Goal: Task Accomplishment & Management: Complete application form

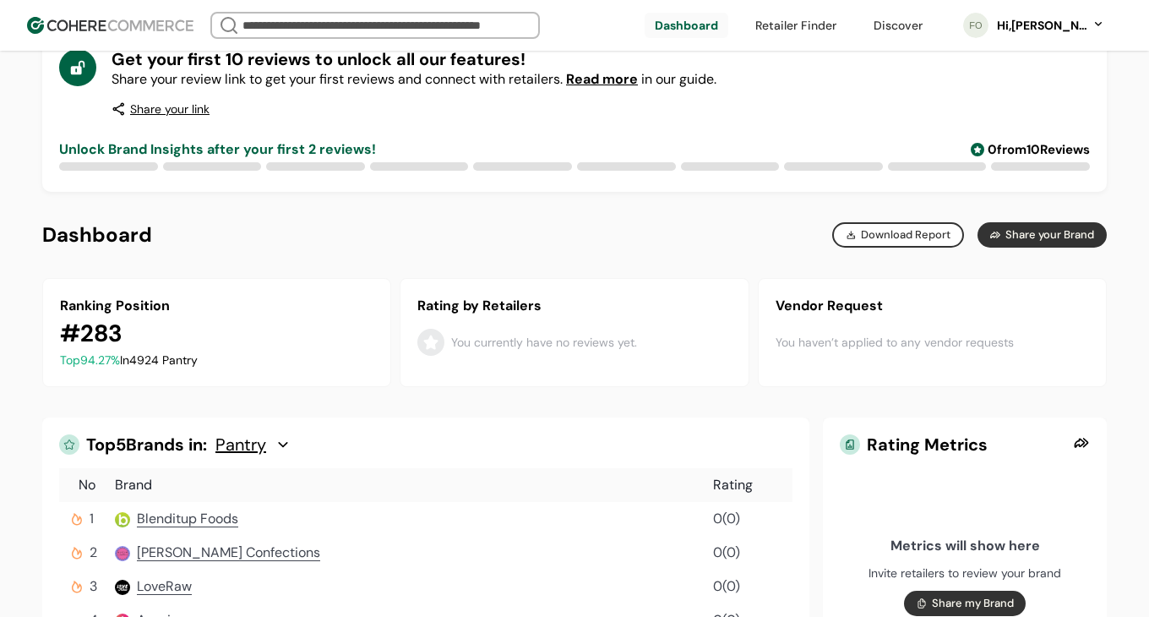
scroll to position [157, 0]
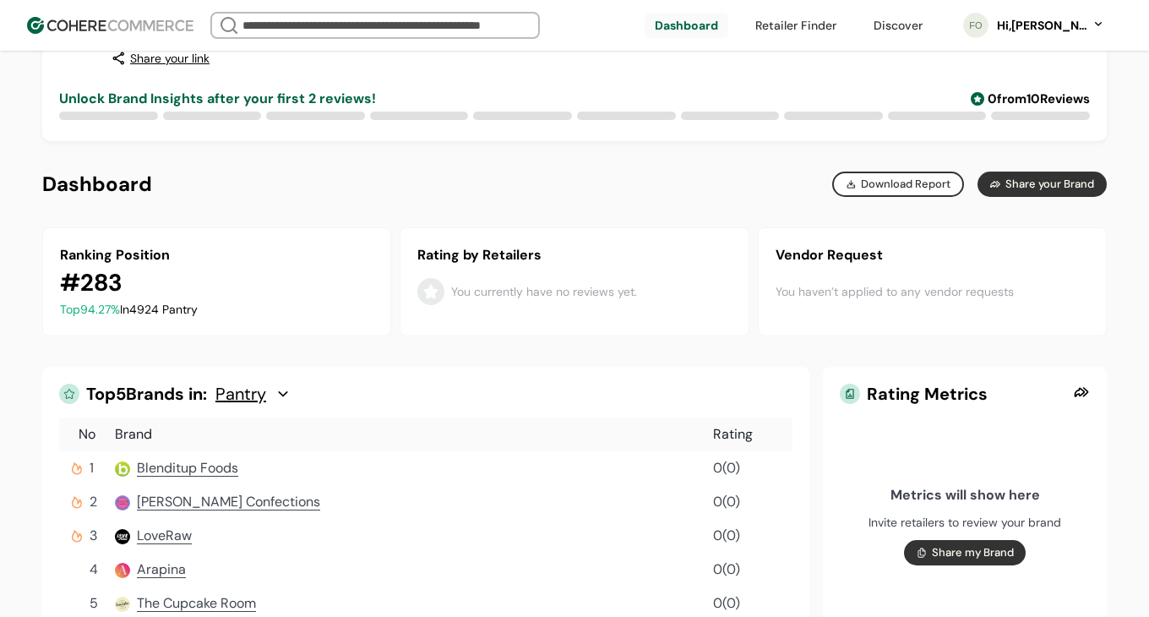
click at [1057, 19] on div "Hi, [PERSON_NAME]" at bounding box center [1041, 26] width 93 height 18
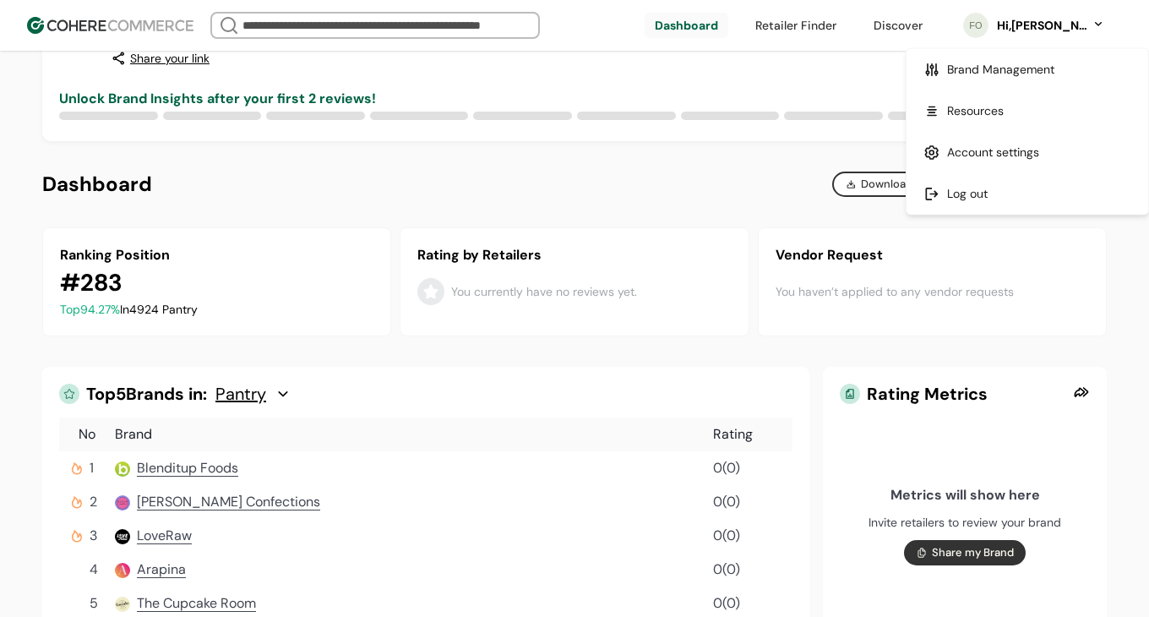
click at [709, 19] on link at bounding box center [686, 25] width 84 height 25
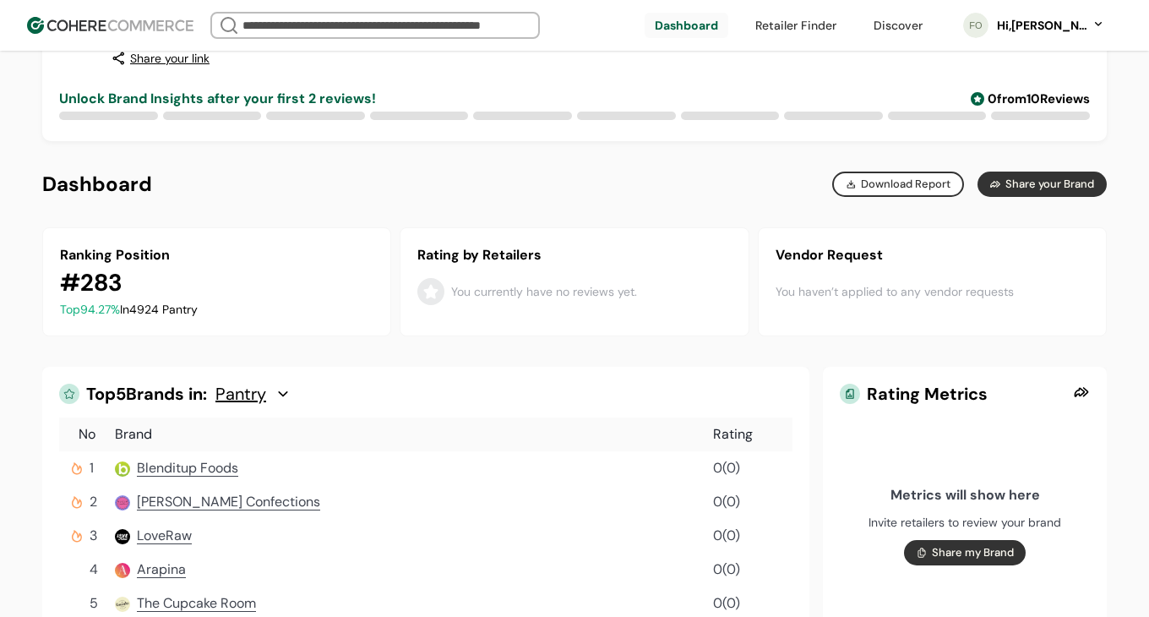
scroll to position [98, 0]
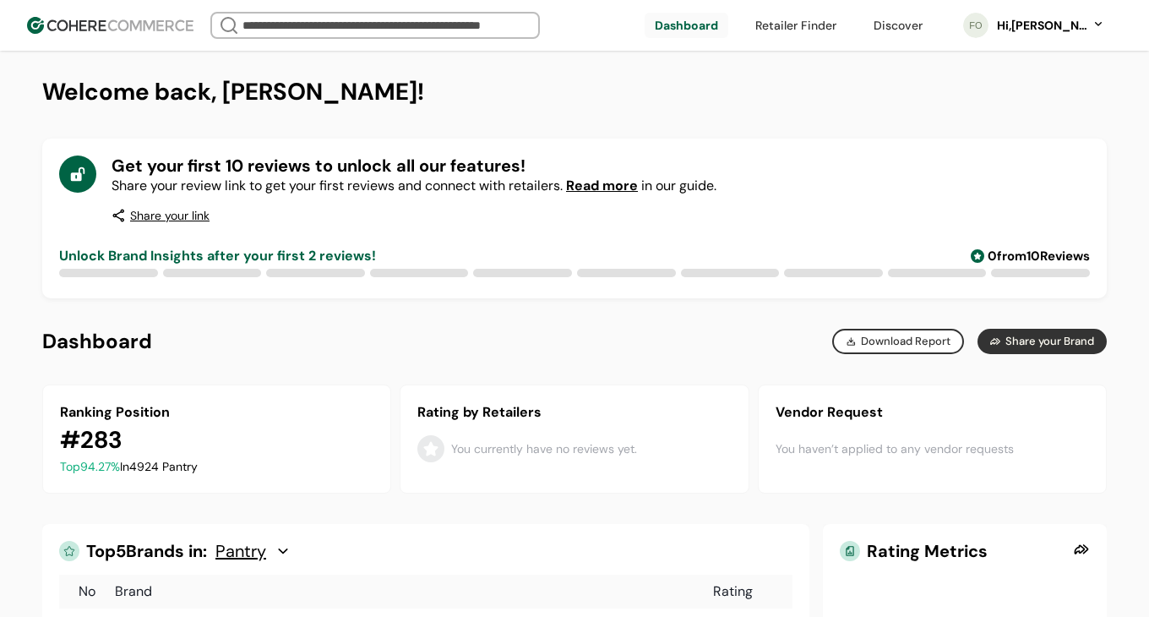
click at [785, 24] on link at bounding box center [795, 25] width 101 height 25
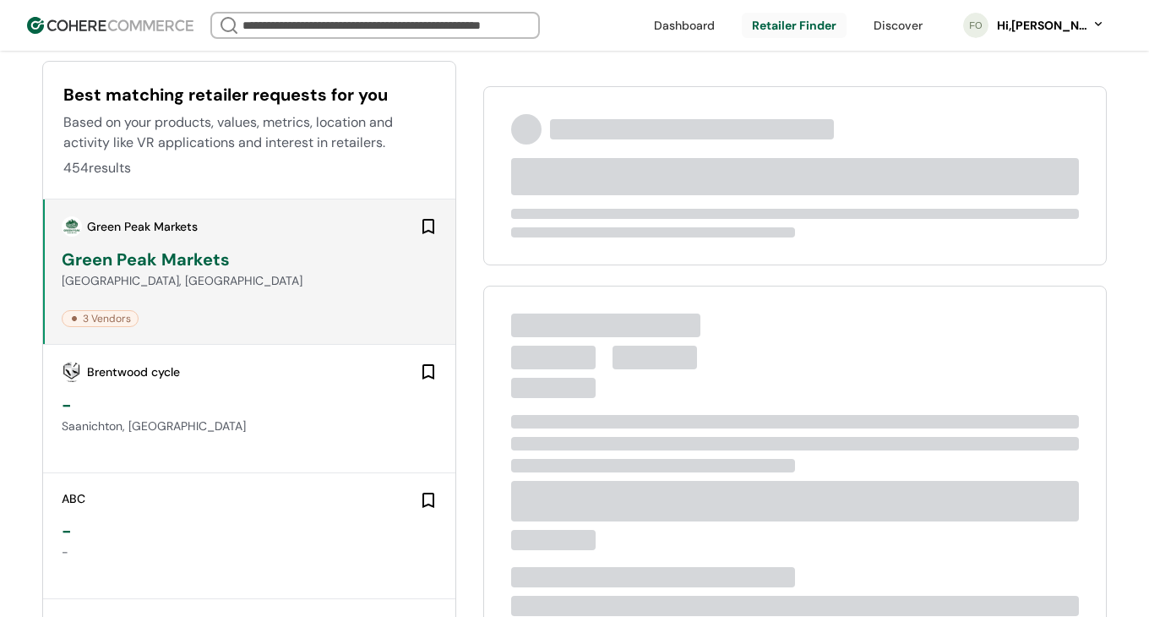
scroll to position [121, 0]
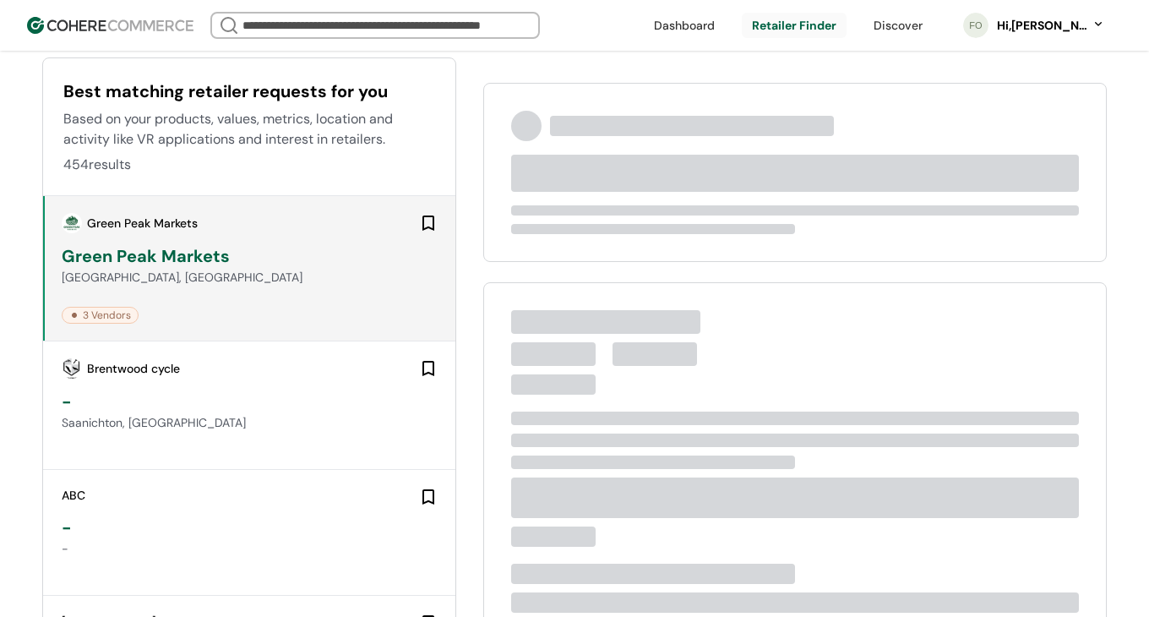
click at [218, 264] on div "Green Peak Markets" at bounding box center [250, 255] width 377 height 25
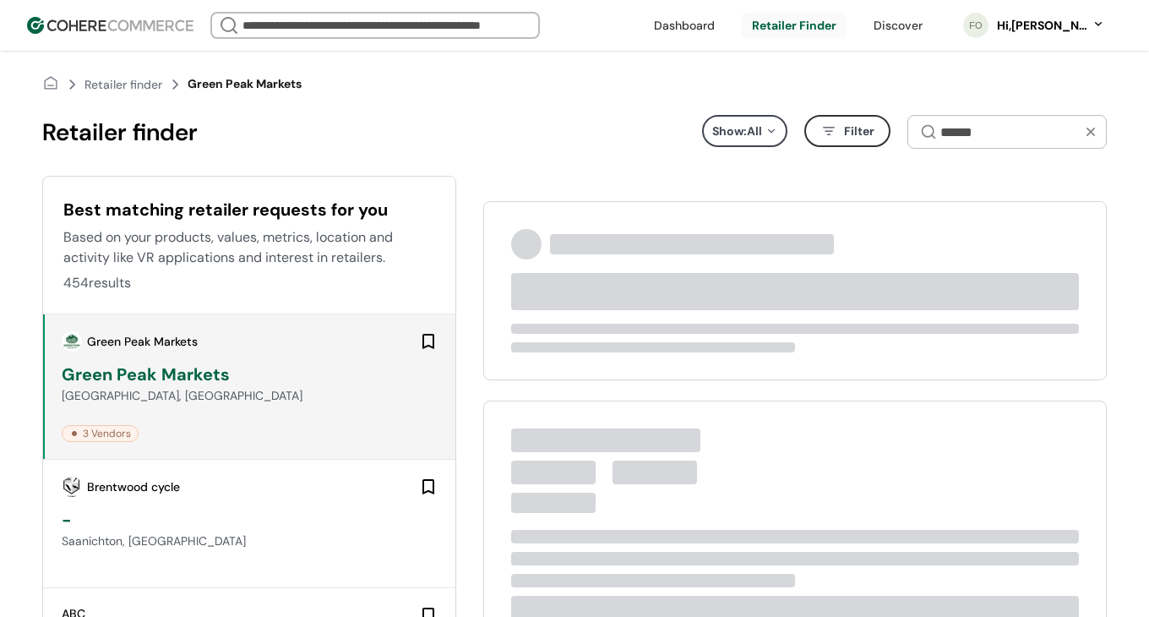
scroll to position [0, 0]
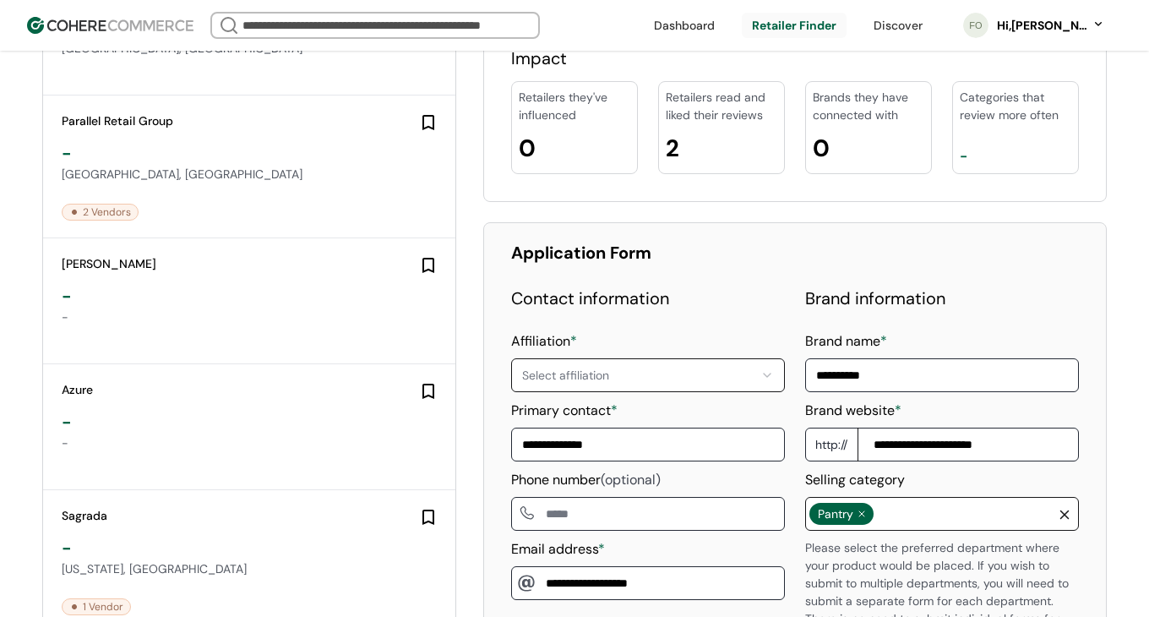
scroll to position [969, 0]
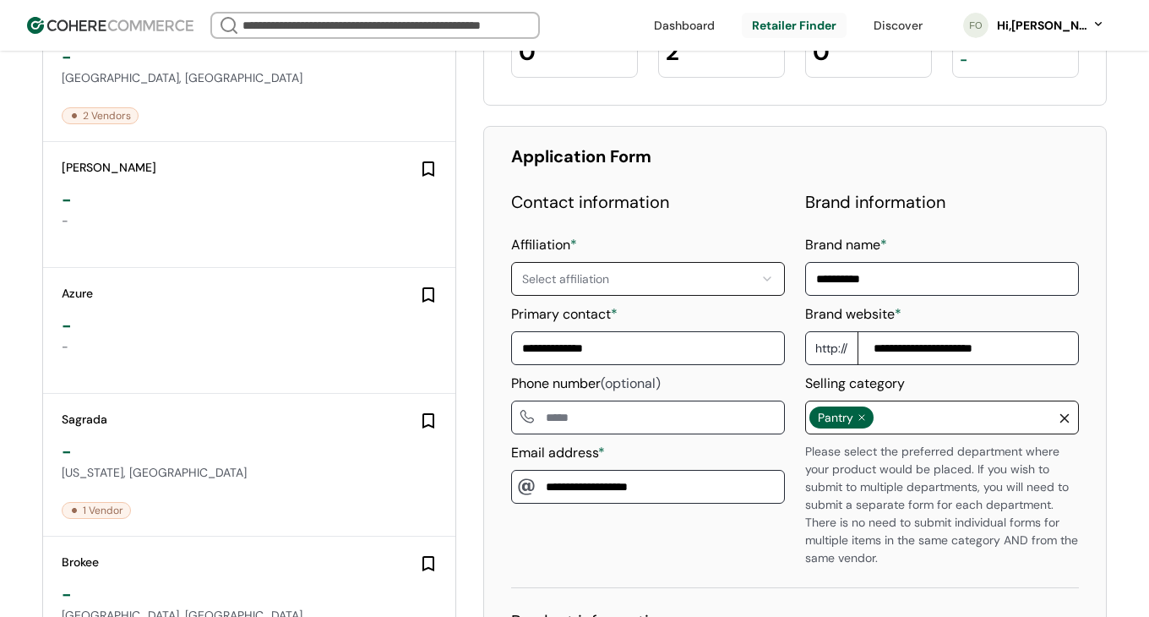
click at [725, 267] on html "We Came Up Empty Looks like there aren’t any matches at the moment. Refine your…" at bounding box center [574, 290] width 1149 height 2519
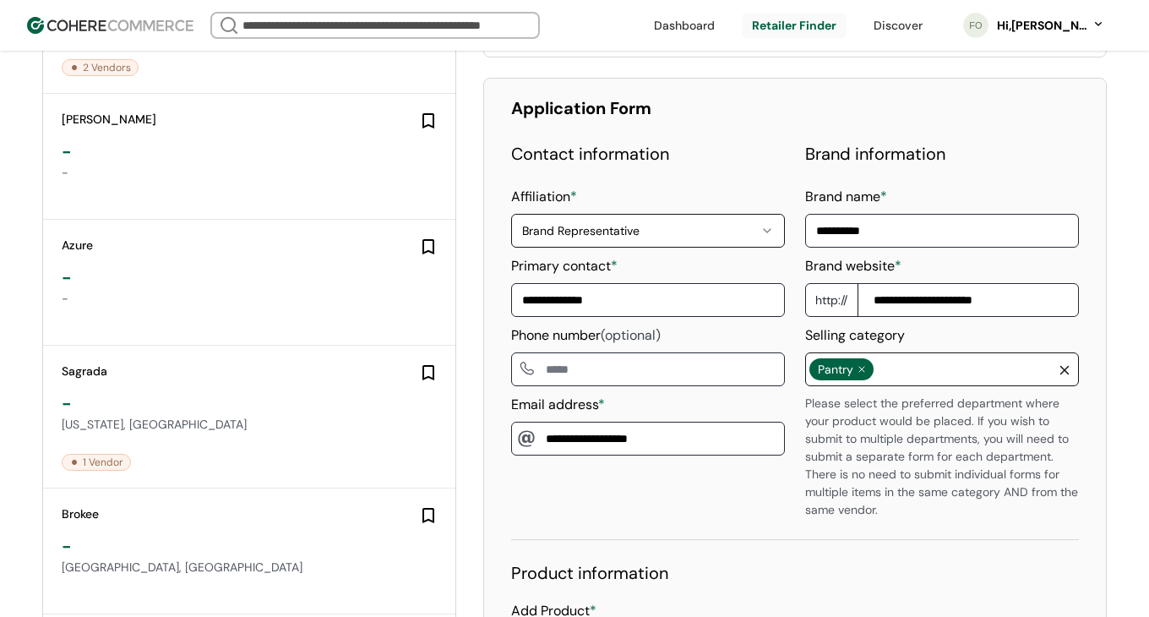
scroll to position [1092, 0]
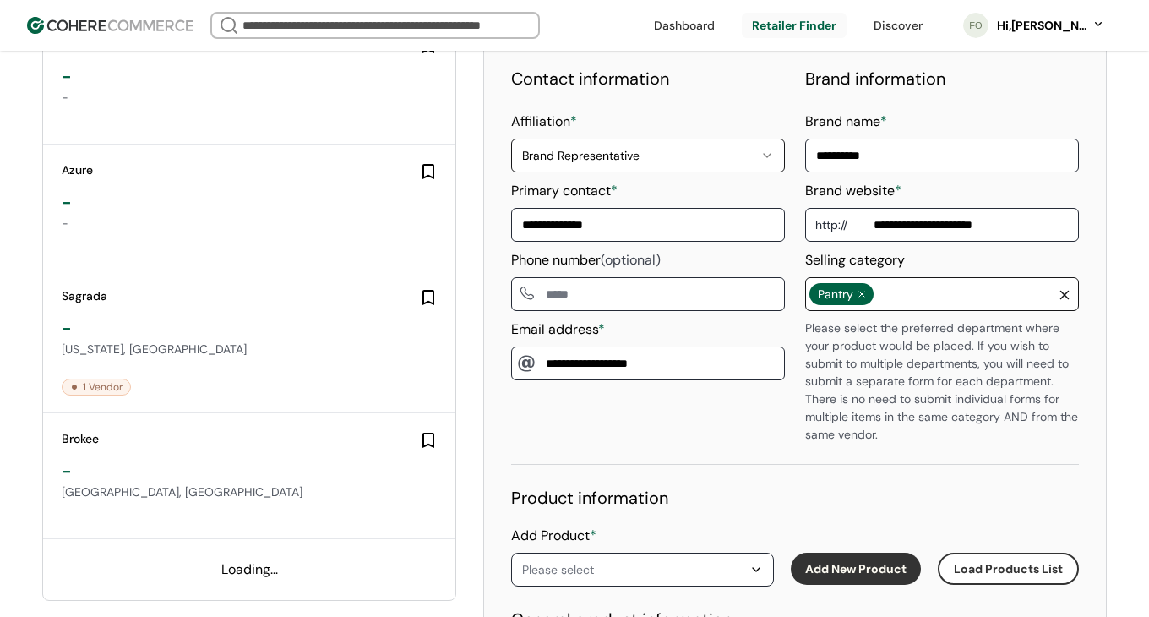
click at [802, 233] on div "**********" at bounding box center [795, 255] width 568 height 378
click at [711, 277] on input at bounding box center [648, 294] width 274 height 34
type input "**********"
click at [802, 315] on div "**********" at bounding box center [795, 255] width 568 height 378
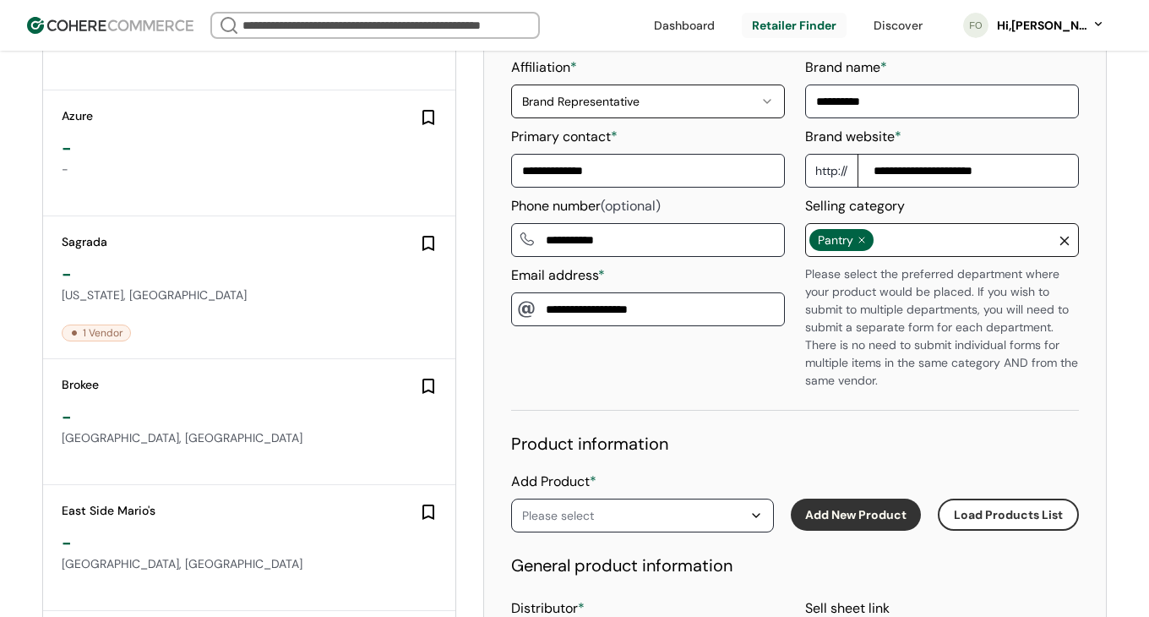
click at [910, 224] on div "Pantry" at bounding box center [931, 240] width 245 height 32
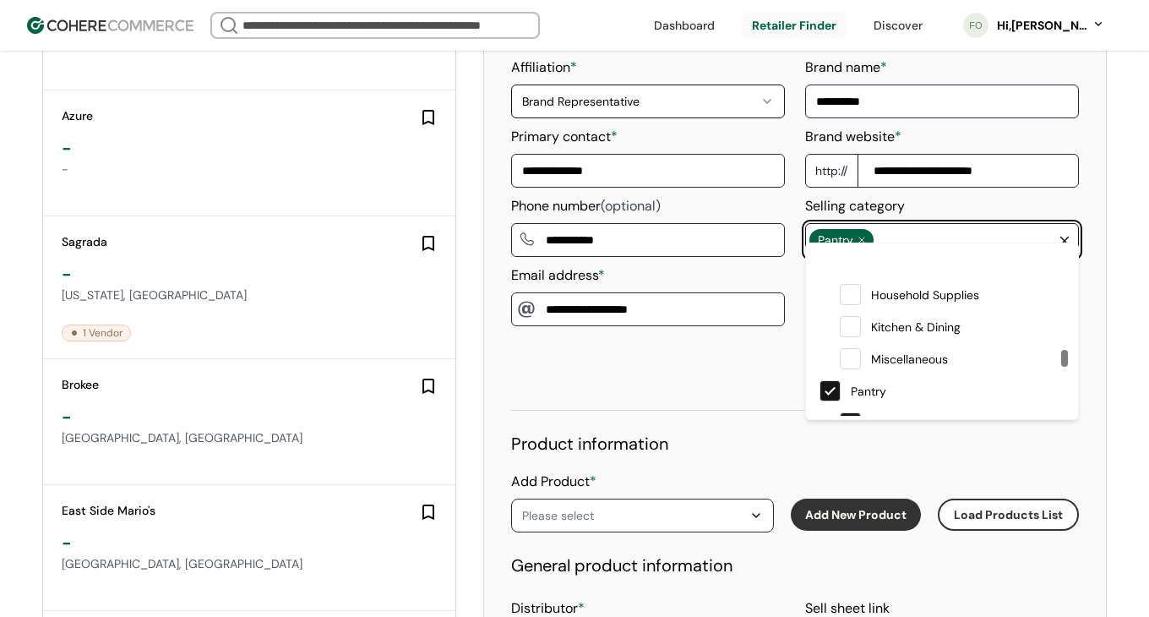
scroll to position [2225, 0]
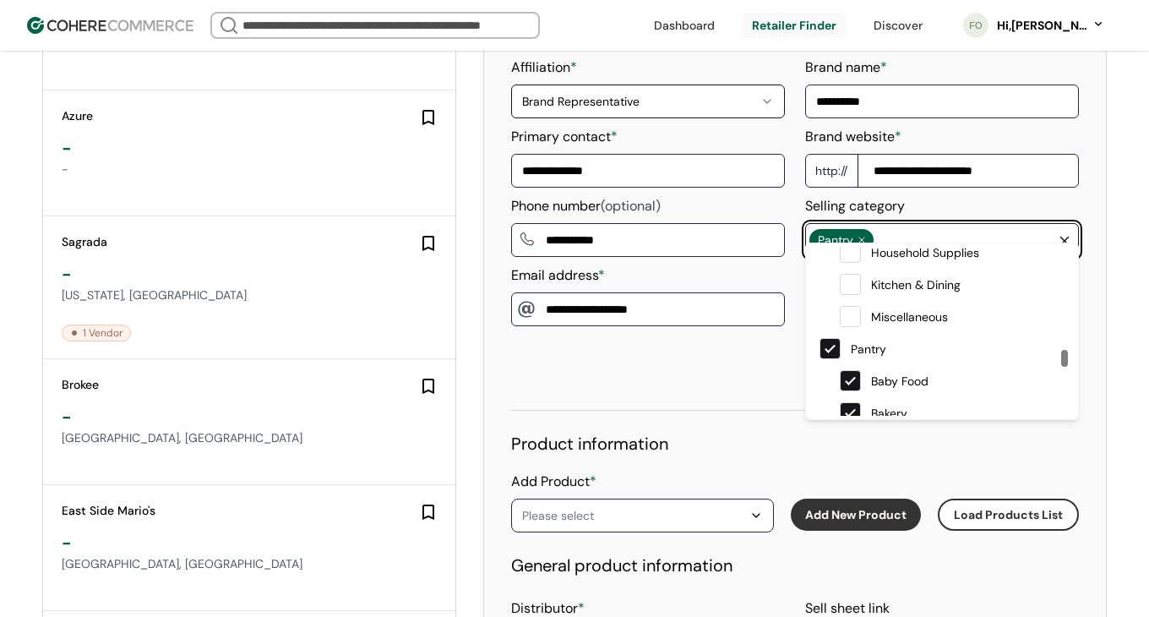
click at [828, 342] on span at bounding box center [829, 348] width 21 height 21
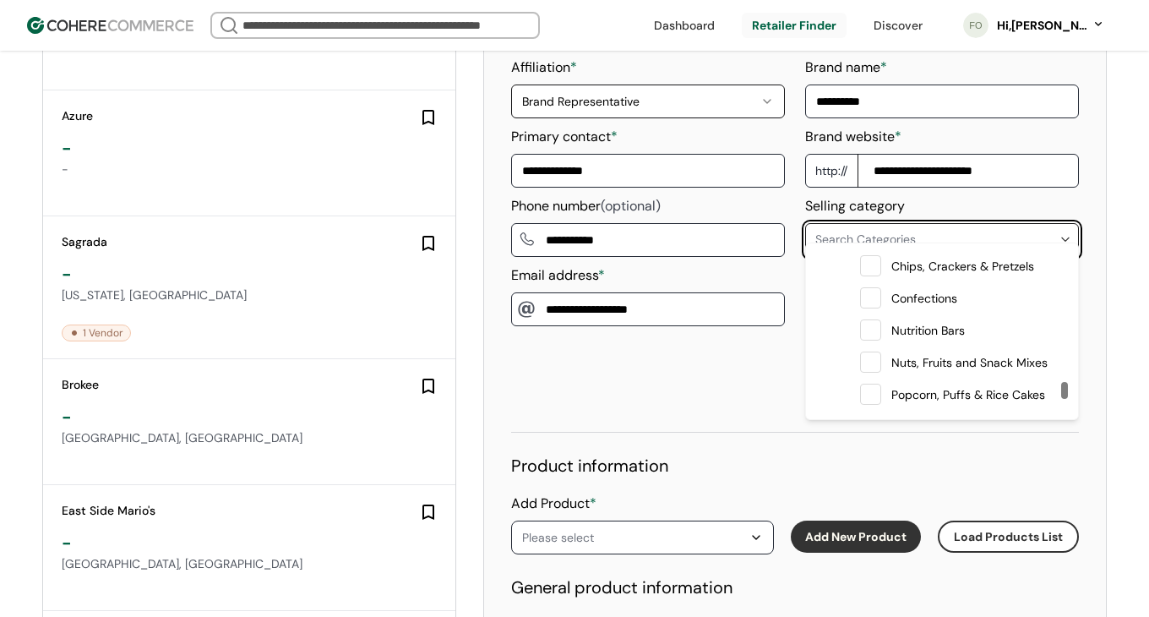
scroll to position [3144, 0]
click at [871, 291] on span at bounding box center [870, 295] width 21 height 21
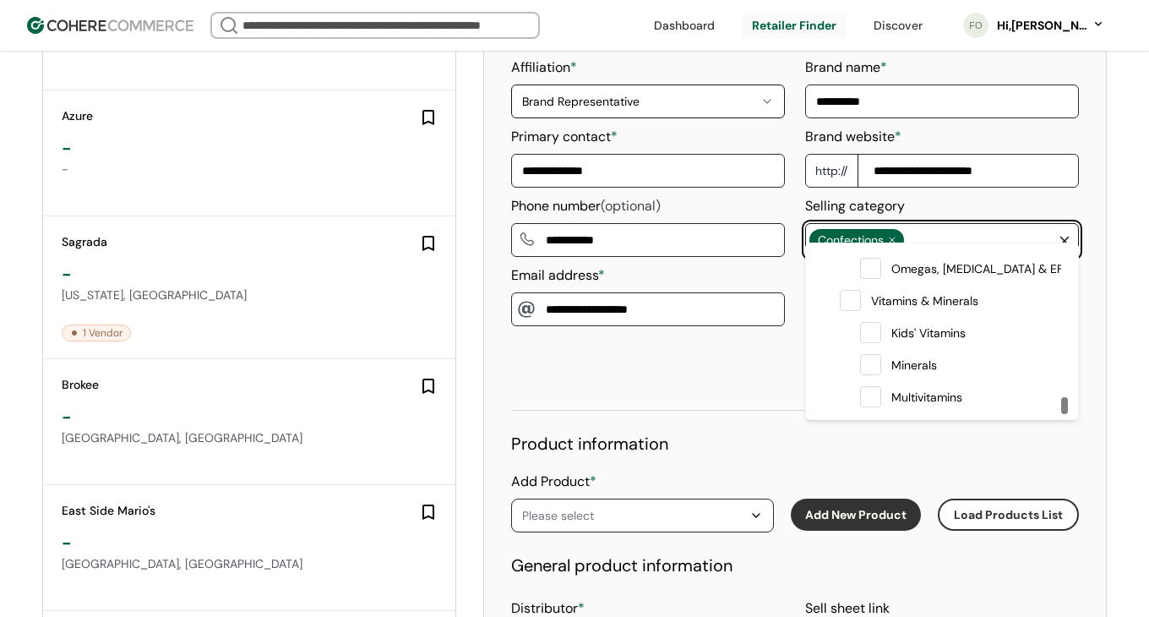
scroll to position [3843, 0]
click at [928, 431] on div "Product information" at bounding box center [795, 443] width 568 height 25
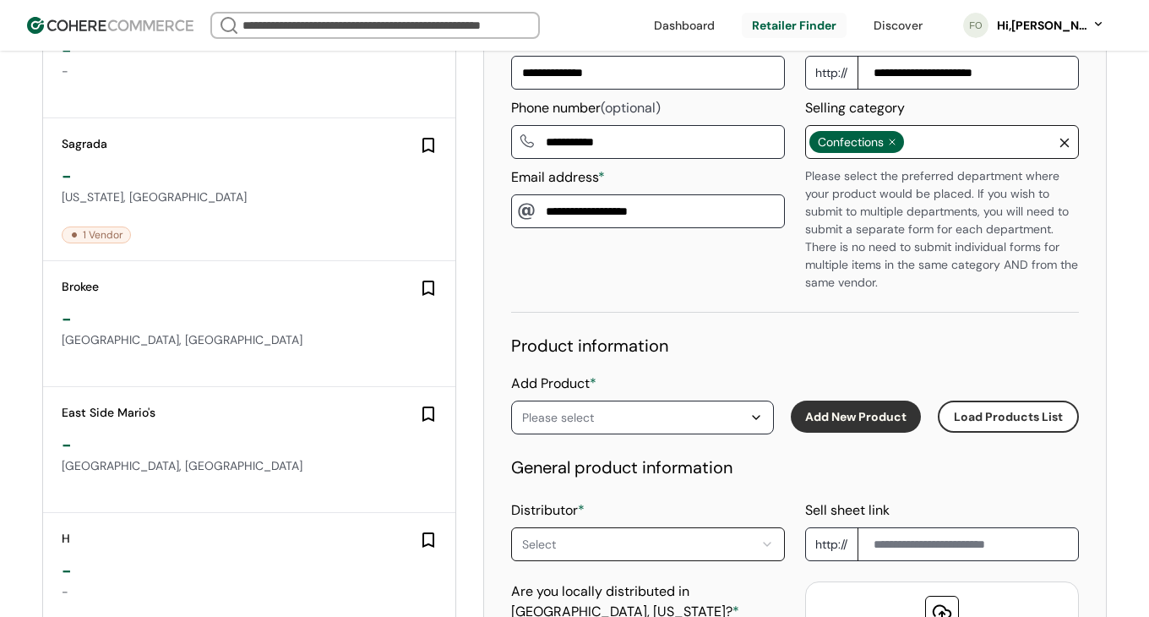
scroll to position [1252, 0]
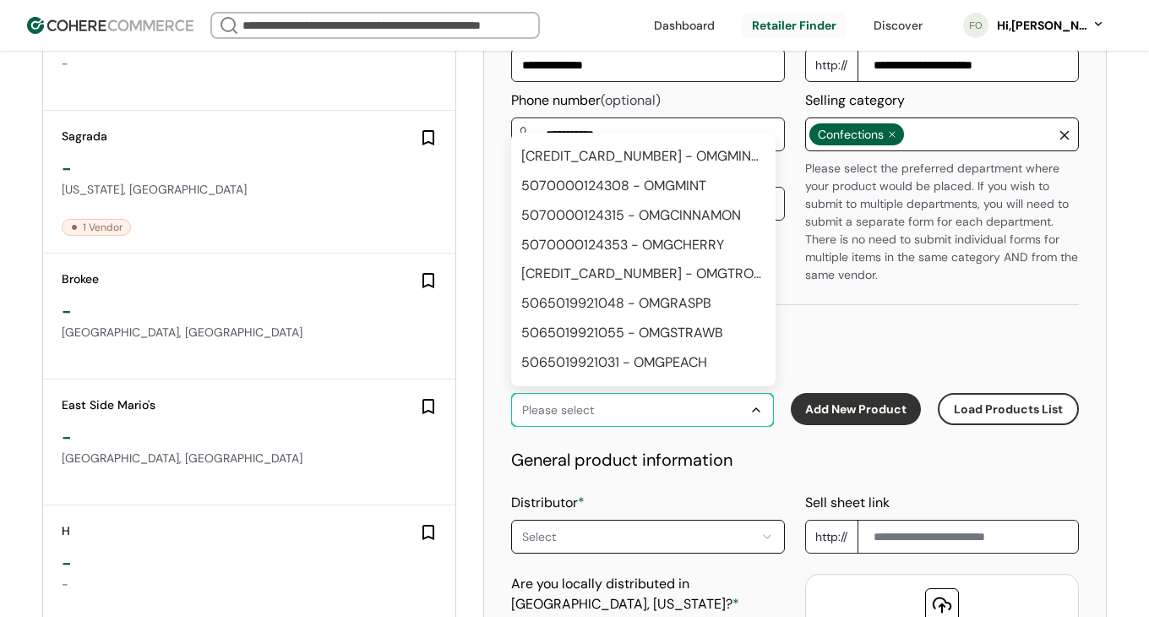
click at [717, 399] on div "Please select" at bounding box center [634, 409] width 224 height 20
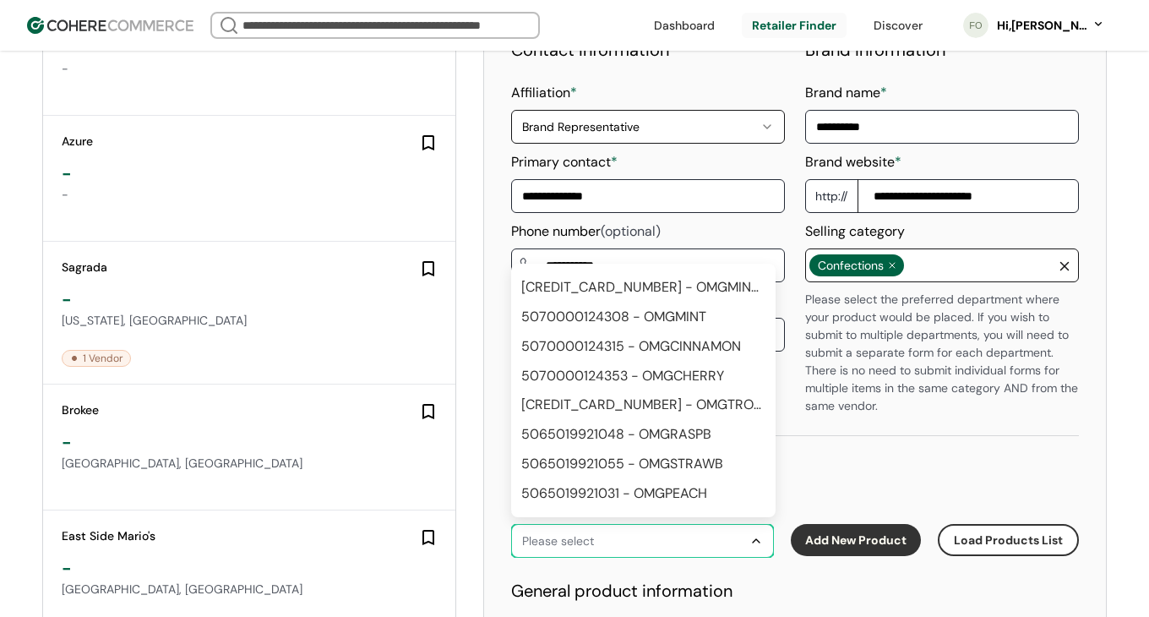
scroll to position [1149, 0]
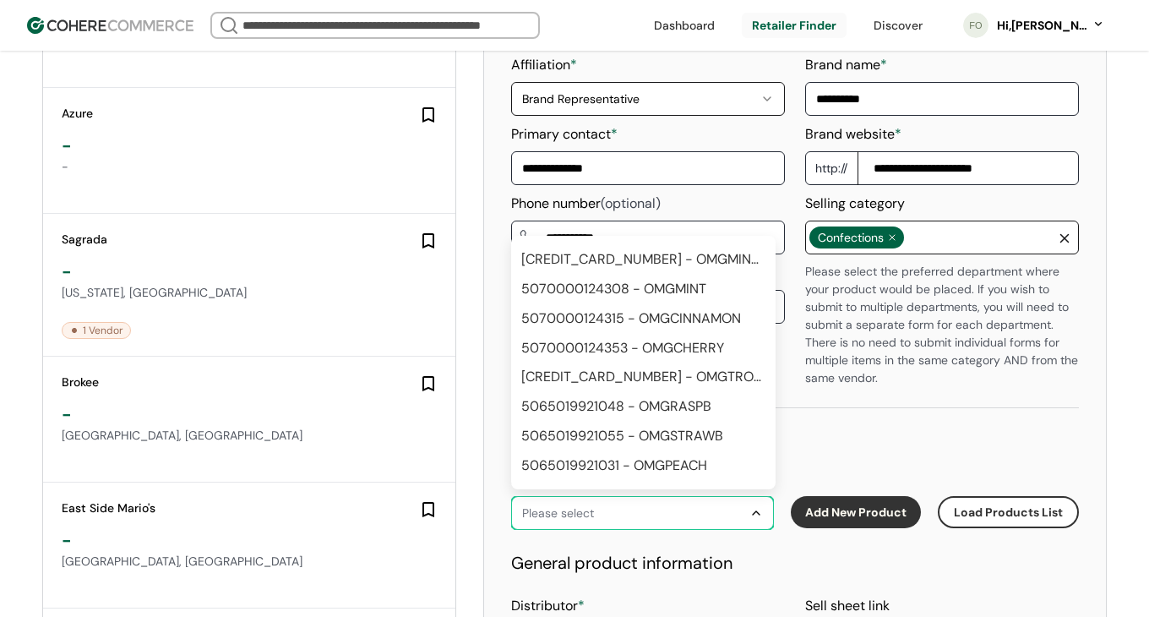
click at [686, 249] on div "5065019921079 - OMGMINTS" at bounding box center [641, 259] width 240 height 20
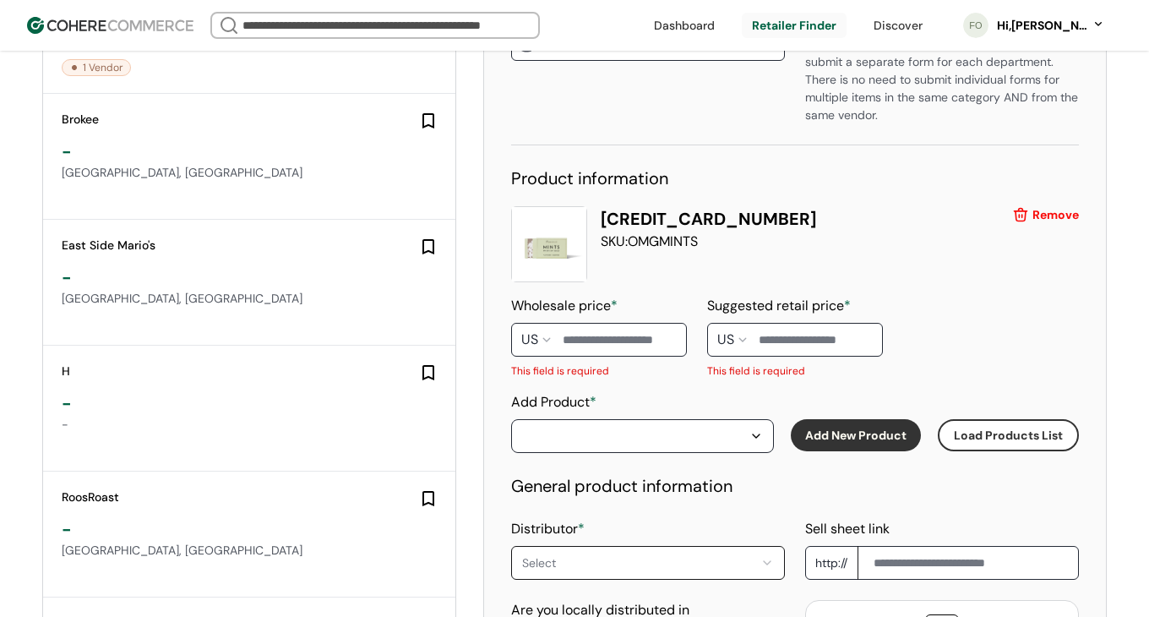
scroll to position [1450, 0]
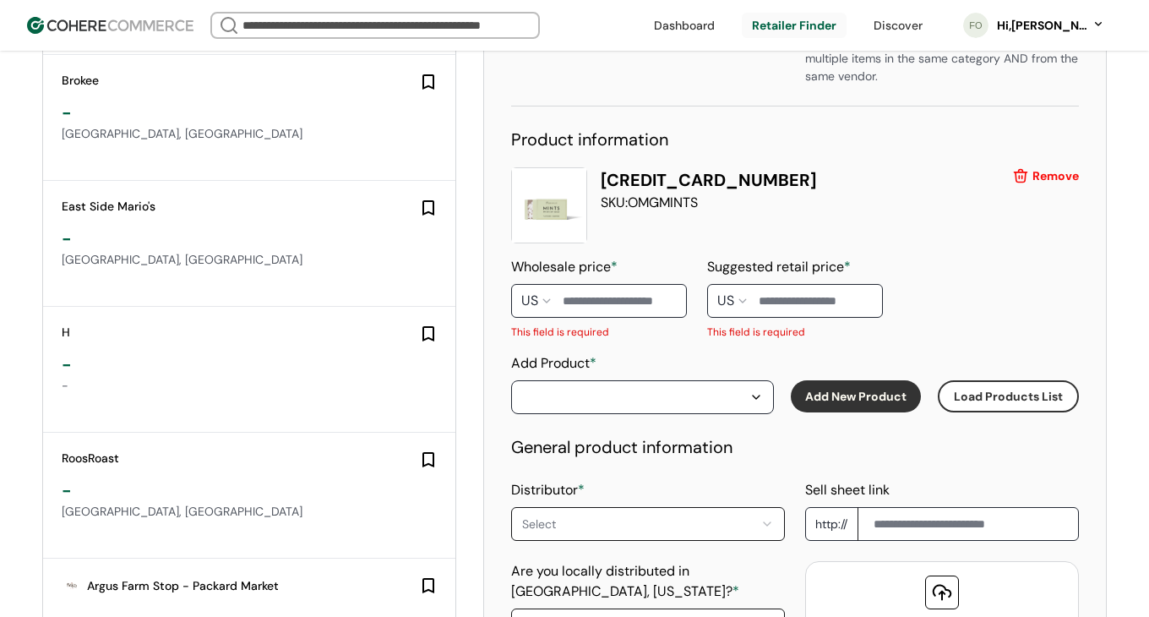
click at [621, 304] on div "Wholesale price * US This field is required" at bounding box center [599, 298] width 176 height 83
click at [622, 291] on input at bounding box center [599, 301] width 176 height 34
type input "*"
click at [785, 284] on input at bounding box center [795, 301] width 176 height 34
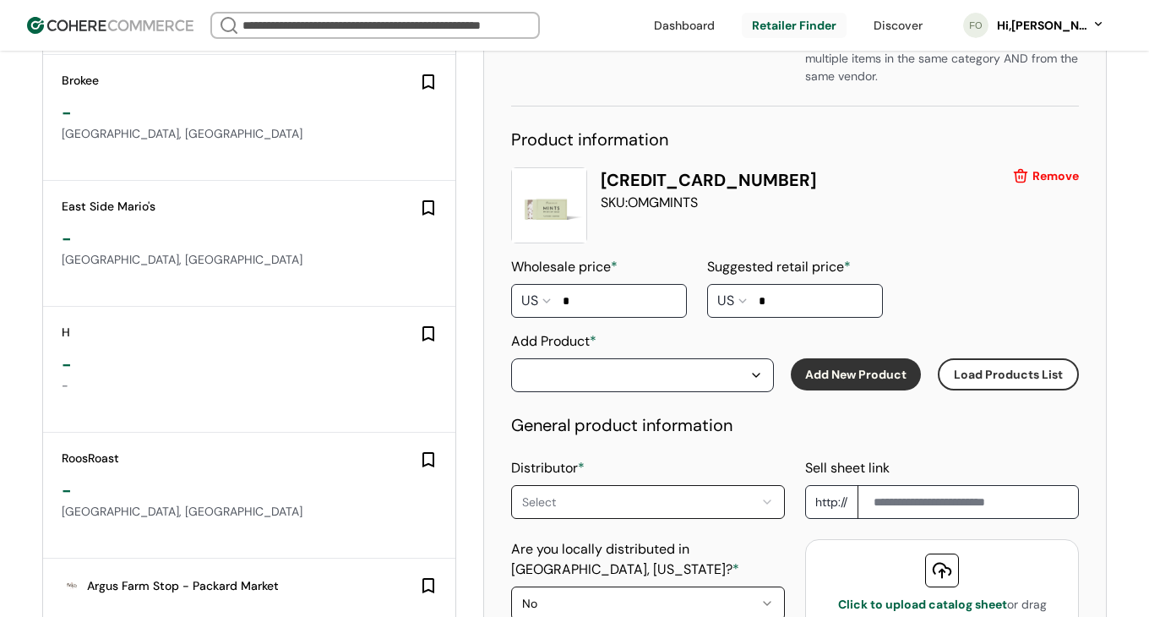
scroll to position [1544, 0]
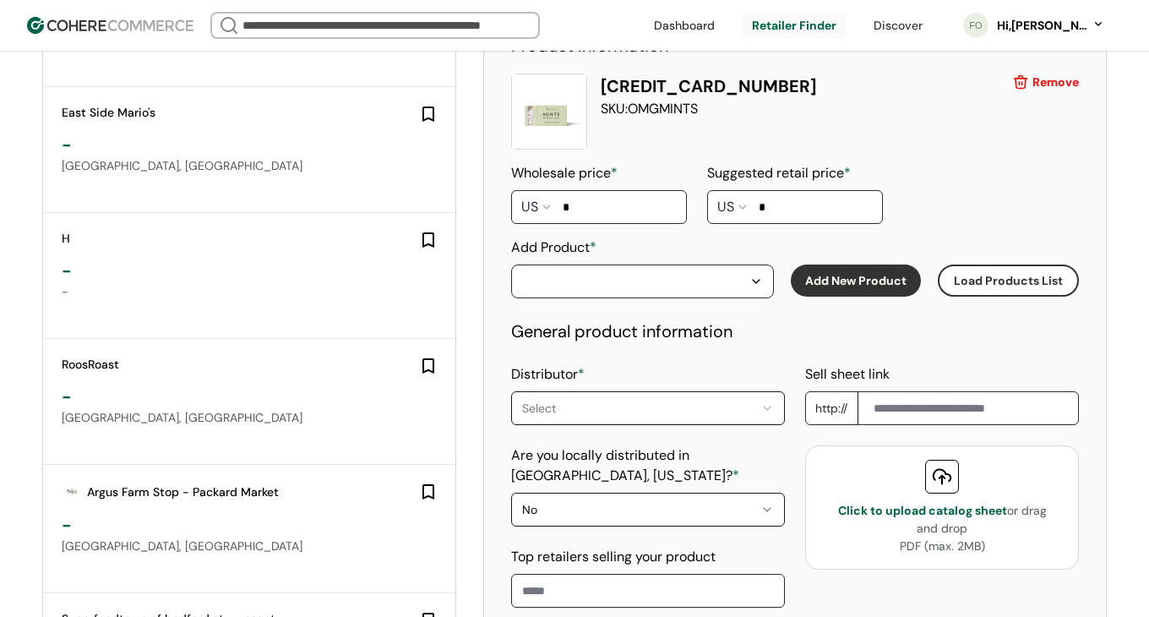
type input "*"
click at [704, 293] on div "Product information 5065019921079 SKU: OMGMINTS Remove Wholesale price * US * S…" at bounding box center [795, 320] width 568 height 574
click at [705, 271] on div "button" at bounding box center [634, 281] width 224 height 20
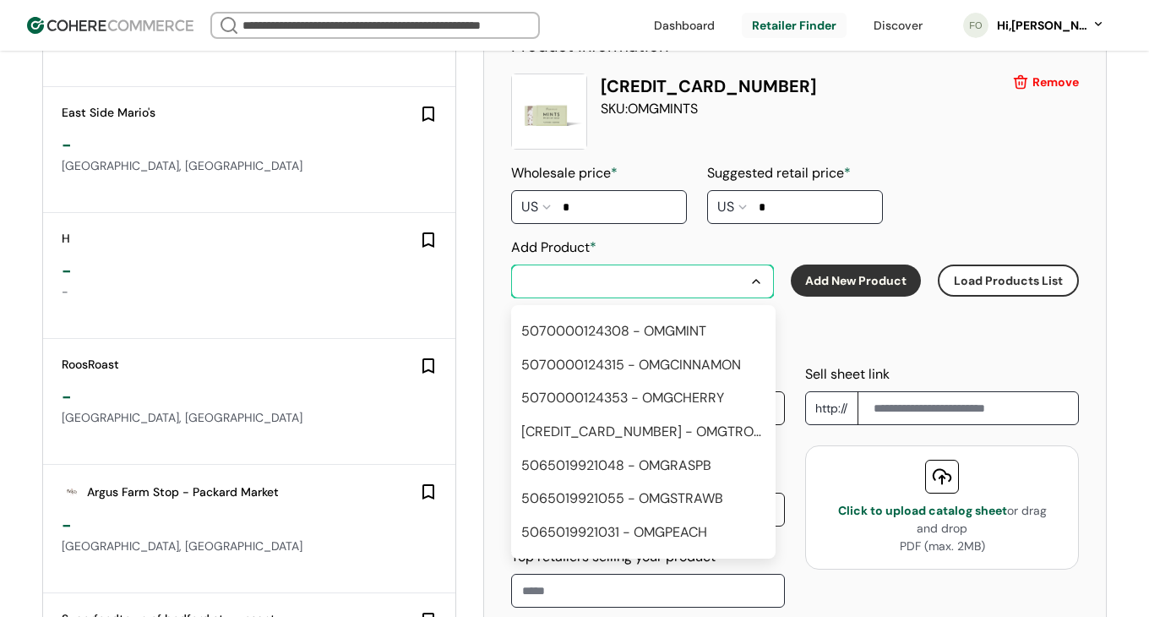
click at [665, 355] on div "5070000124315 - OMGCINNAMON" at bounding box center [631, 365] width 220 height 20
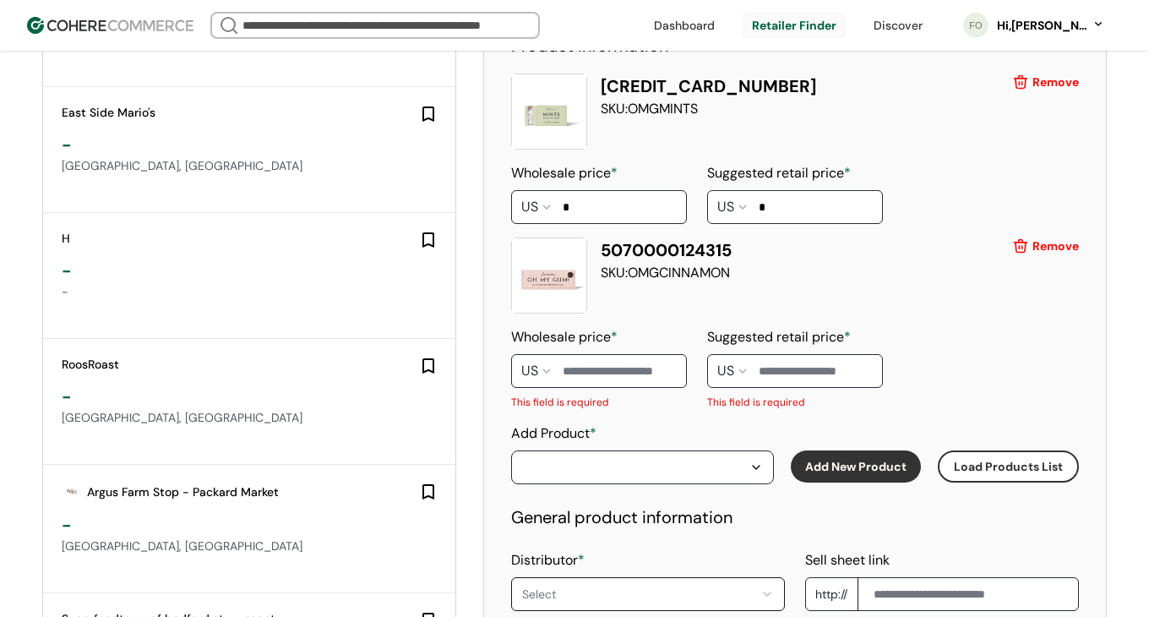
click at [624, 359] on input at bounding box center [599, 371] width 176 height 34
type input "*"
click at [776, 354] on input at bounding box center [795, 371] width 176 height 34
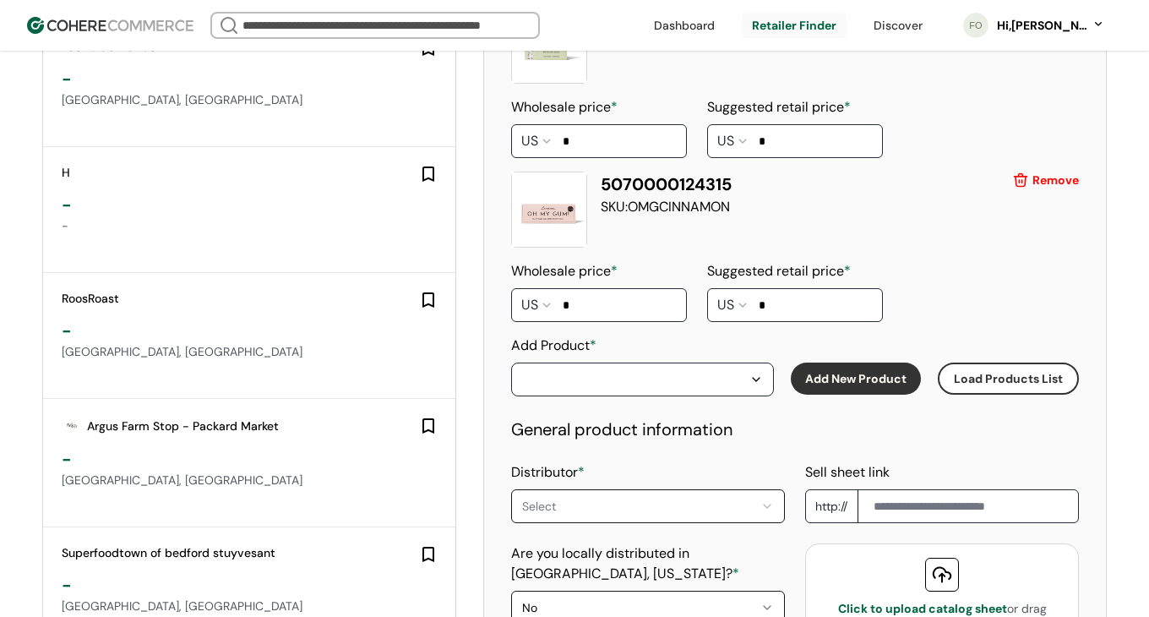
scroll to position [1638, 0]
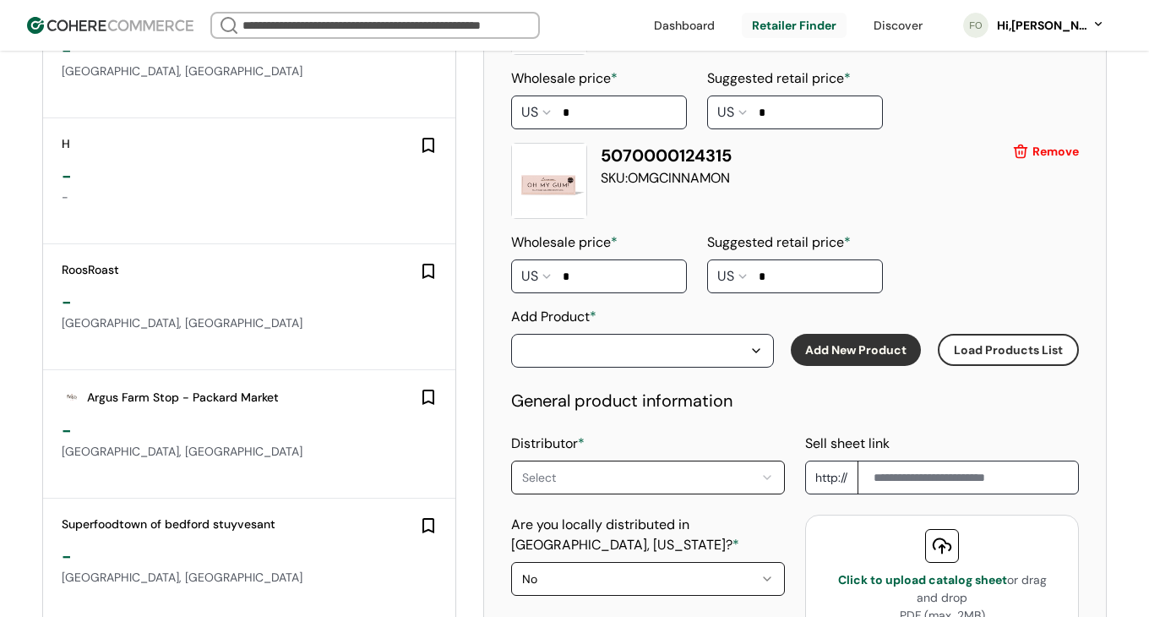
type input "*"
click at [731, 340] on div "button" at bounding box center [634, 350] width 224 height 20
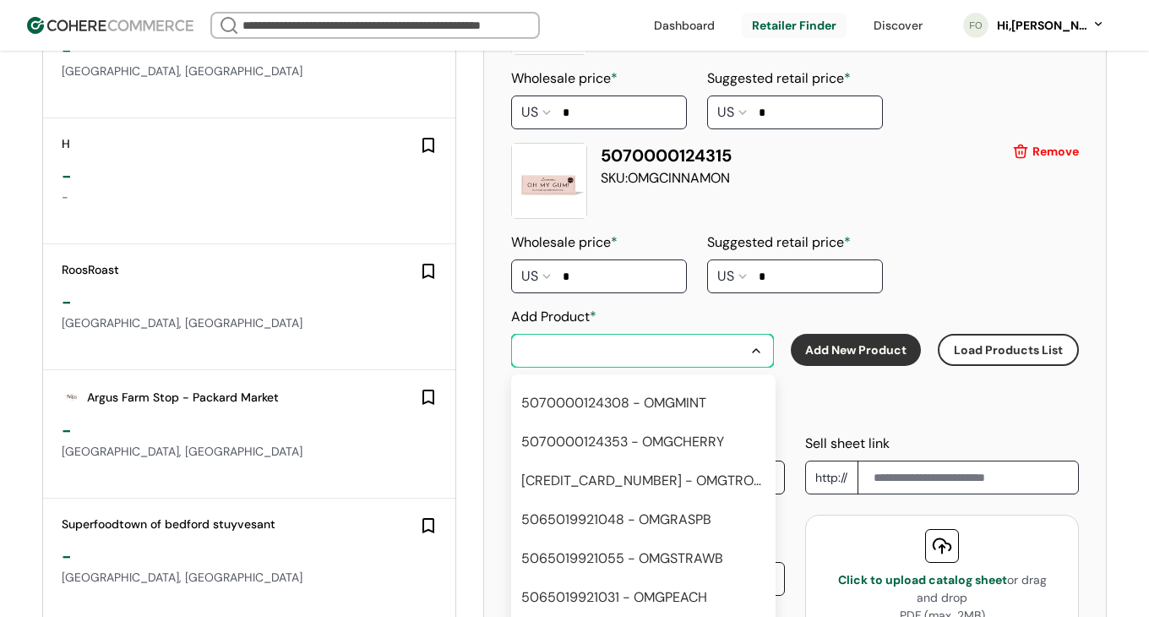
click at [655, 436] on div "5070000124353 - OMGCHERRY" at bounding box center [640, 441] width 253 height 27
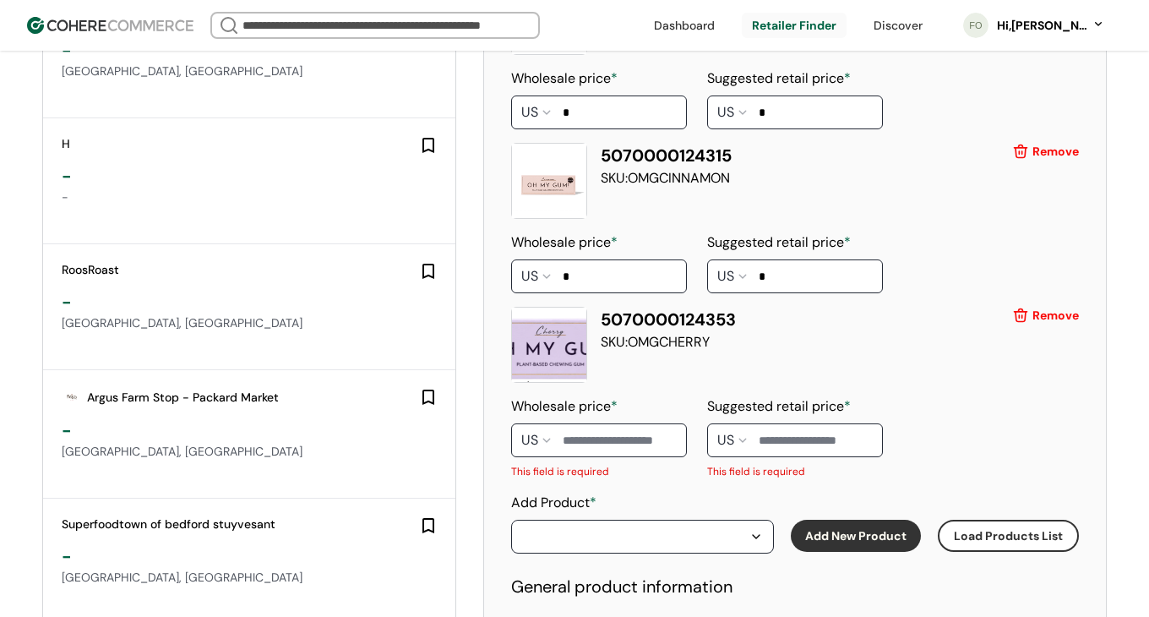
click at [607, 423] on input at bounding box center [599, 440] width 176 height 34
type input "*"
click at [807, 423] on input at bounding box center [795, 440] width 176 height 34
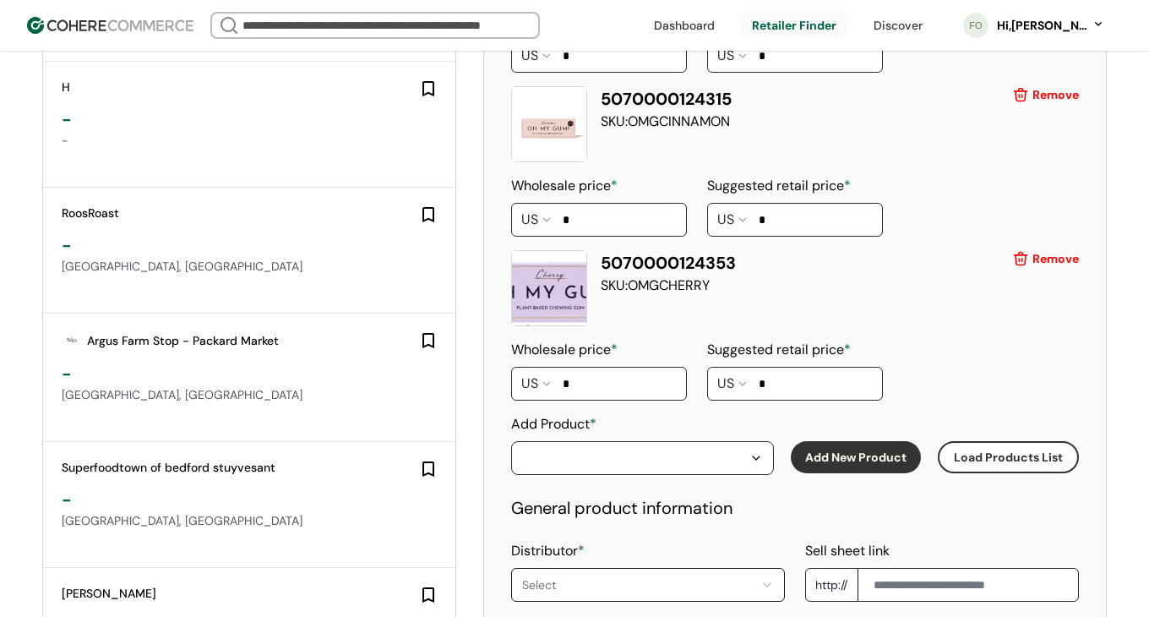
scroll to position [1746, 0]
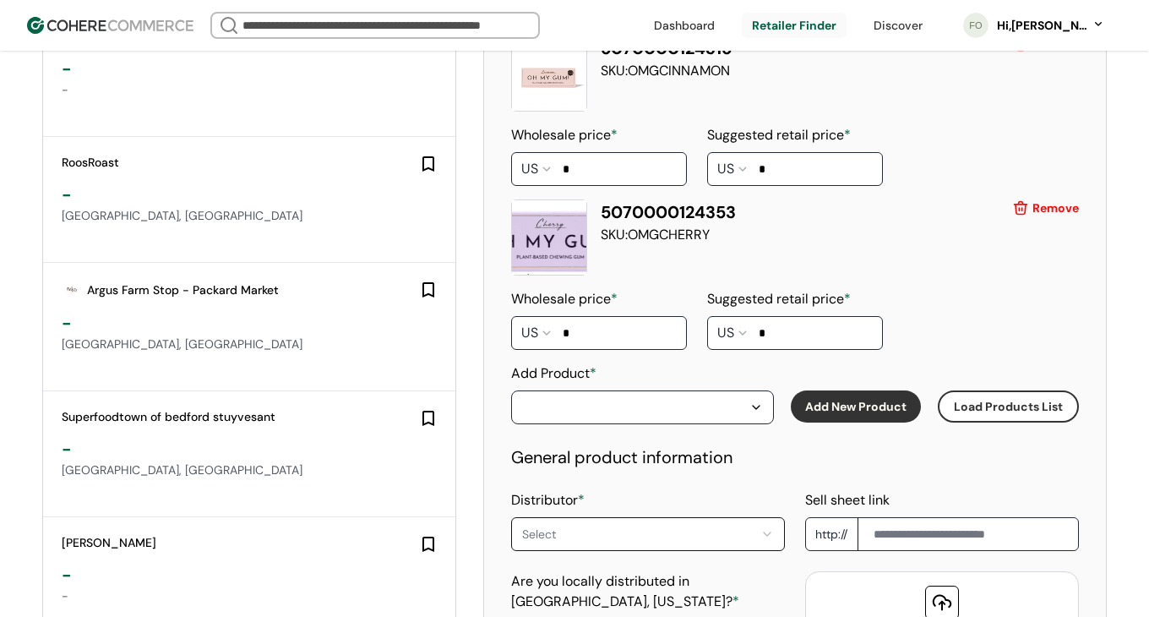
type input "*"
click at [749, 397] on div "button" at bounding box center [642, 407] width 241 height 20
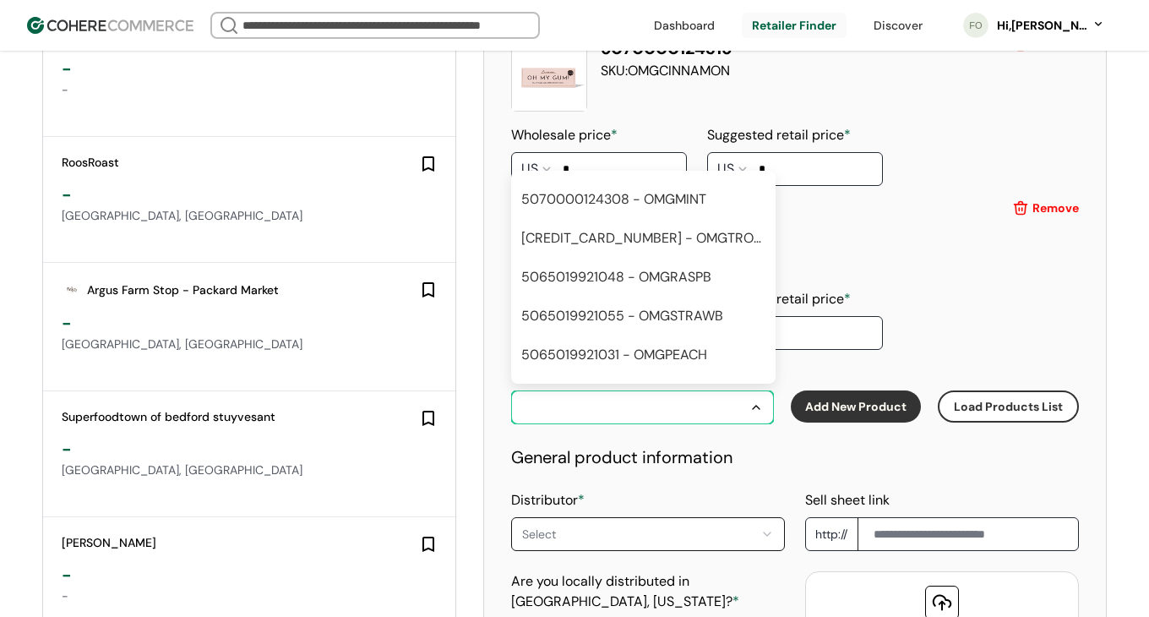
click at [679, 228] on div "5070000124360 - OMGTROPICAL" at bounding box center [641, 238] width 240 height 20
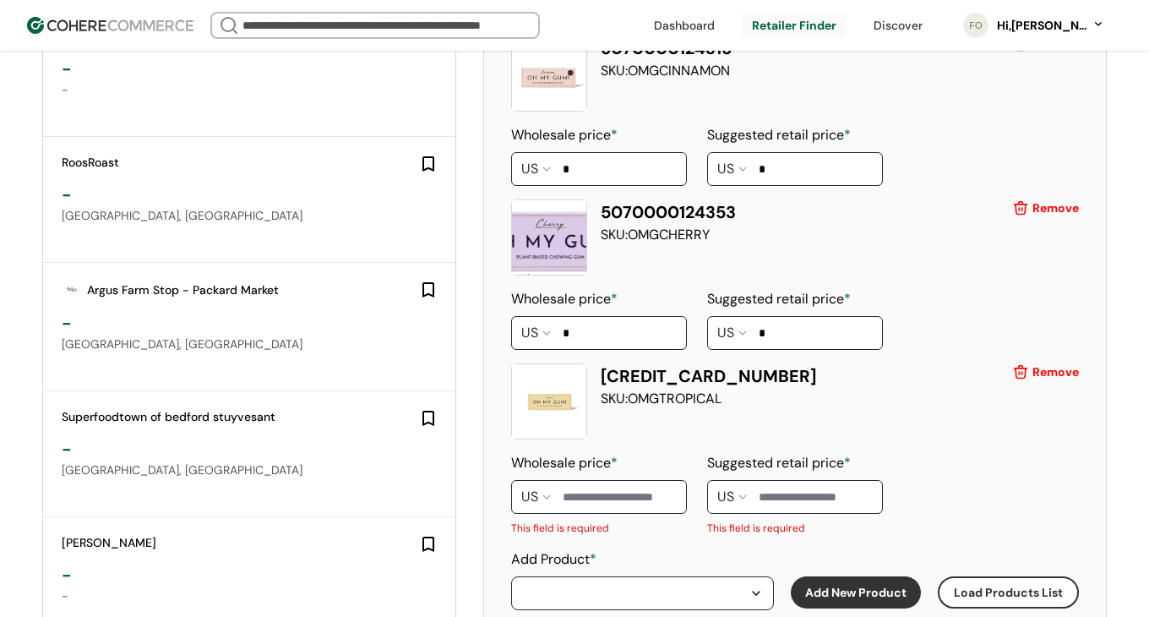
click at [607, 480] on input at bounding box center [599, 497] width 176 height 34
type input "*"
click at [801, 480] on input at bounding box center [795, 497] width 176 height 34
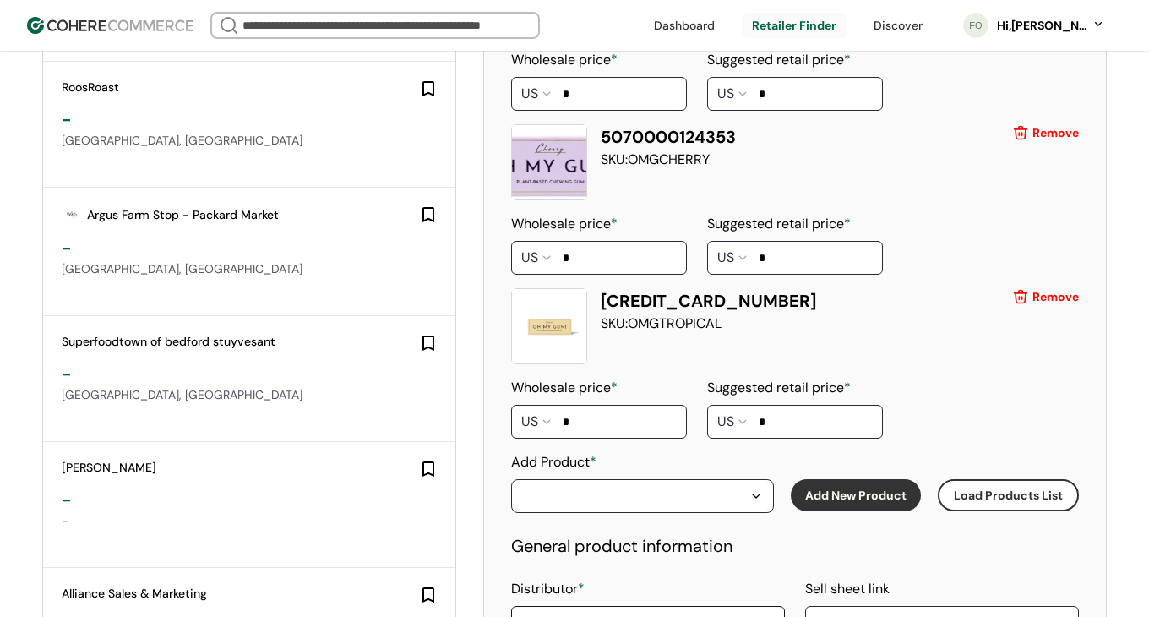
scroll to position [1948, 0]
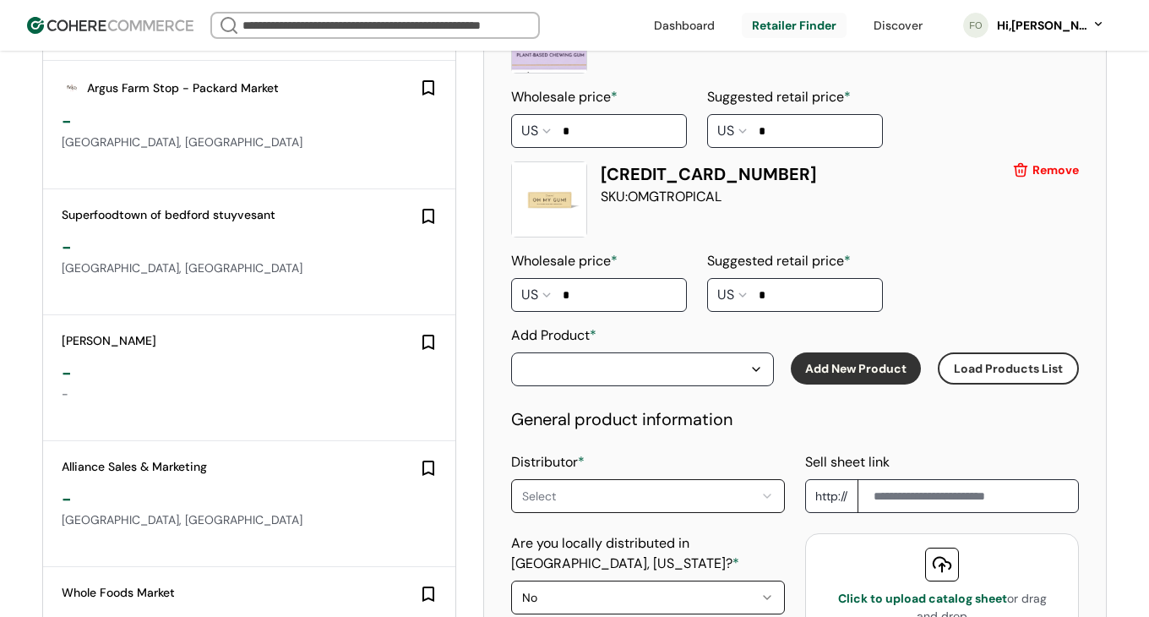
type input "*"
click at [736, 364] on button "button" at bounding box center [642, 369] width 263 height 34
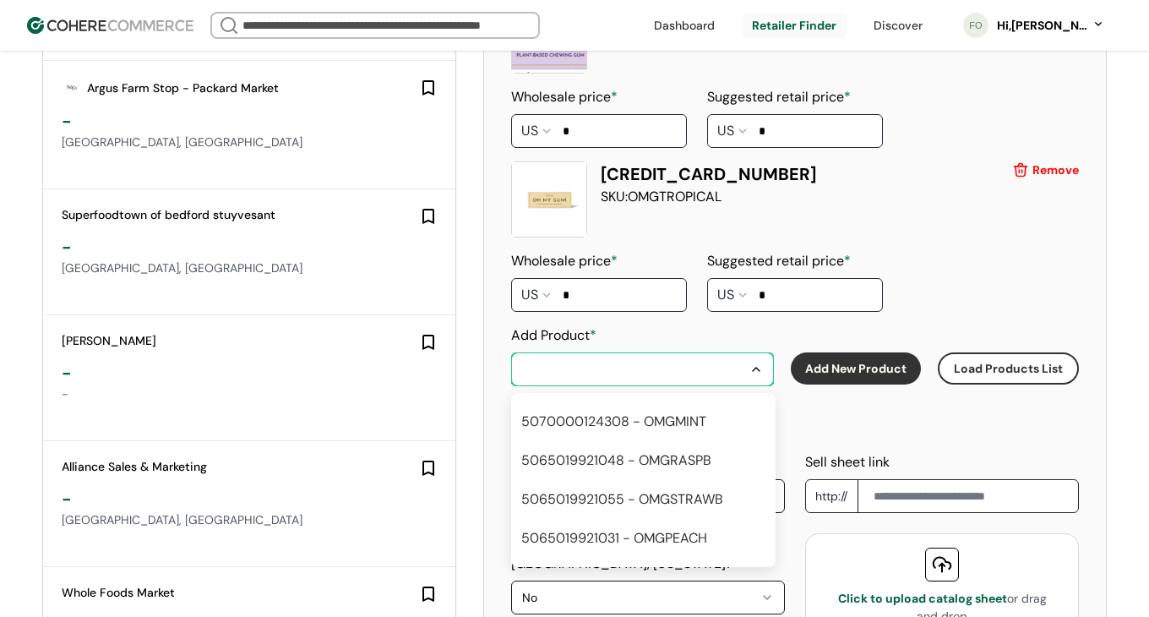
click at [693, 413] on div "5070000124308 - OMGMINT" at bounding box center [613, 421] width 185 height 20
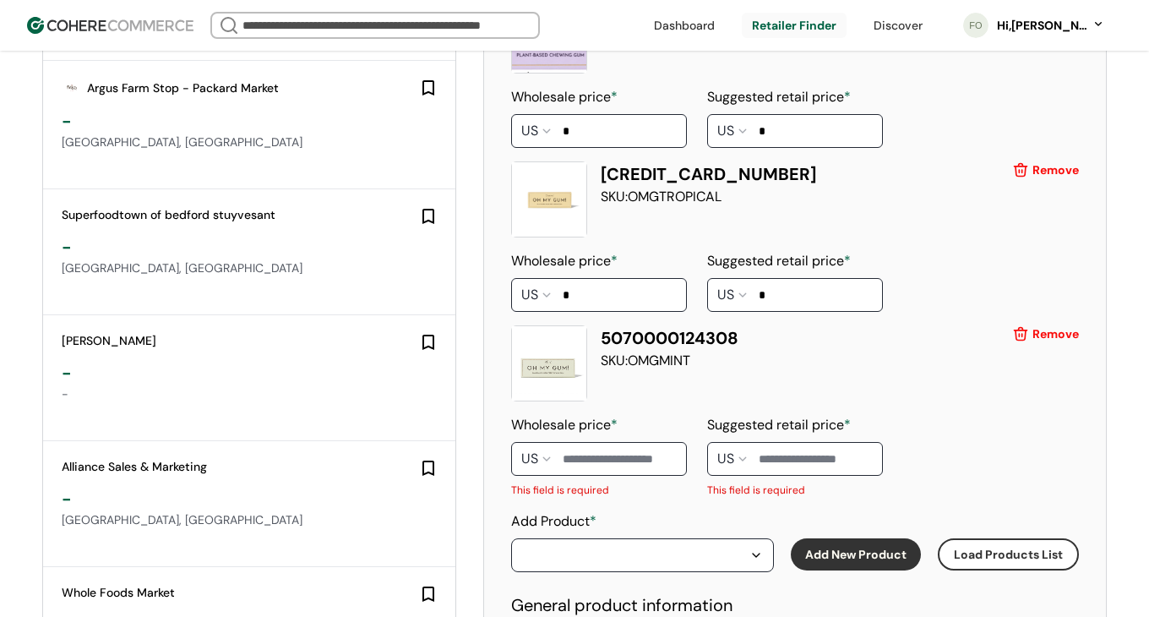
click at [591, 442] on input at bounding box center [599, 459] width 176 height 34
type input "*"
click at [805, 442] on input at bounding box center [795, 459] width 176 height 34
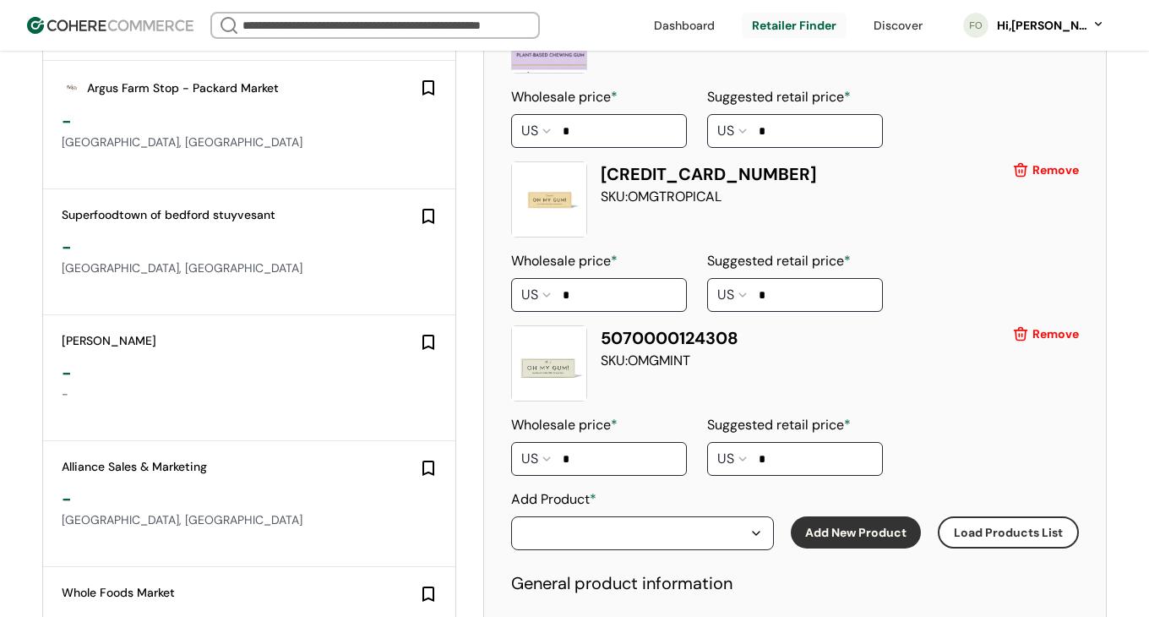
type input "*"
click at [754, 526] on div "button" at bounding box center [756, 533] width 14 height 14
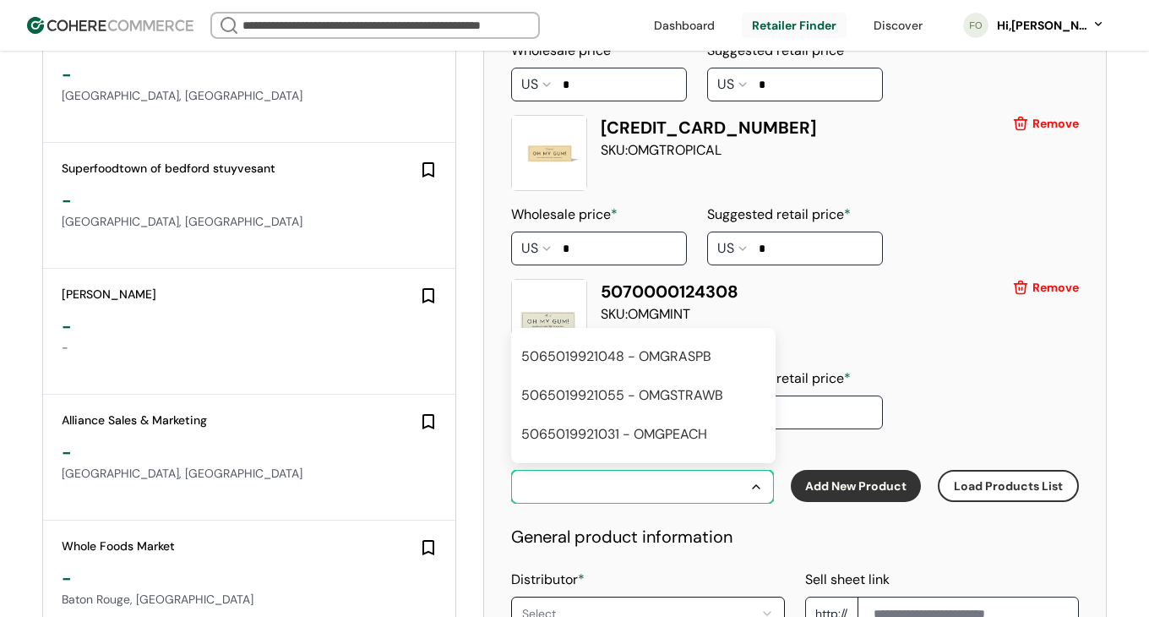
scroll to position [2060, 0]
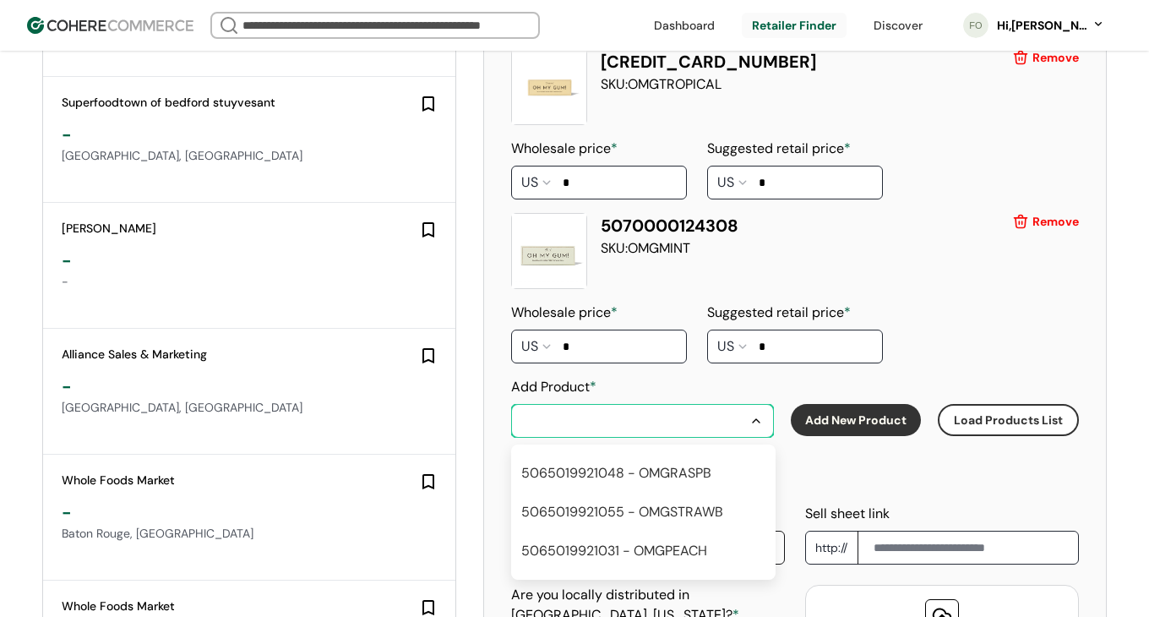
click at [698, 463] on div "5065019921048 - OMGRASPB" at bounding box center [616, 473] width 190 height 20
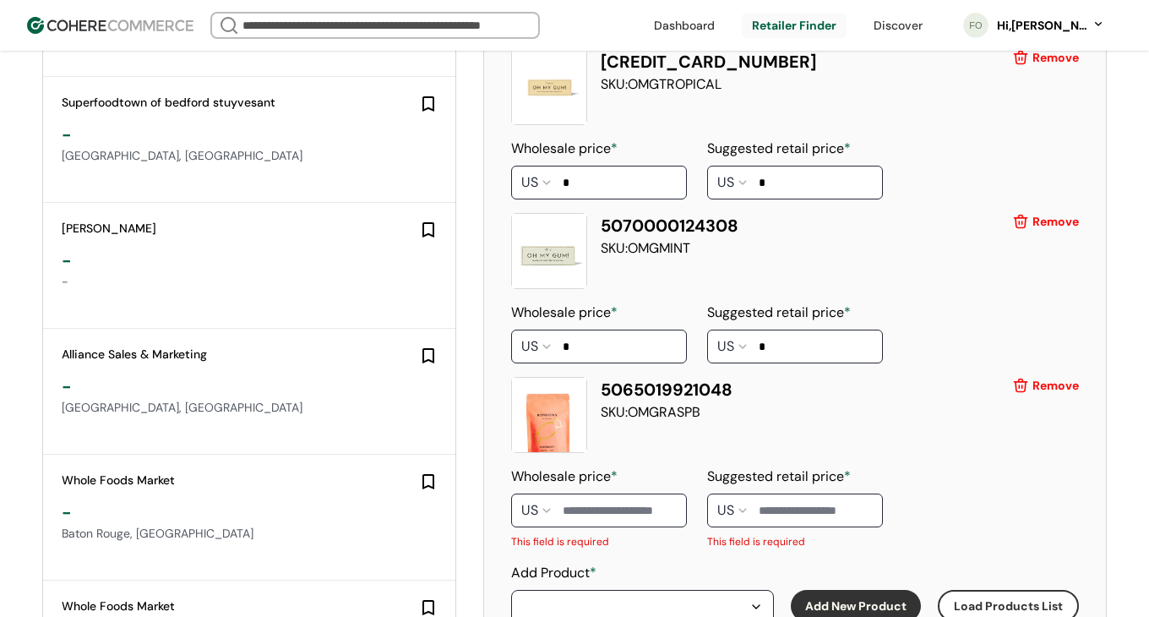
click at [631, 497] on input at bounding box center [599, 510] width 176 height 34
type input "*"
click at [781, 493] on input at bounding box center [795, 510] width 176 height 34
click at [580, 493] on input "*" at bounding box center [599, 510] width 176 height 34
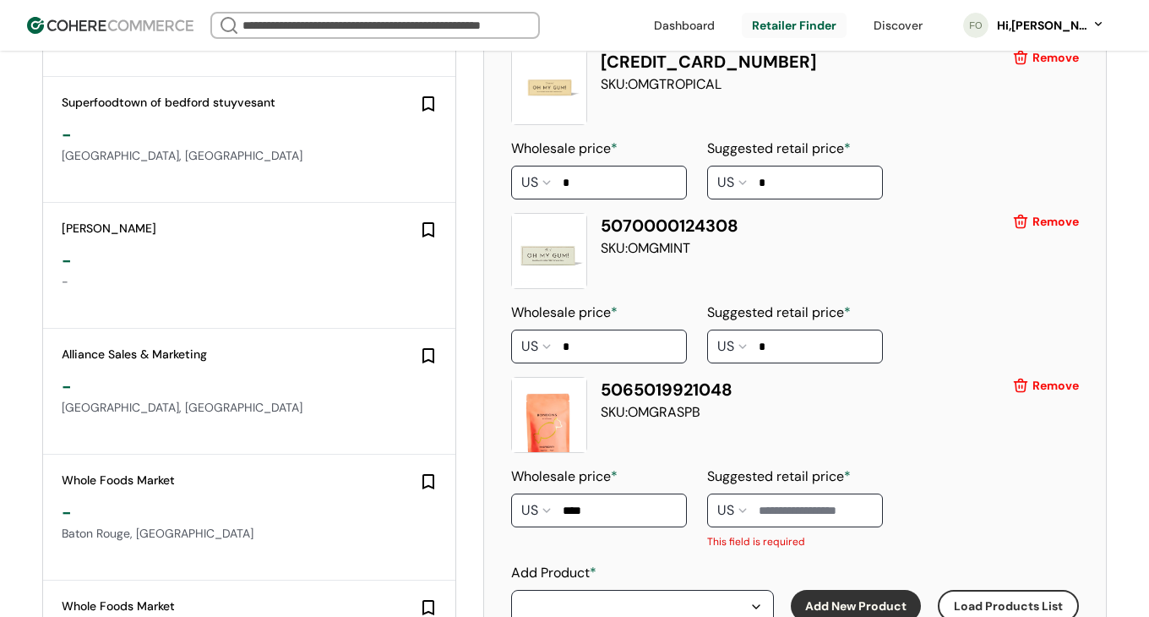
type input "****"
click at [792, 493] on input at bounding box center [795, 510] width 176 height 34
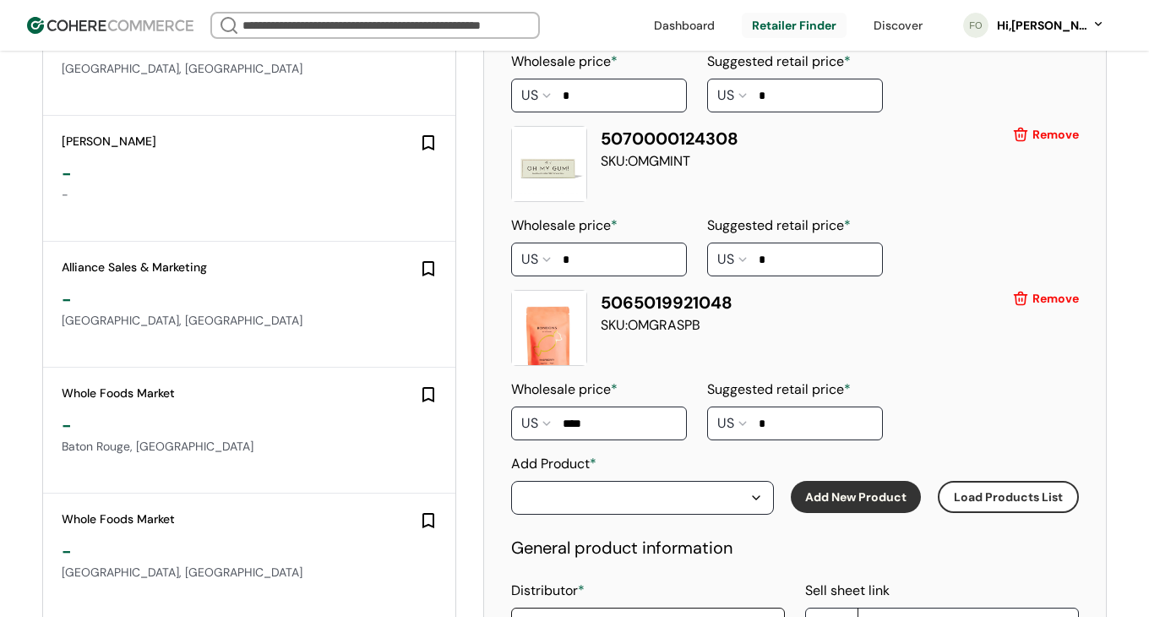
scroll to position [2339, 0]
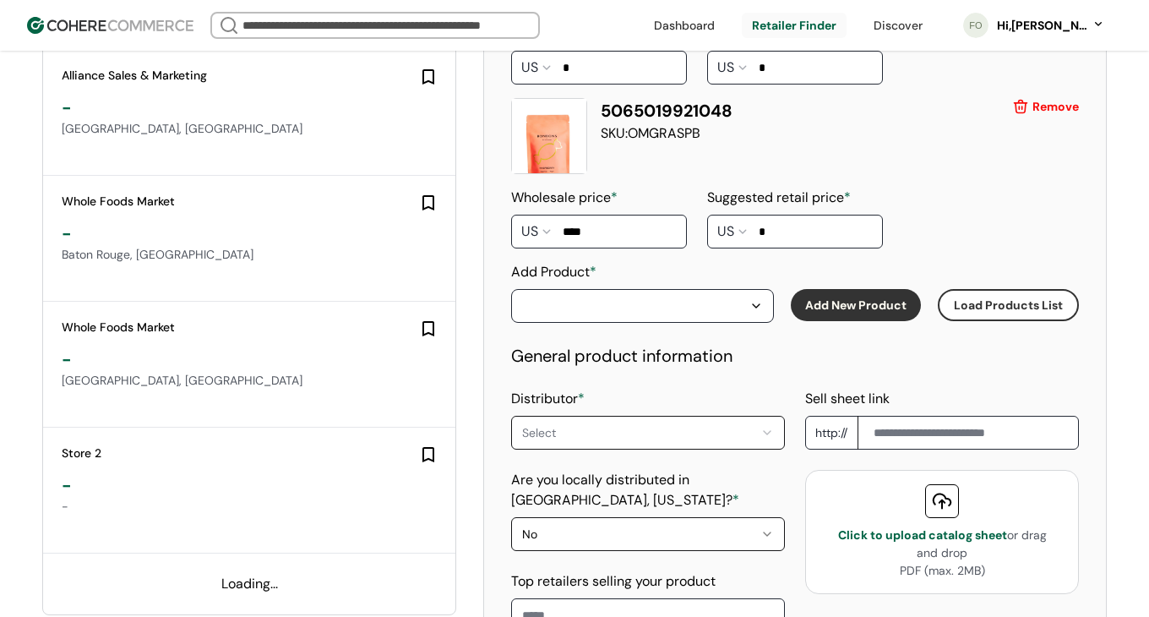
type input "*"
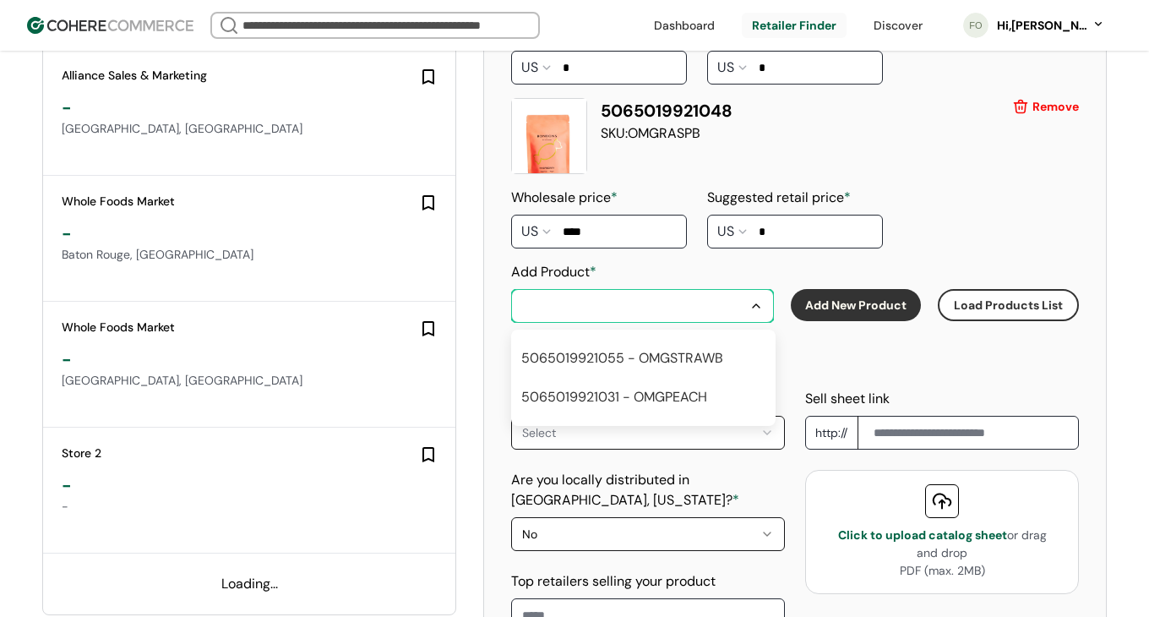
click at [703, 296] on div "button" at bounding box center [634, 306] width 224 height 20
click at [623, 348] on div "5065019921055 - OMGSTRAWB" at bounding box center [622, 358] width 202 height 20
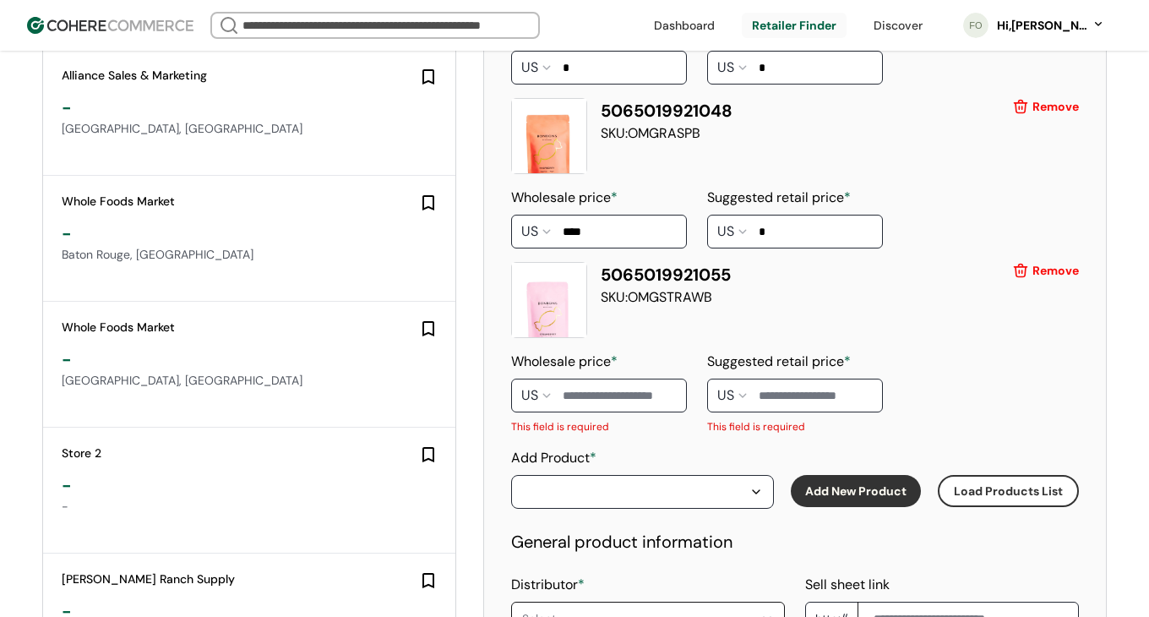
click at [628, 384] on input at bounding box center [599, 395] width 176 height 34
type input "****"
click at [768, 386] on input at bounding box center [795, 395] width 176 height 34
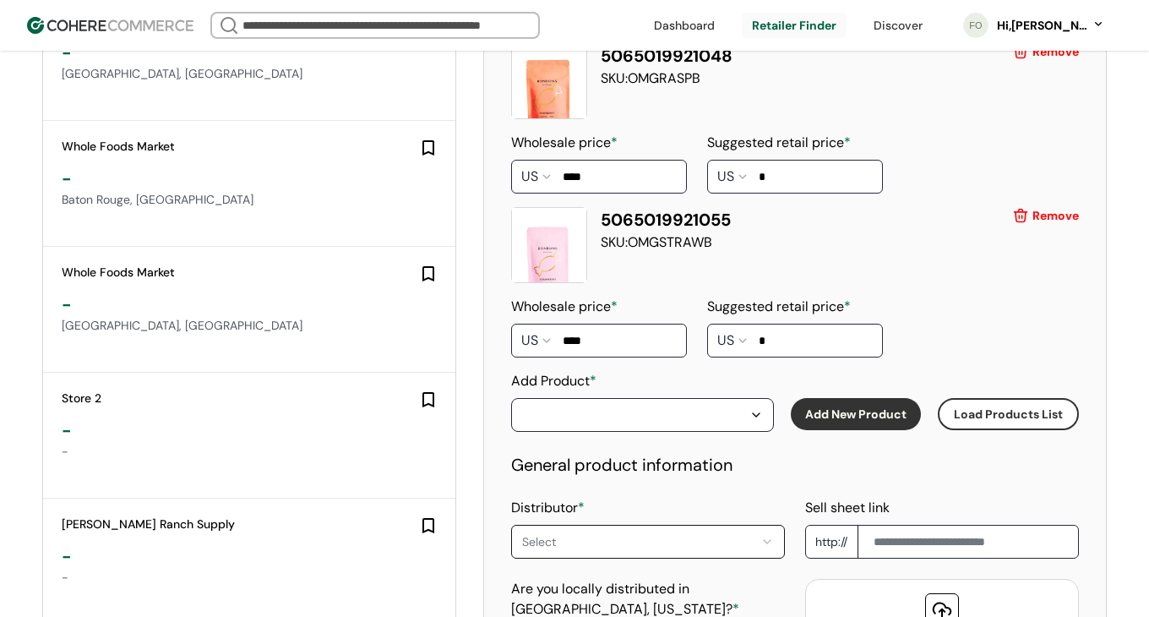
scroll to position [2437, 0]
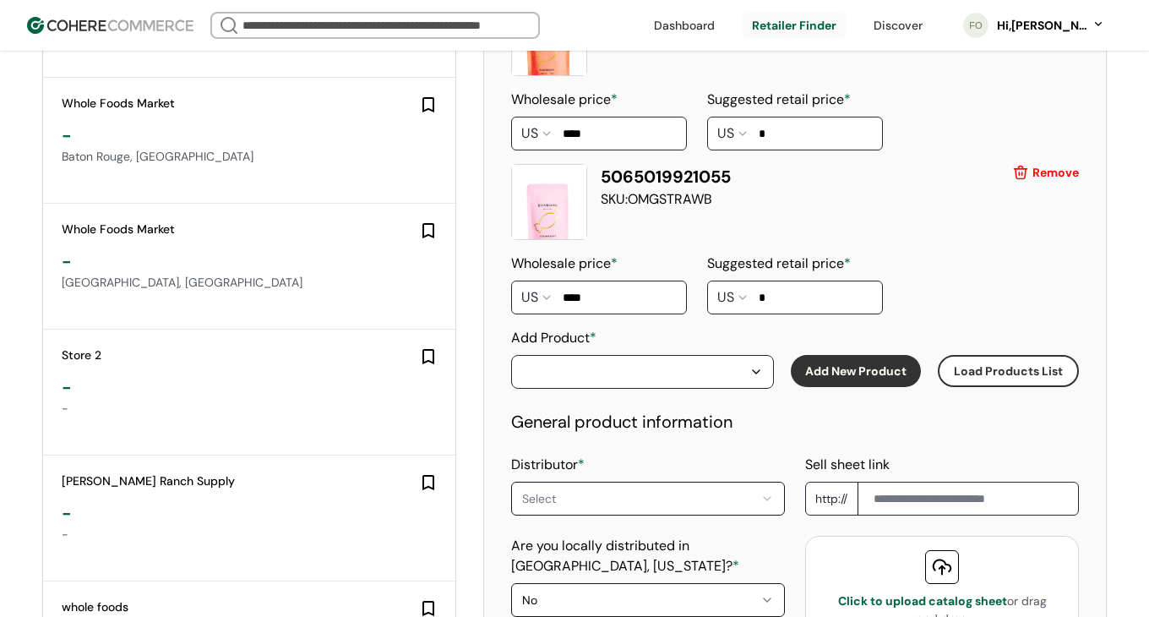
type input "*"
click at [736, 361] on div "button" at bounding box center [634, 371] width 224 height 20
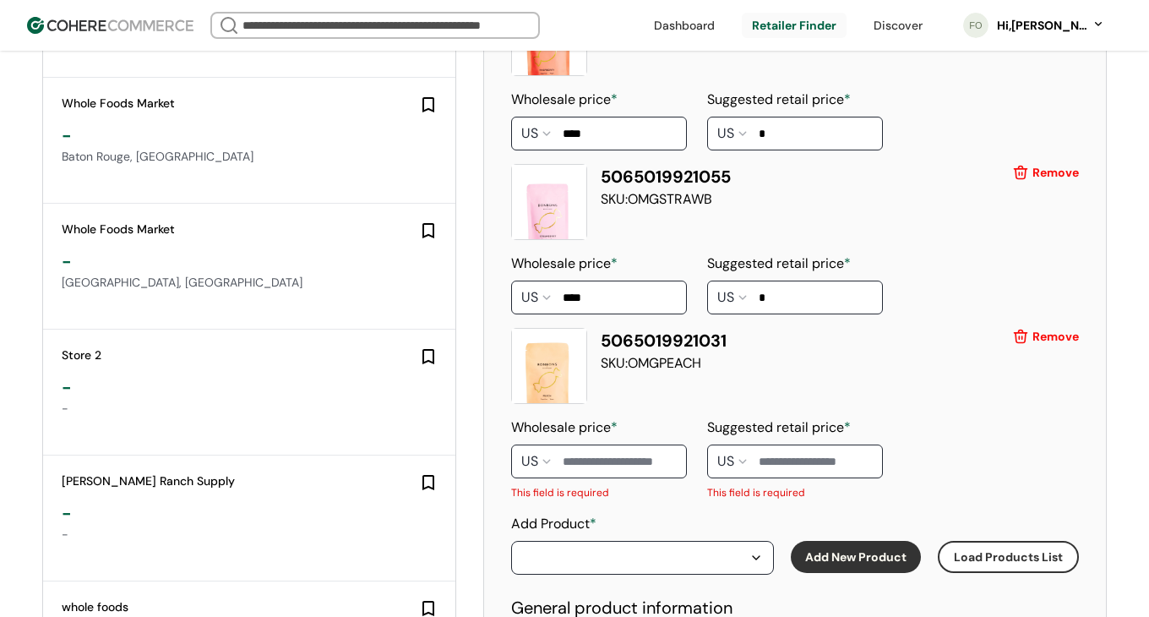
click at [635, 449] on input at bounding box center [599, 461] width 176 height 34
type input "****"
click at [799, 444] on input at bounding box center [795, 461] width 176 height 34
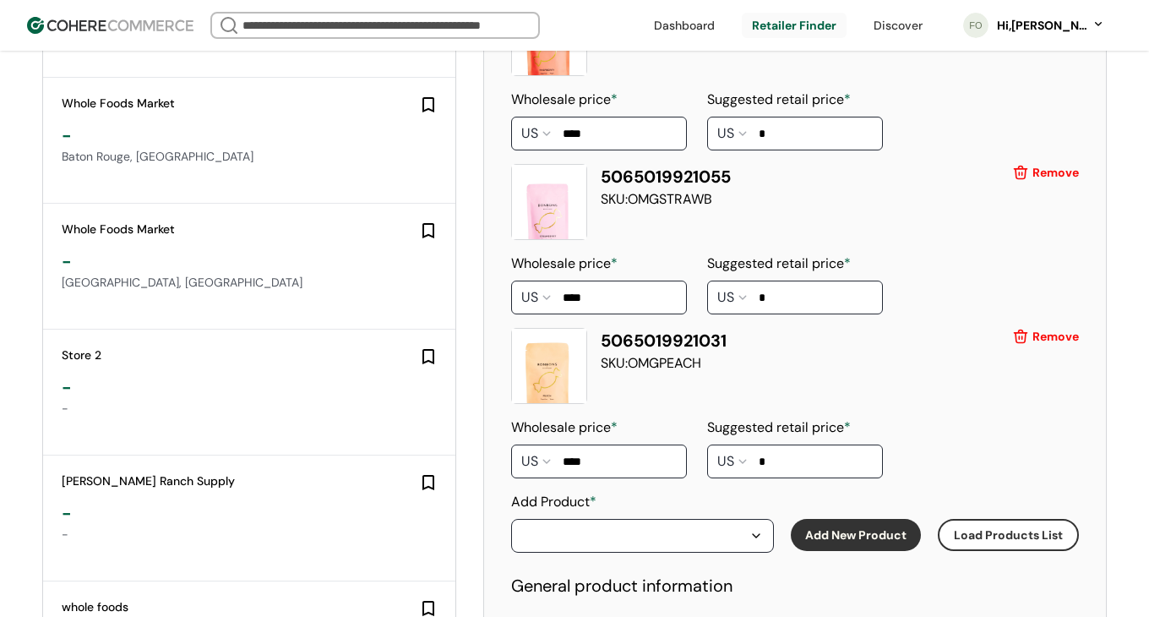
scroll to position [2641, 0]
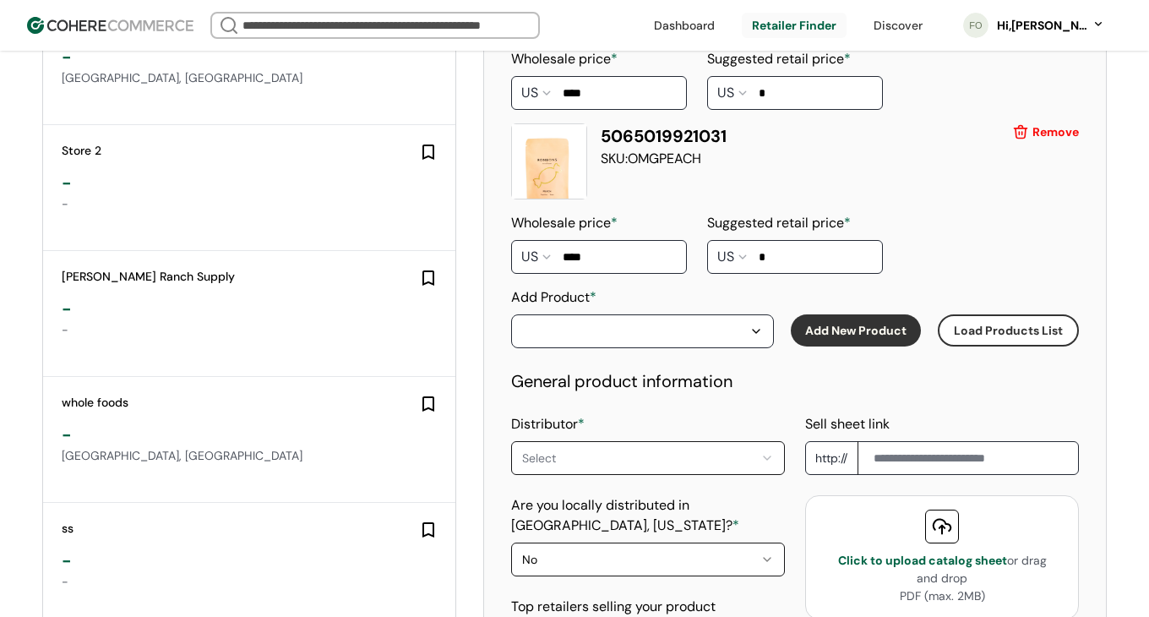
type input "*"
click at [736, 321] on div "button" at bounding box center [634, 331] width 224 height 20
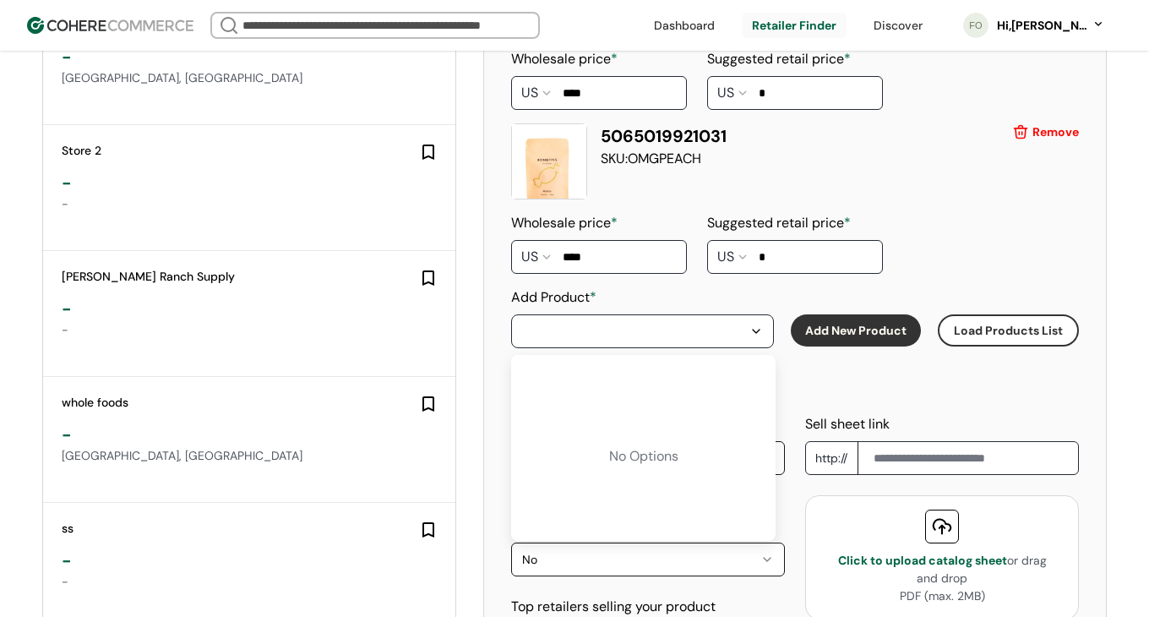
click at [790, 368] on div "General product information" at bounding box center [795, 380] width 568 height 25
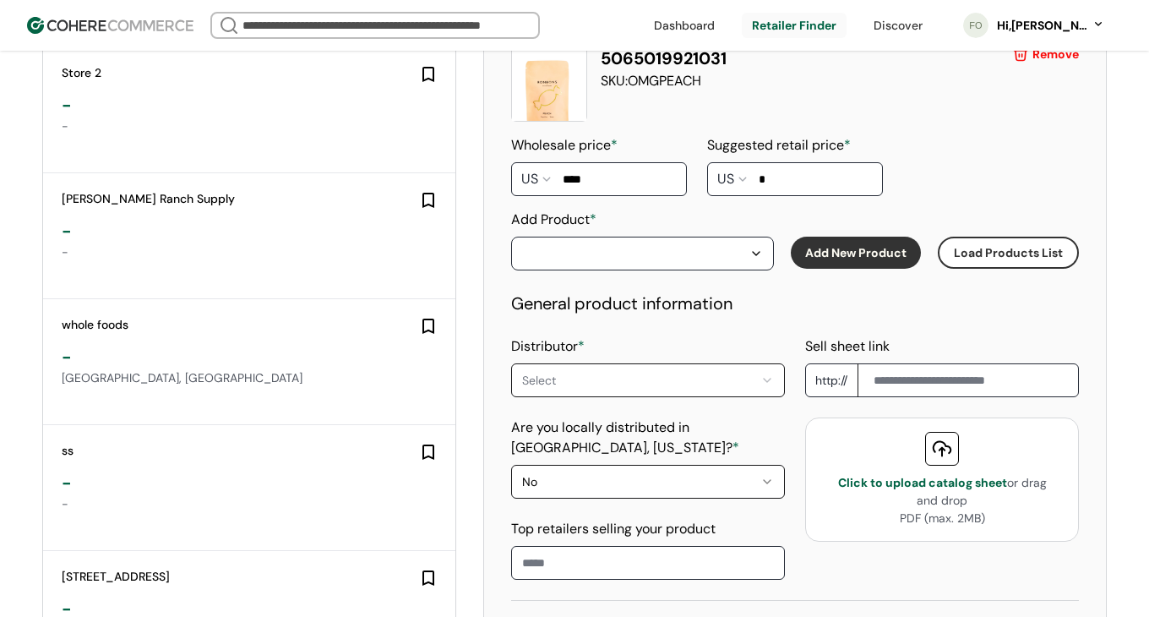
scroll to position [2774, 0]
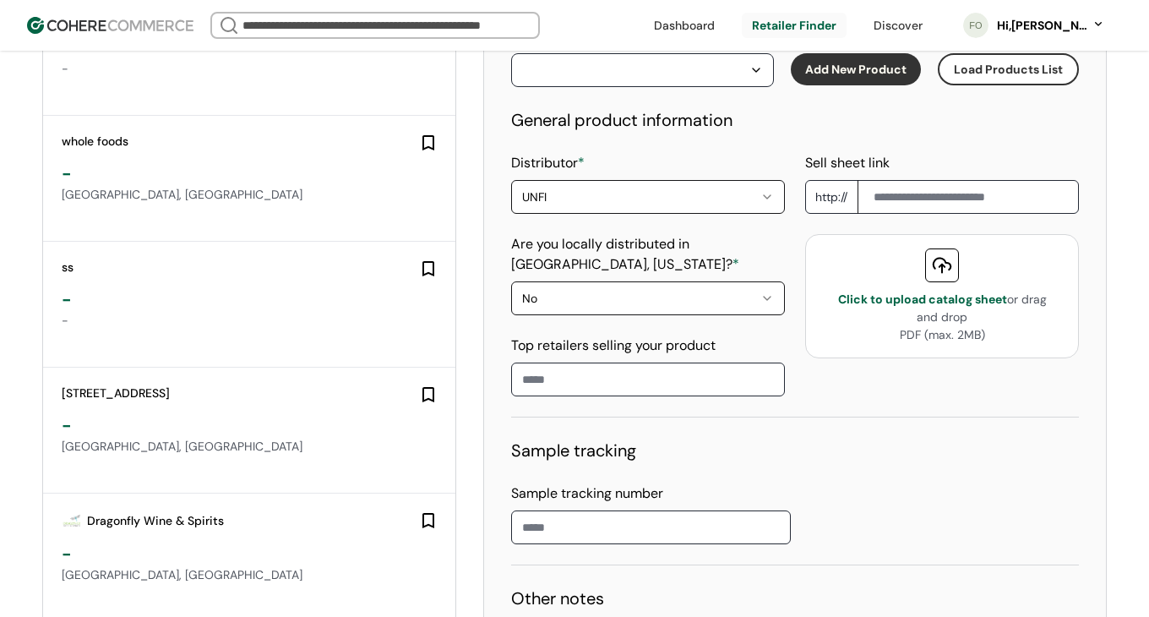
scroll to position [2853, 0]
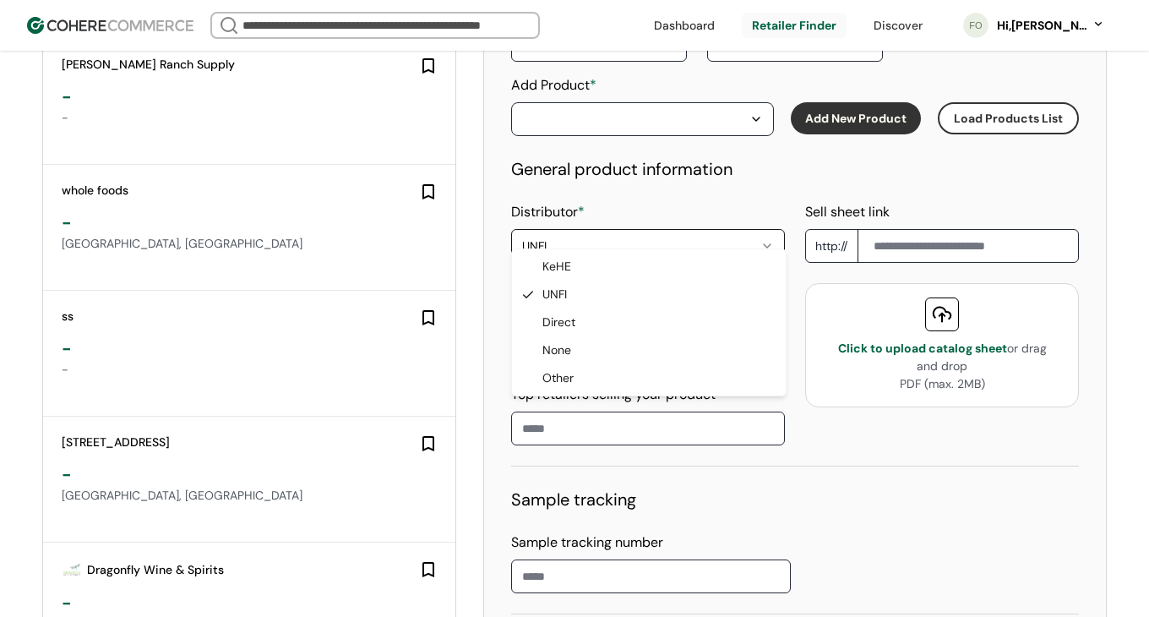
select select "****"
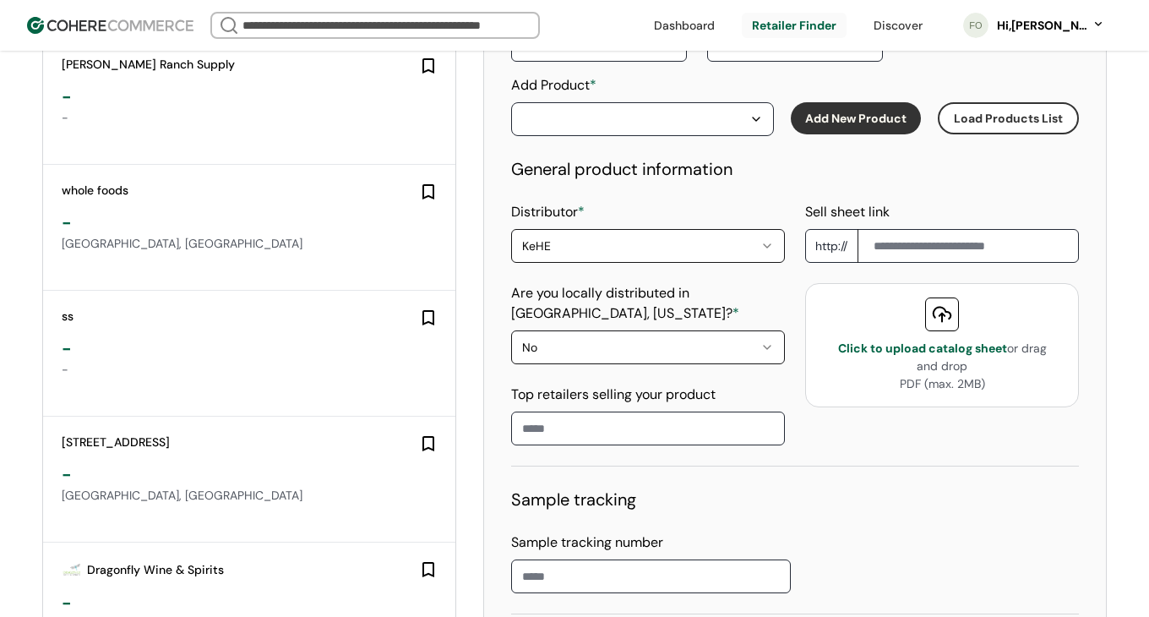
click at [970, 229] on input at bounding box center [942, 246] width 274 height 34
click at [878, 203] on label "Sell sheet link" at bounding box center [847, 212] width 84 height 18
click at [925, 229] on input at bounding box center [942, 246] width 274 height 34
click at [932, 297] on div at bounding box center [942, 314] width 34 height 34
click at [873, 375] on div "PDF (max. 2MB)" at bounding box center [942, 384] width 218 height 18
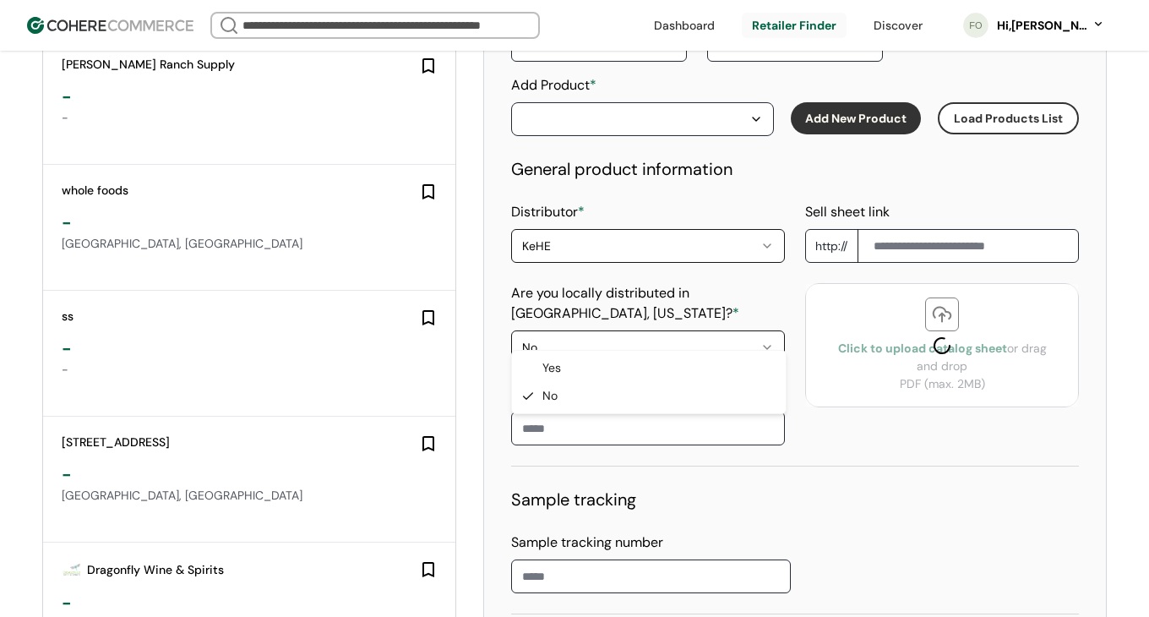
select select "*"
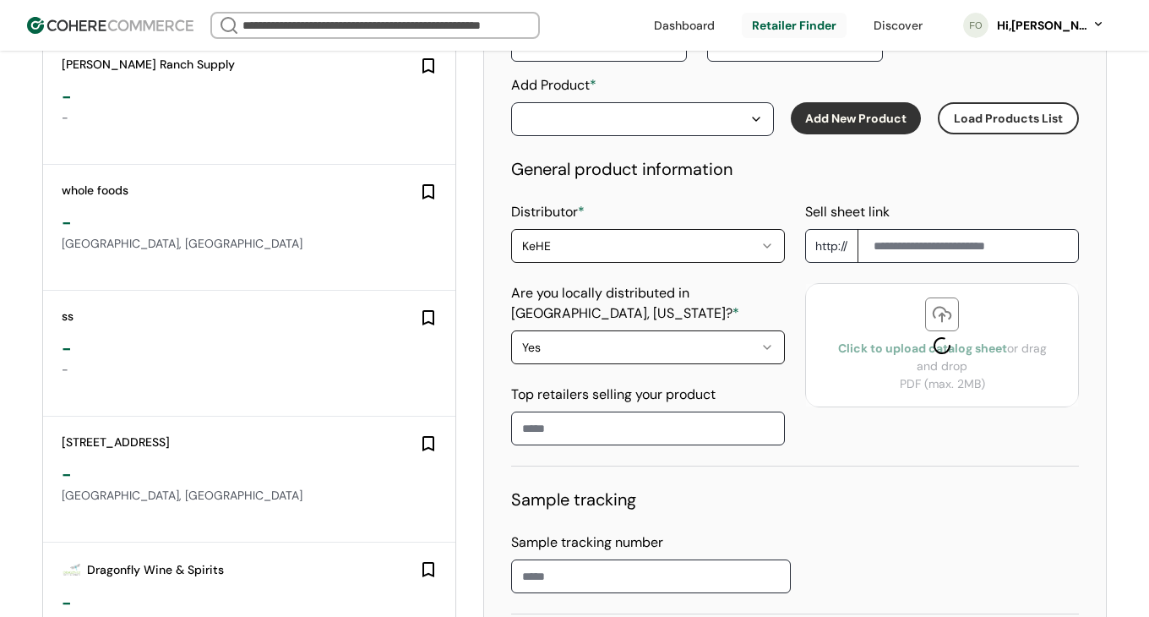
click at [620, 411] on input at bounding box center [648, 428] width 274 height 34
click at [612, 414] on input at bounding box center [648, 428] width 274 height 34
click at [611, 424] on input "*********" at bounding box center [648, 428] width 274 height 34
click at [767, 418] on input "*********" at bounding box center [648, 428] width 274 height 34
click at [693, 416] on input "*********" at bounding box center [648, 428] width 274 height 34
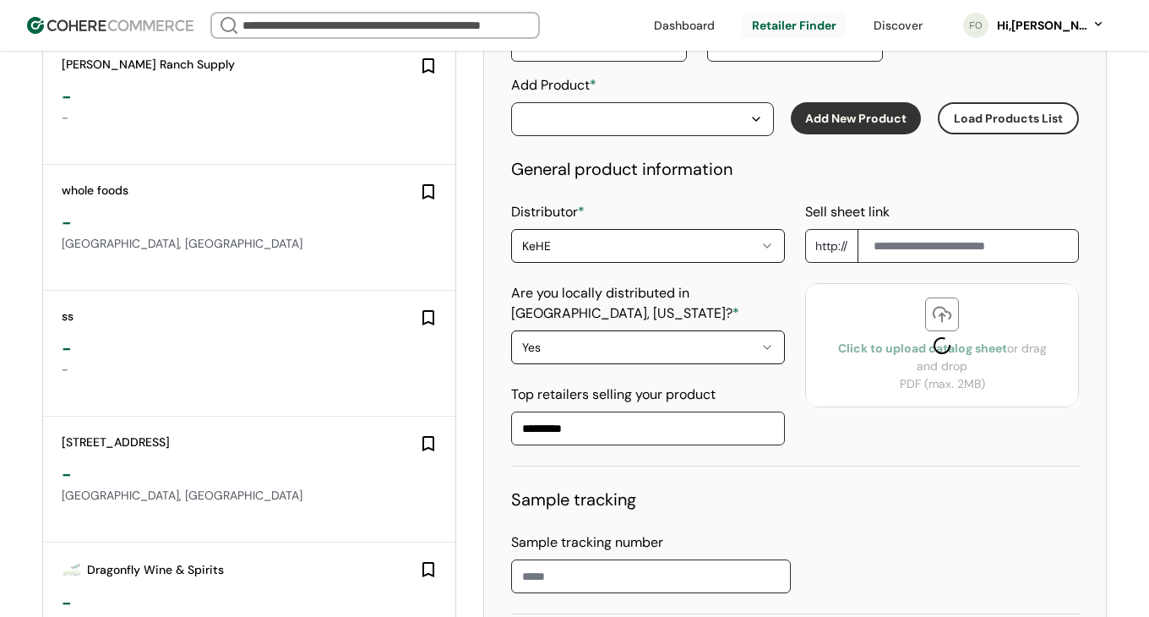
click at [693, 416] on input "*********" at bounding box center [648, 428] width 274 height 34
type input "*"
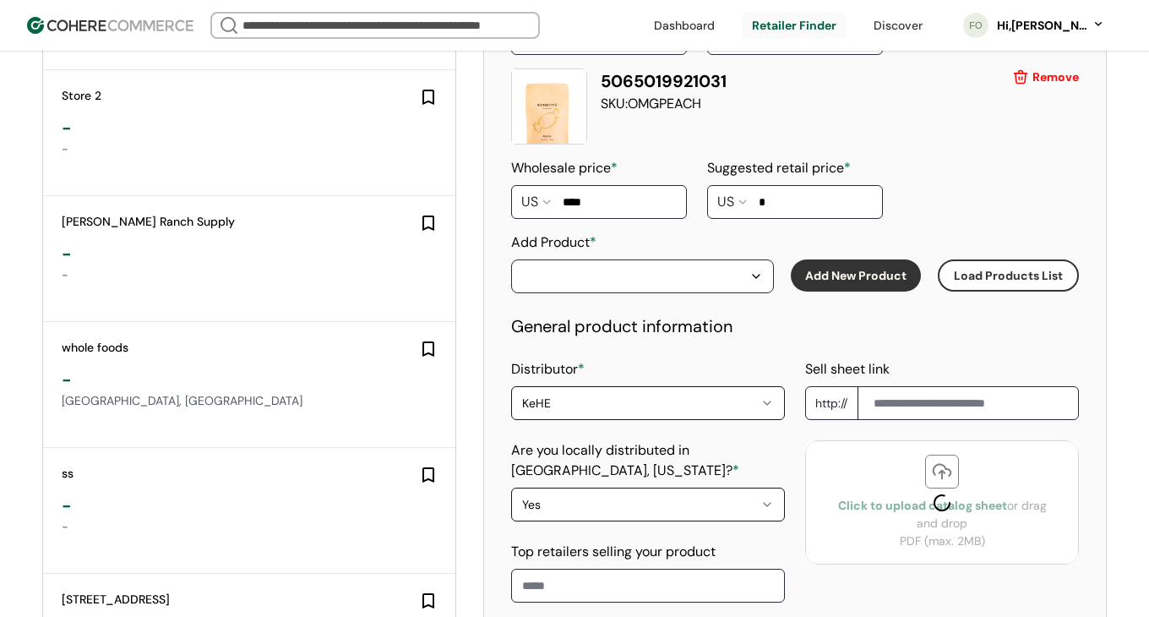
scroll to position [2830, 0]
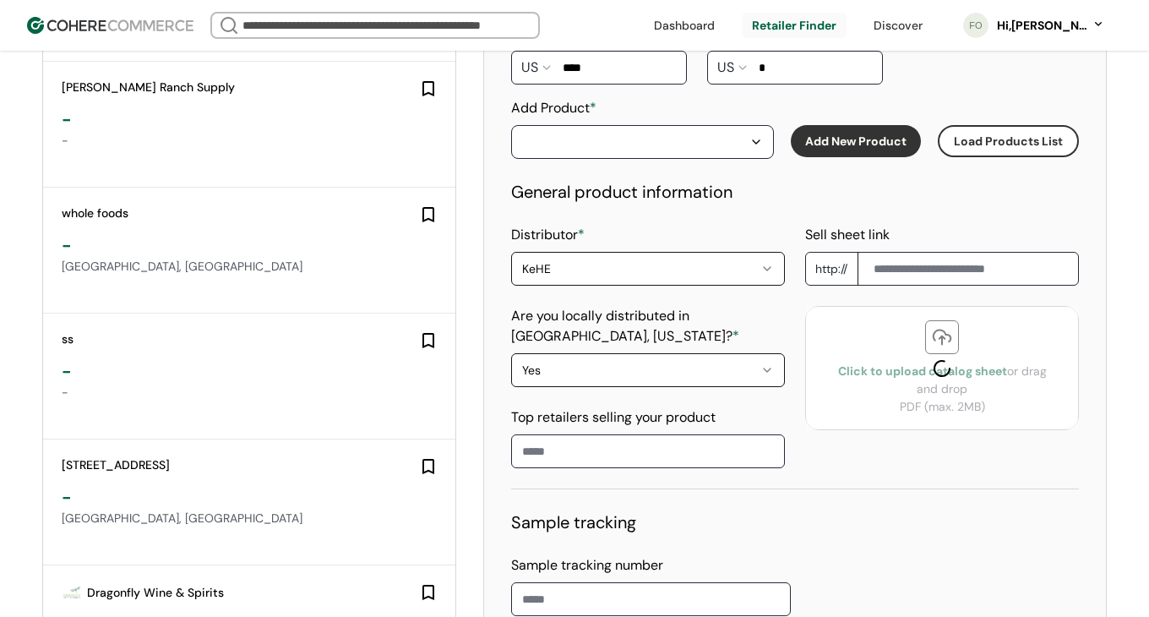
click at [820, 422] on div "Sell sheet link http:// Click to upload catalog sheet or drag and drop PDF (max…" at bounding box center [942, 346] width 274 height 243
click at [874, 359] on div at bounding box center [942, 368] width 272 height 122
click at [842, 436] on div "Sell sheet link http:// Click to upload catalog sheet or drag and drop PDF (max…" at bounding box center [942, 346] width 274 height 243
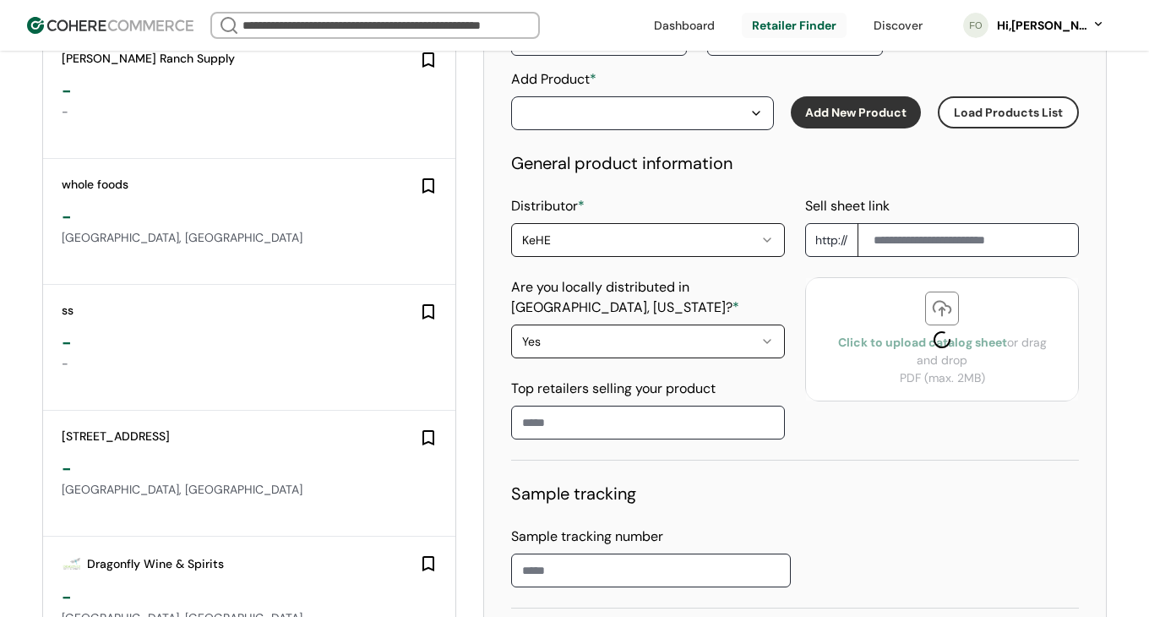
scroll to position [2703, 0]
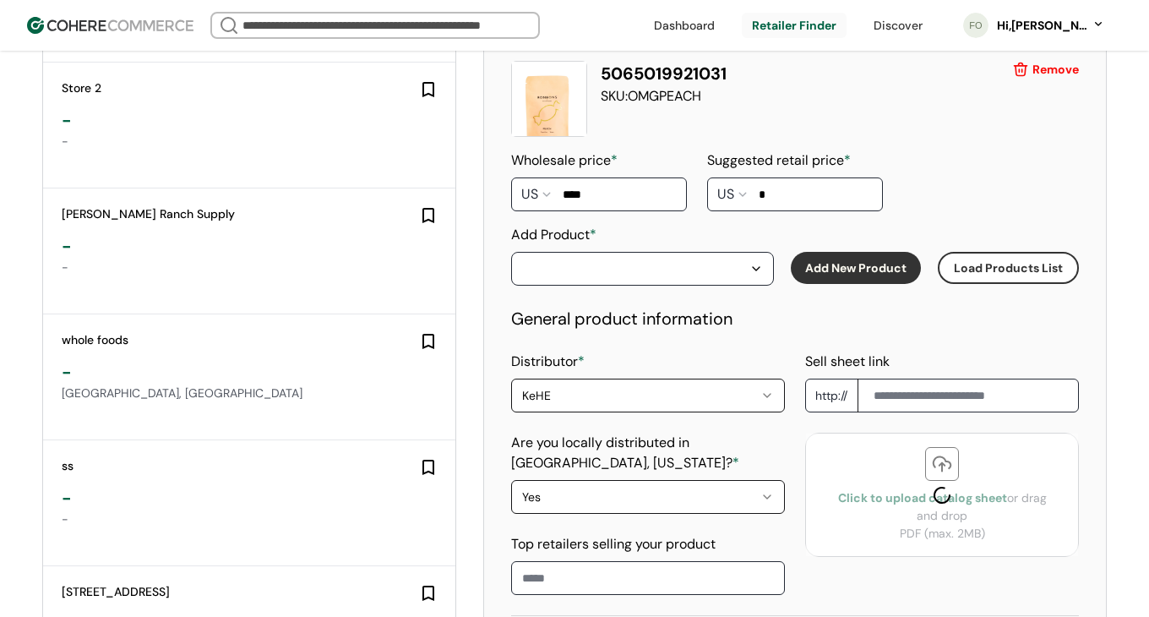
click at [973, 256] on button "Load Products List" at bounding box center [1007, 268] width 141 height 32
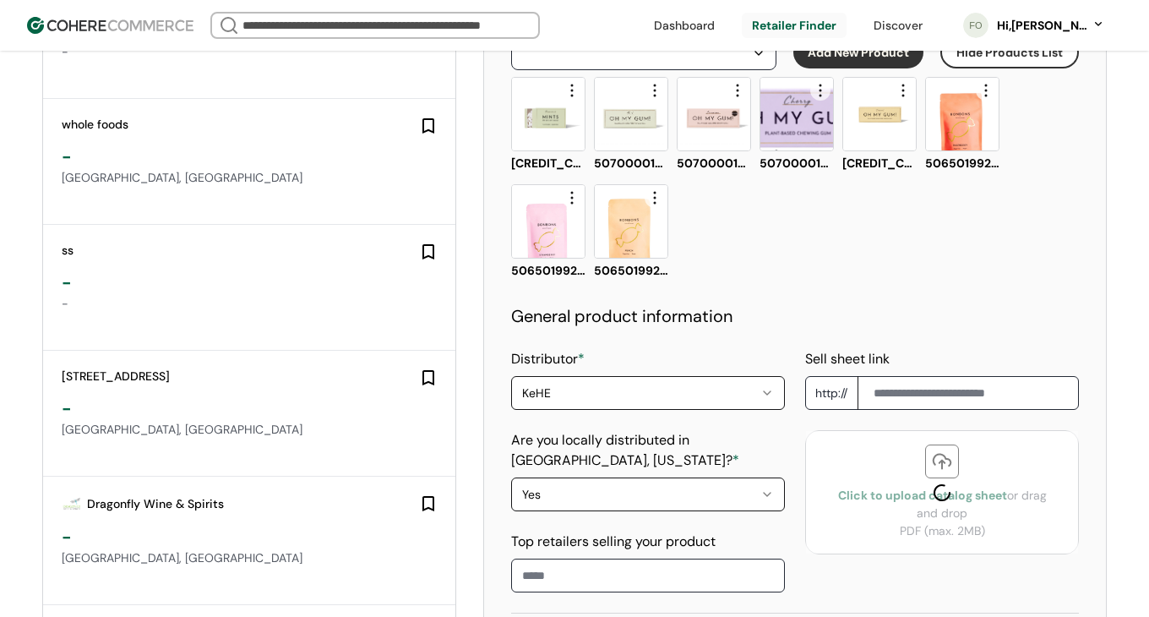
scroll to position [3062, 0]
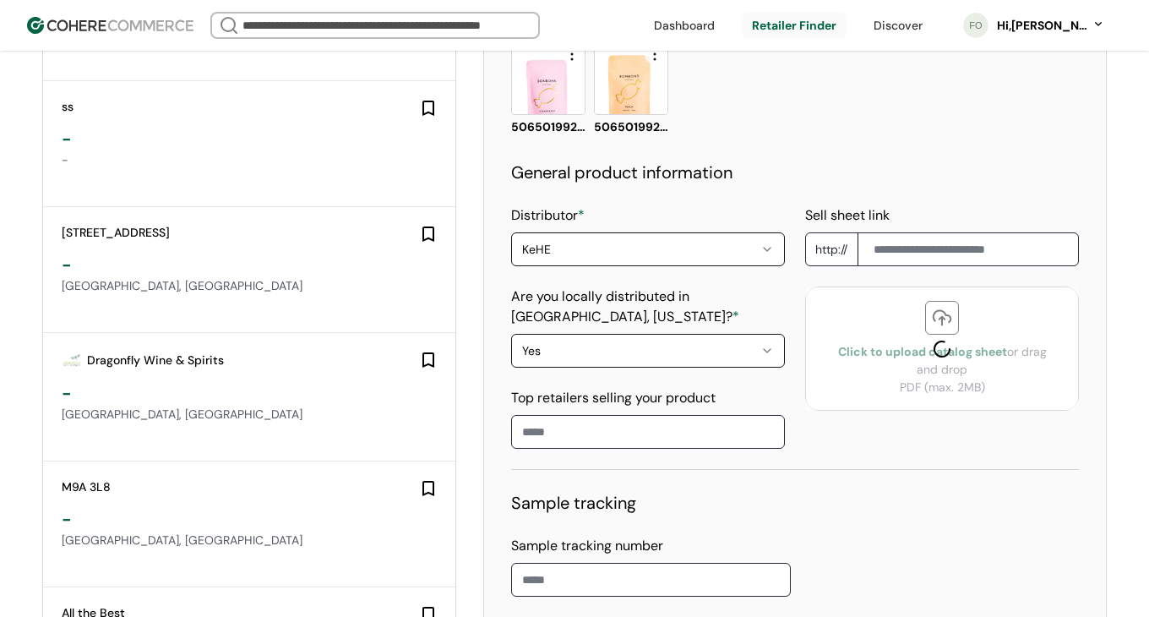
click at [963, 337] on div at bounding box center [942, 348] width 272 height 122
click at [679, 415] on input at bounding box center [648, 432] width 274 height 34
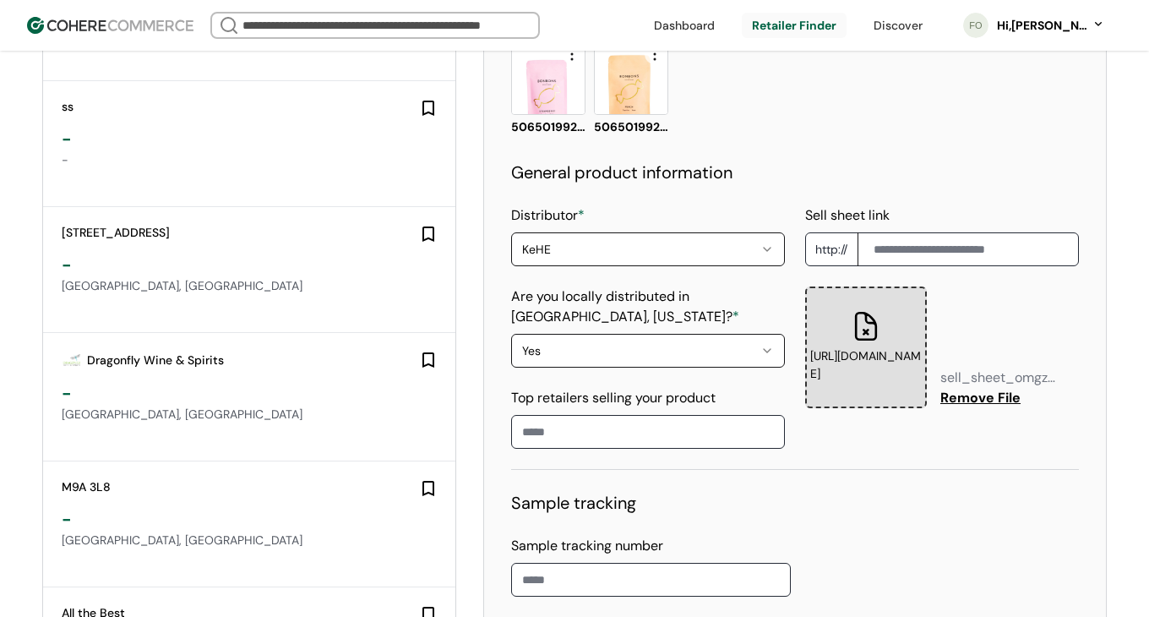
click at [917, 296] on div "https://eyrgwctjnbjddggtfjtb.supabase.co/storage/v1/object/public/cohere/df5434…" at bounding box center [866, 347] width 122 height 122
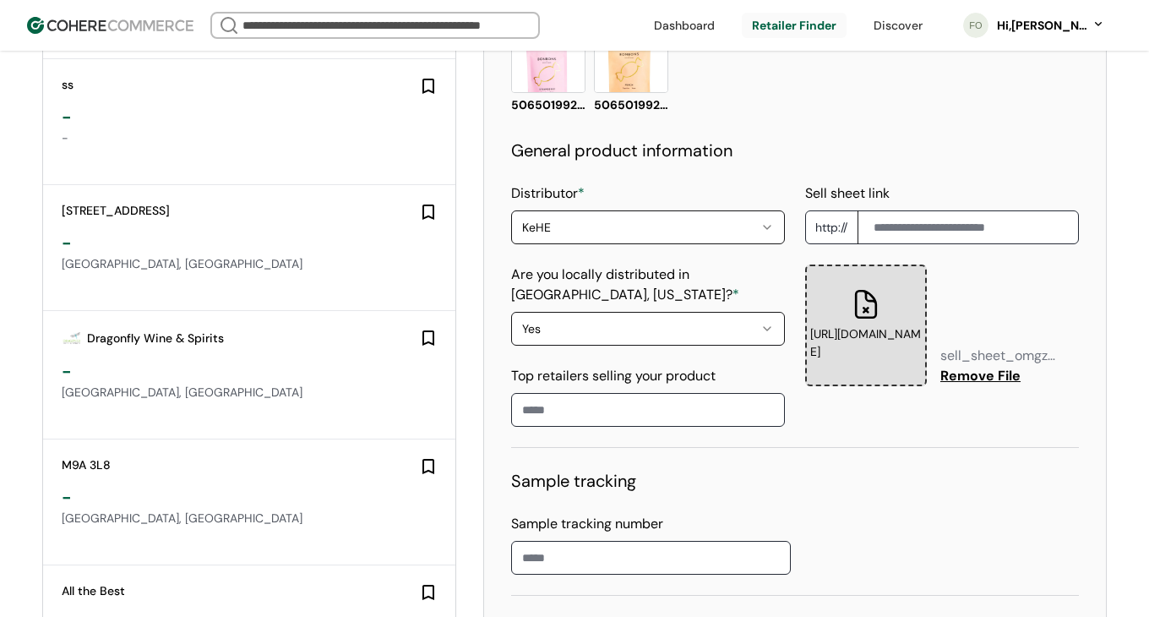
scroll to position [3109, 0]
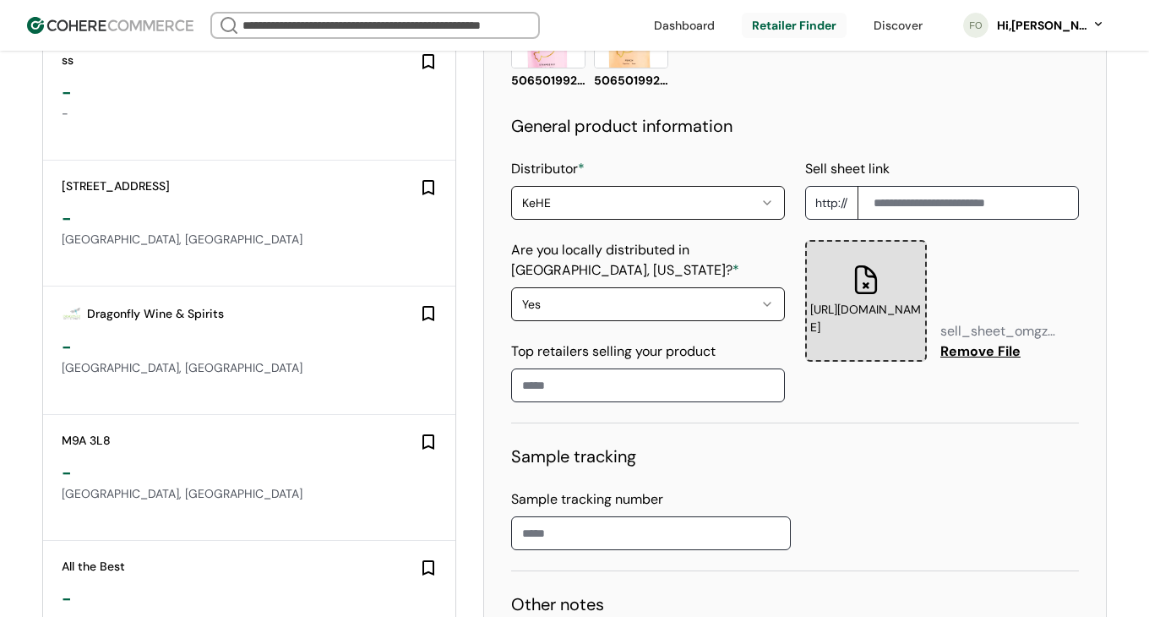
click at [693, 368] on input at bounding box center [648, 385] width 274 height 34
type input "*"
click at [566, 378] on input at bounding box center [648, 385] width 274 height 34
type input "*"
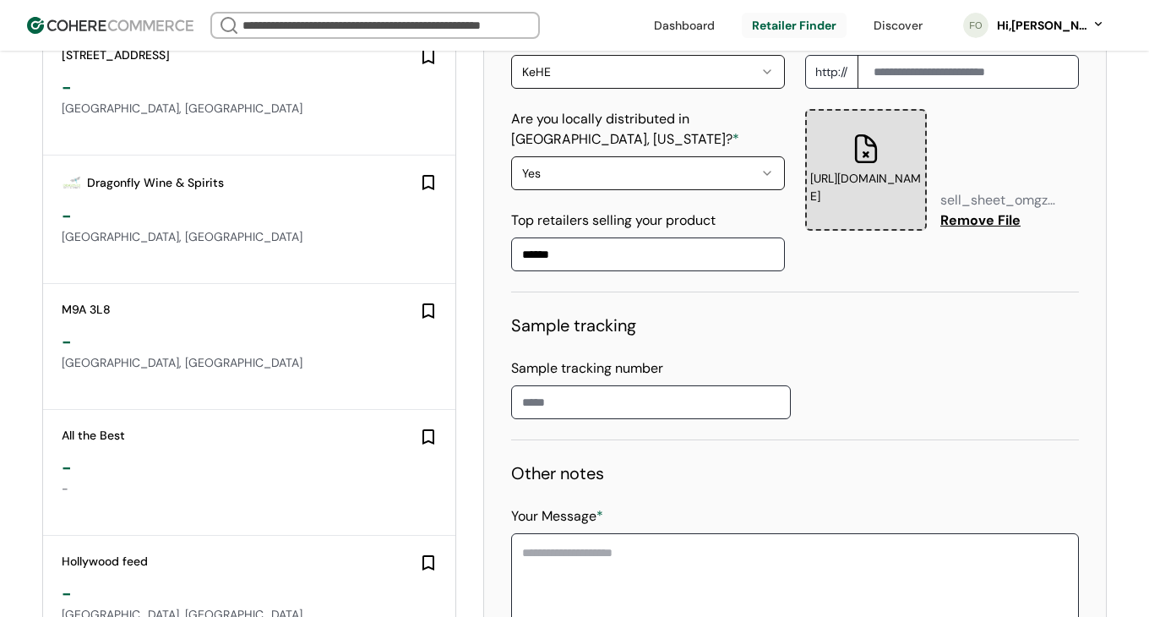
scroll to position [3361, 0]
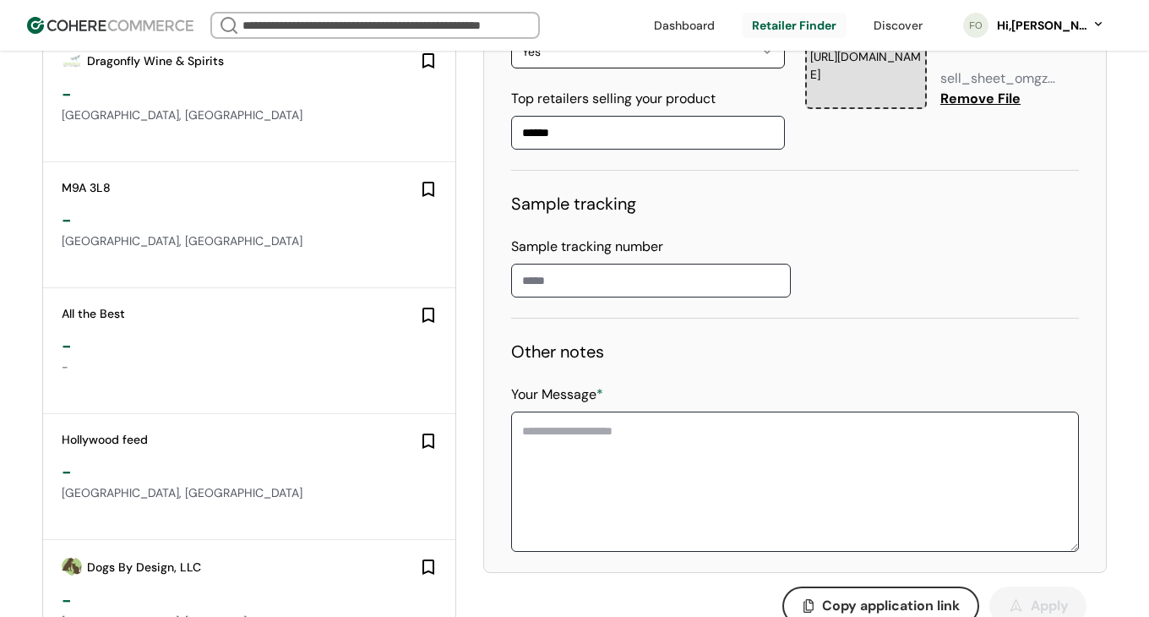
type input "******"
click at [600, 269] on input at bounding box center [651, 281] width 280 height 34
click at [625, 359] on div "Other notes Your Message *" at bounding box center [795, 447] width 568 height 216
click at [617, 442] on textarea "Your Message *" at bounding box center [795, 481] width 568 height 140
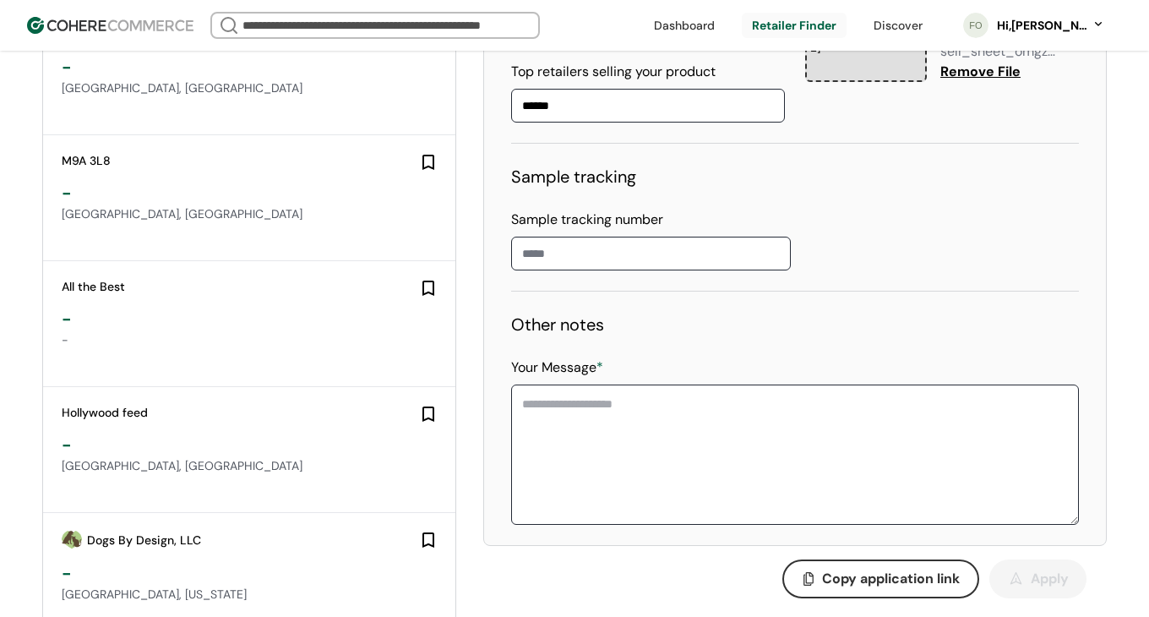
scroll to position [3399, 0]
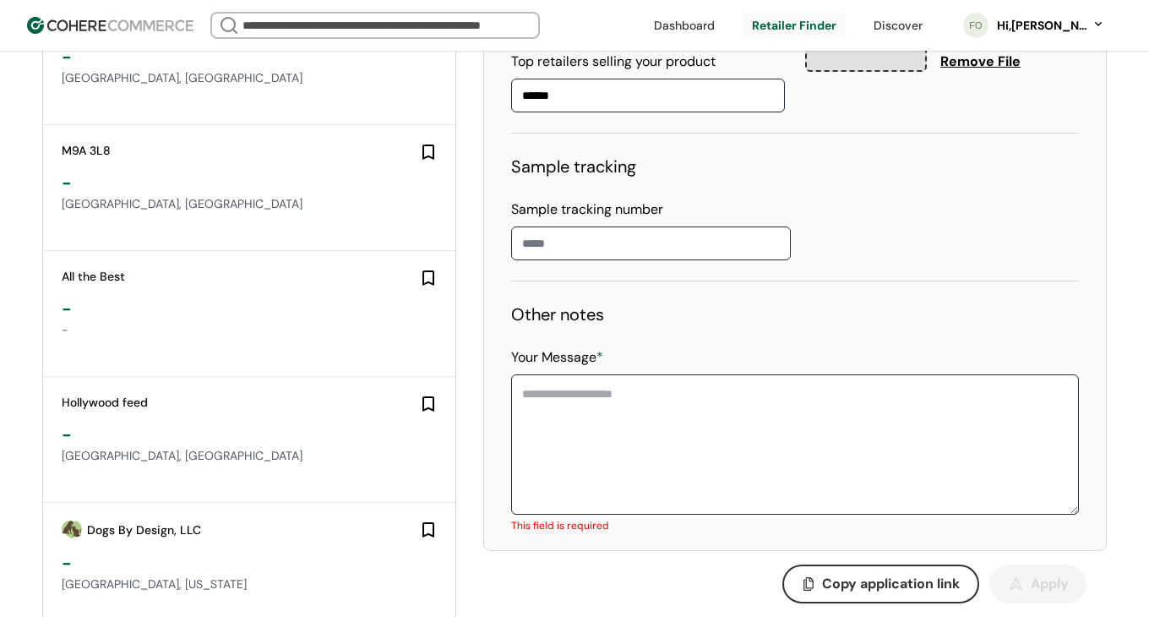
click at [736, 388] on textarea "Your Message *" at bounding box center [795, 444] width 568 height 140
click at [632, 411] on textarea "Your Message *" at bounding box center [795, 444] width 568 height 140
paste textarea "**********"
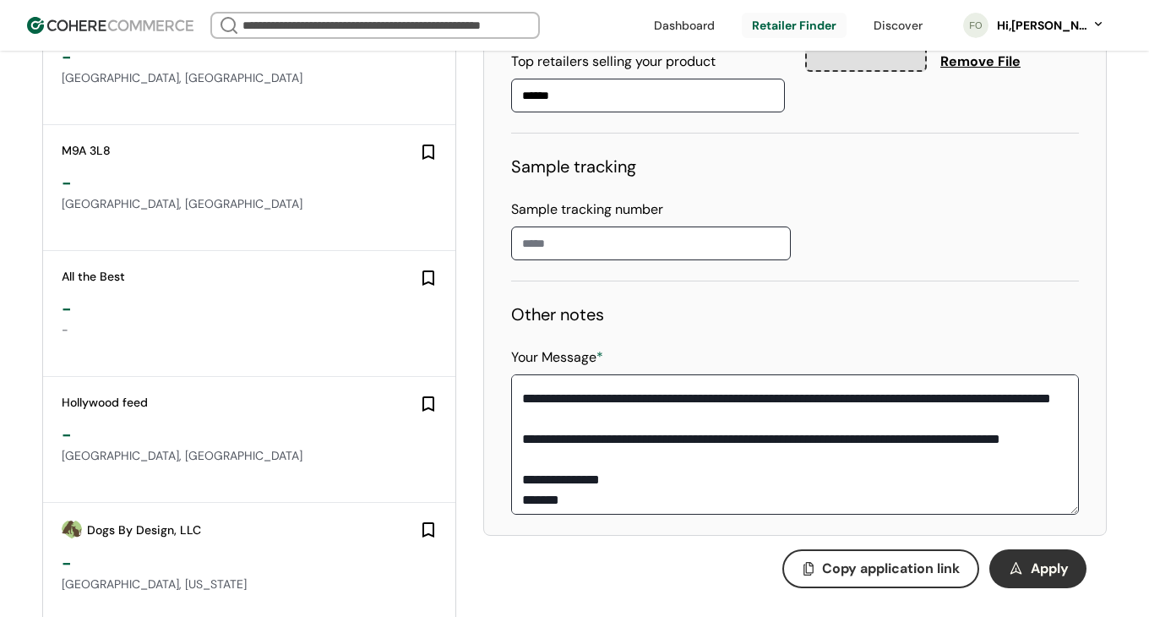
scroll to position [198, 0]
drag, startPoint x: 1004, startPoint y: 414, endPoint x: 894, endPoint y: 393, distance: 112.6
click at [894, 393] on textarea "**********" at bounding box center [795, 444] width 568 height 140
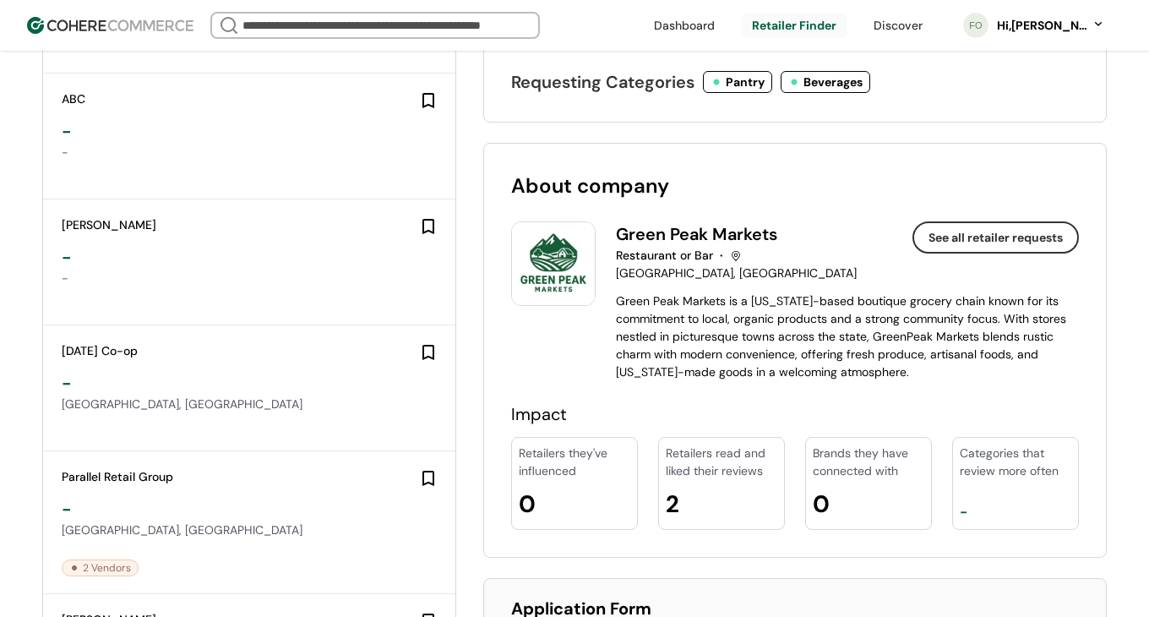
scroll to position [883, 0]
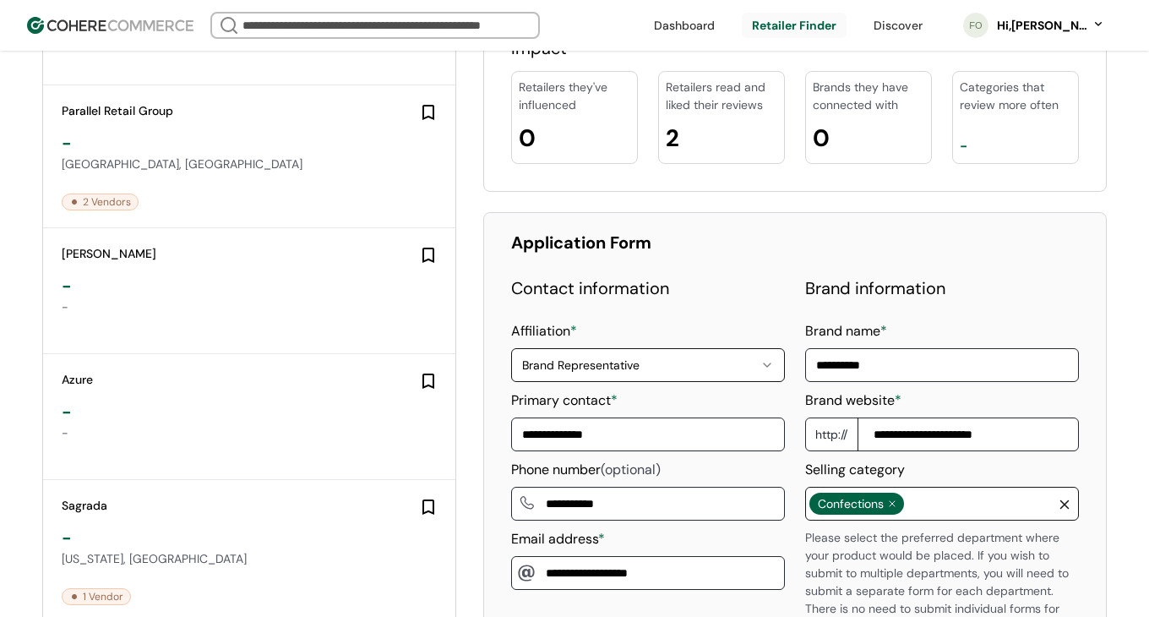
type textarea "**********"
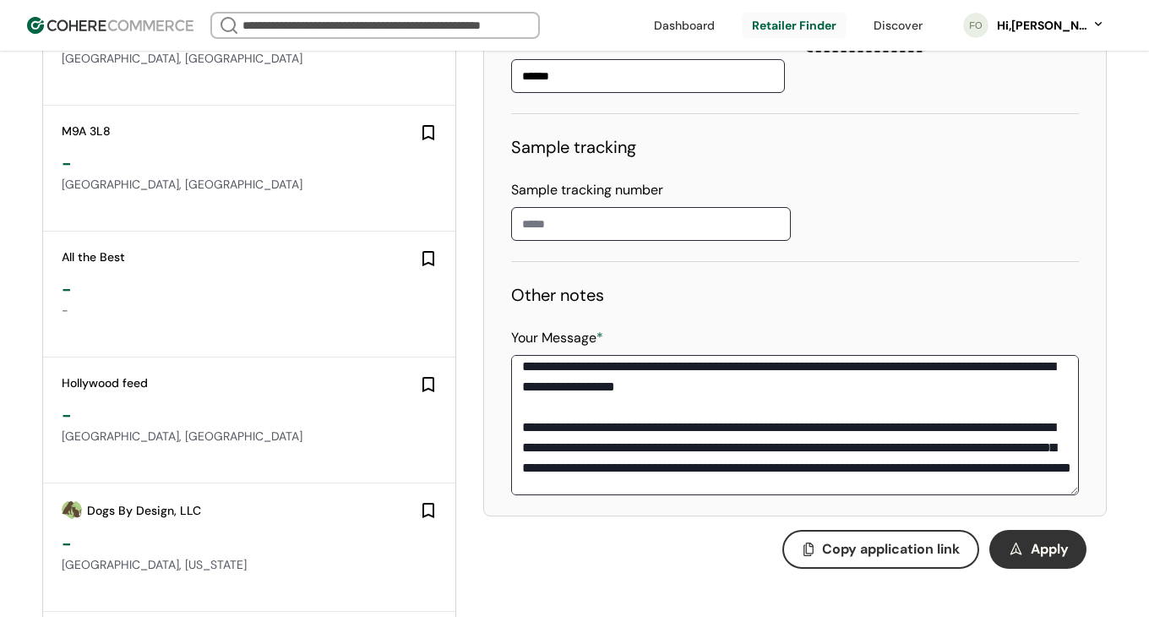
scroll to position [0, 0]
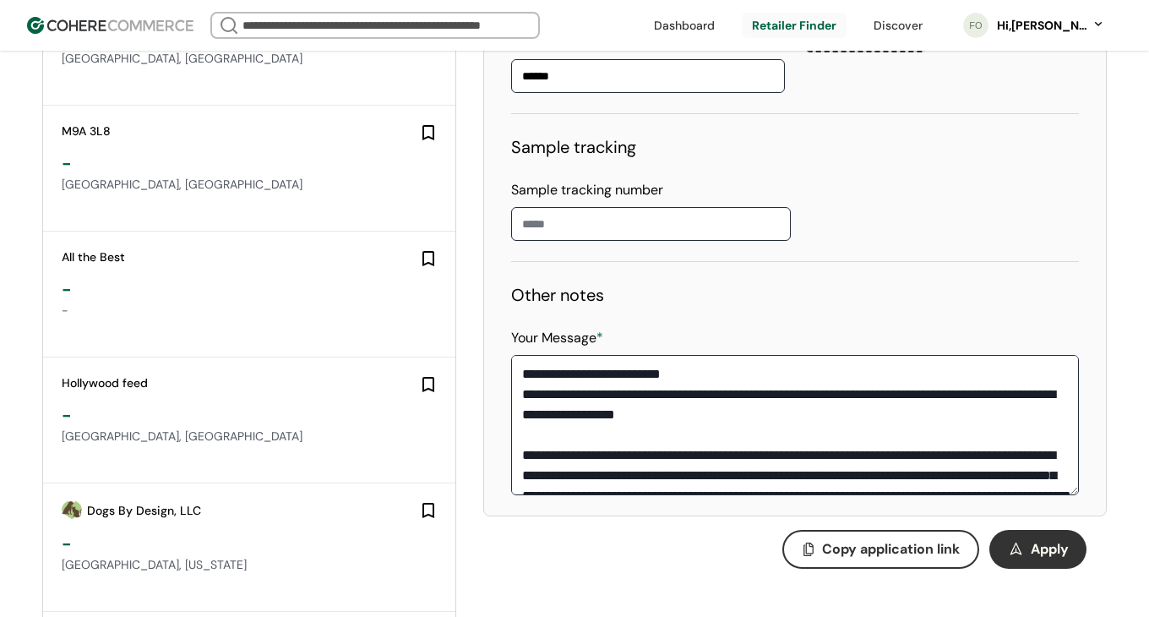
click at [1045, 539] on span "Apply" at bounding box center [1049, 549] width 38 height 20
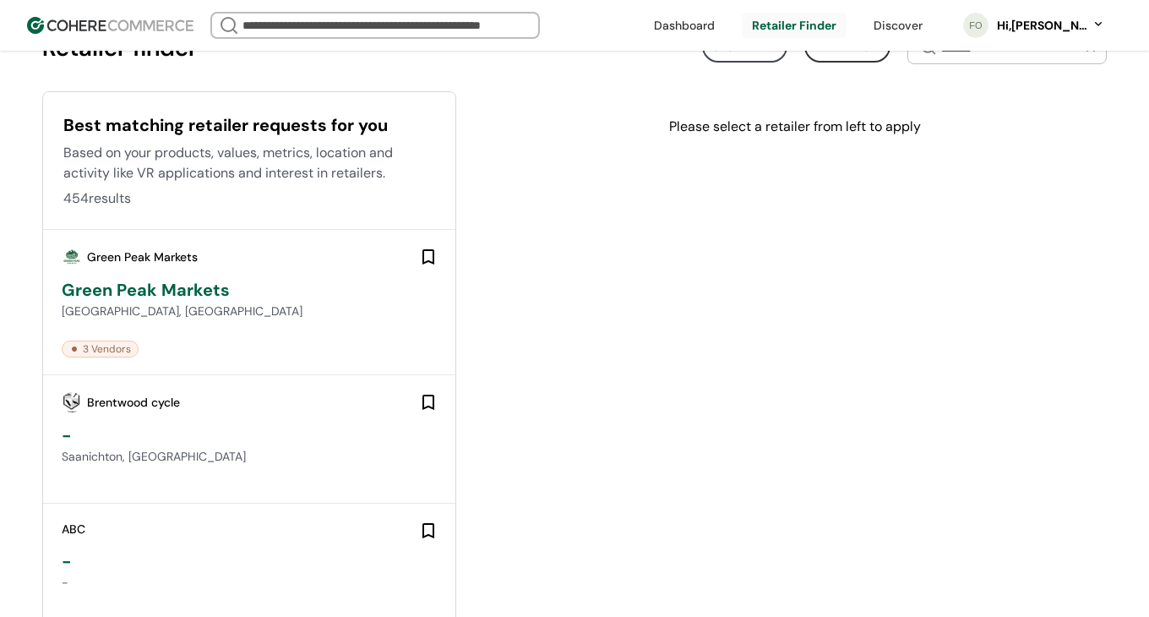
scroll to position [84, 0]
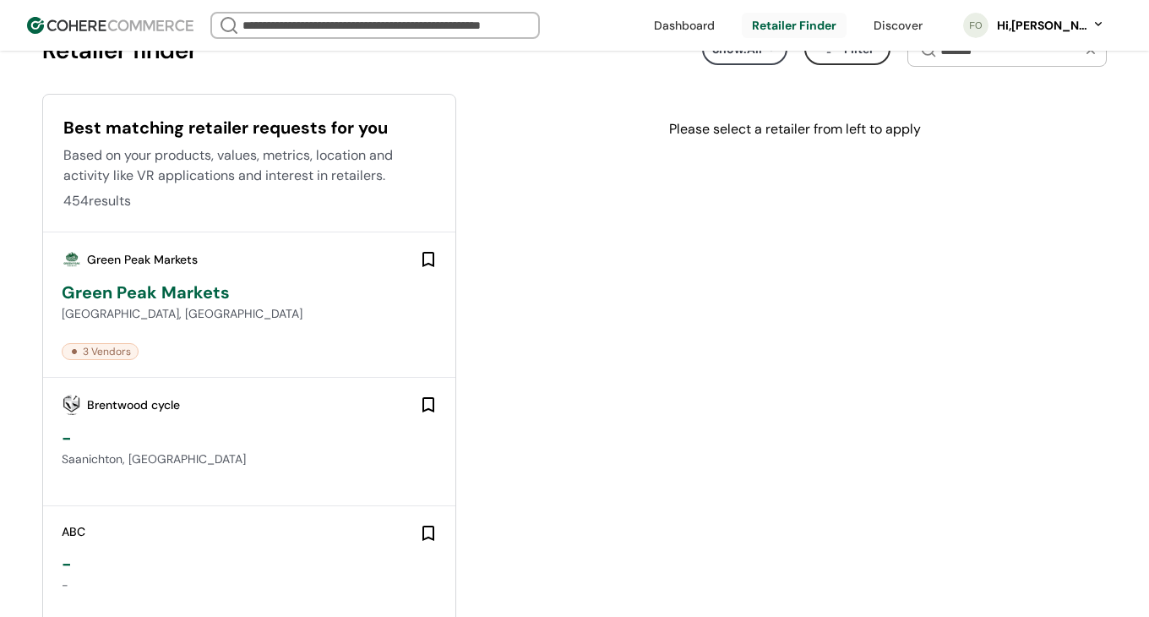
click at [429, 264] on div at bounding box center [428, 259] width 37 height 37
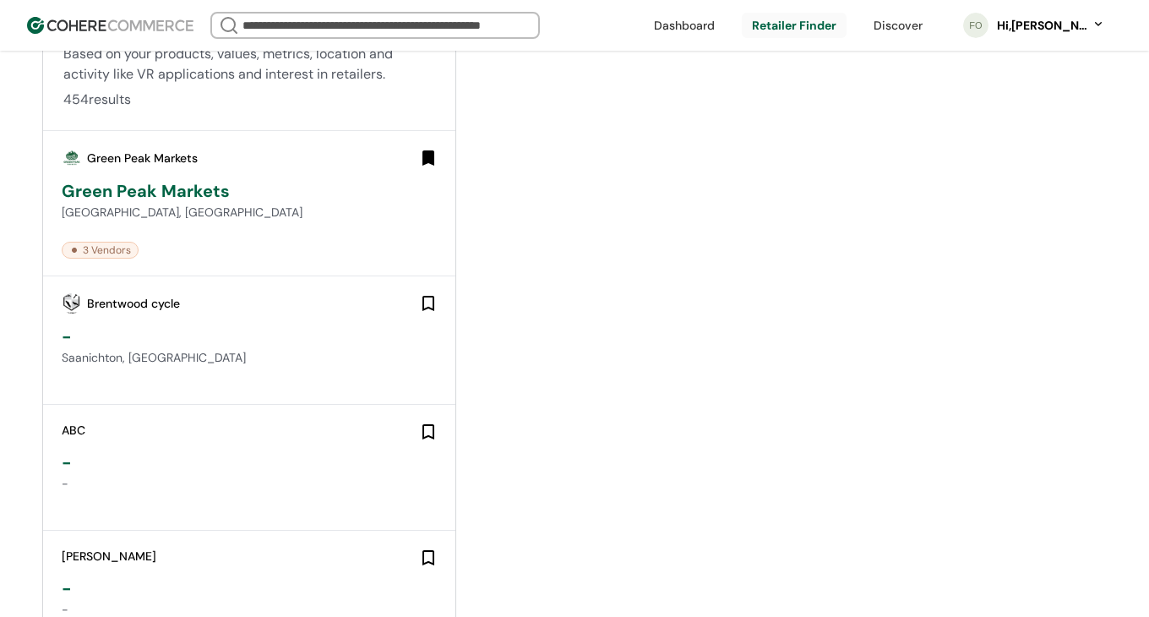
click at [183, 297] on div "Brentwood cycle" at bounding box center [250, 303] width 377 height 20
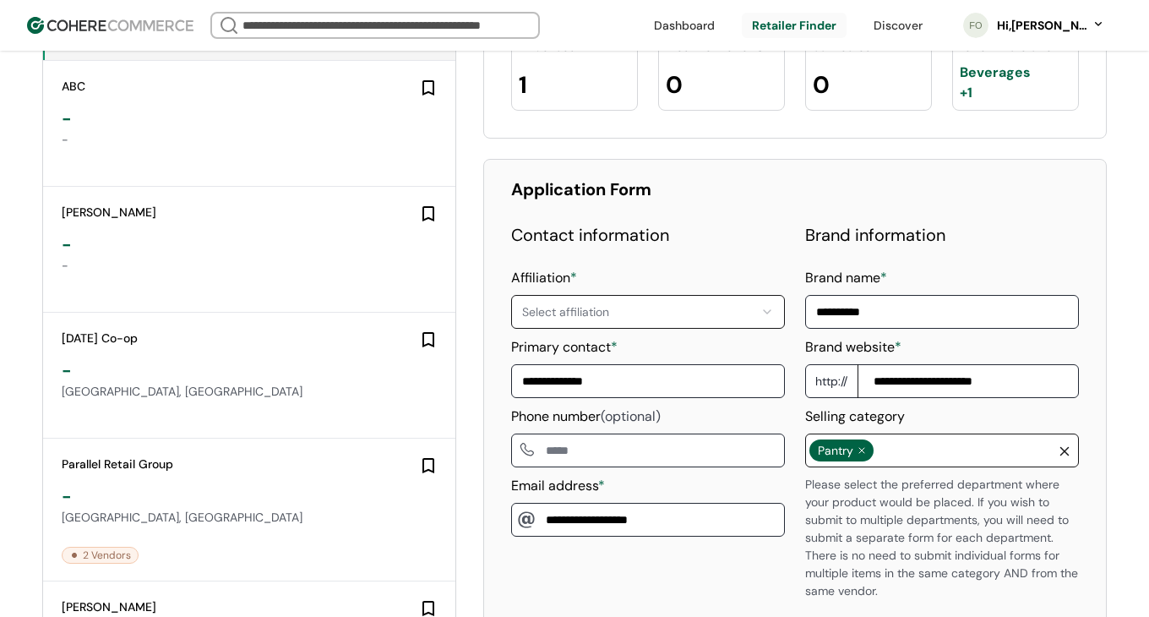
click at [157, 114] on div "-" at bounding box center [250, 118] width 377 height 25
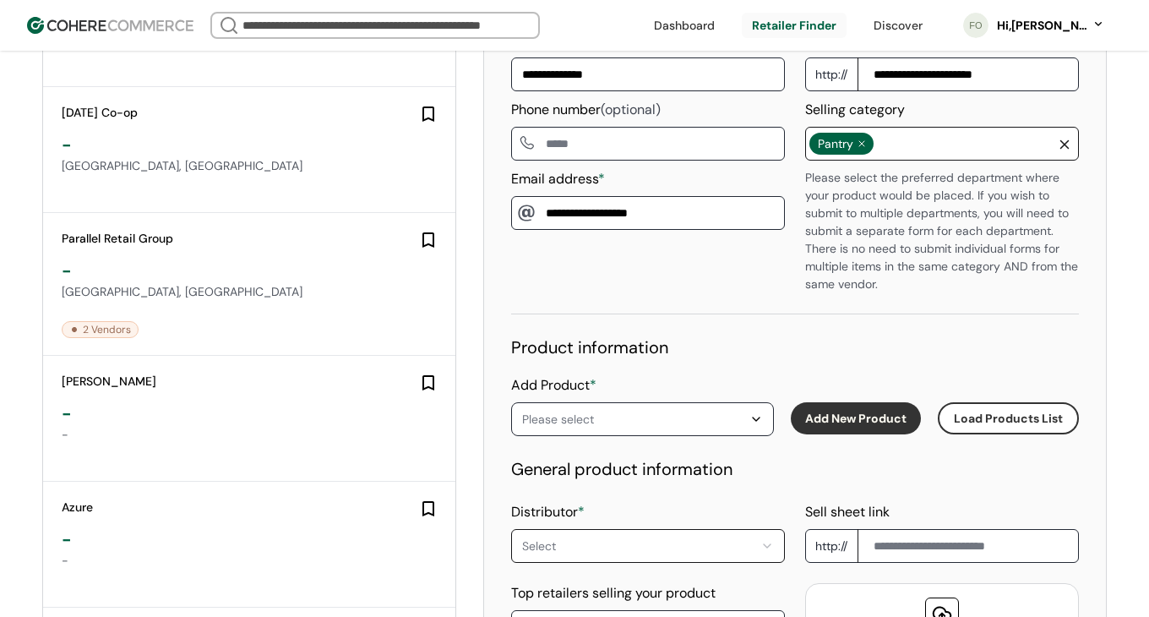
scroll to position [753, 0]
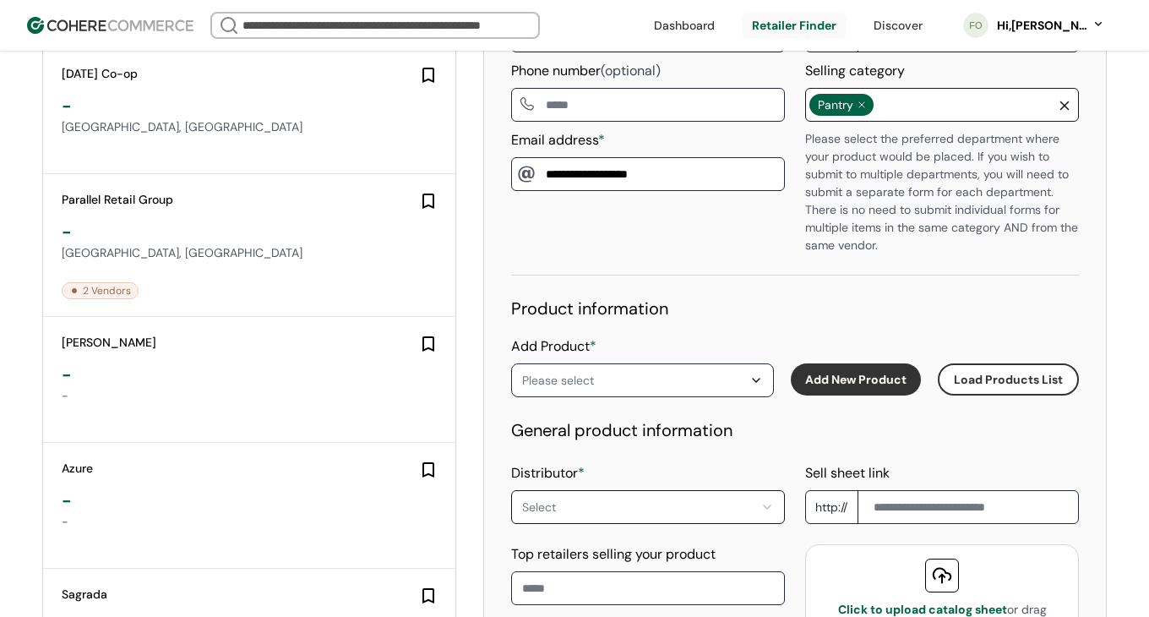
click at [182, 223] on div "-" at bounding box center [250, 231] width 377 height 25
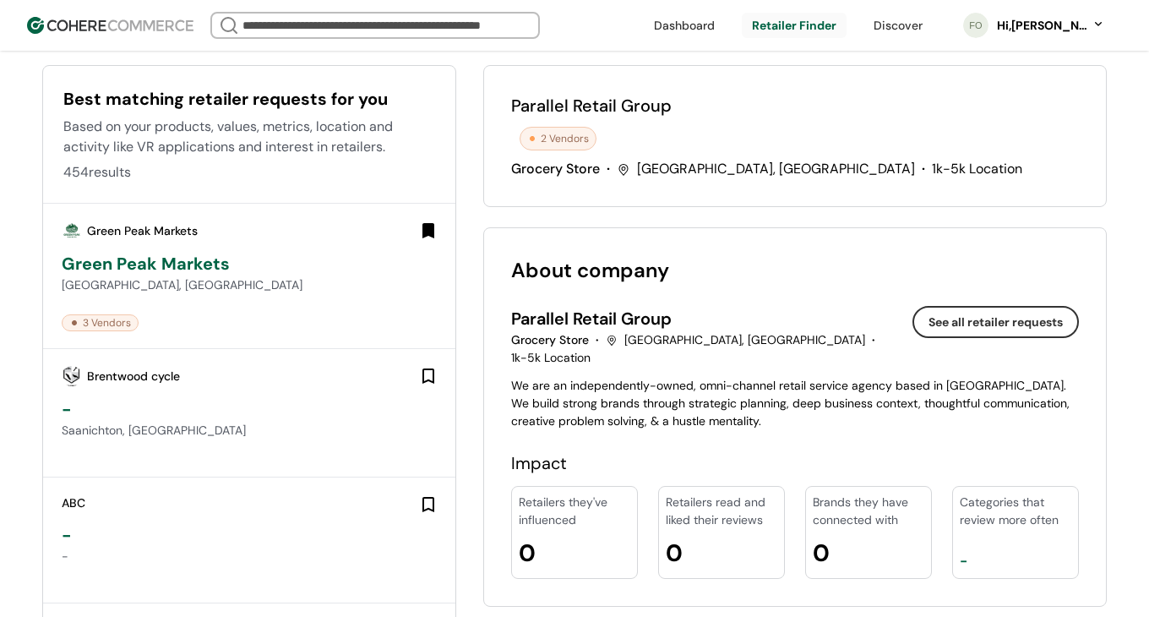
scroll to position [112, 0]
click at [575, 102] on span "Parallel Retail Group" at bounding box center [591, 103] width 160 height 25
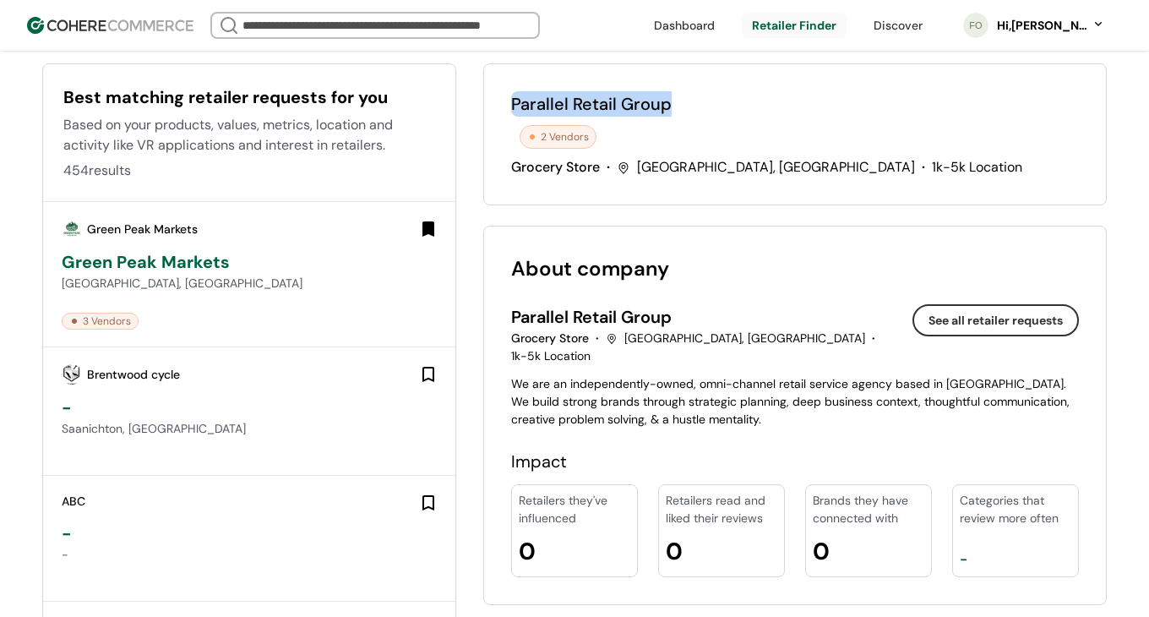
click at [575, 102] on span "Parallel Retail Group" at bounding box center [591, 103] width 160 height 25
copy span "Parallel Retail Group"
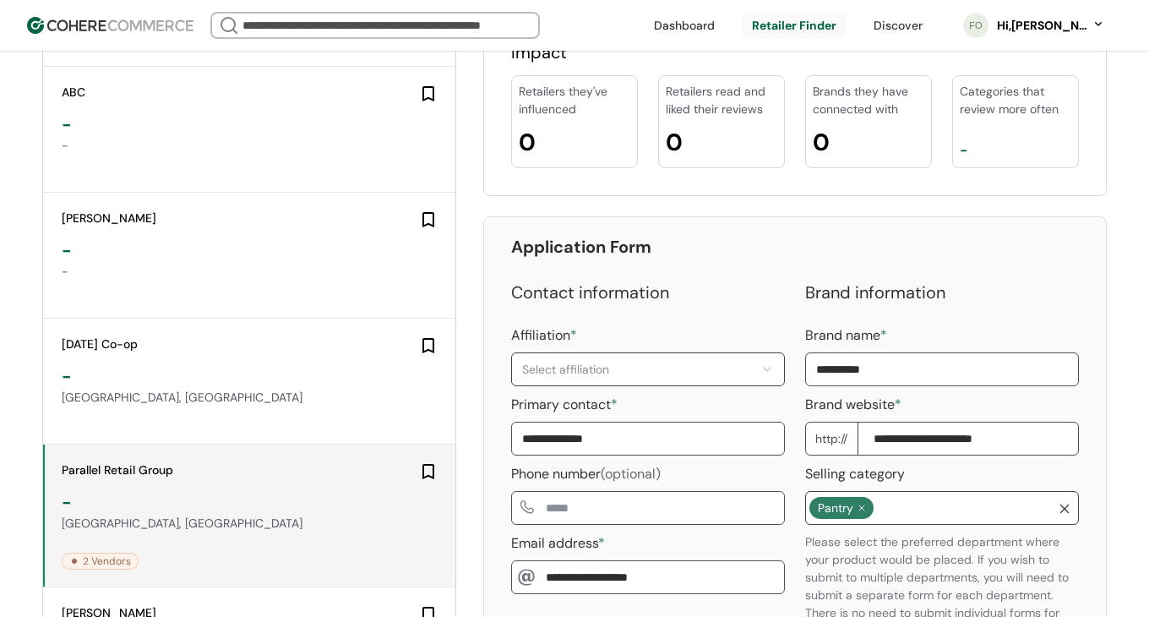
scroll to position [0, 0]
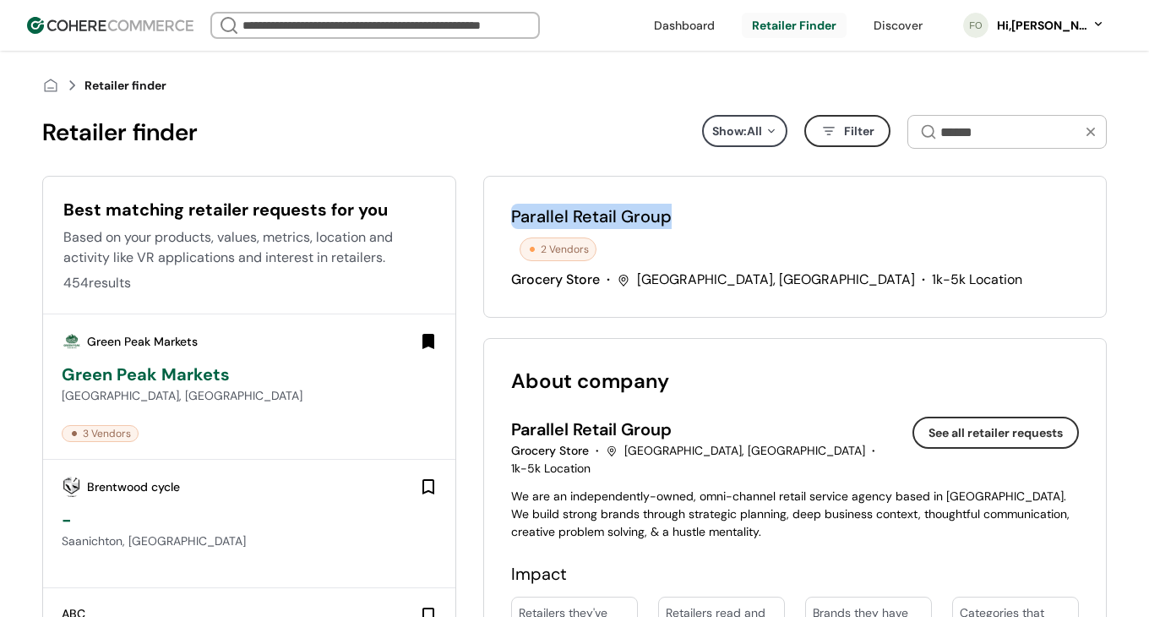
click at [497, 252] on div "Parallel Retail Group 2 Vendors Grocery Store · Minneapolis, MN · 1k-5k Locatio…" at bounding box center [794, 247] width 623 height 142
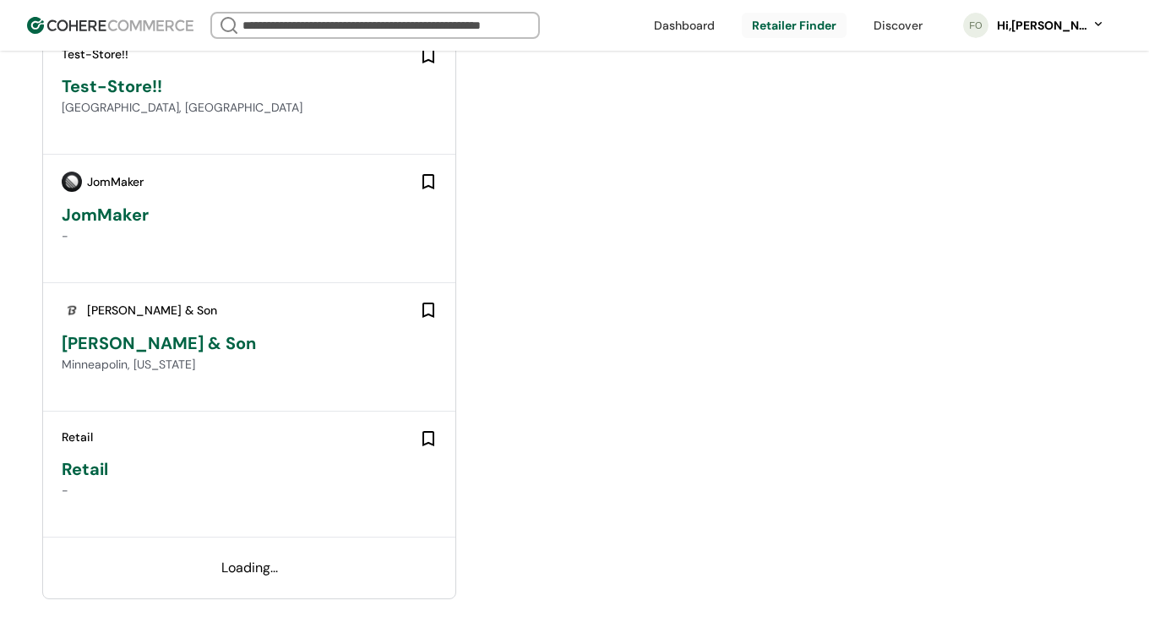
scroll to position [6175, 0]
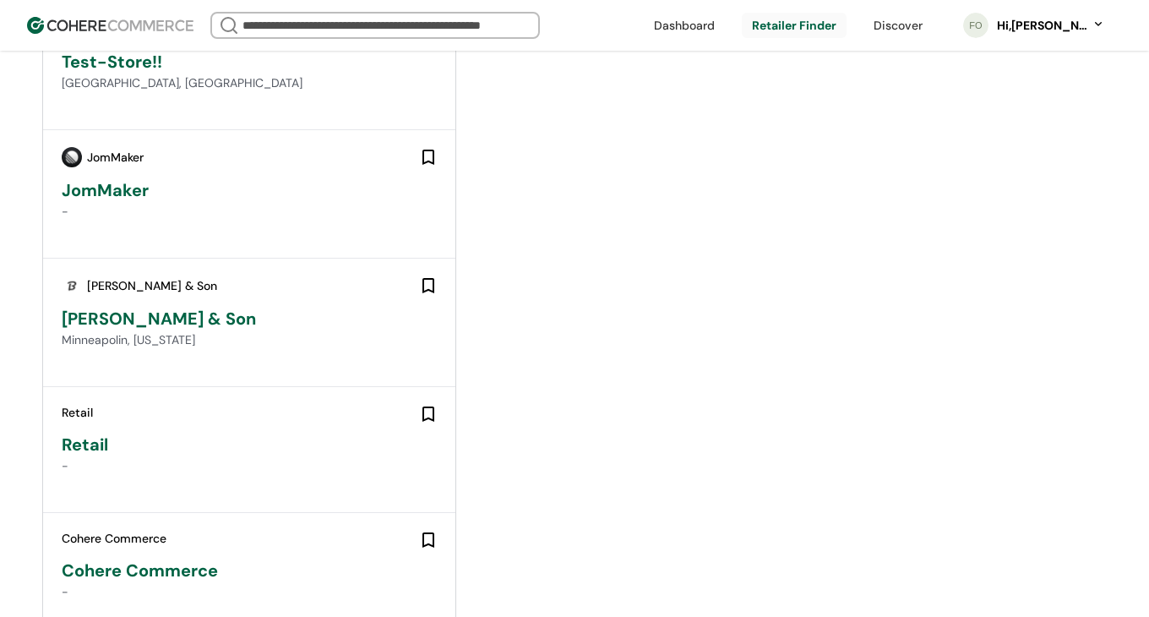
click at [213, 346] on div "Minneapolin, Minnesota" at bounding box center [250, 340] width 377 height 18
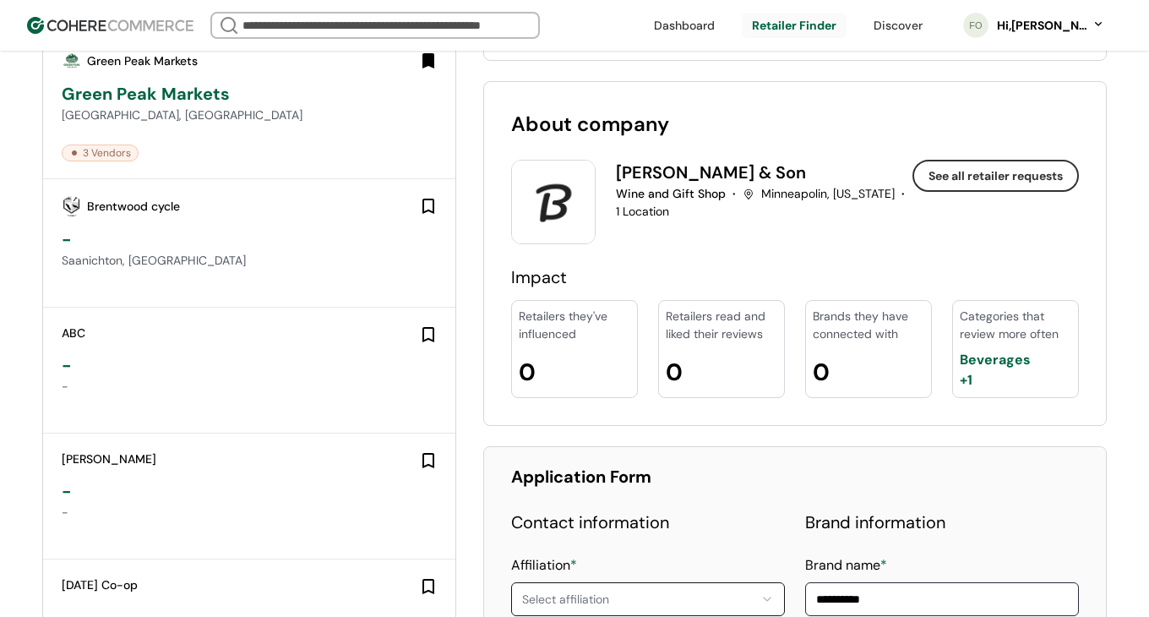
scroll to position [486, 0]
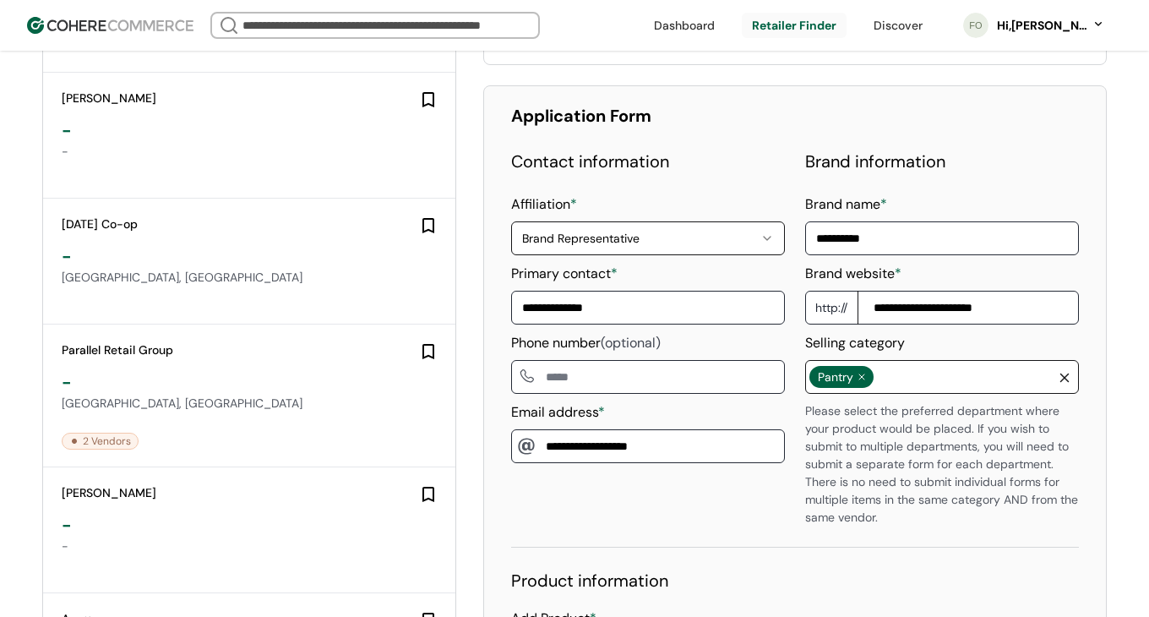
click at [787, 333] on div "**********" at bounding box center [795, 338] width 568 height 378
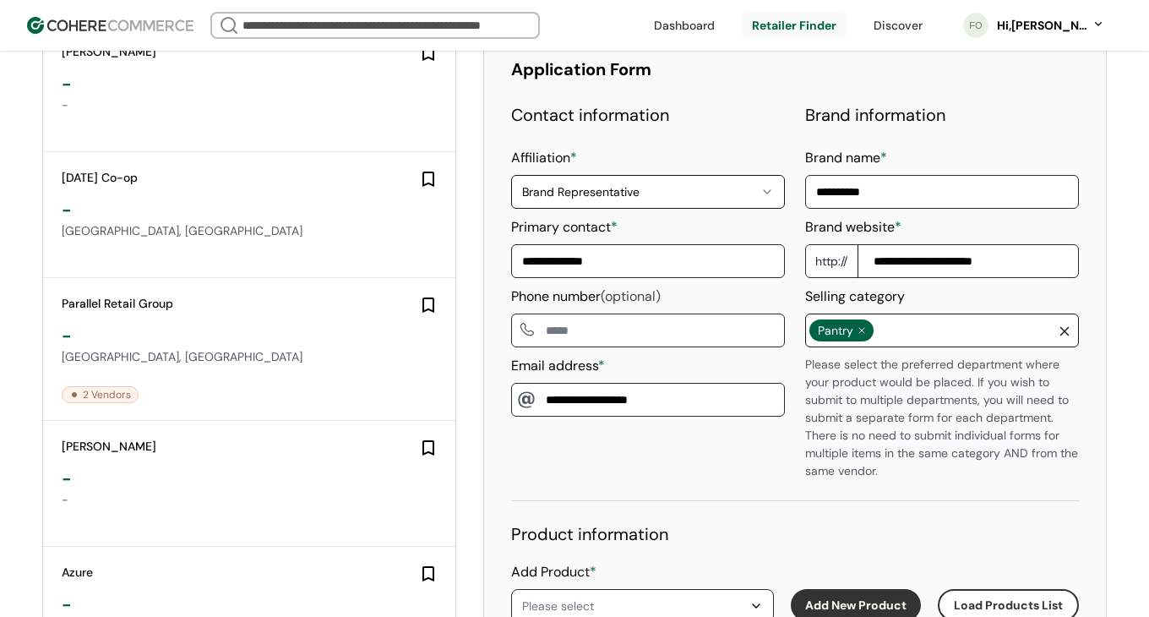
click at [682, 341] on input at bounding box center [648, 330] width 274 height 34
type input "**********"
click at [866, 329] on icon at bounding box center [861, 330] width 10 height 20
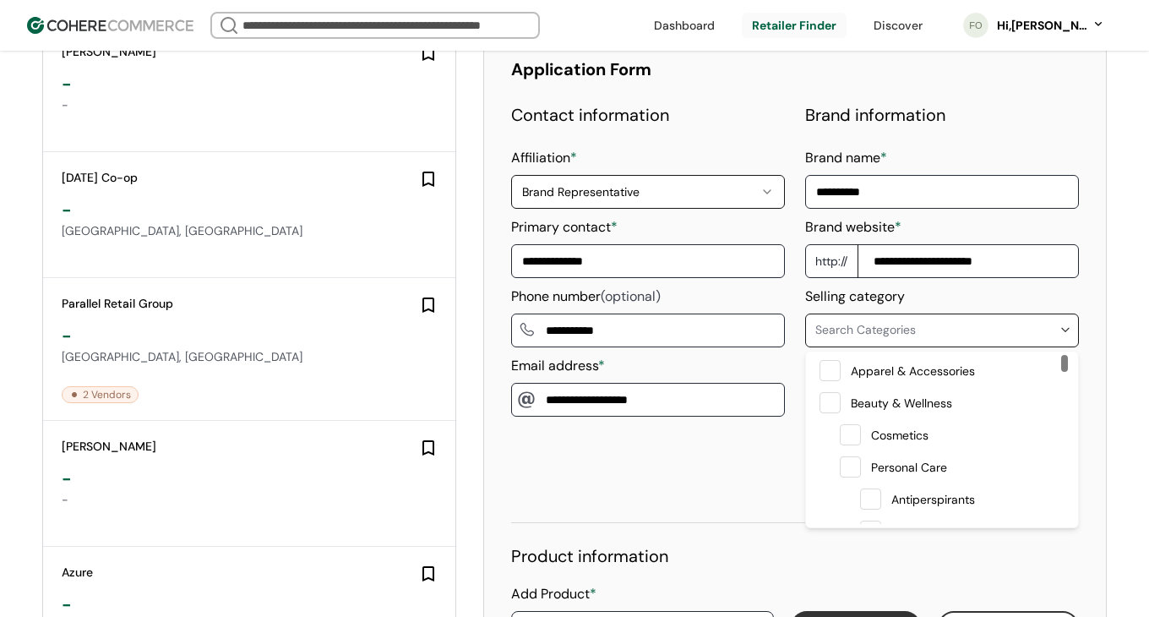
click at [929, 333] on span "Search Categories" at bounding box center [936, 330] width 243 height 18
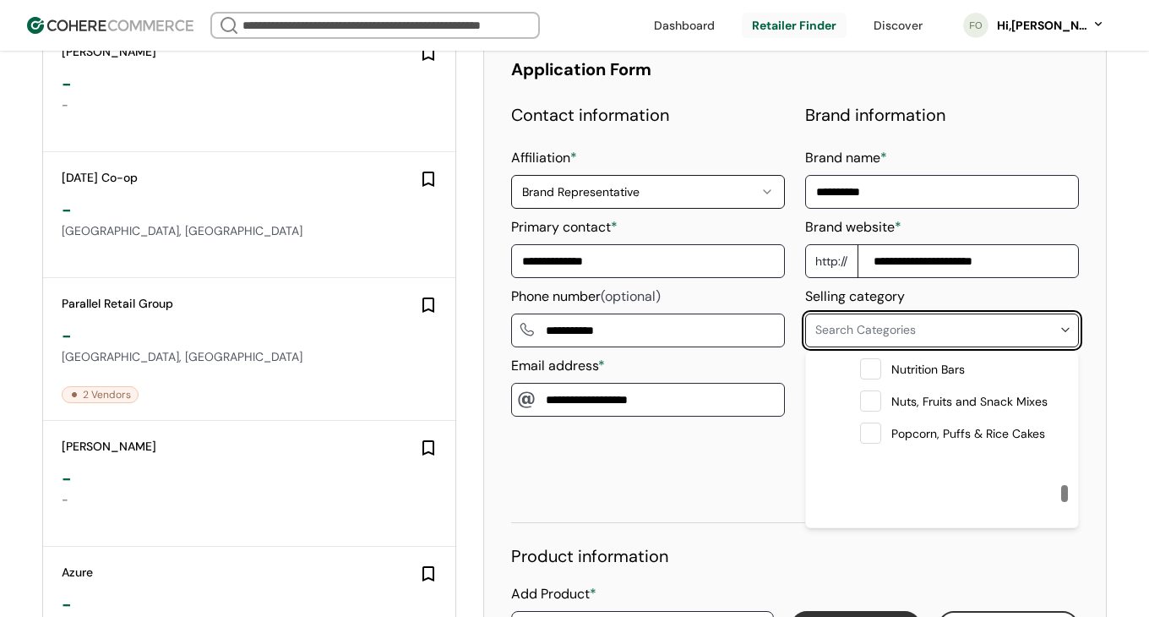
scroll to position [3085, 0]
click at [916, 465] on span "Confections" at bounding box center [924, 462] width 66 height 25
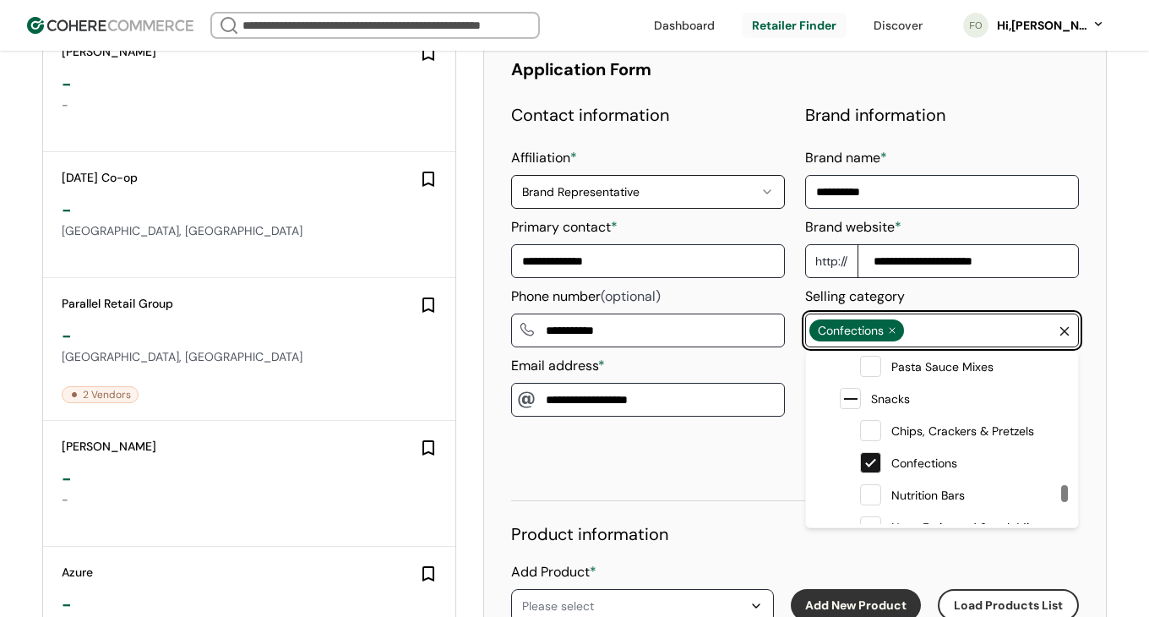
click at [753, 437] on div "**********" at bounding box center [648, 291] width 274 height 378
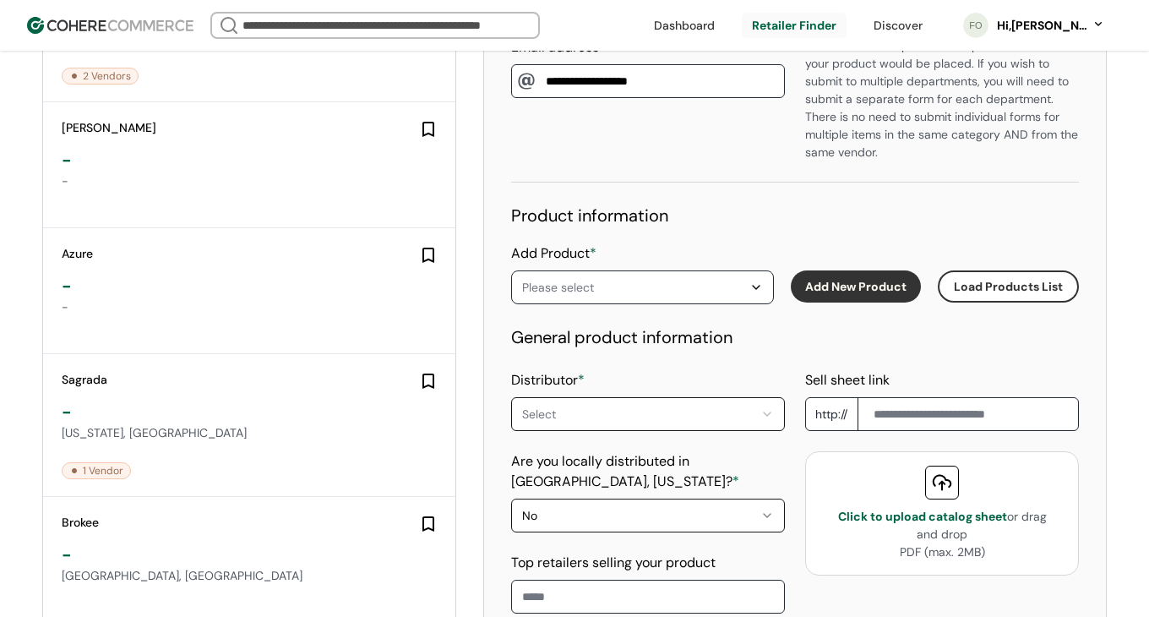
scroll to position [1046, 0]
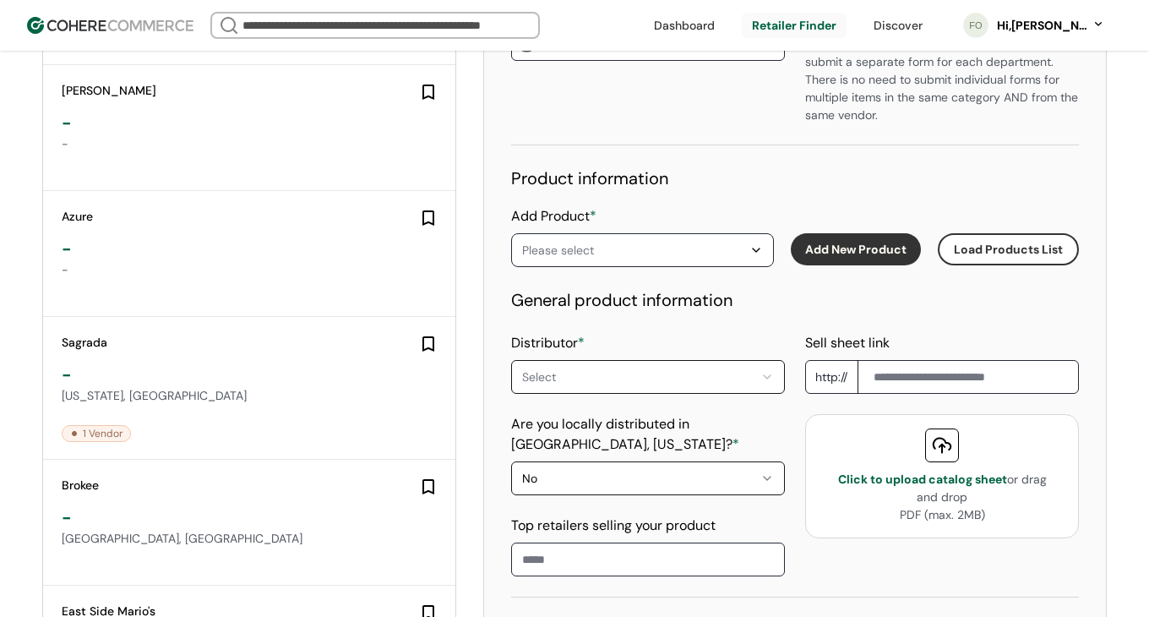
click at [1009, 236] on button "Load Products List" at bounding box center [1007, 249] width 141 height 32
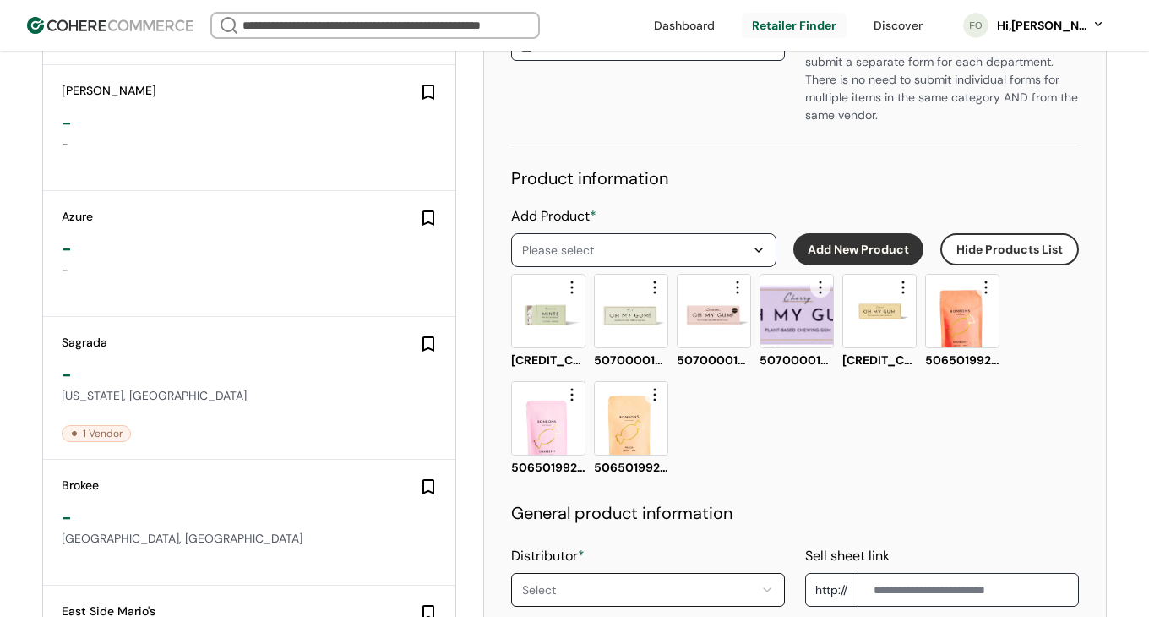
click at [551, 318] on img at bounding box center [548, 310] width 73 height 73
click at [573, 283] on button "button" at bounding box center [572, 287] width 20 height 20
click at [607, 280] on img at bounding box center [631, 310] width 73 height 73
click at [627, 314] on img at bounding box center [631, 310] width 73 height 73
click at [904, 256] on button "Add New Product" at bounding box center [858, 249] width 130 height 32
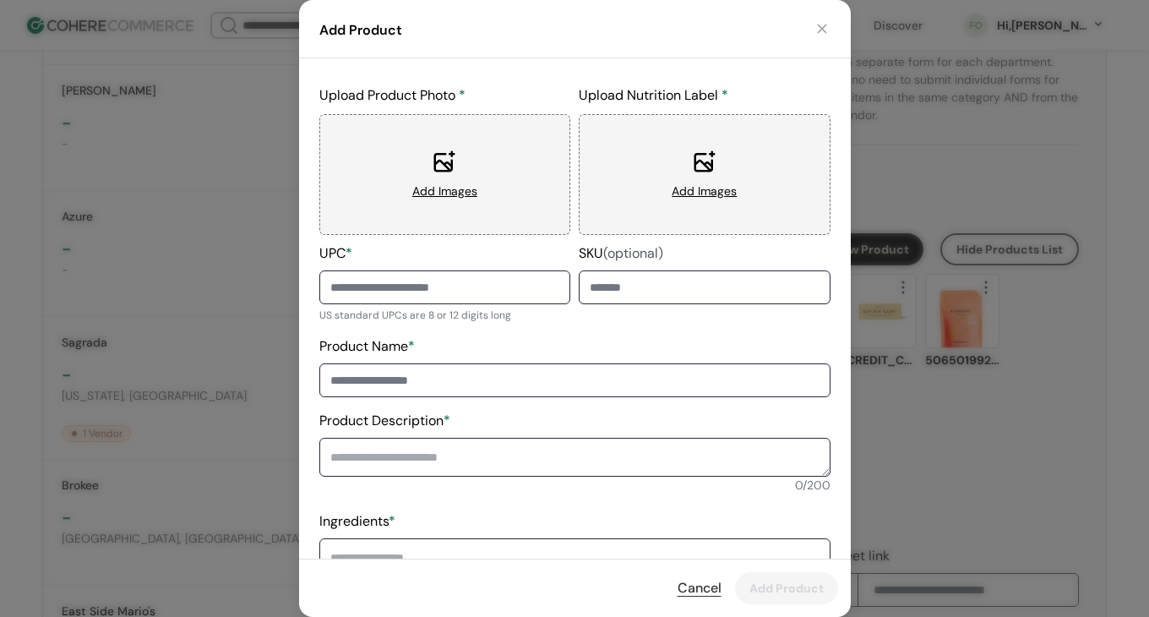
click at [820, 30] on button "button" at bounding box center [821, 28] width 17 height 17
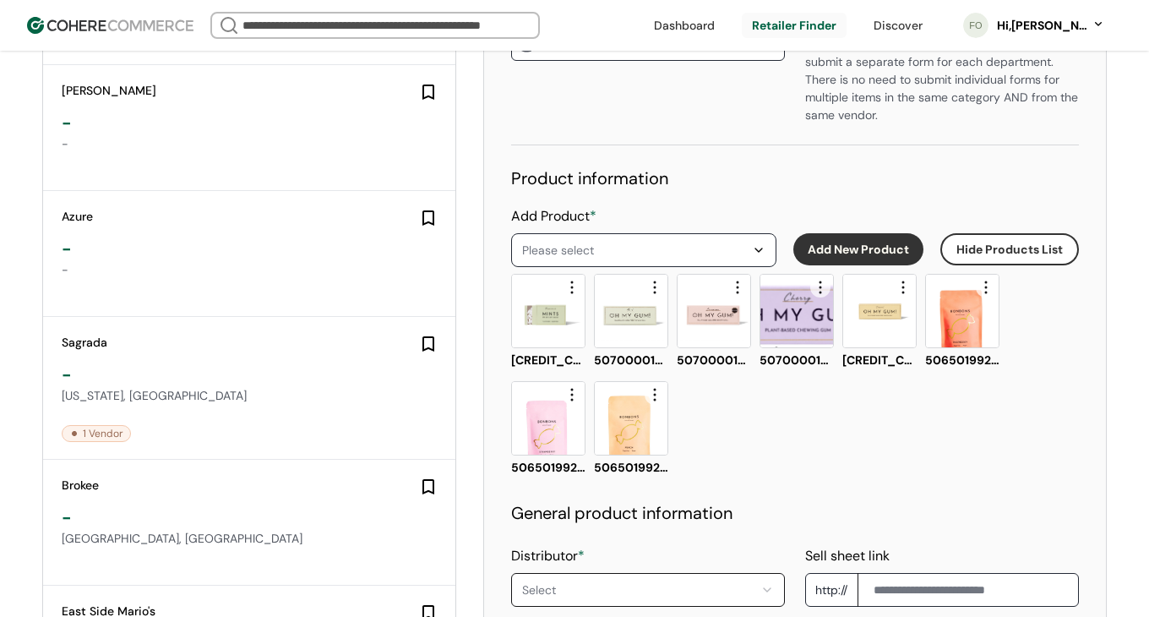
click at [982, 256] on button "Hide Products List" at bounding box center [1009, 249] width 139 height 32
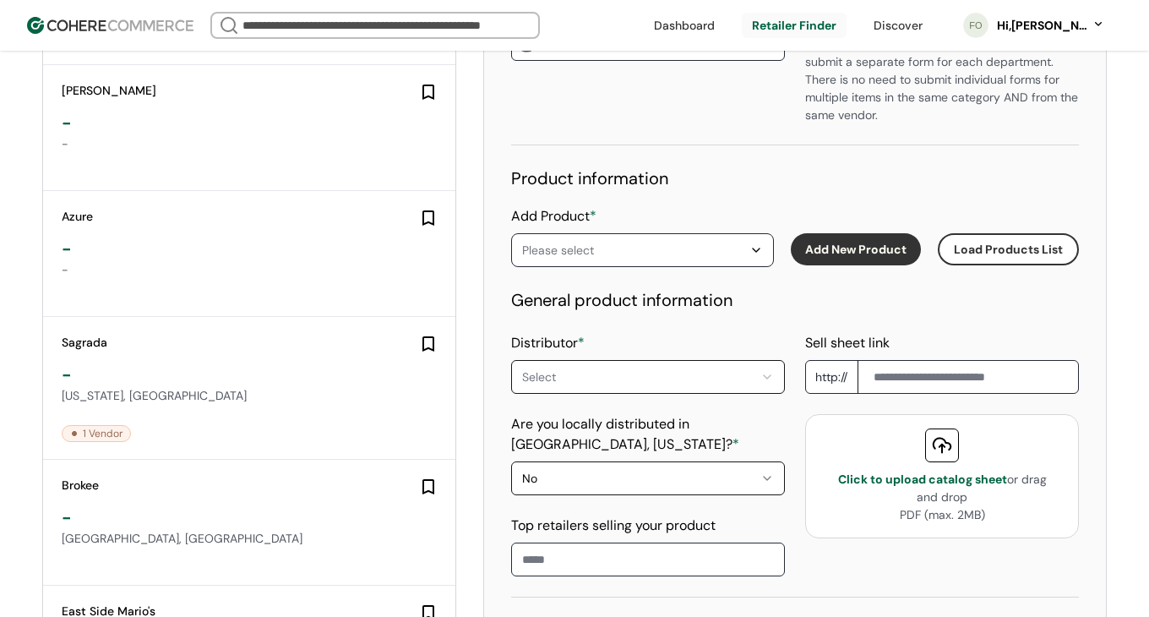
click at [645, 252] on div "Please select" at bounding box center [634, 250] width 224 height 20
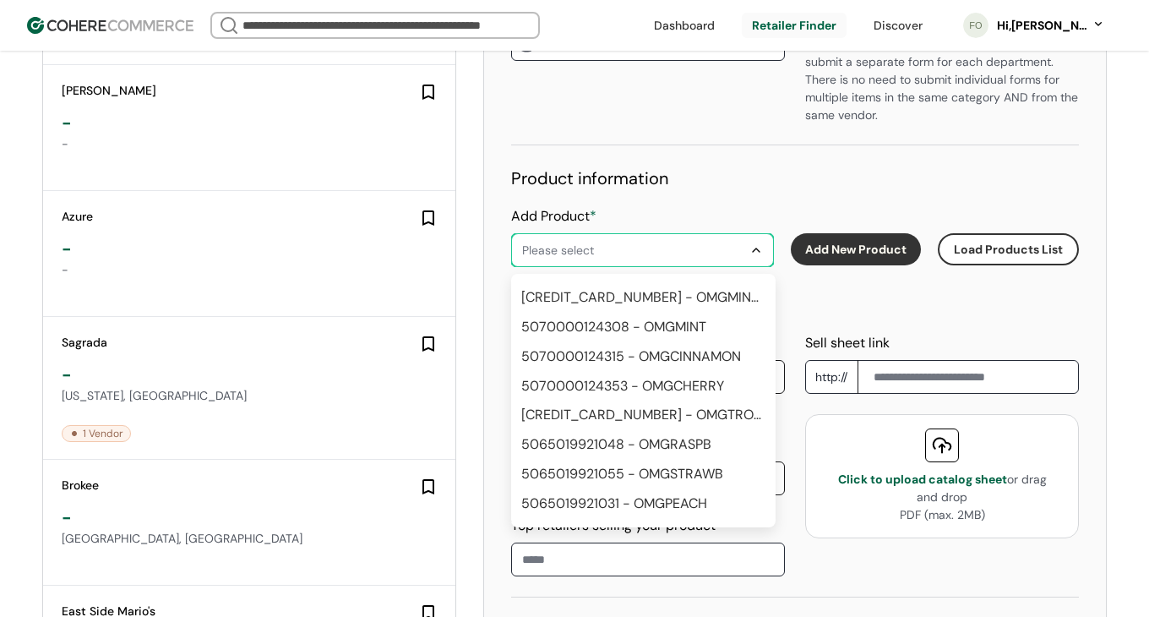
click at [612, 297] on div "5065019921079 - OMGMINTS" at bounding box center [641, 297] width 240 height 20
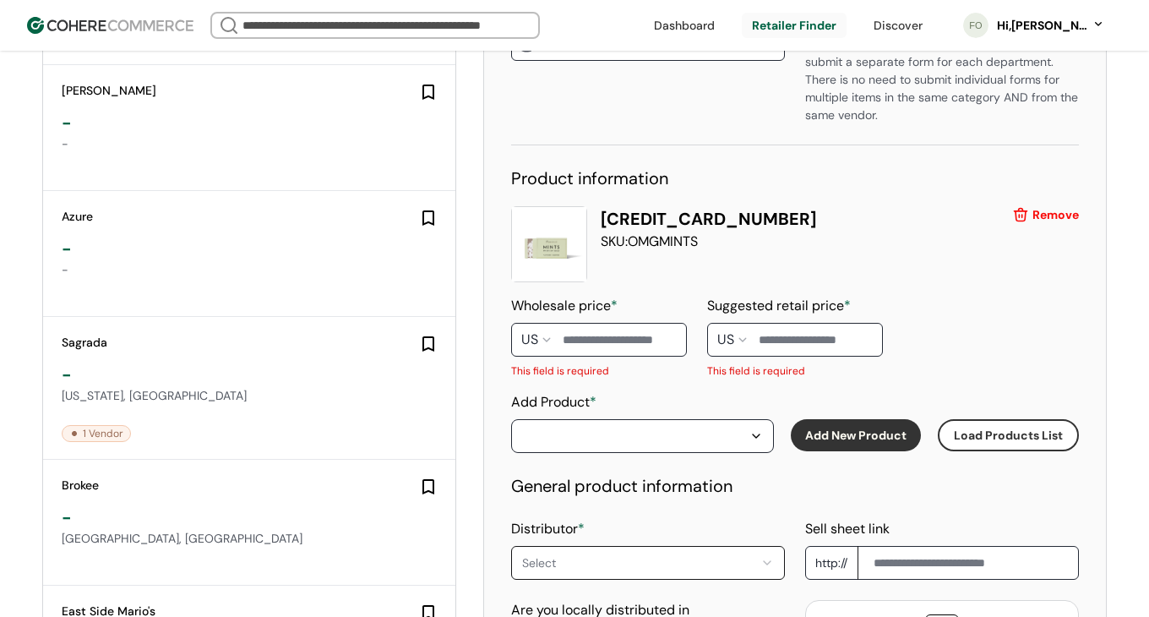
click at [607, 343] on input at bounding box center [599, 340] width 176 height 34
type input "*"
click at [731, 354] on div "US" at bounding box center [732, 340] width 51 height 34
click at [807, 345] on input at bounding box center [795, 340] width 176 height 34
type input "*"
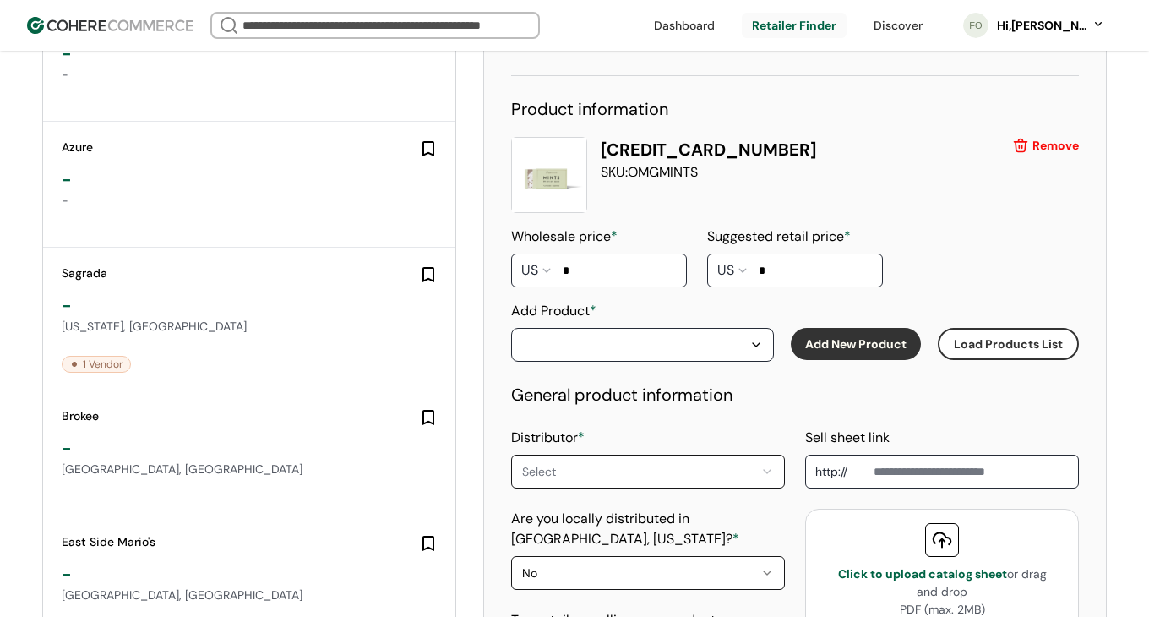
scroll to position [1195, 0]
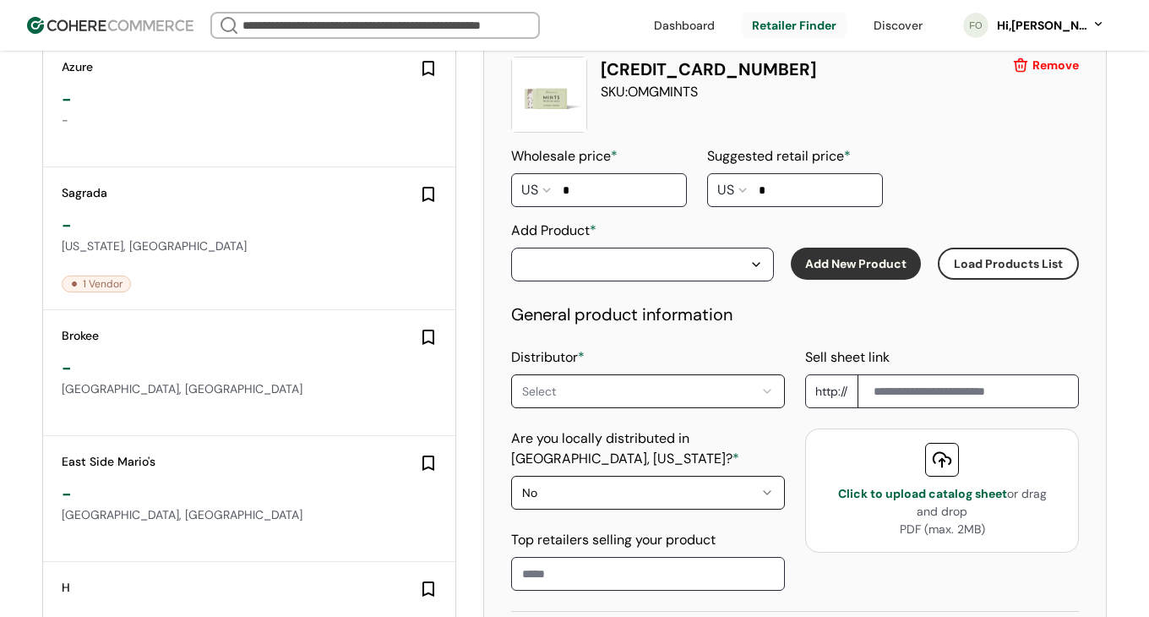
click at [687, 277] on button "button" at bounding box center [642, 264] width 263 height 34
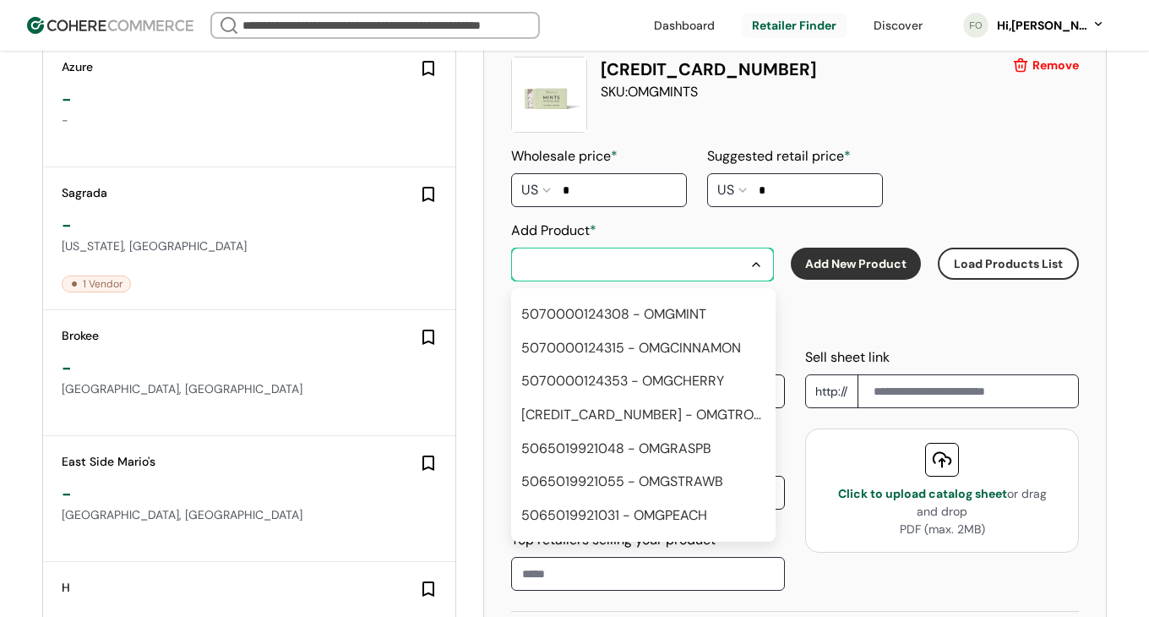
click at [618, 316] on div "5070000124308 - OMGMINT" at bounding box center [613, 314] width 185 height 20
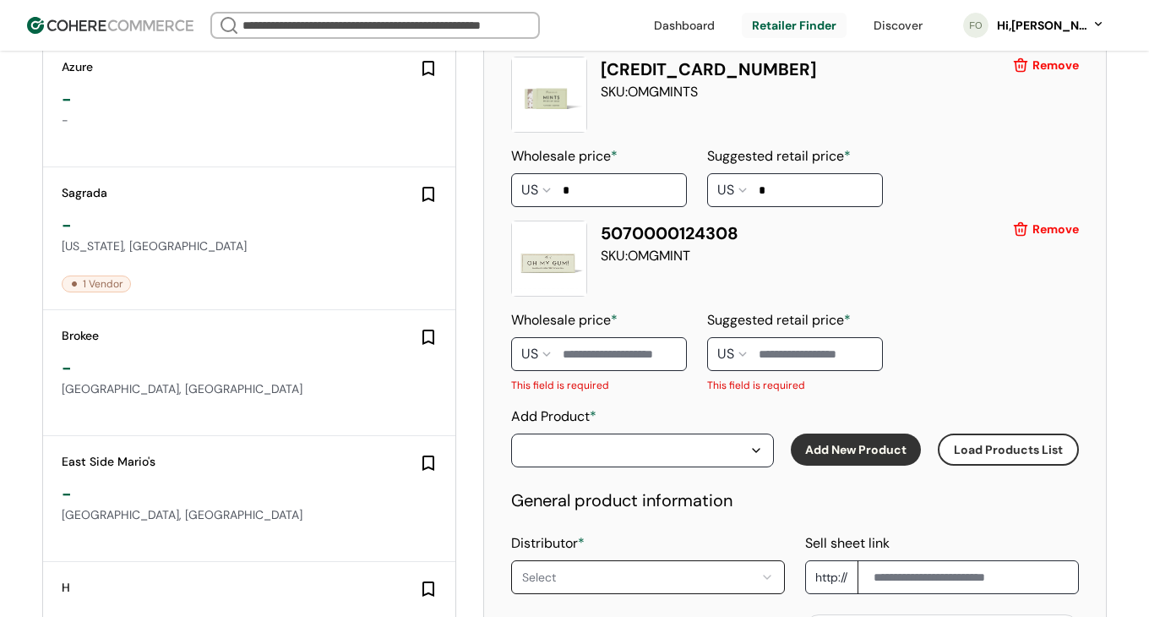
click at [606, 346] on input at bounding box center [599, 354] width 176 height 34
type input "*"
click at [809, 330] on div "Suggested retail price * US This field is required" at bounding box center [795, 351] width 176 height 83
click at [814, 351] on input at bounding box center [795, 354] width 176 height 34
type input "*"
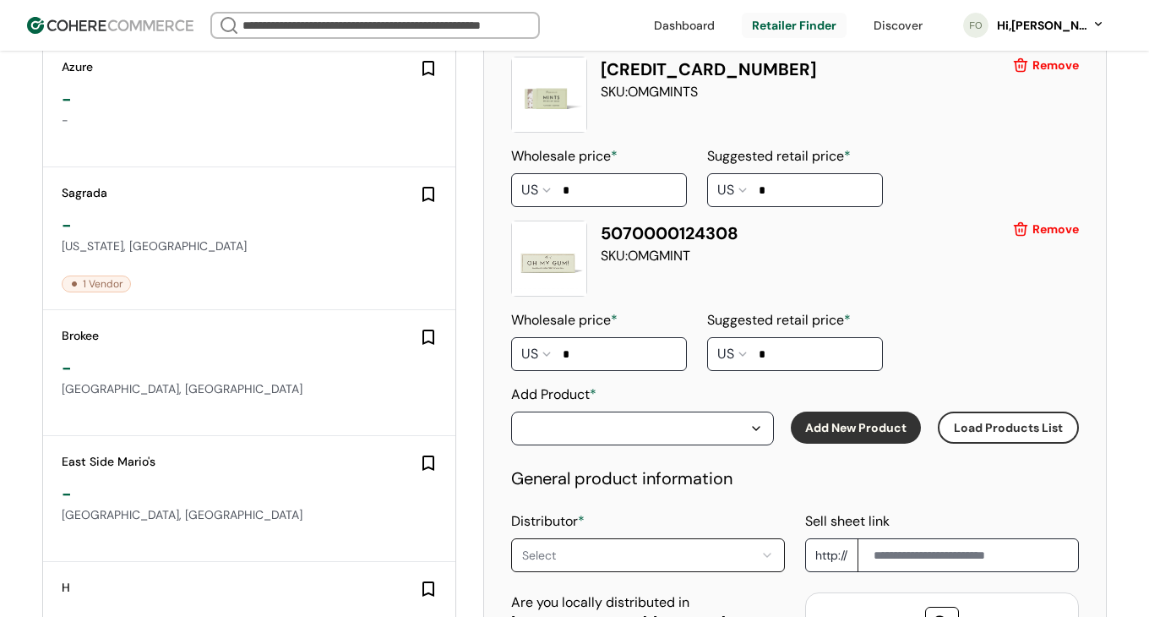
click at [622, 448] on div "Product information 5065019921079 SKU: OMGMINTS Remove Wholesale price * US * S…" at bounding box center [795, 385] width 568 height 738
click at [628, 427] on div "button" at bounding box center [634, 428] width 224 height 20
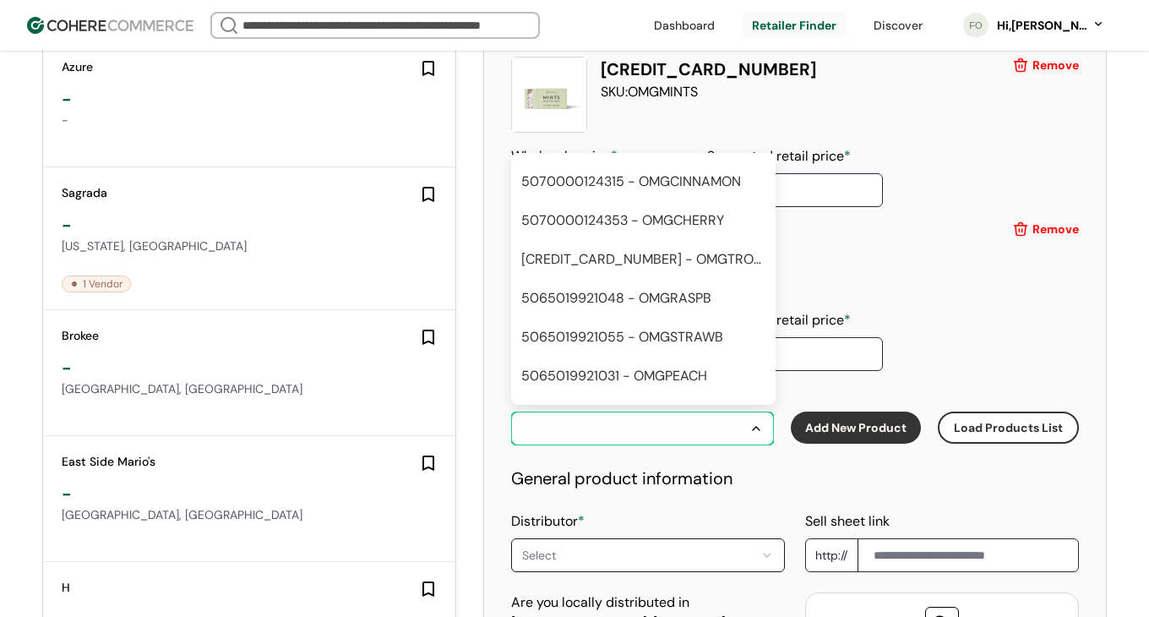
click at [667, 194] on div "5070000124315 - OMGCINNAMON" at bounding box center [640, 181] width 253 height 27
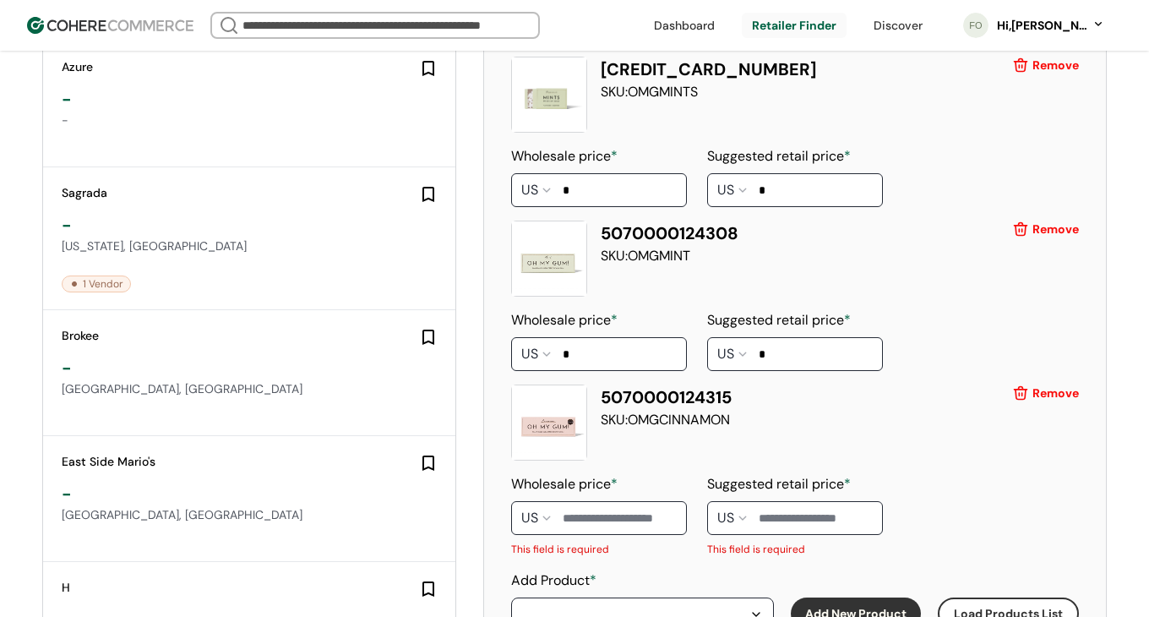
scroll to position [1449, 0]
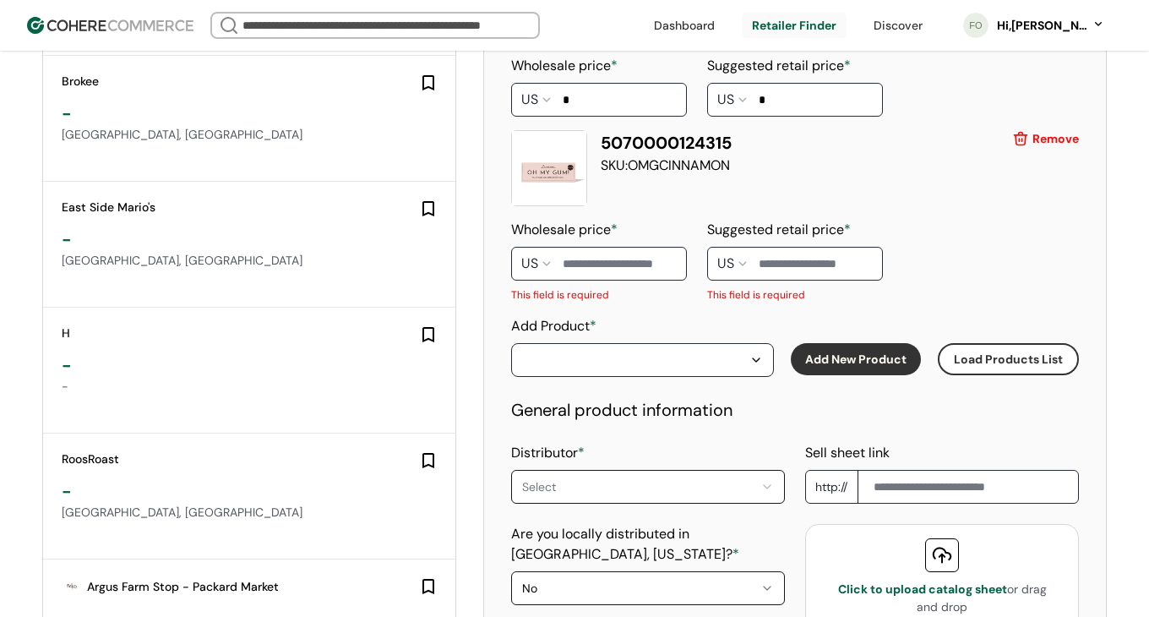
click at [617, 254] on input at bounding box center [599, 264] width 176 height 34
click at [796, 248] on input at bounding box center [795, 264] width 176 height 34
click at [606, 261] on input at bounding box center [599, 264] width 176 height 34
type input "*"
click at [833, 281] on div "Suggested retail price * US This field is required" at bounding box center [795, 261] width 176 height 83
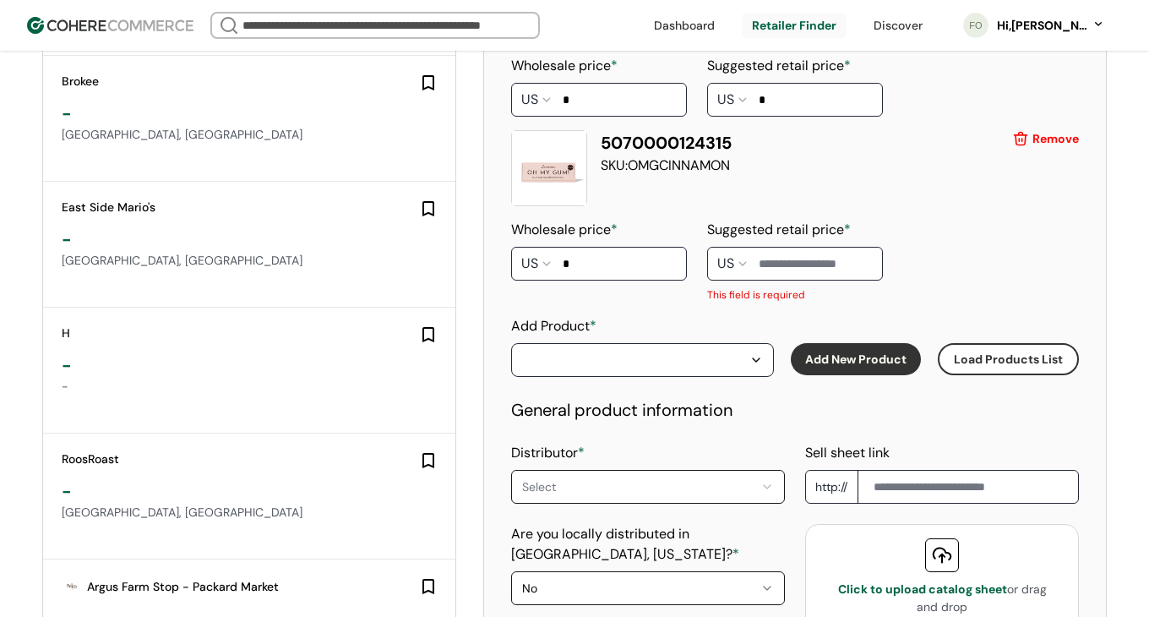
click at [833, 273] on input at bounding box center [795, 264] width 176 height 34
type input "*"
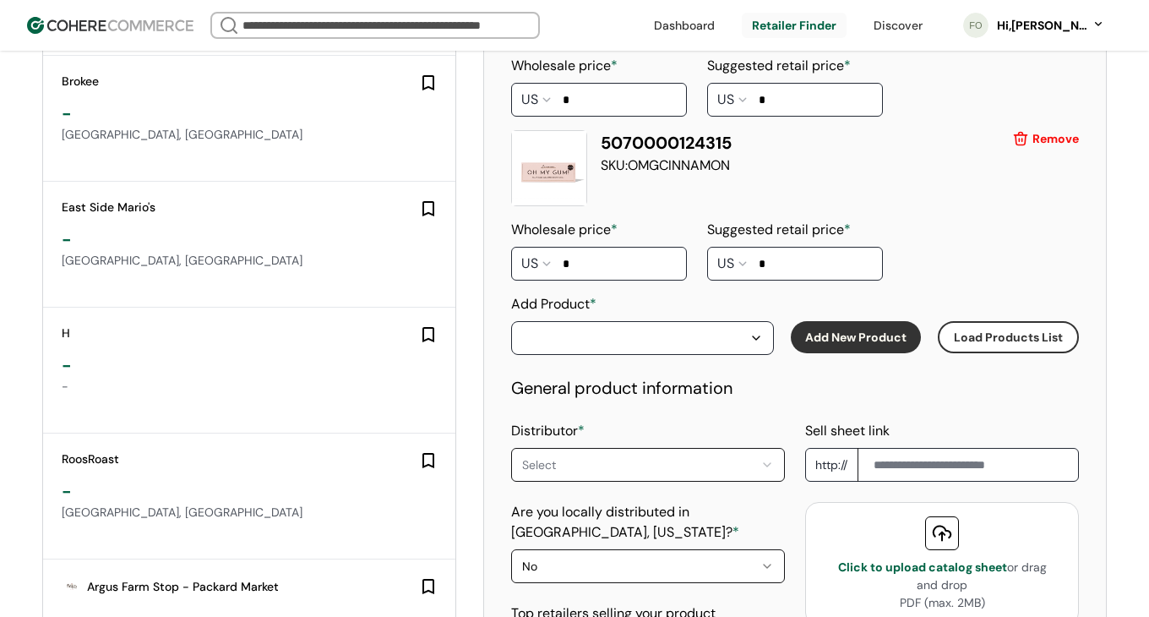
click at [649, 357] on div "Product information 5065019921079 SKU: OMGMINTS Remove Wholesale price * US * S…" at bounding box center [795, 213] width 568 height 902
click at [647, 339] on div "button" at bounding box center [634, 338] width 224 height 20
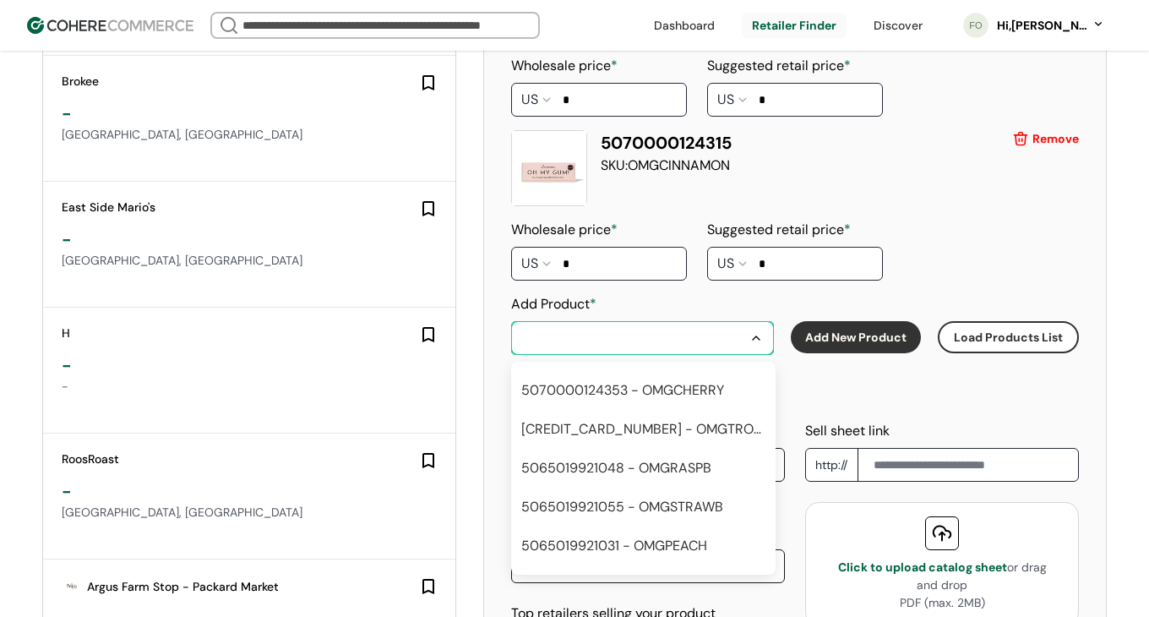
click at [657, 389] on div "5070000124353 - OMGCHERRY" at bounding box center [622, 390] width 203 height 20
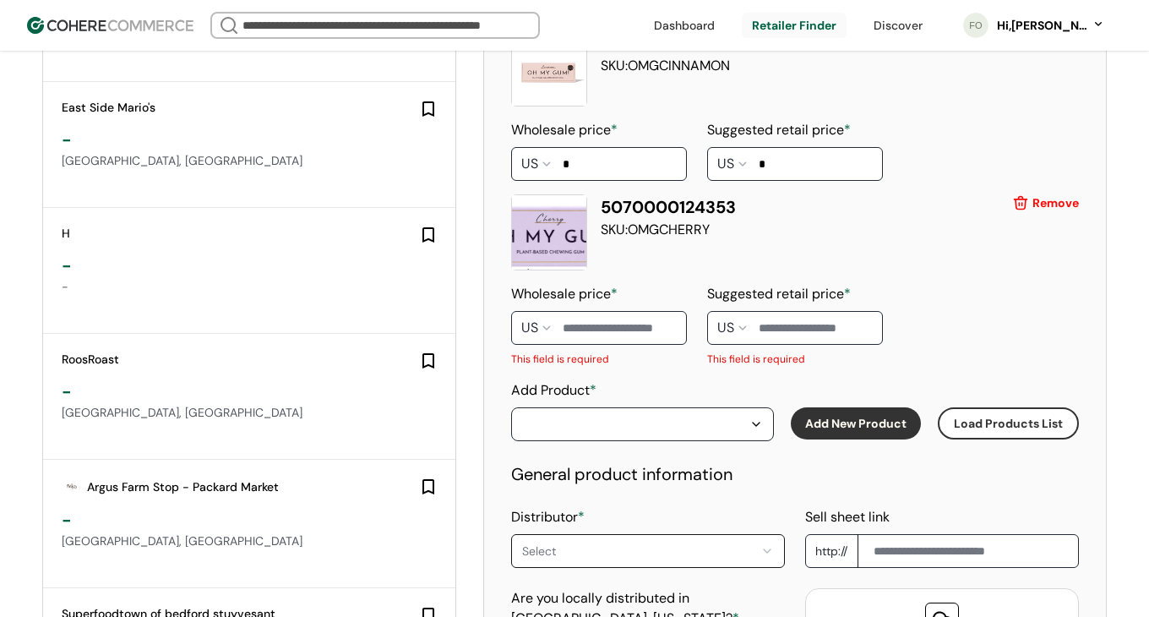
scroll to position [1717, 0]
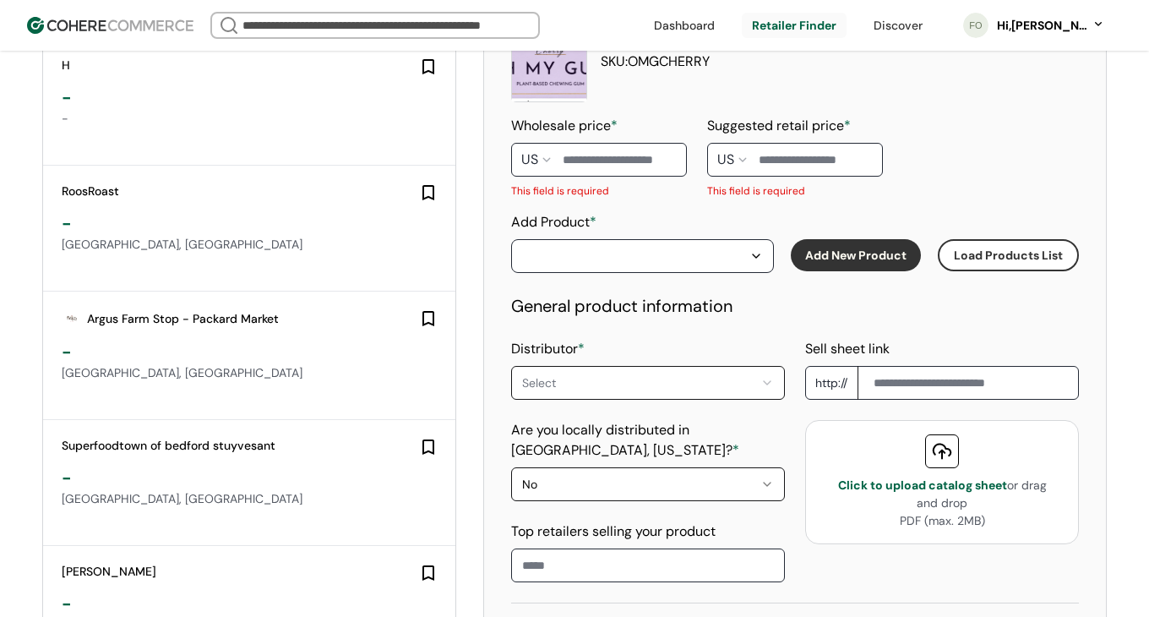
click at [612, 160] on input at bounding box center [599, 160] width 176 height 34
type input "*"
click at [840, 140] on div "Suggested retail price * US This field is required" at bounding box center [795, 157] width 176 height 83
click at [834, 163] on input at bounding box center [795, 160] width 176 height 34
type input "*"
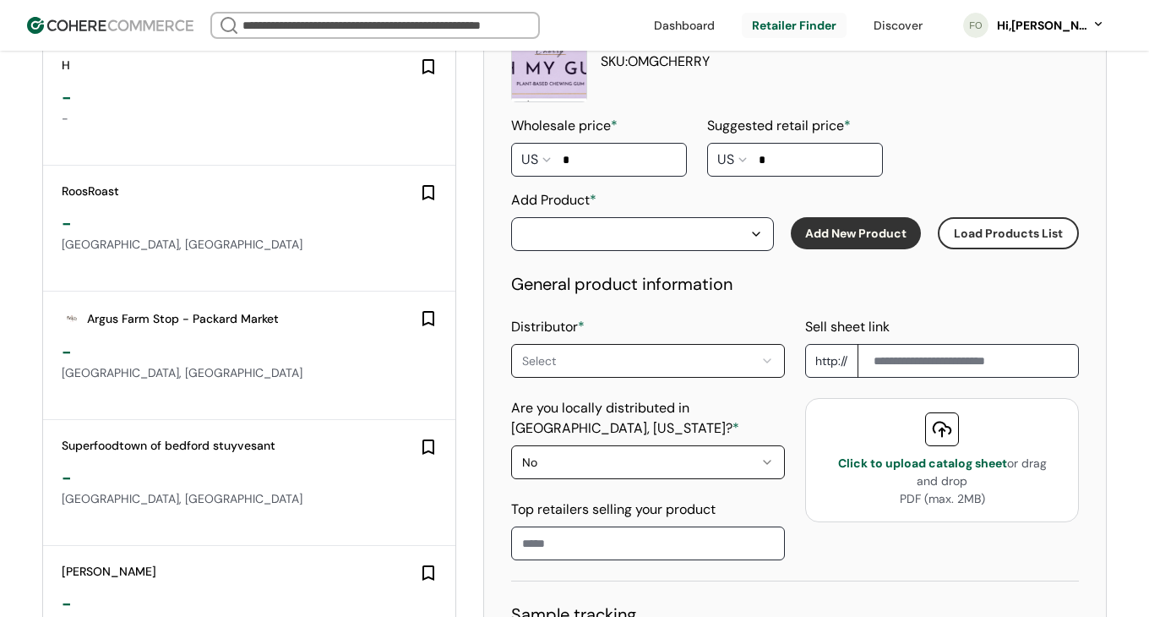
click at [695, 243] on div "button" at bounding box center [634, 234] width 224 height 20
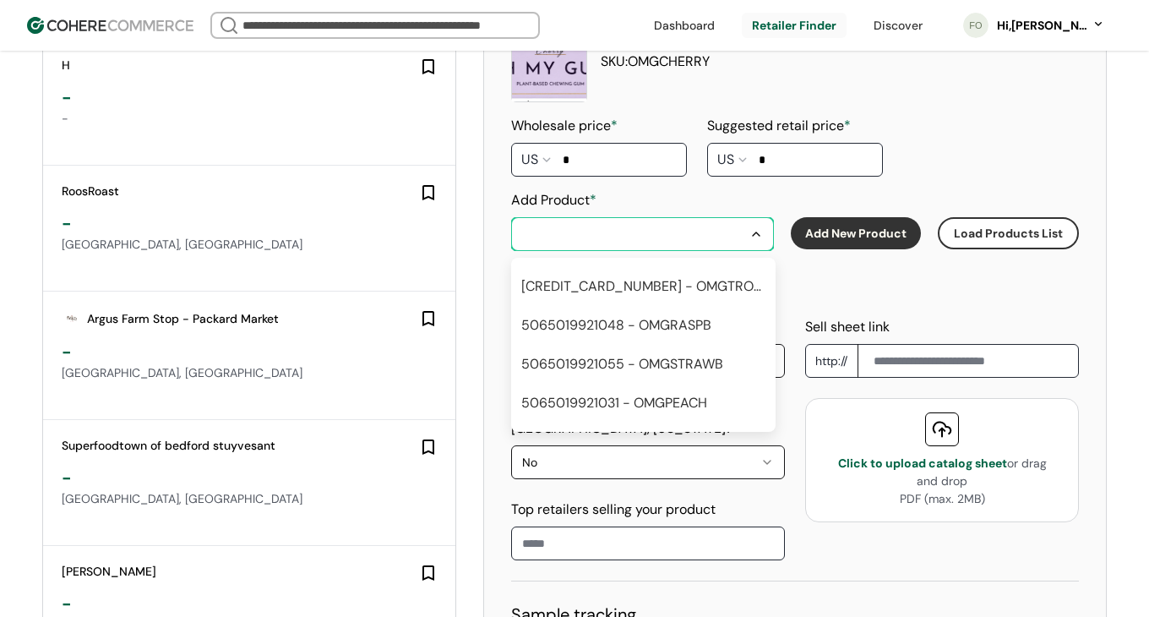
click at [666, 291] on div "5070000124360 - OMGTROPICAL" at bounding box center [641, 286] width 240 height 20
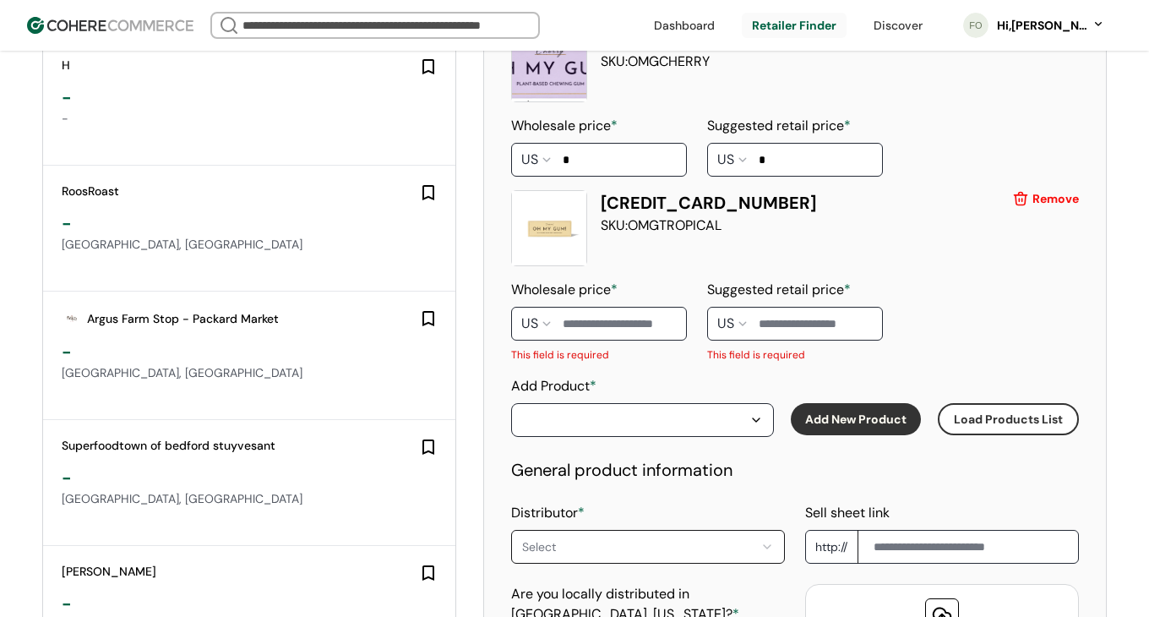
click at [612, 320] on input at bounding box center [599, 324] width 176 height 34
type input "*"
click at [762, 319] on input at bounding box center [795, 324] width 176 height 34
type input "*"
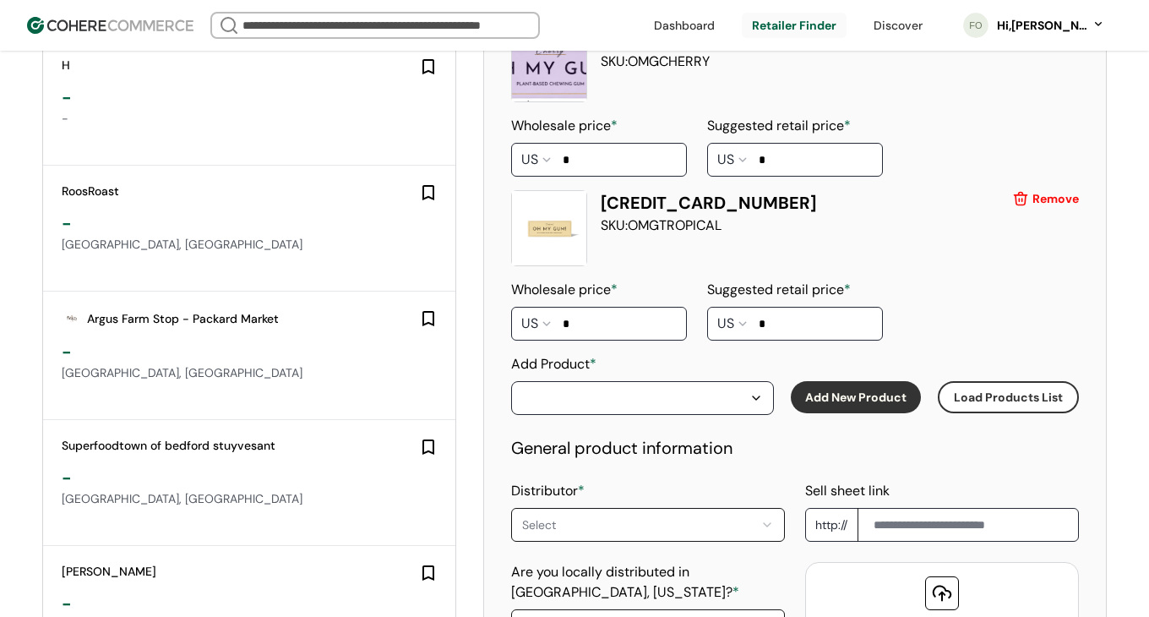
click at [717, 413] on button "button" at bounding box center [642, 398] width 263 height 34
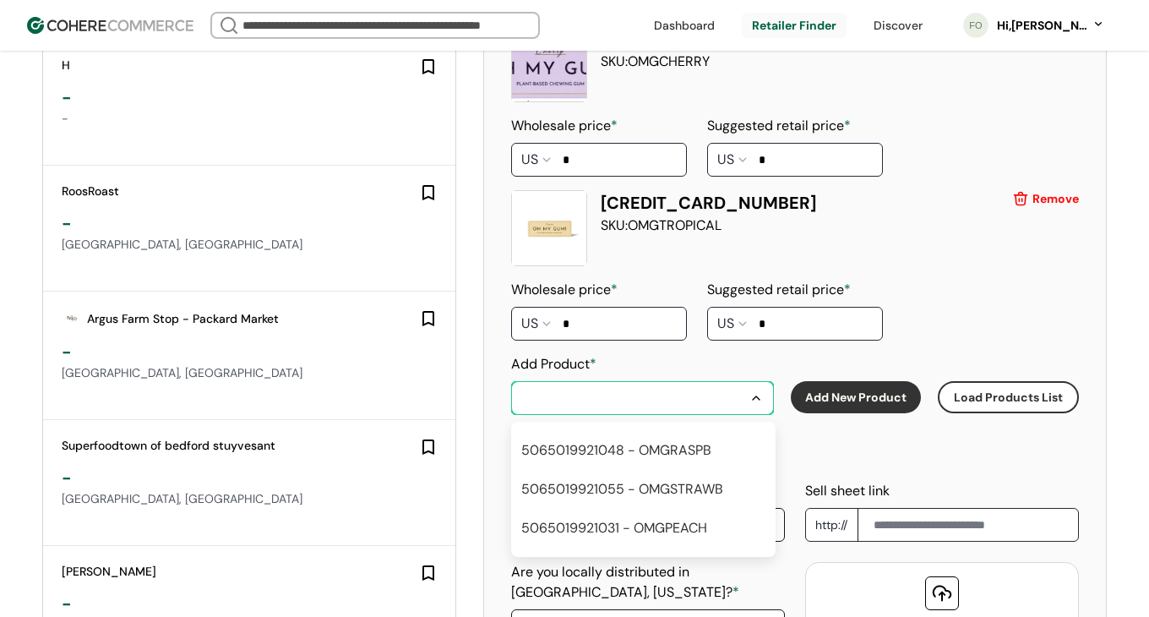
click at [662, 461] on div "5065019921048 - OMGRASPB" at bounding box center [640, 450] width 253 height 27
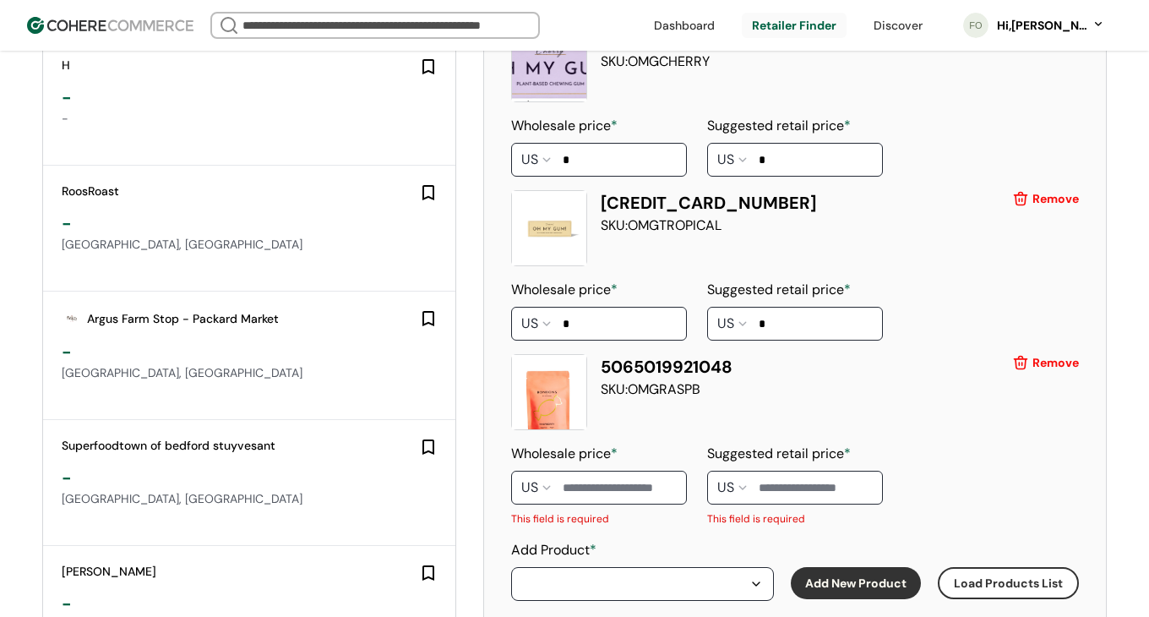
click at [616, 488] on input at bounding box center [599, 487] width 176 height 34
type input "****"
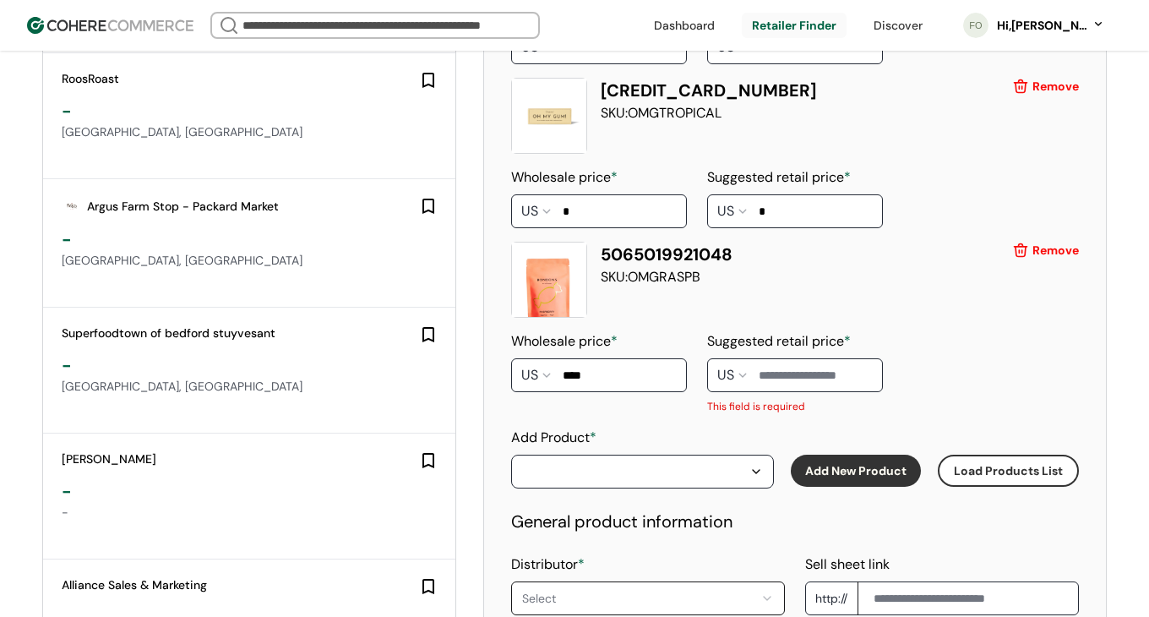
scroll to position [1950, 0]
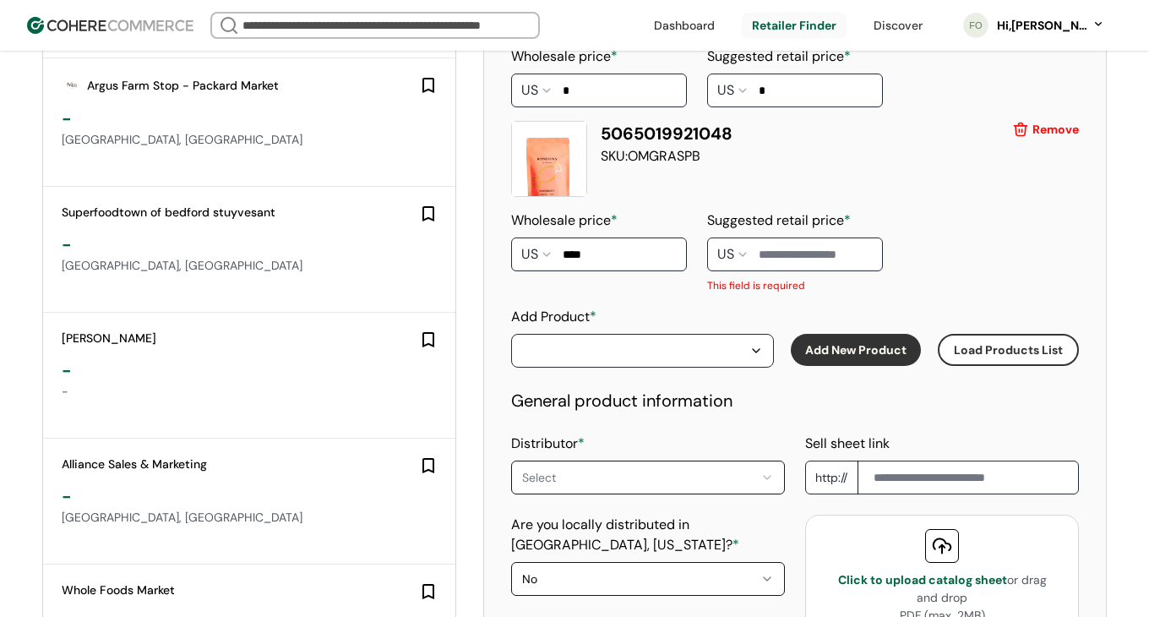
click at [785, 256] on input at bounding box center [795, 254] width 176 height 34
type input "*"
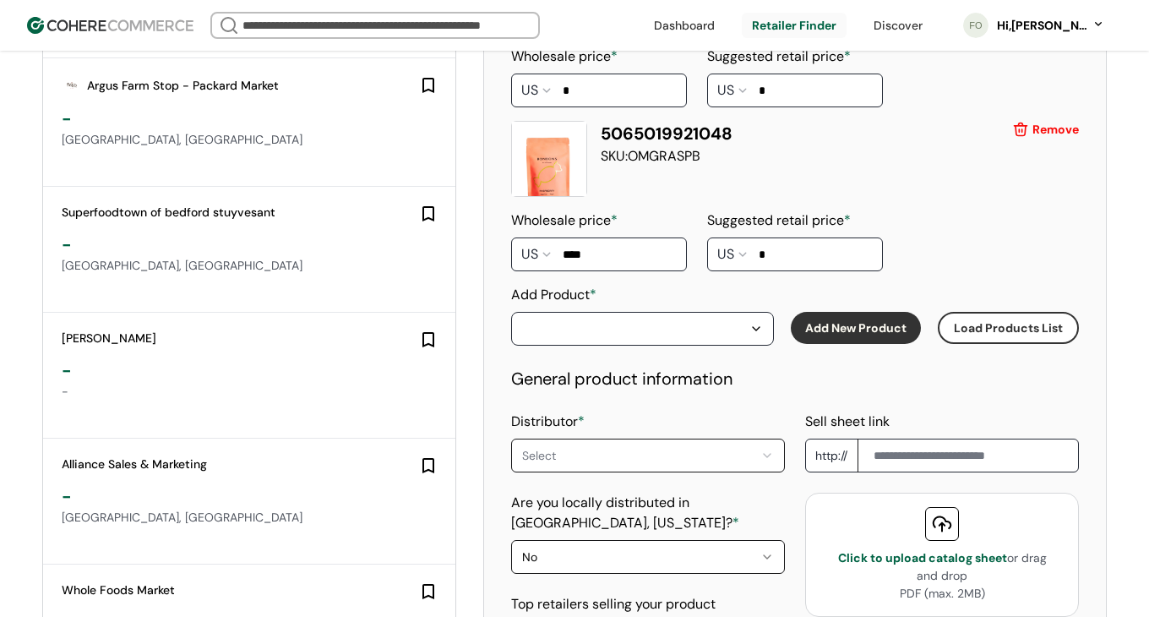
click at [746, 333] on div "button" at bounding box center [634, 328] width 224 height 20
click at [603, 388] on div "5065019921055 - OMGSTRAWB" at bounding box center [622, 381] width 202 height 20
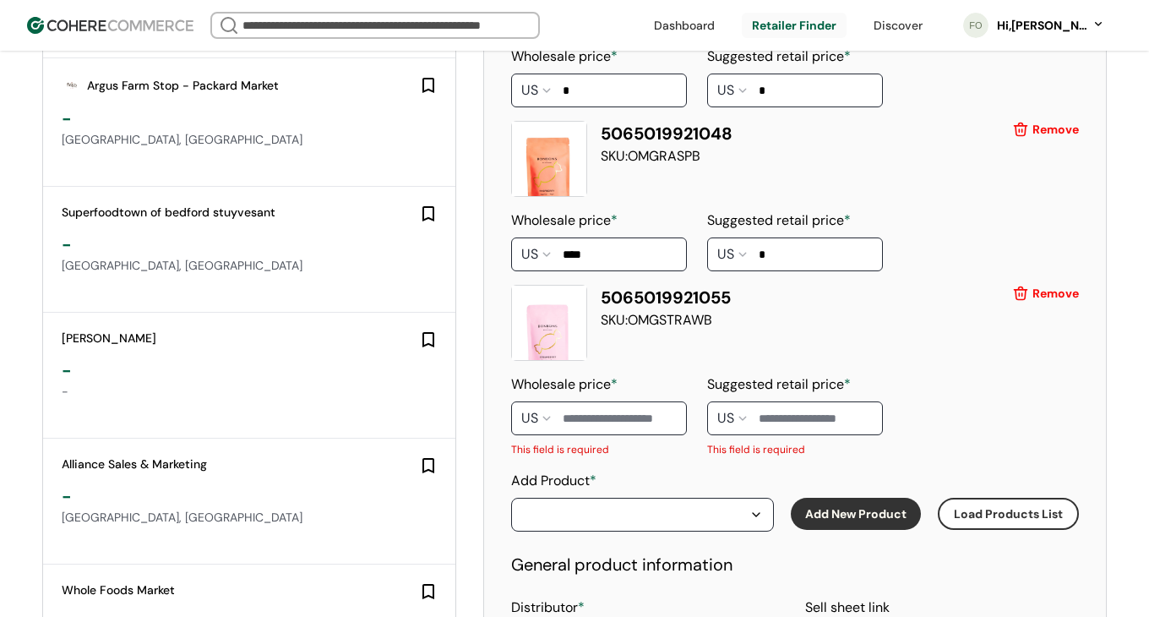
click at [594, 420] on input at bounding box center [599, 418] width 176 height 34
type input "****"
click at [835, 416] on input at bounding box center [795, 418] width 176 height 34
type input "*"
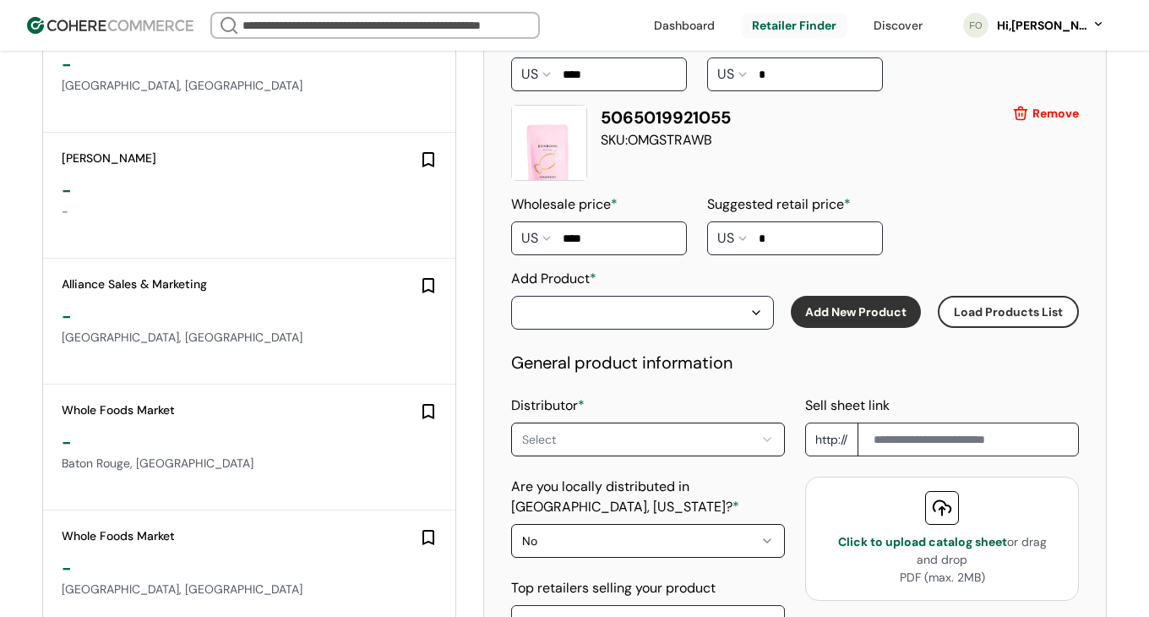
scroll to position [2147, 0]
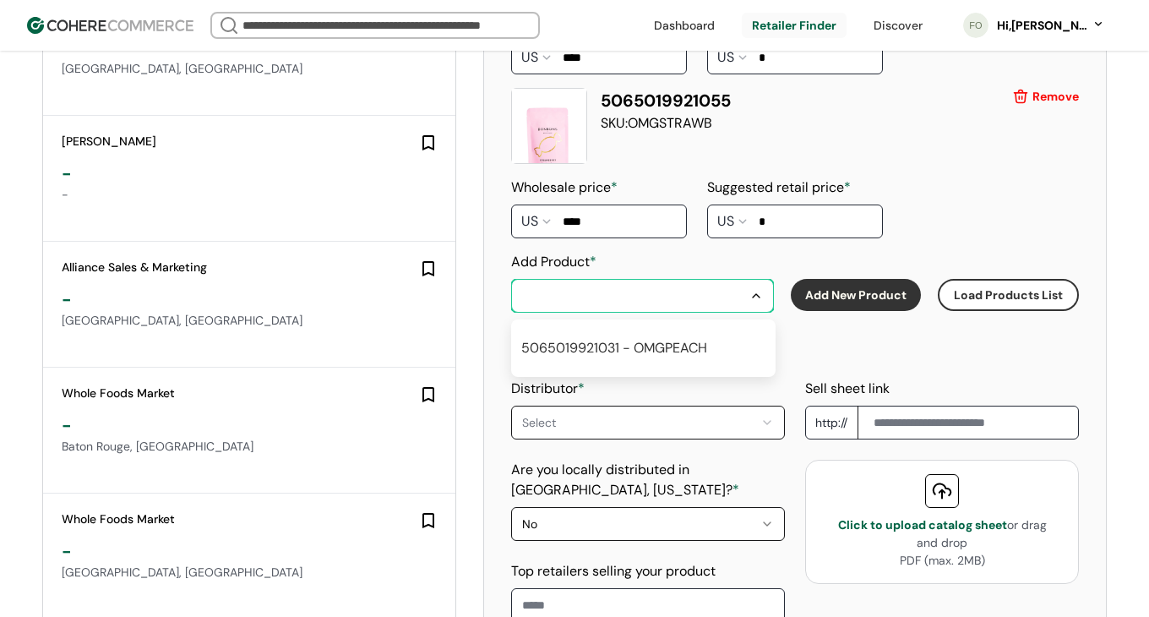
click at [743, 295] on div "button" at bounding box center [634, 295] width 224 height 20
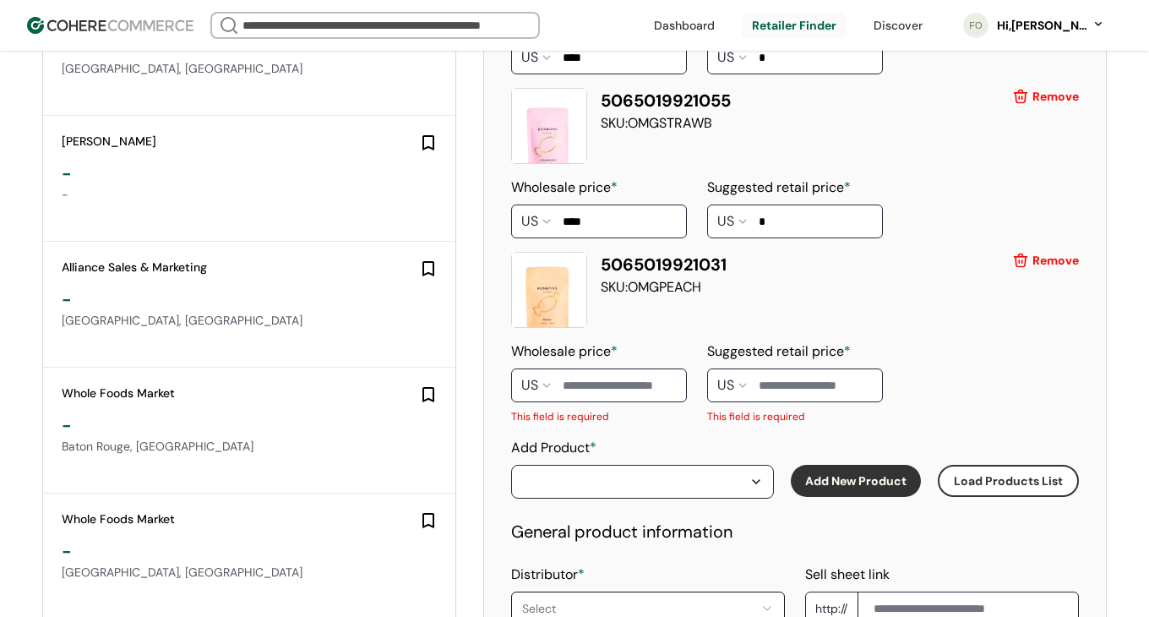
click at [656, 385] on input at bounding box center [599, 385] width 176 height 34
type input "****"
click at [828, 377] on input at bounding box center [795, 385] width 176 height 34
type input "*"
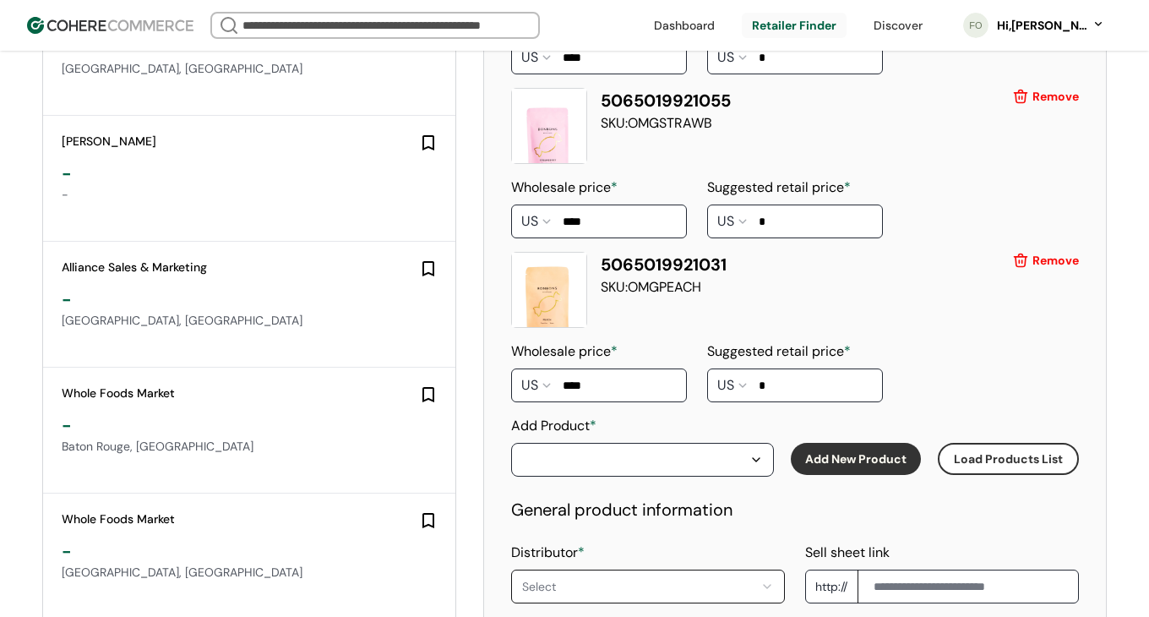
scroll to position [2399, 0]
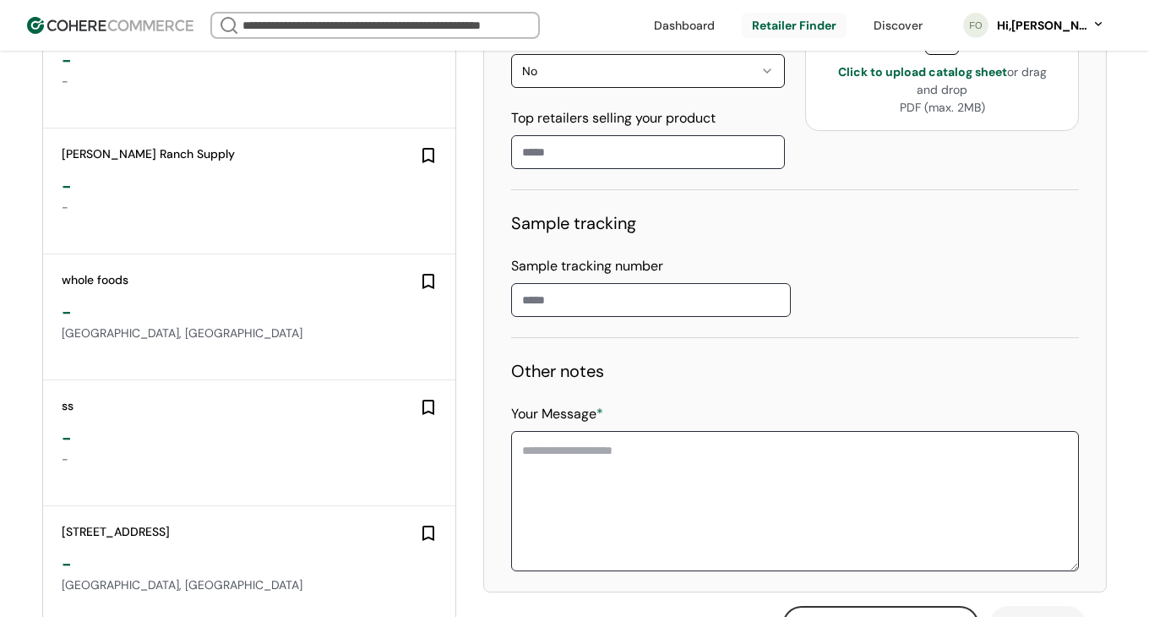
scroll to position [2618, 0]
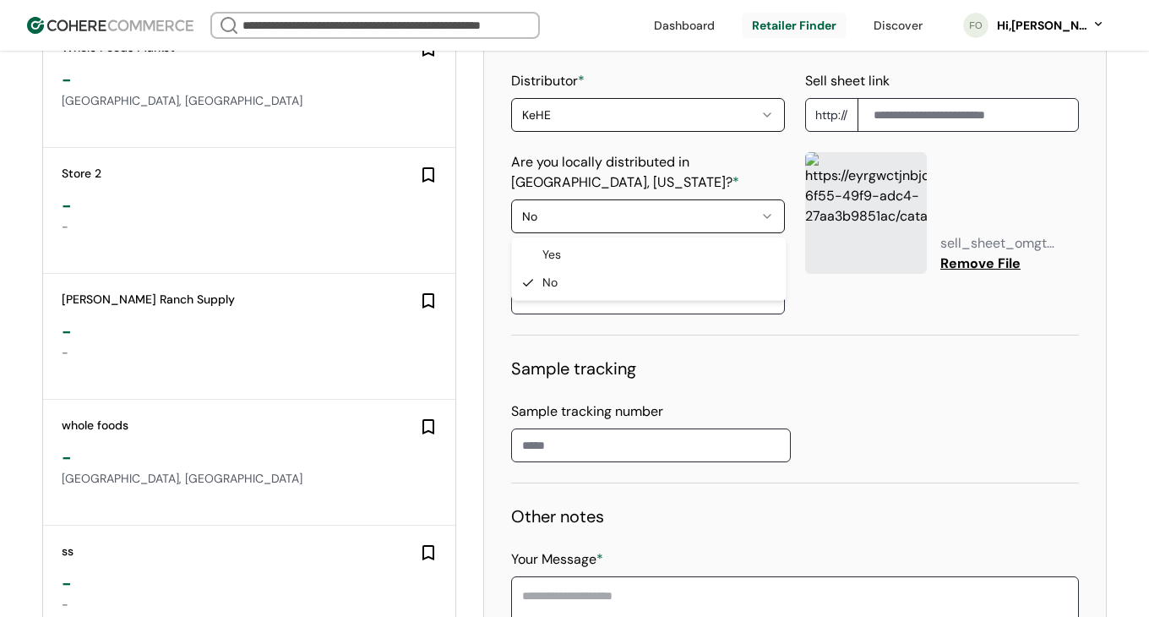
select select "*"
click at [570, 295] on input at bounding box center [648, 297] width 274 height 34
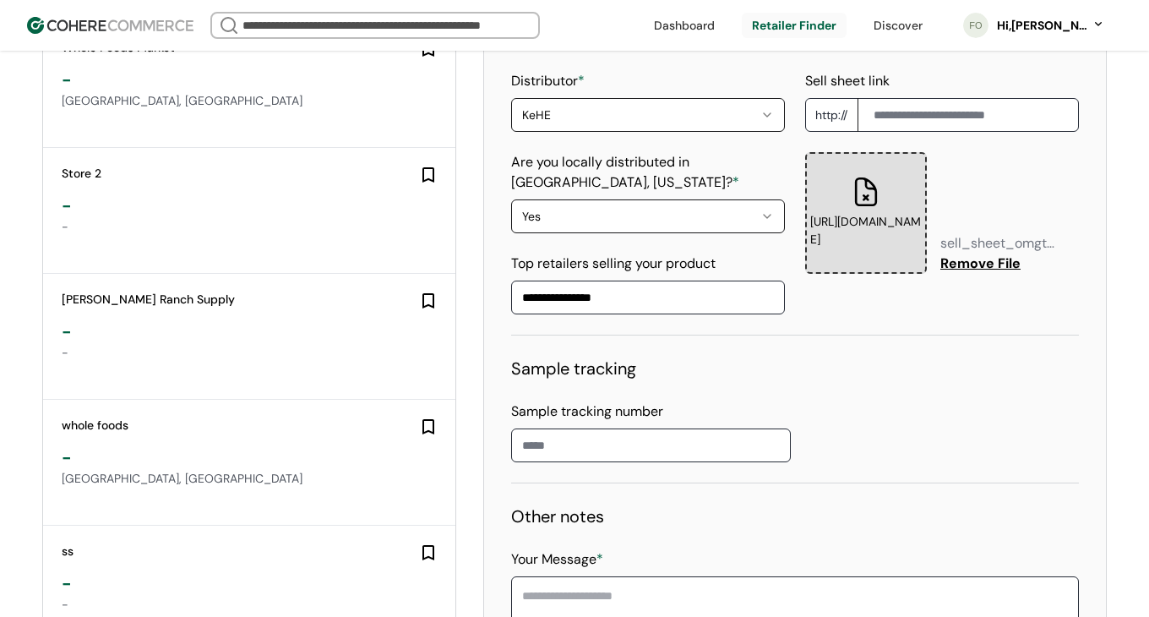
type input "**********"
click at [594, 398] on div "Sample tracking Sample tracking number" at bounding box center [795, 409] width 568 height 106
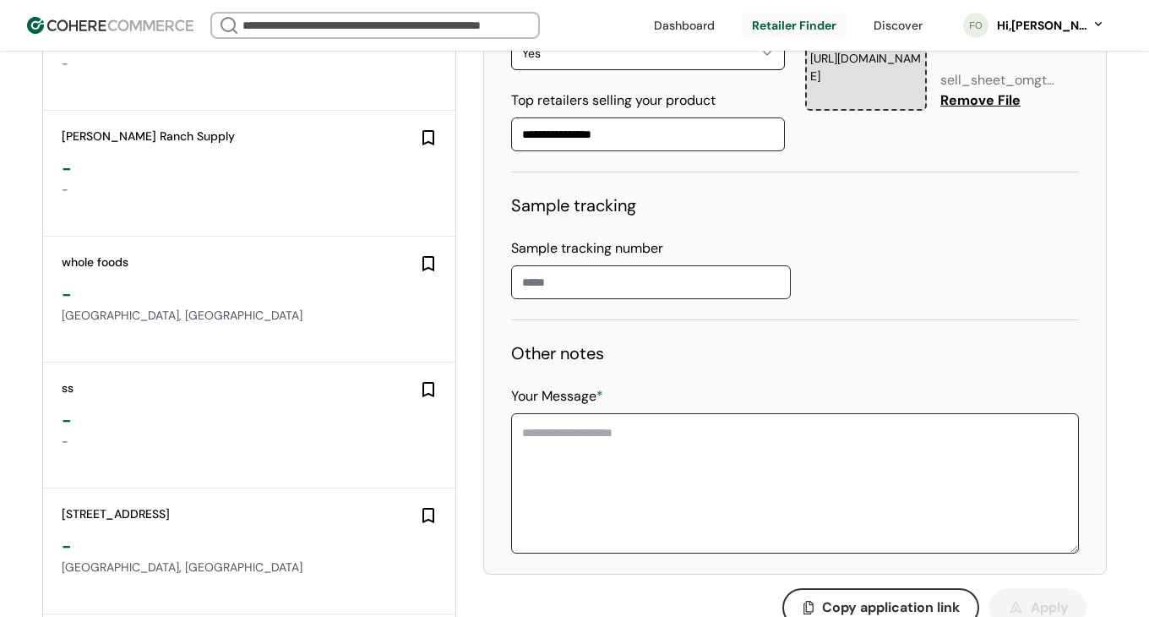
scroll to position [2854, 0]
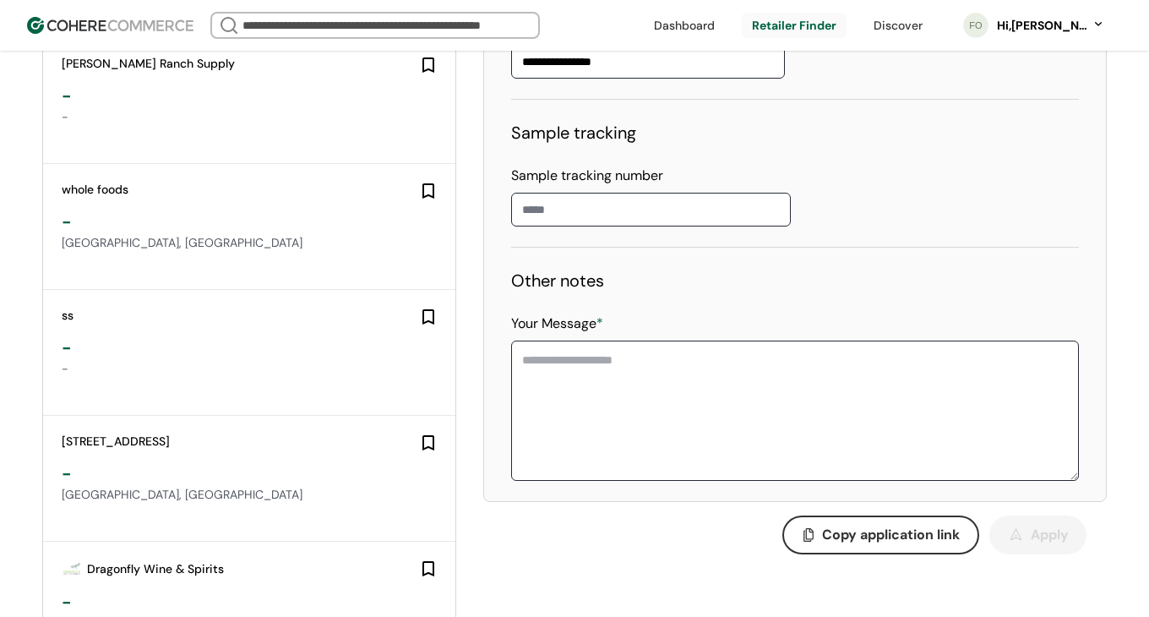
click at [606, 384] on textarea "Your Message *" at bounding box center [795, 410] width 568 height 140
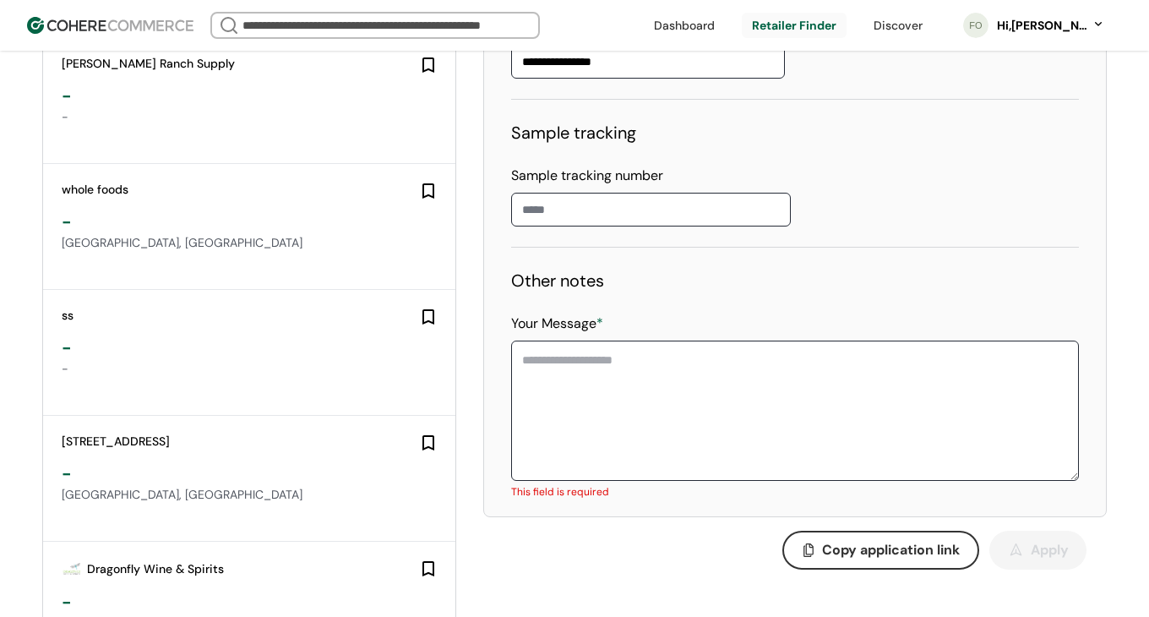
click at [646, 405] on textarea "Your Message *" at bounding box center [795, 410] width 568 height 140
paste textarea "**********"
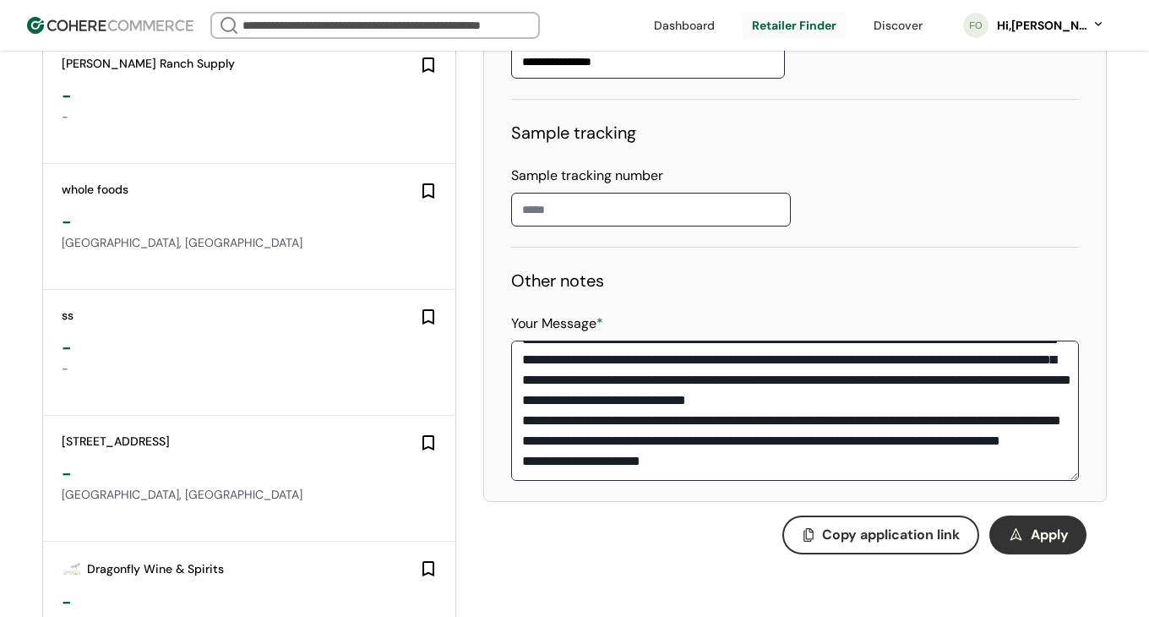
scroll to position [142, 0]
type textarea "**********"
click at [1014, 532] on div "button" at bounding box center [1016, 536] width 24 height 24
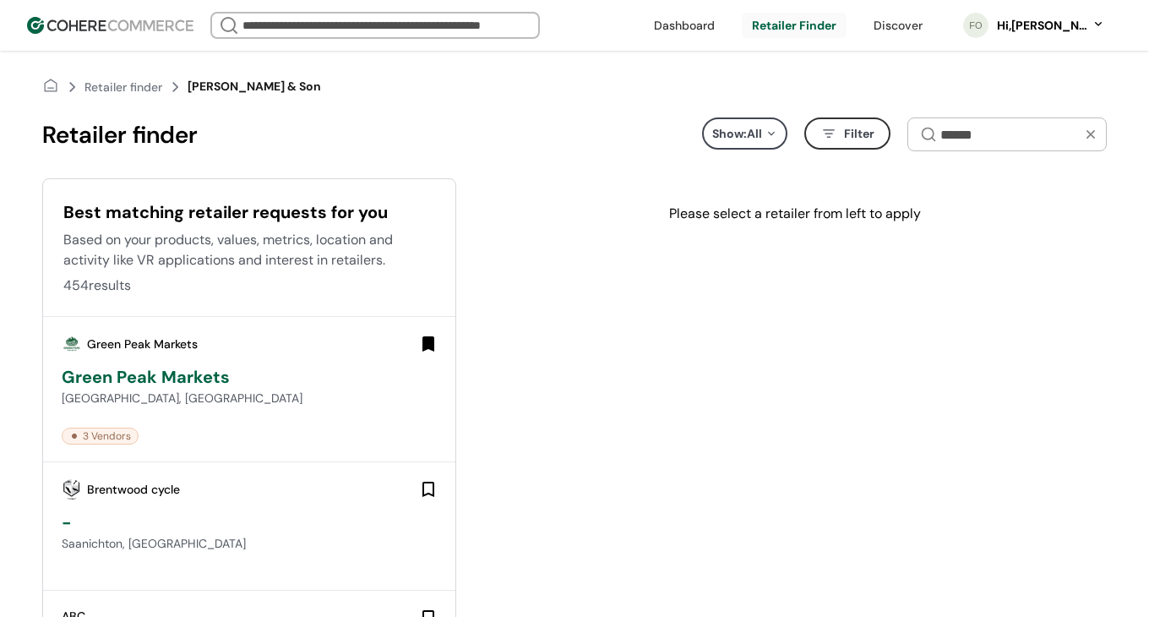
click at [1069, 42] on div "FO Hi, [PERSON_NAME]" at bounding box center [1034, 25] width 176 height 42
click at [1068, 32] on div "Hi, [PERSON_NAME]" at bounding box center [1041, 26] width 93 height 18
click at [992, 65] on link at bounding box center [1027, 69] width 242 height 41
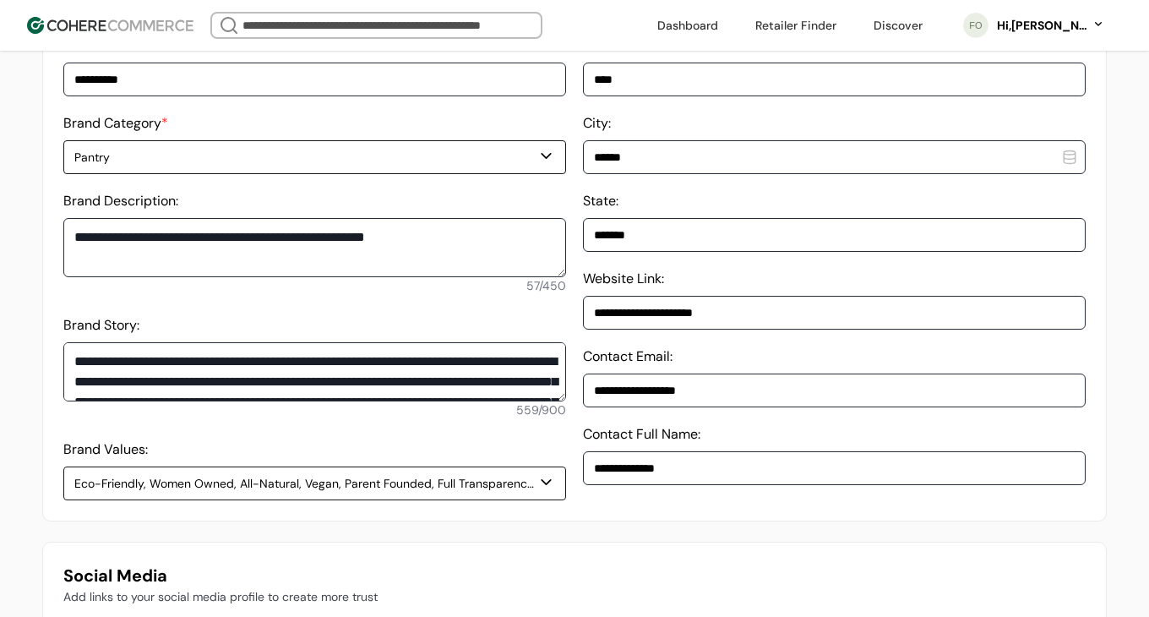
scroll to position [267, 0]
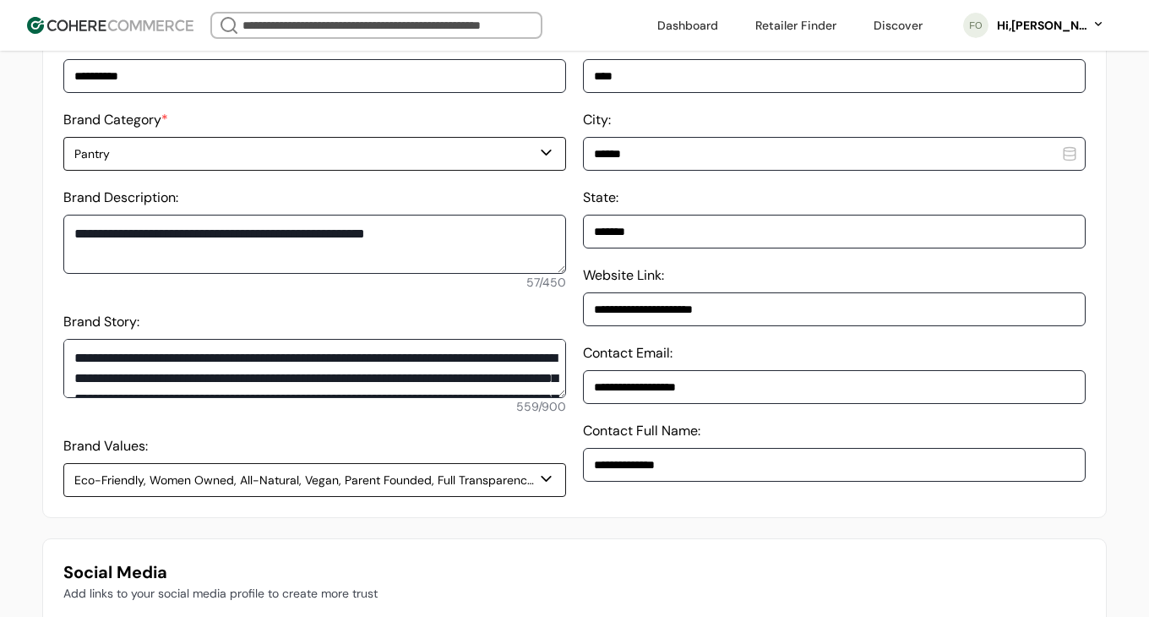
click at [547, 170] on button "Pantry" at bounding box center [314, 154] width 503 height 34
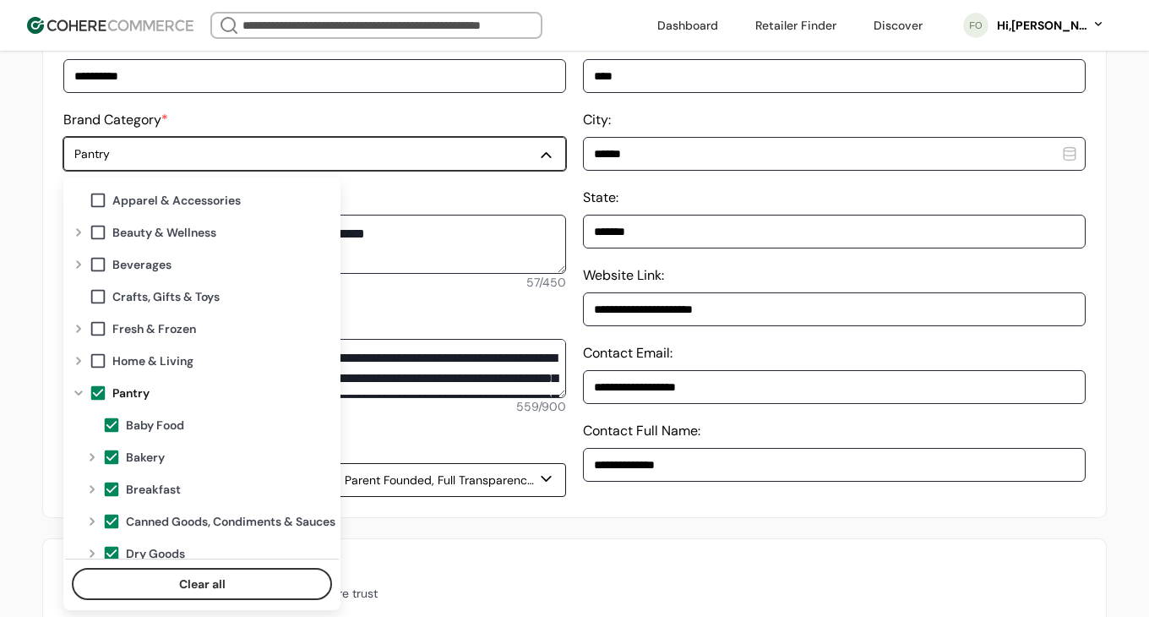
click at [100, 389] on span at bounding box center [98, 392] width 19 height 19
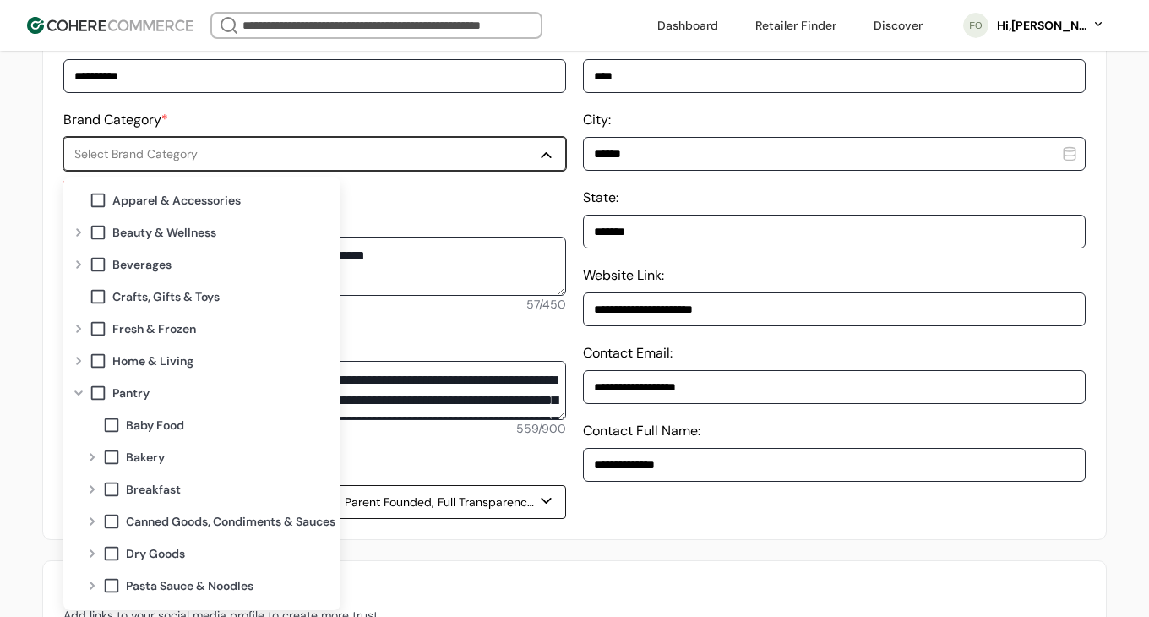
scroll to position [95, 0]
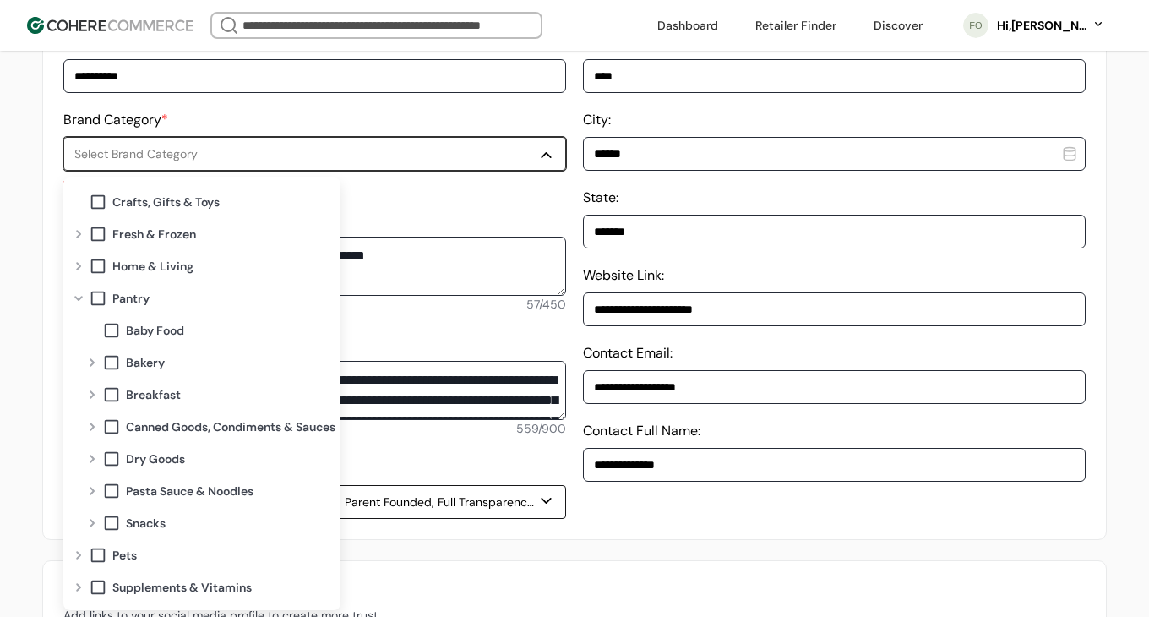
click at [96, 524] on div "Expand" at bounding box center [92, 523] width 20 height 14
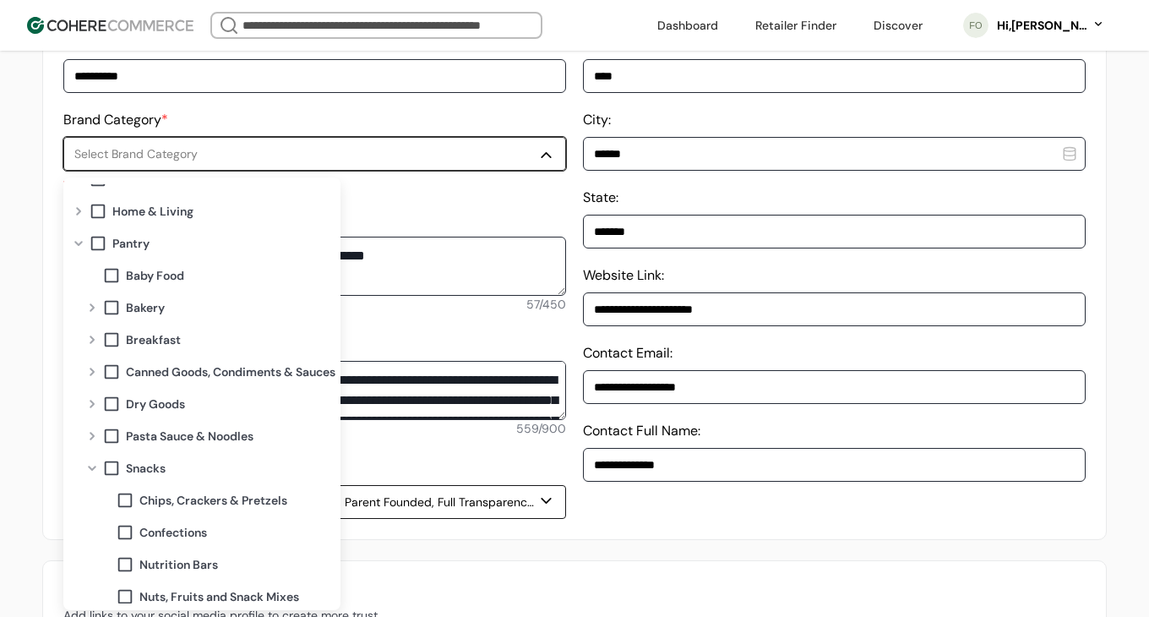
scroll to position [238, 0]
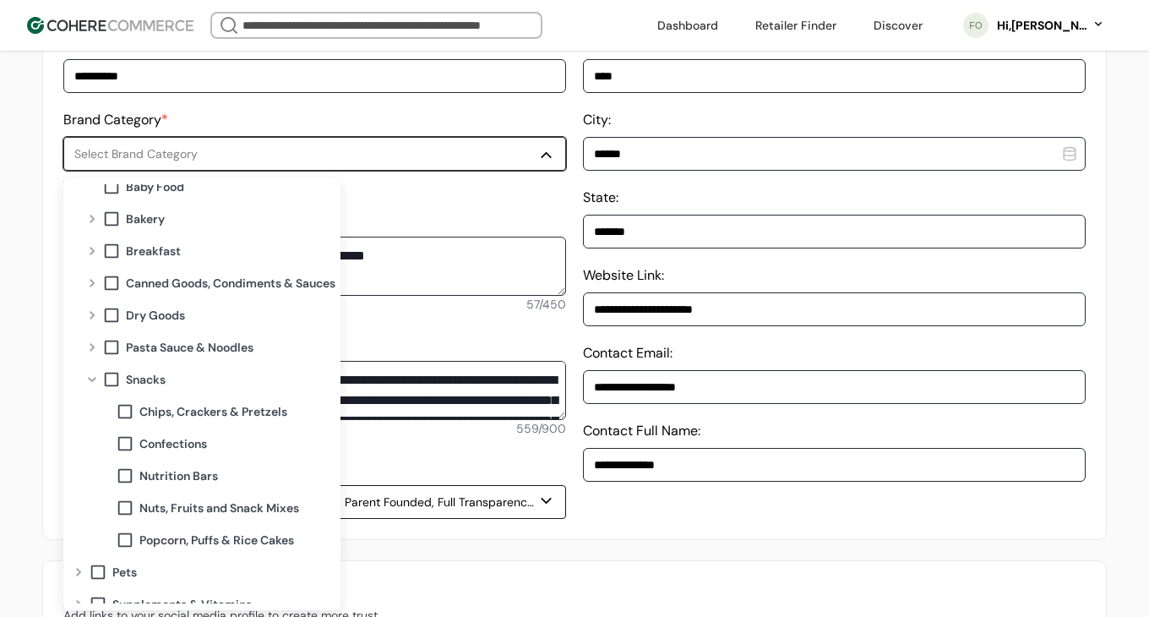
click at [185, 451] on span "Confections" at bounding box center [173, 444] width 68 height 18
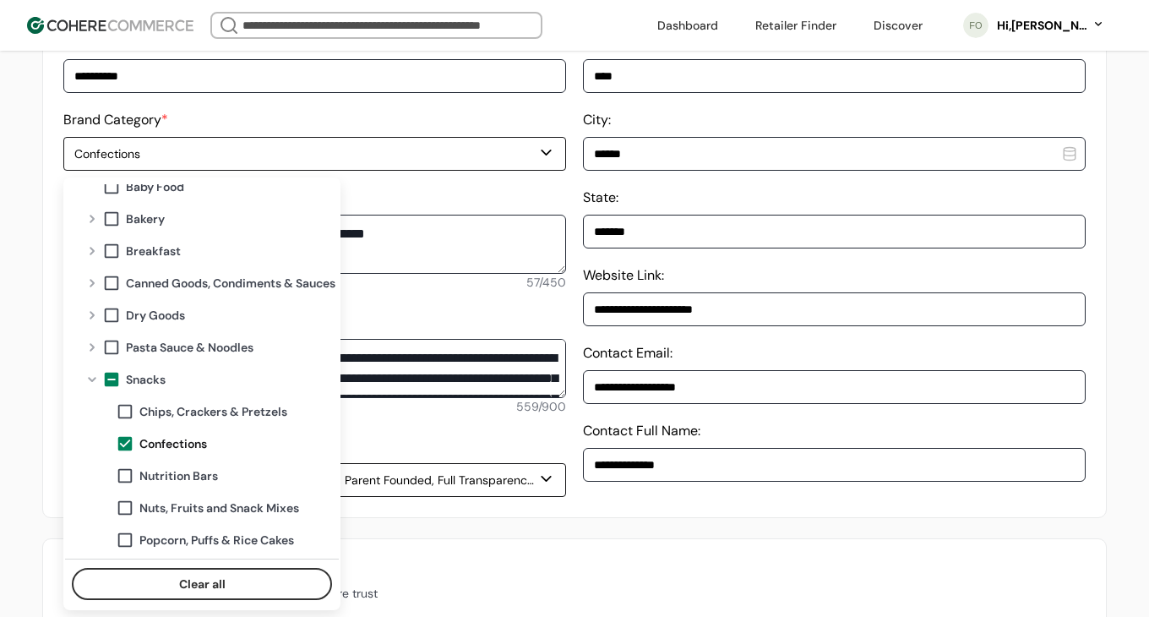
click at [471, 562] on h3 "Social Media" at bounding box center [574, 571] width 1022 height 25
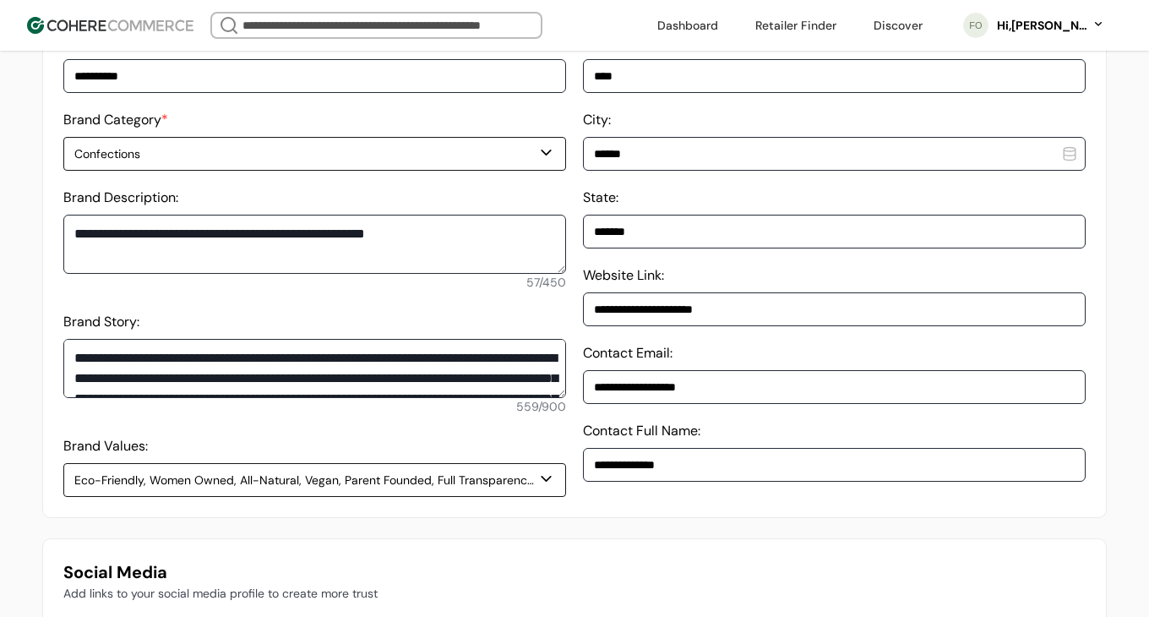
click at [466, 299] on div "**********" at bounding box center [314, 264] width 503 height 465
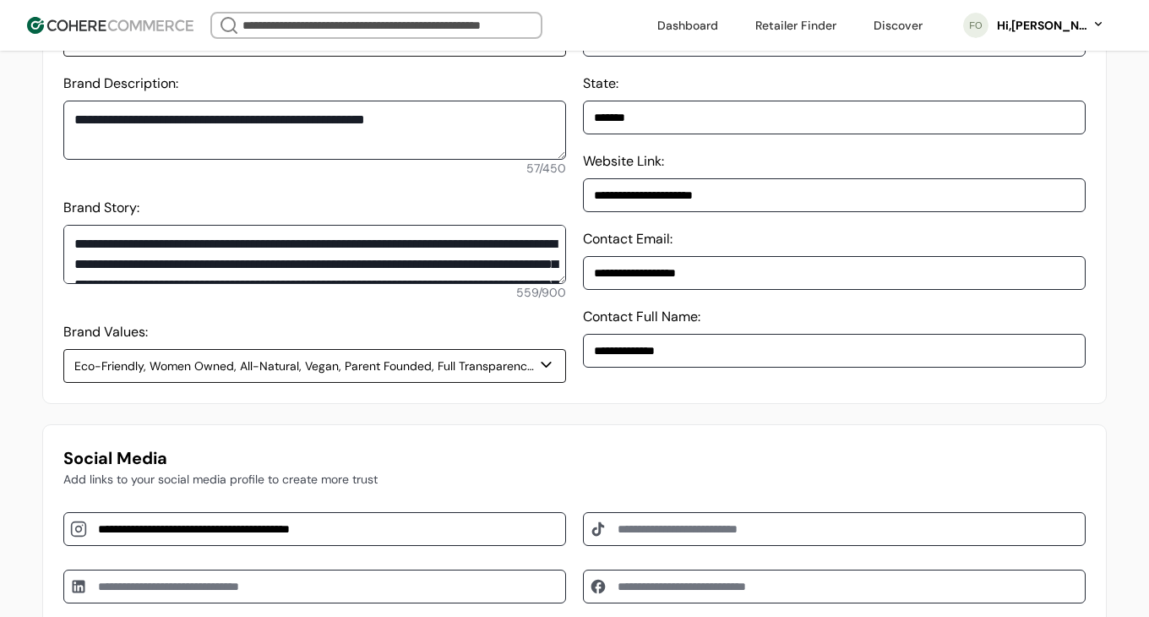
scroll to position [377, 0]
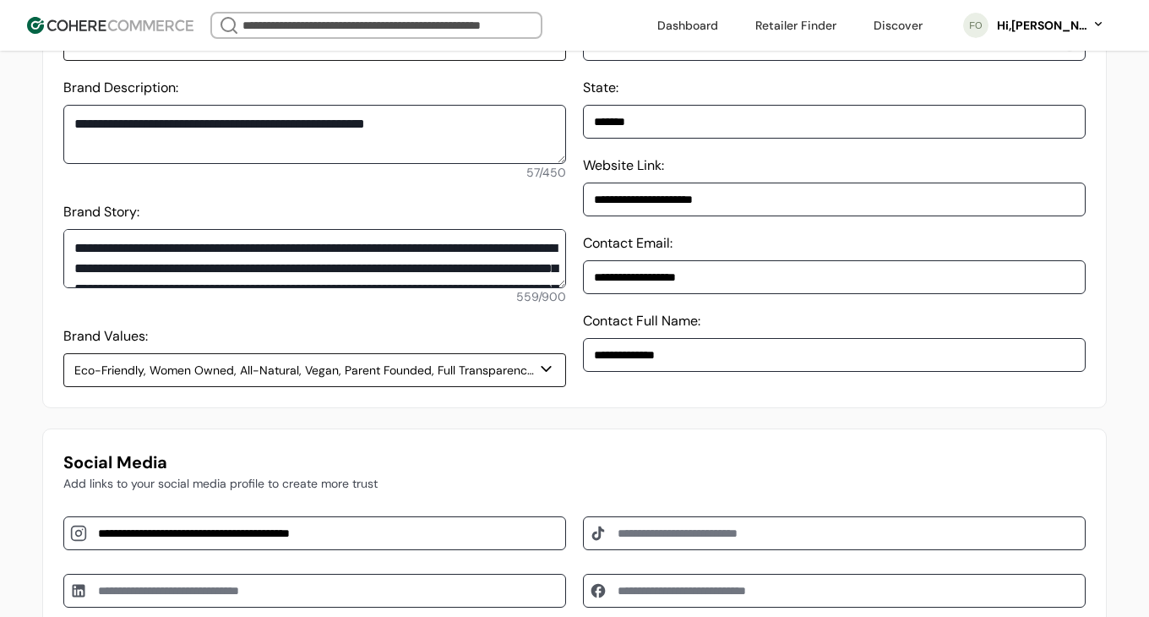
click at [437, 124] on textarea "**********" at bounding box center [314, 134] width 503 height 59
click at [453, 128] on textarea "**********" at bounding box center [314, 134] width 503 height 59
type textarea "**********"
click at [565, 194] on div "**********" at bounding box center [314, 154] width 503 height 465
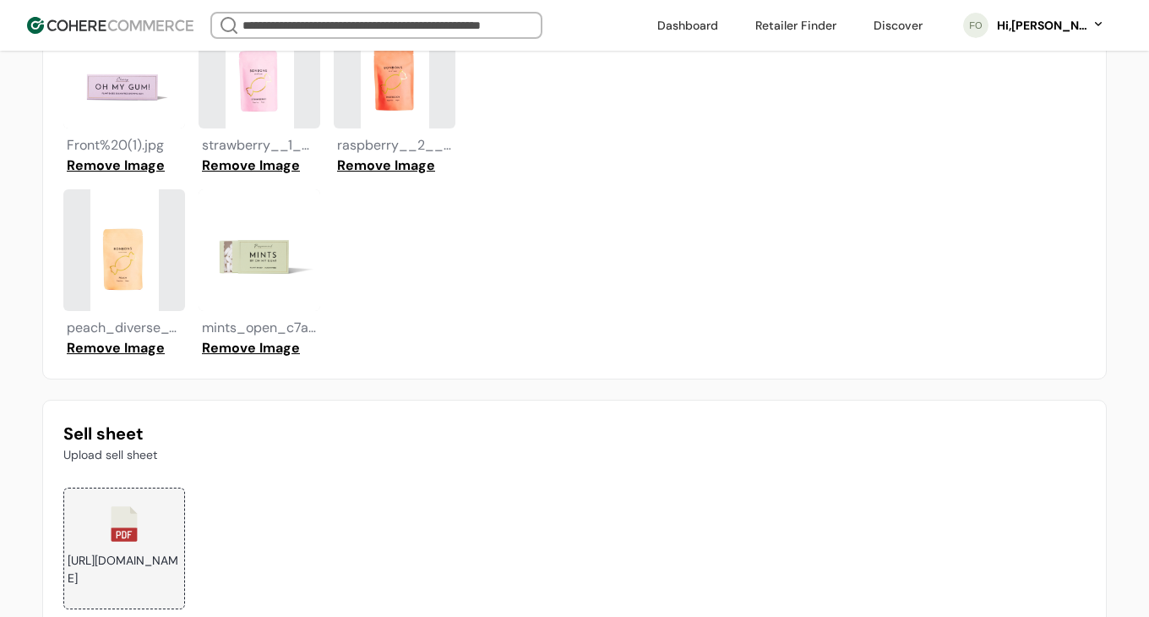
scroll to position [1790, 0]
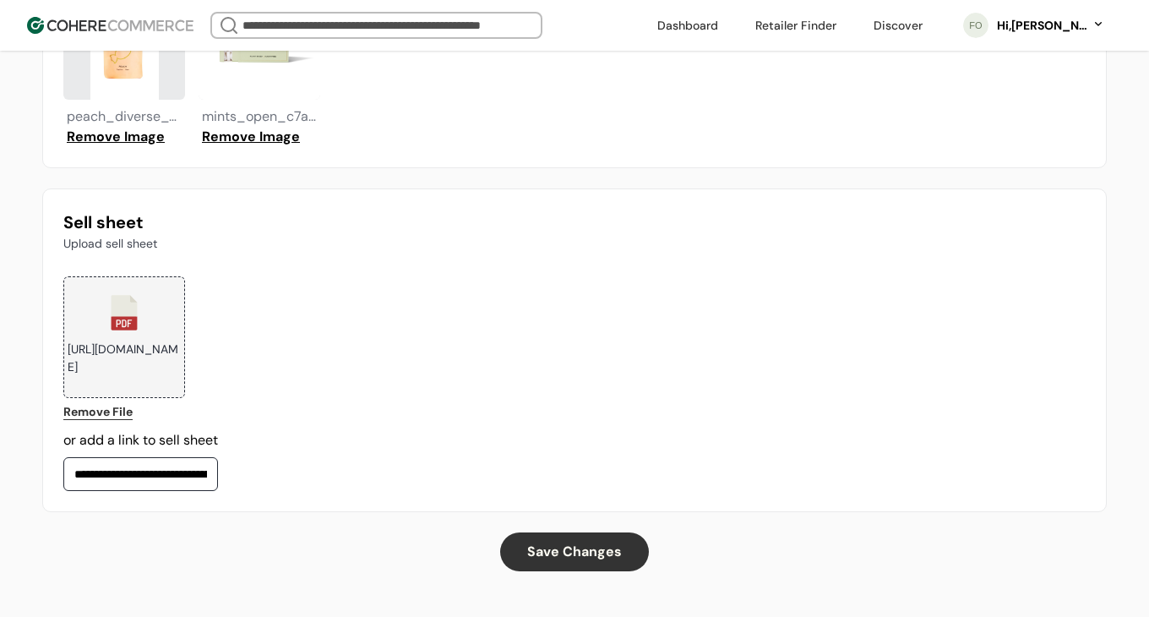
click at [140, 344] on p "https://eyrgwctjnbjddggtfjtb.supabase.co/storage/v1/object/public/cohere/1013/c…" at bounding box center [124, 358] width 120 height 42
click at [111, 412] on link "Remove File" at bounding box center [97, 412] width 69 height 18
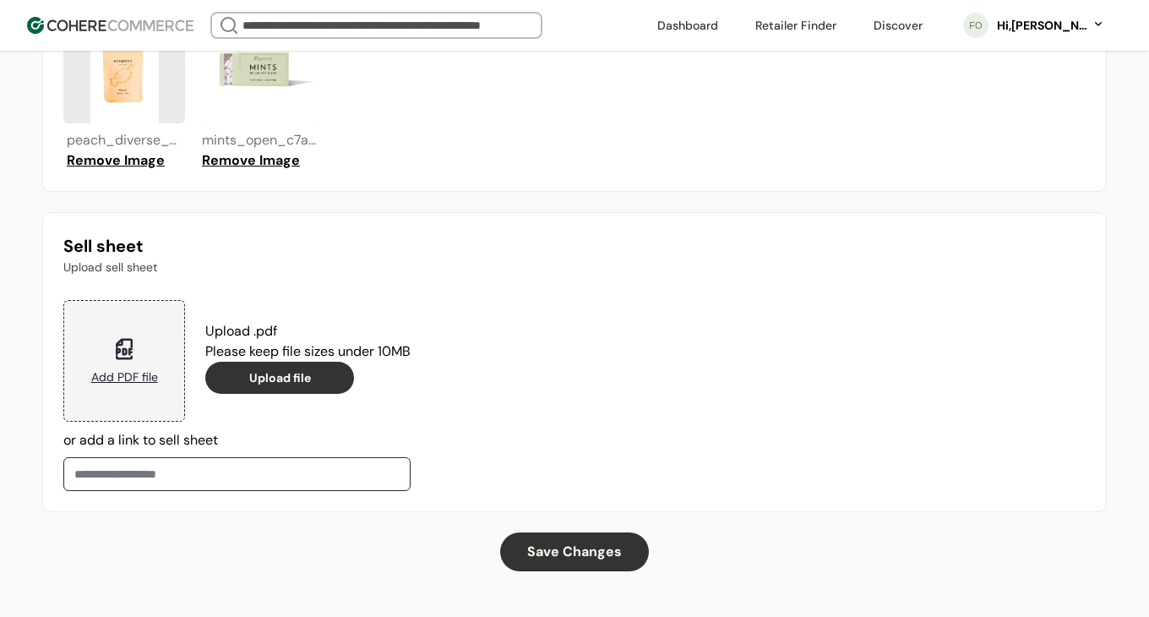
click at [115, 384] on div "Add PDF file" at bounding box center [124, 377] width 67 height 18
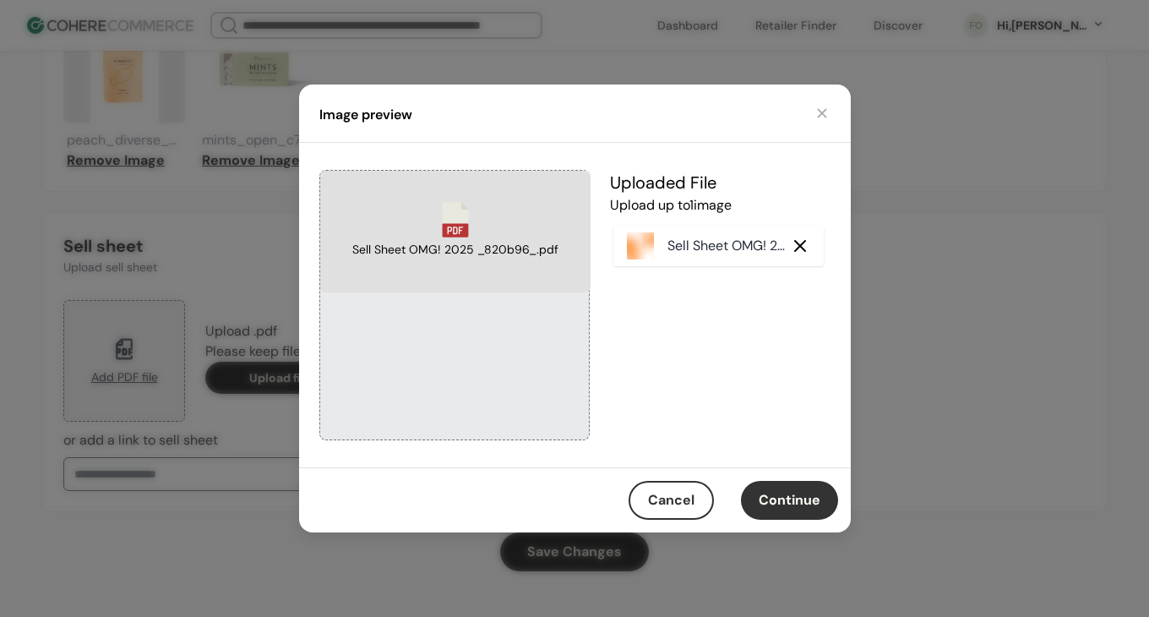
click at [801, 500] on button "Continue" at bounding box center [789, 500] width 97 height 39
type input "**********"
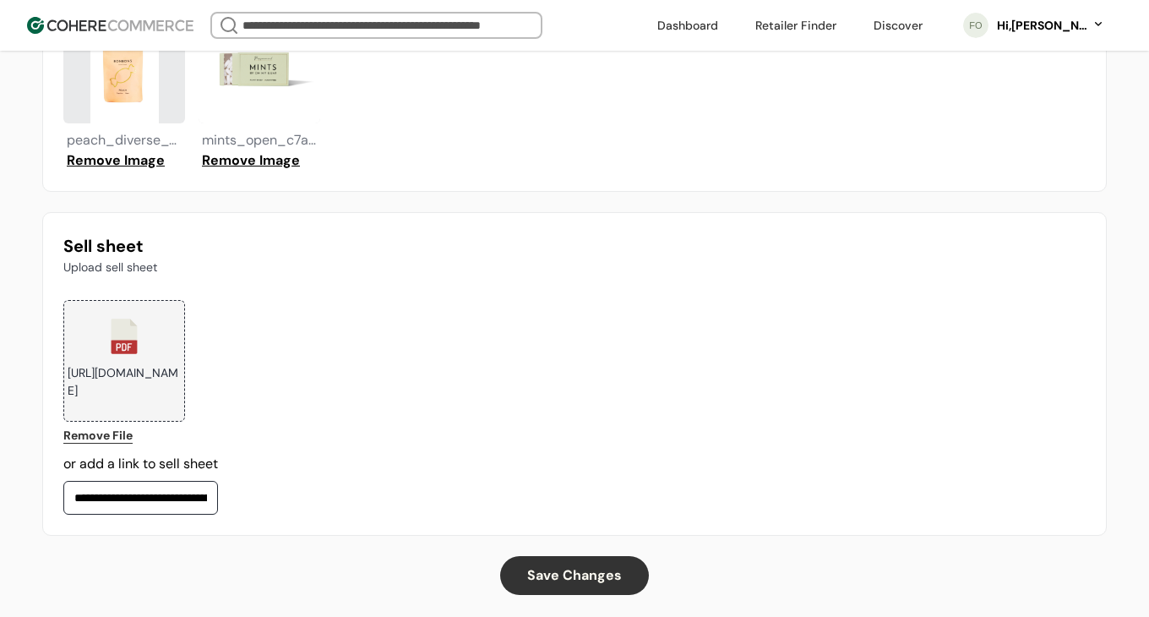
click at [604, 566] on button "Save Changes" at bounding box center [574, 575] width 149 height 39
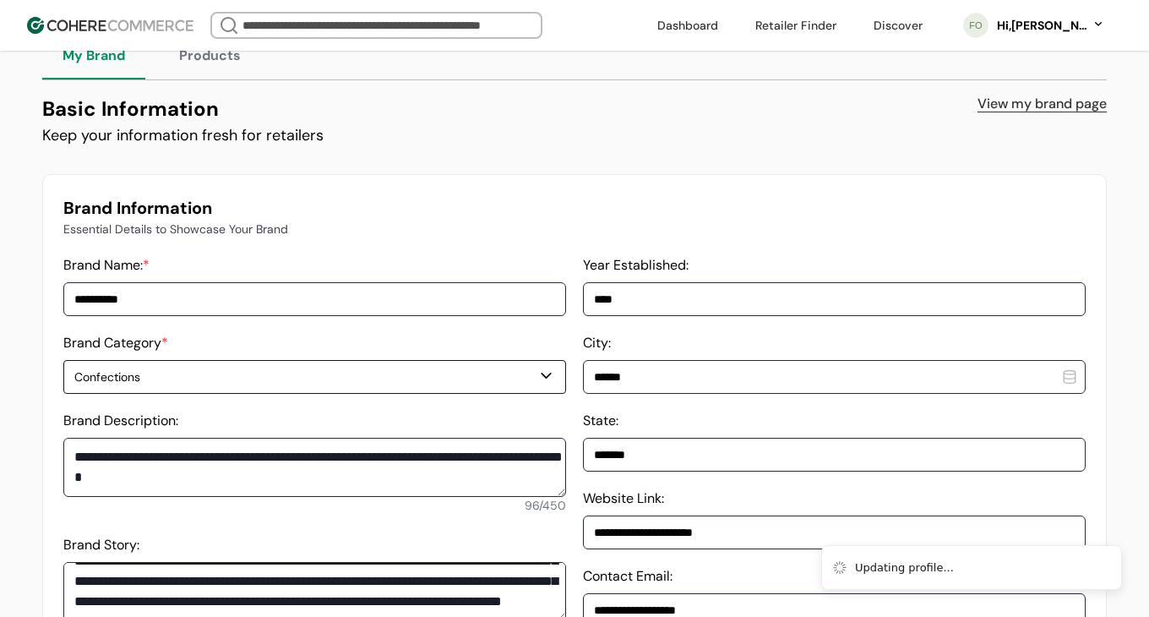
scroll to position [0, 0]
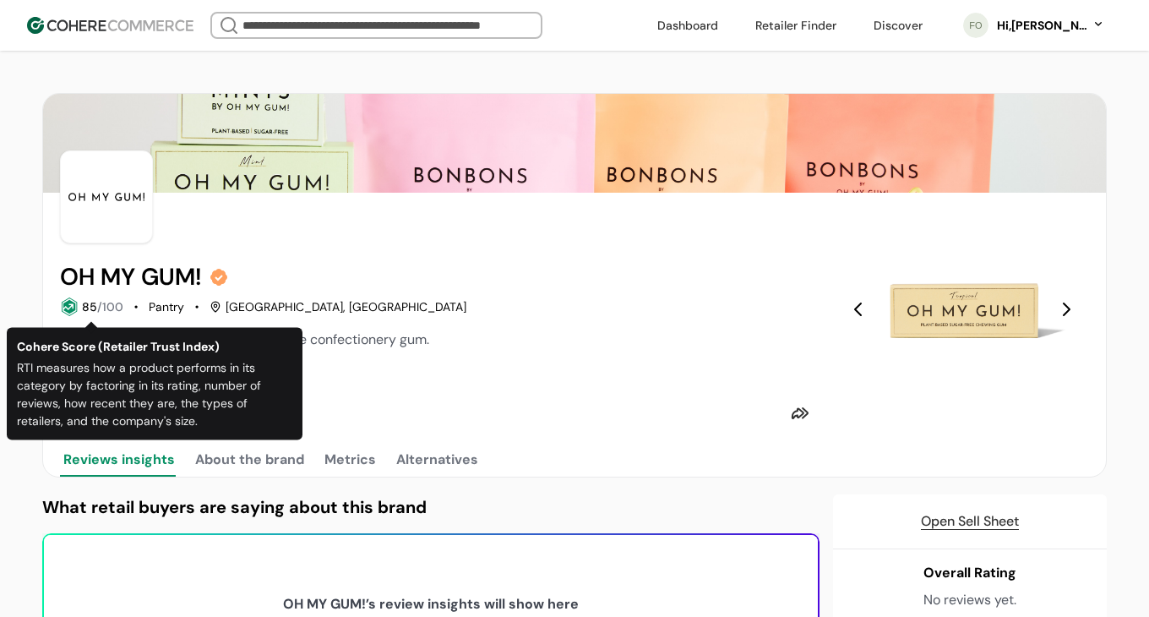
click at [427, 403] on div "Edit" at bounding box center [437, 413] width 755 height 32
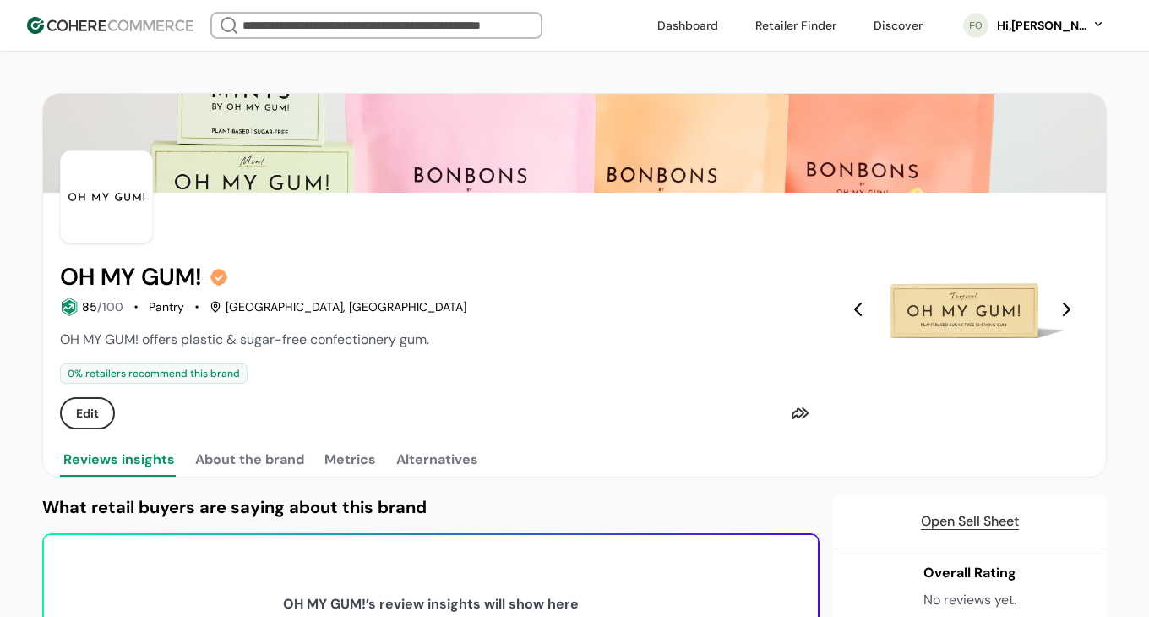
click at [216, 454] on button "About the brand" at bounding box center [250, 460] width 116 height 34
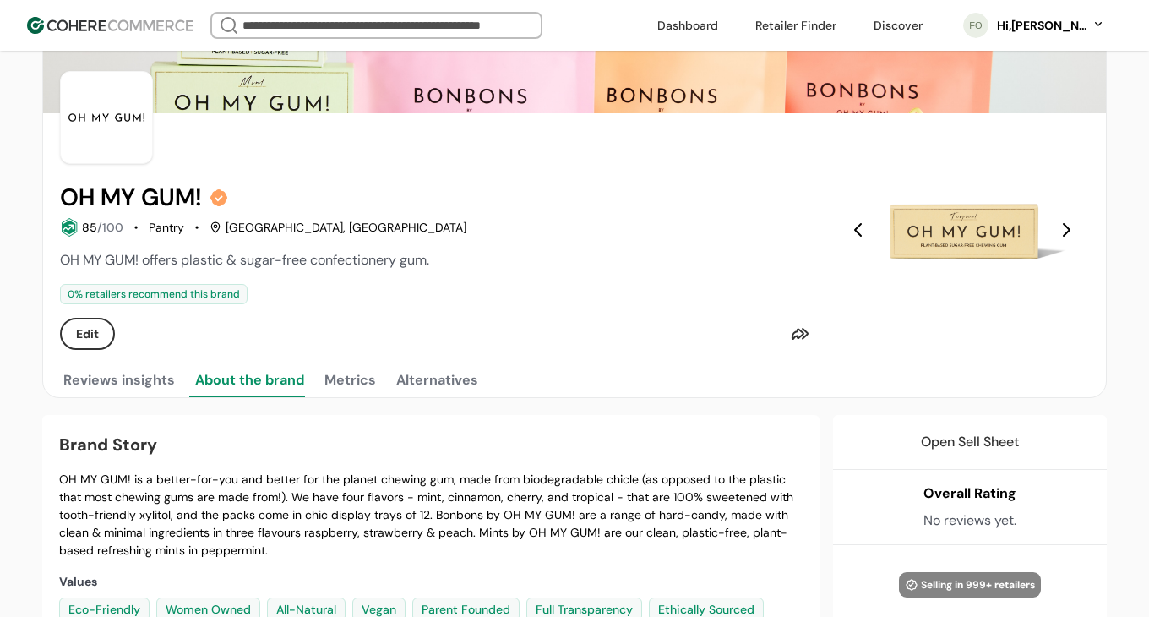
scroll to position [128, 0]
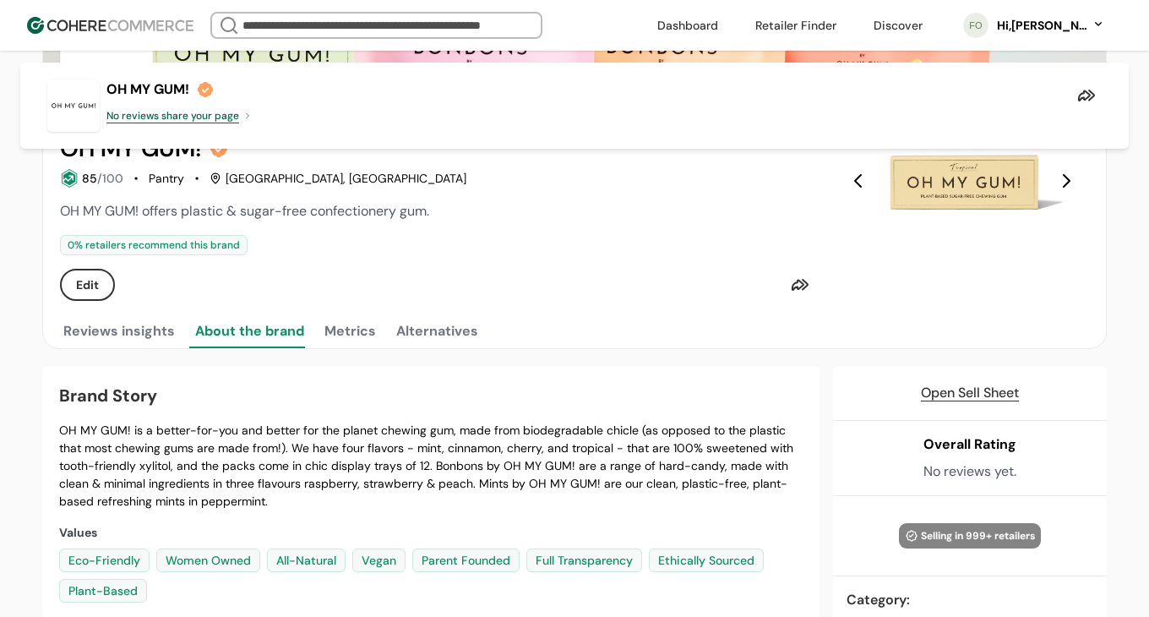
click at [343, 323] on button "Metrics" at bounding box center [350, 331] width 58 height 34
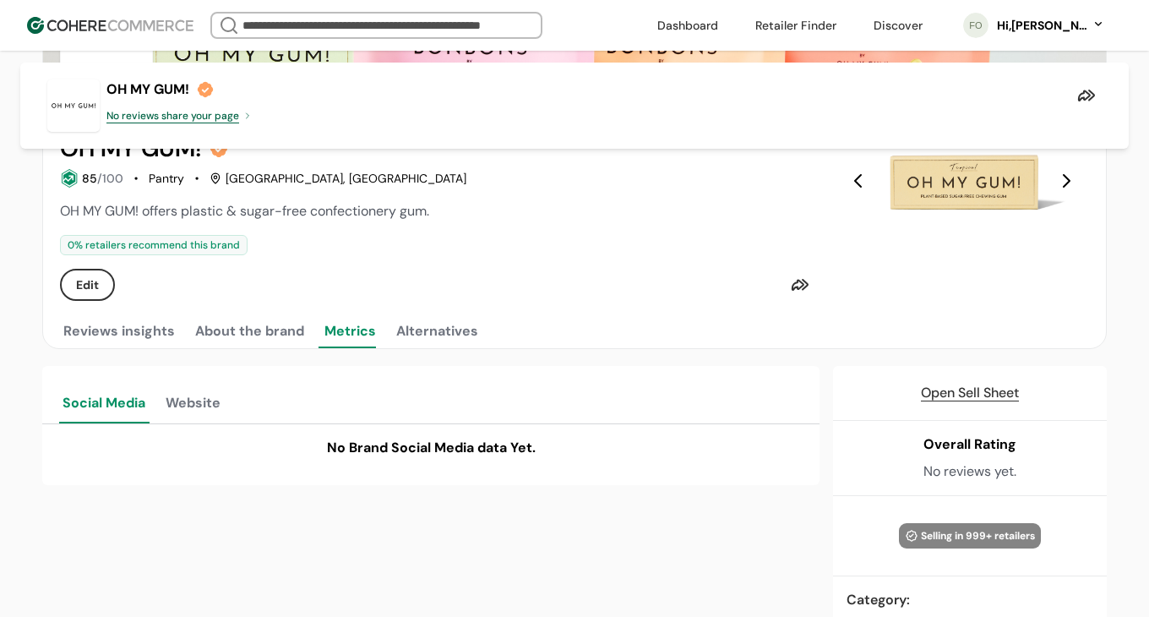
click at [422, 326] on button "Alternatives" at bounding box center [437, 331] width 89 height 34
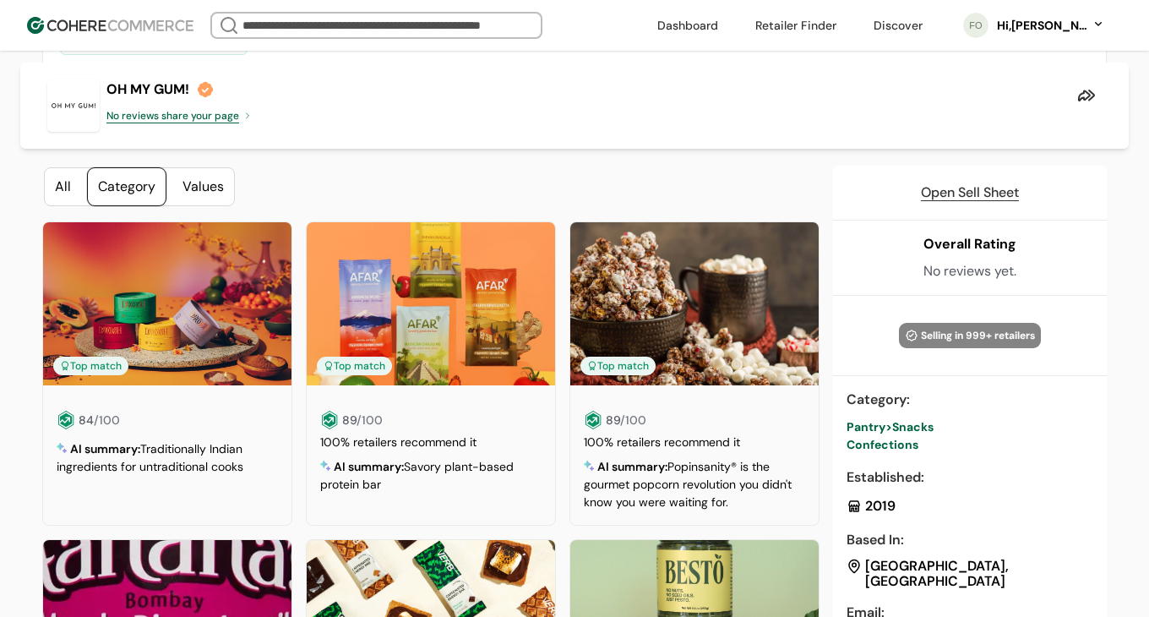
scroll to position [107, 0]
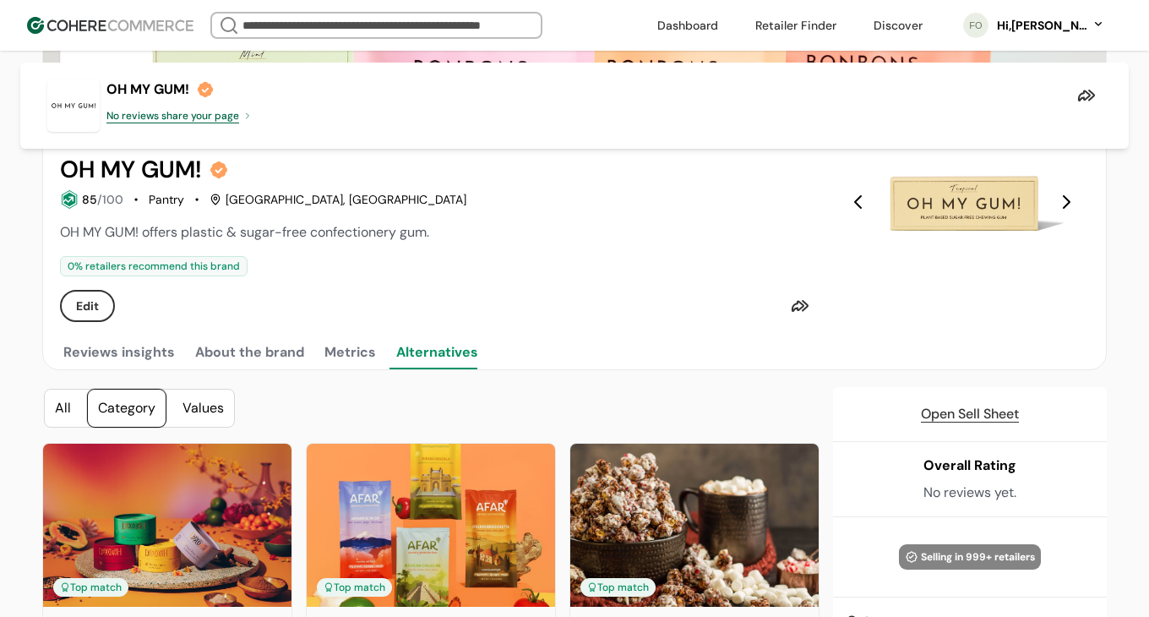
click at [109, 341] on button "Reviews insights" at bounding box center [119, 352] width 118 height 34
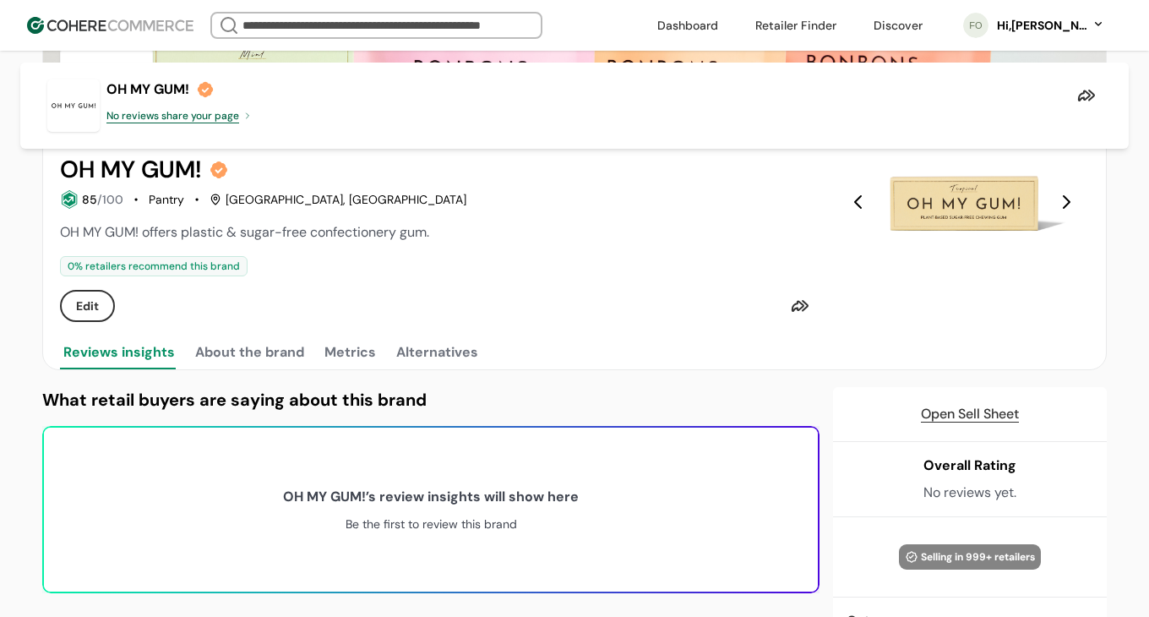
scroll to position [0, 0]
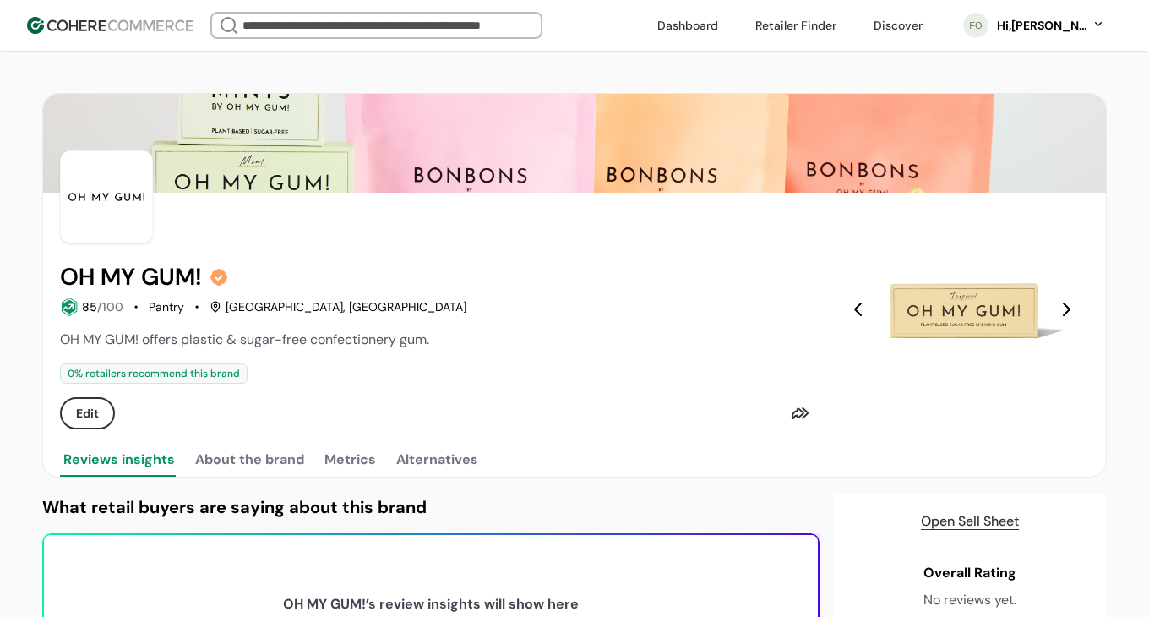
click at [1028, 25] on div "Hi, [PERSON_NAME]" at bounding box center [1041, 26] width 93 height 18
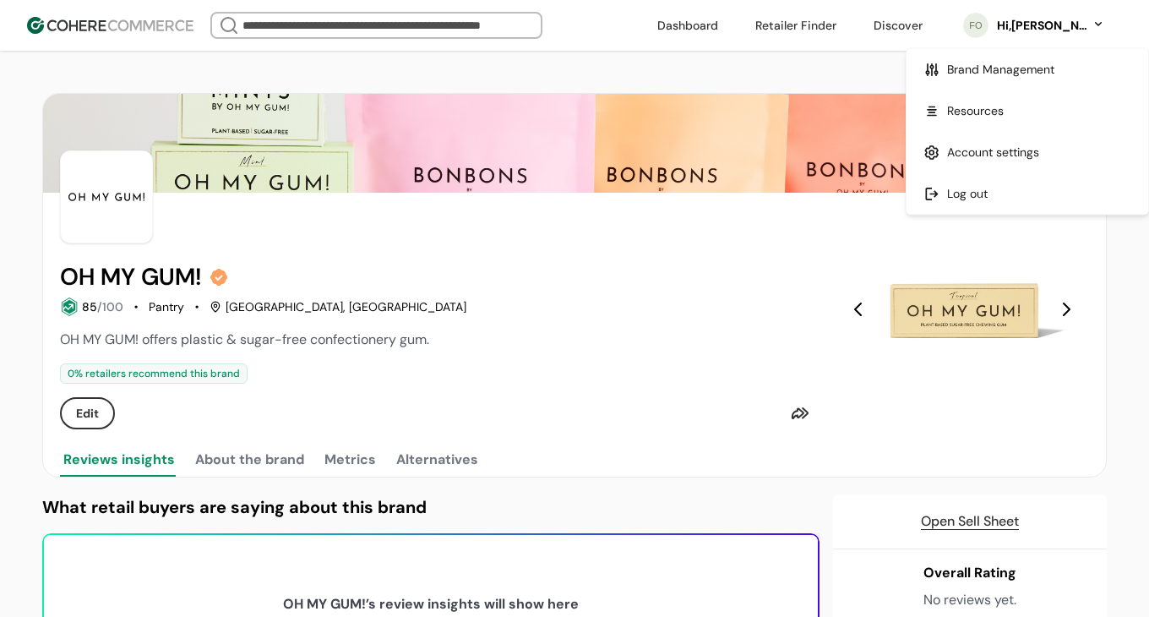
click at [1003, 97] on link at bounding box center [1027, 110] width 242 height 41
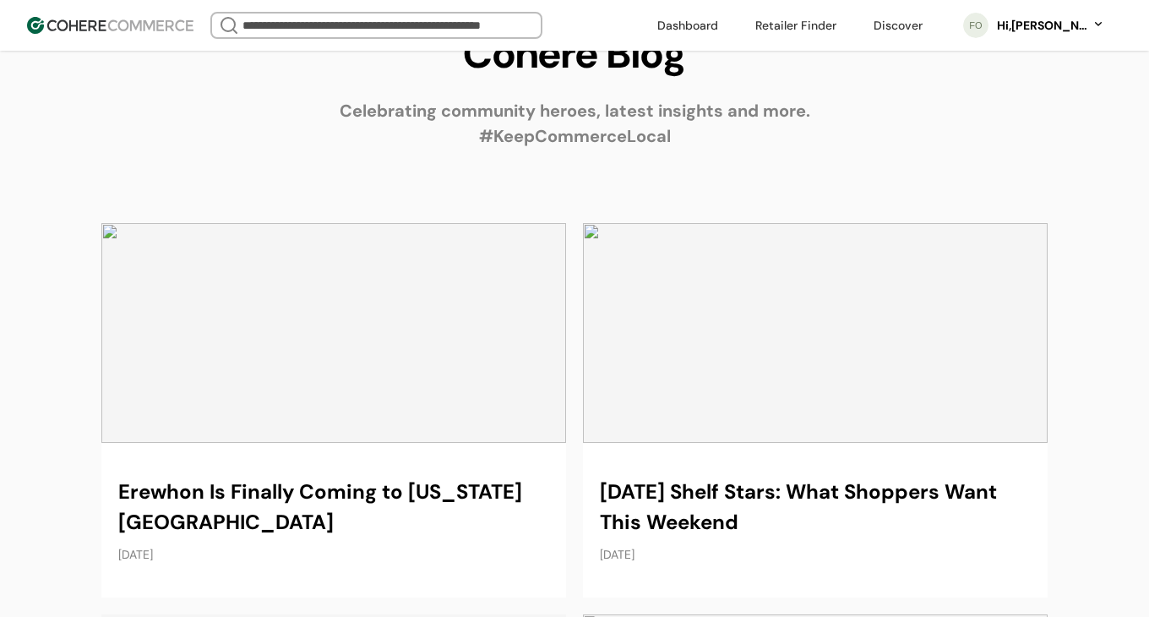
scroll to position [178, 0]
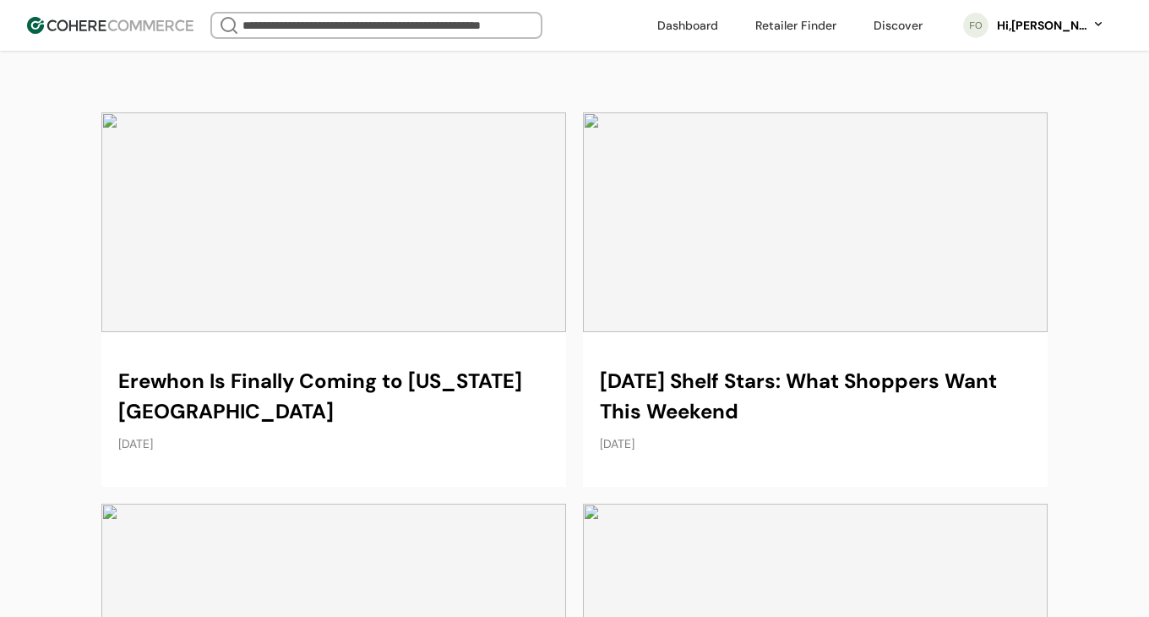
click at [176, 272] on link at bounding box center [333, 299] width 465 height 374
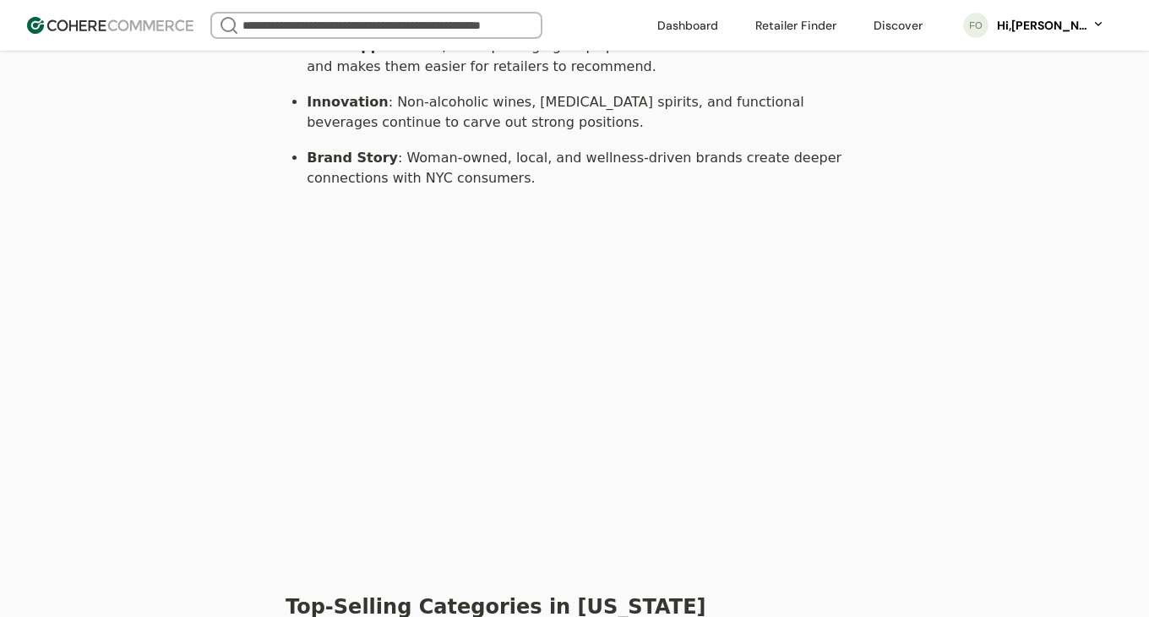
scroll to position [117, 0]
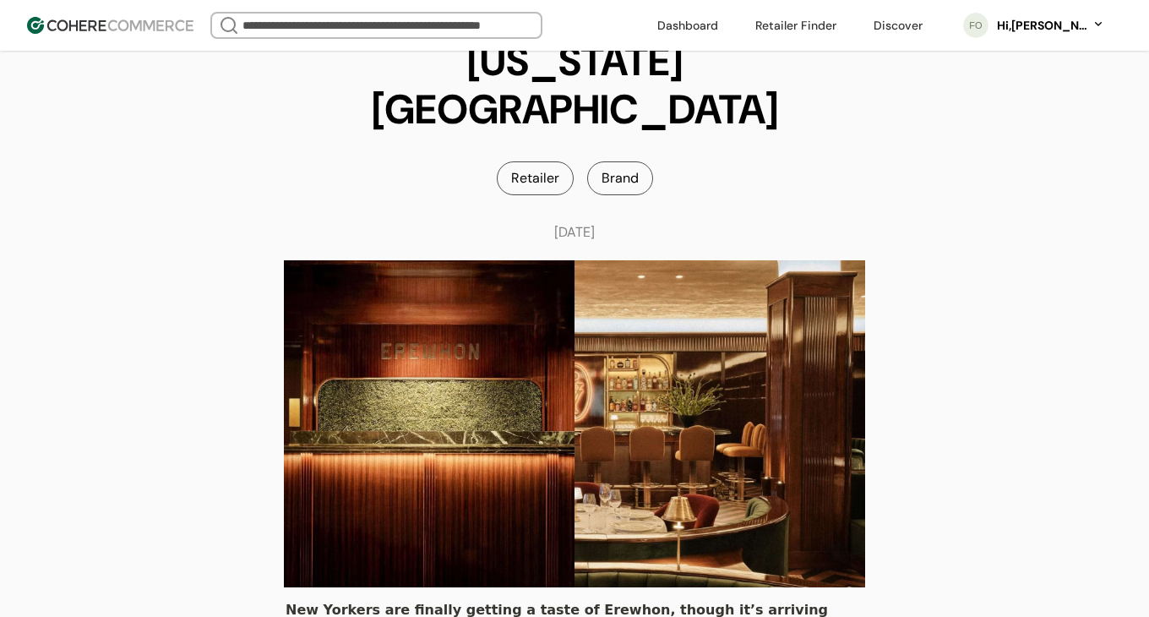
click at [1037, 27] on div "Hi, [PERSON_NAME]" at bounding box center [1041, 26] width 93 height 18
click at [987, 149] on link at bounding box center [1027, 152] width 242 height 41
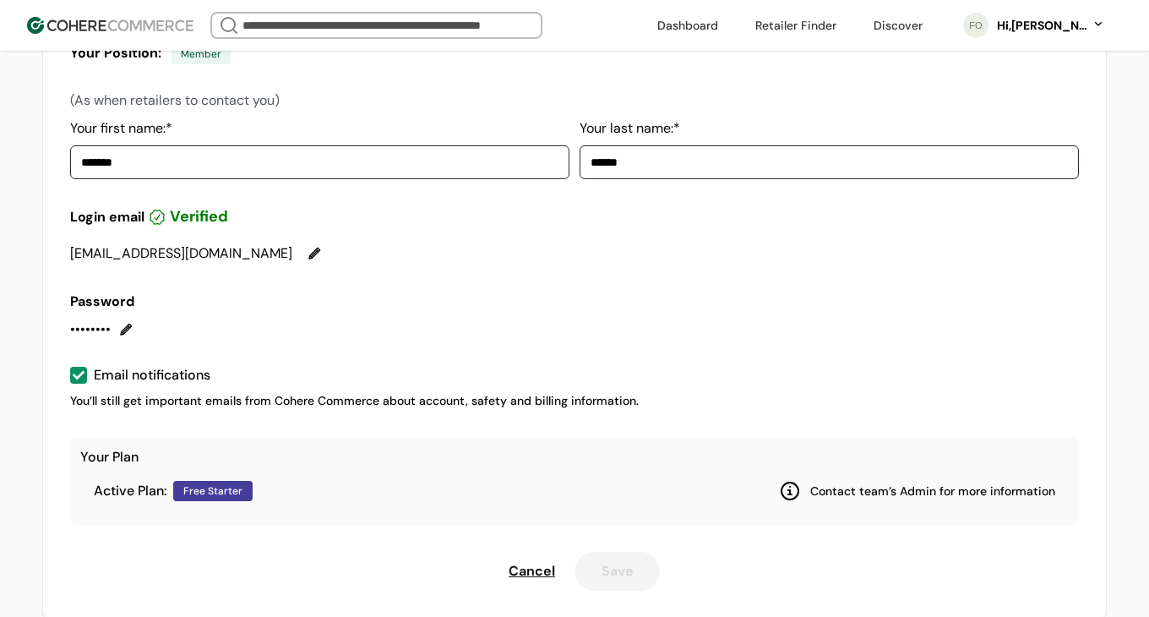
scroll to position [303, 0]
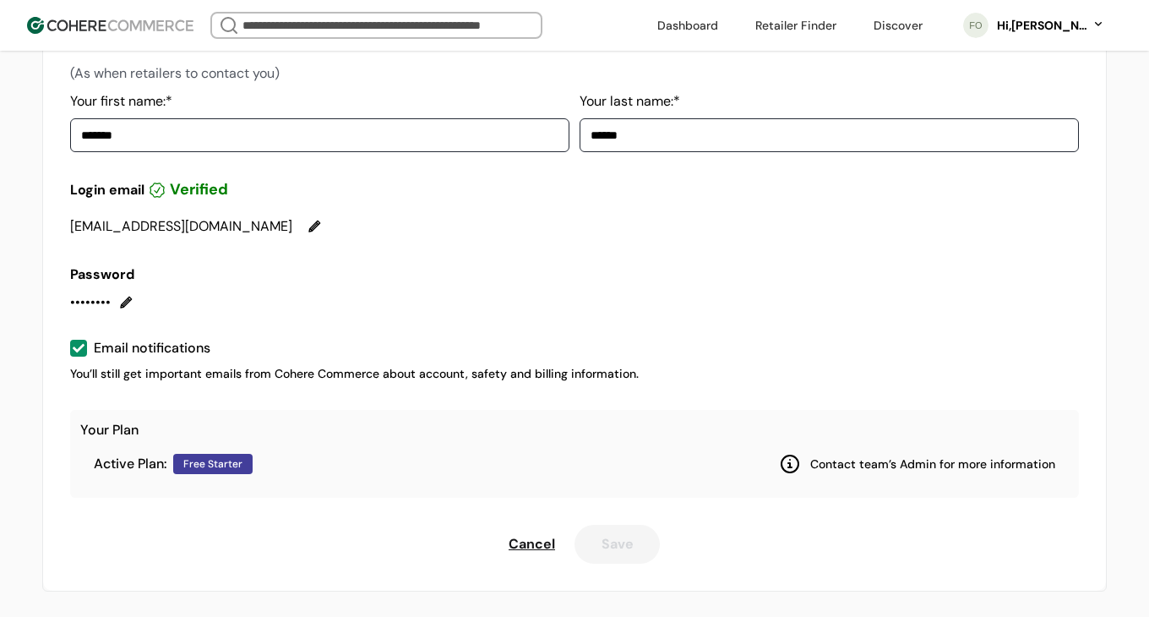
click at [785, 464] on div at bounding box center [790, 464] width 20 height 20
click at [800, 466] on div at bounding box center [790, 464] width 20 height 20
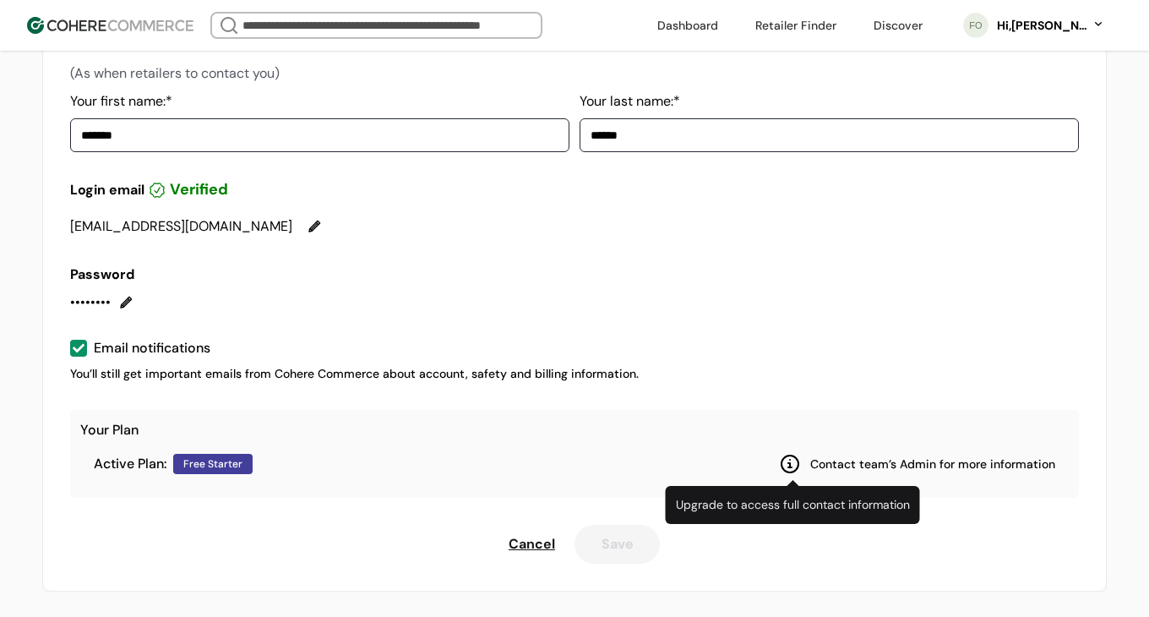
click at [793, 465] on div at bounding box center [790, 464] width 20 height 20
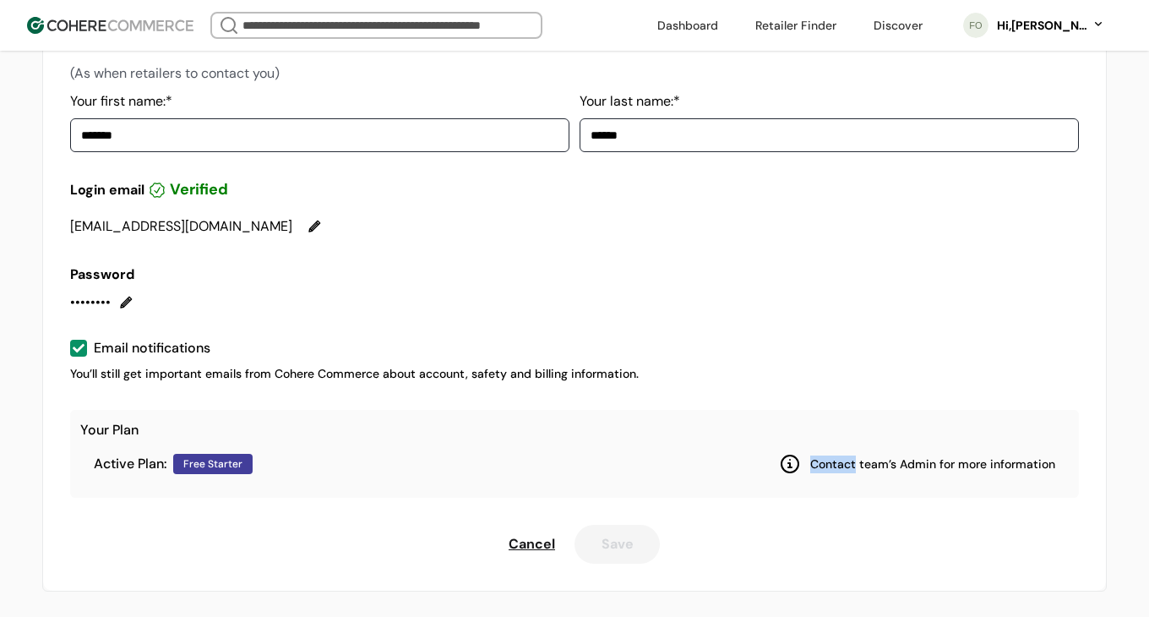
click at [793, 465] on div at bounding box center [790, 464] width 20 height 20
click at [794, 467] on div at bounding box center [790, 464] width 20 height 20
click at [822, 469] on p "Contact team’s Admin for more information" at bounding box center [932, 464] width 245 height 18
click at [1016, 27] on div "Hi, Fenella Oakley" at bounding box center [1041, 26] width 93 height 18
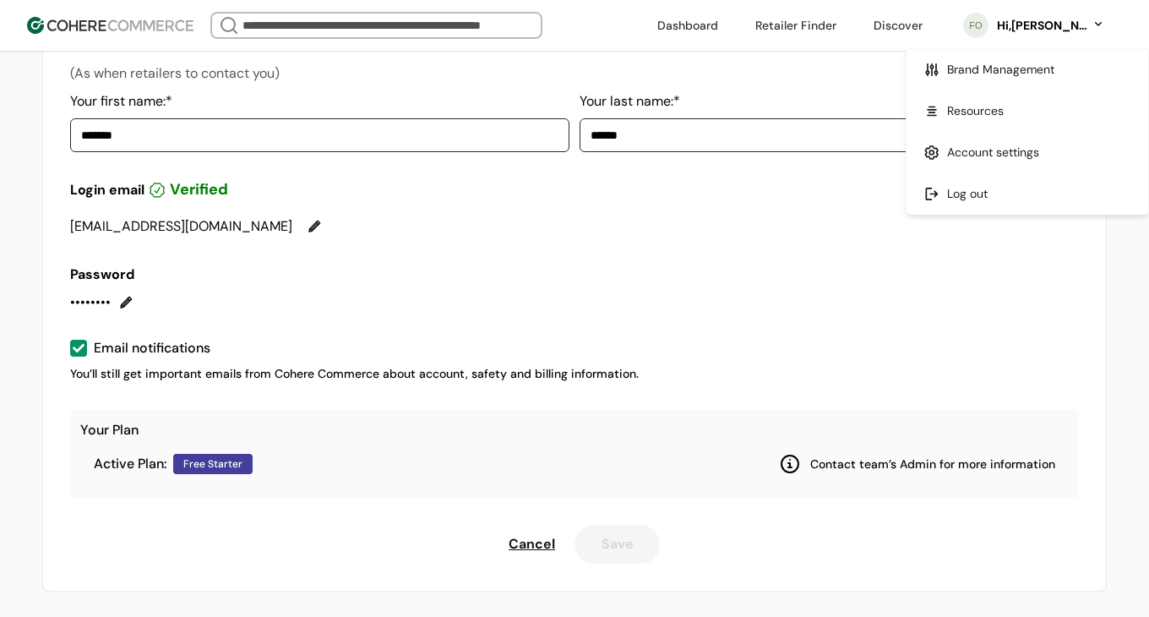
click at [569, 307] on div "••••••••" at bounding box center [574, 302] width 1008 height 20
click at [191, 470] on div "Free Starter" at bounding box center [212, 464] width 79 height 20
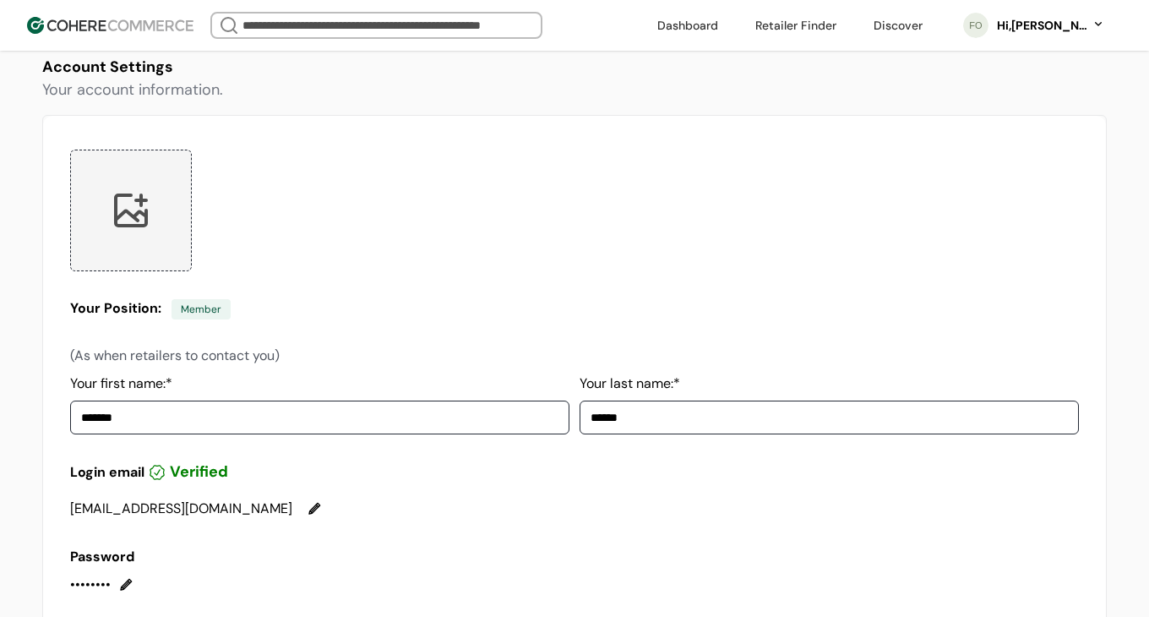
scroll to position [0, 0]
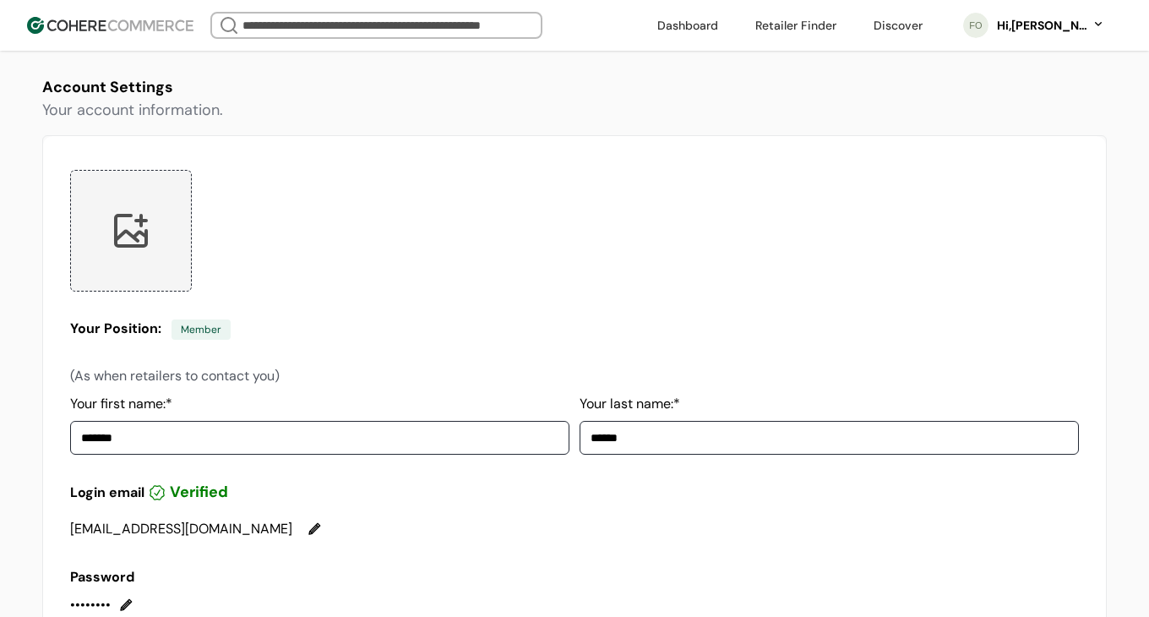
click at [690, 28] on link at bounding box center [687, 25] width 81 height 25
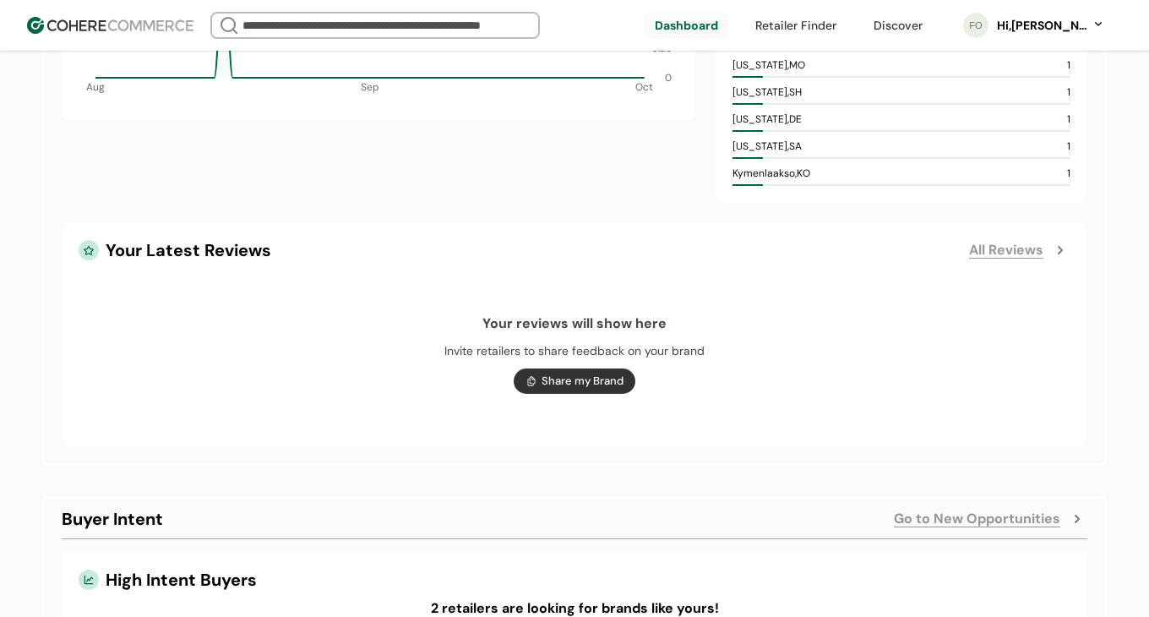
scroll to position [1226, 0]
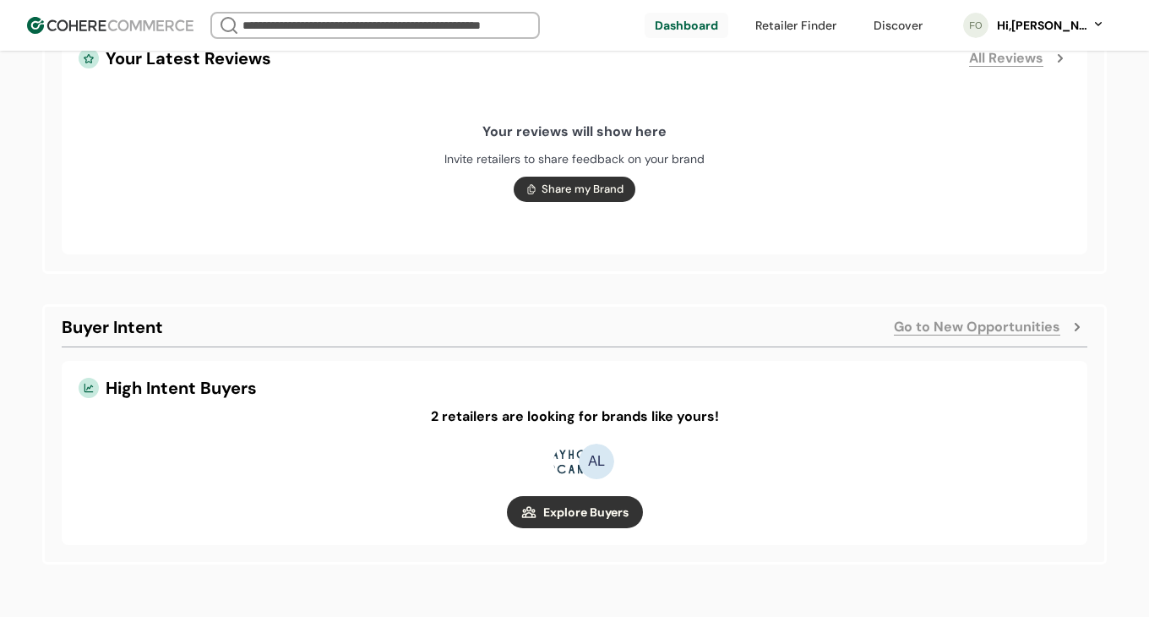
click at [564, 519] on link "button" at bounding box center [575, 512] width 136 height 32
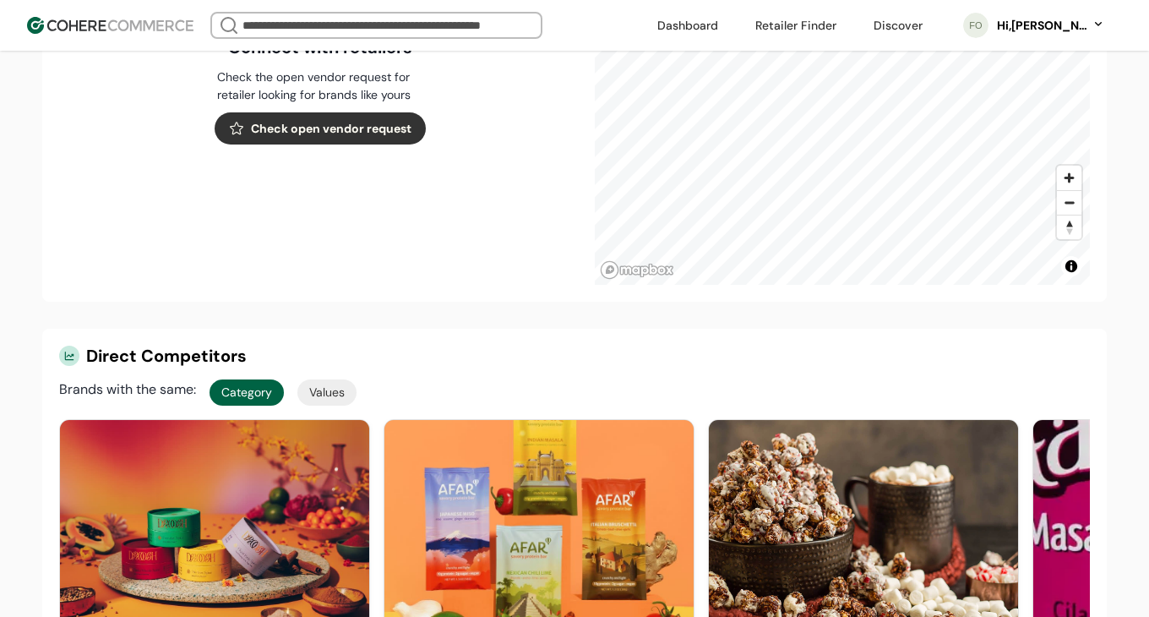
scroll to position [742, 0]
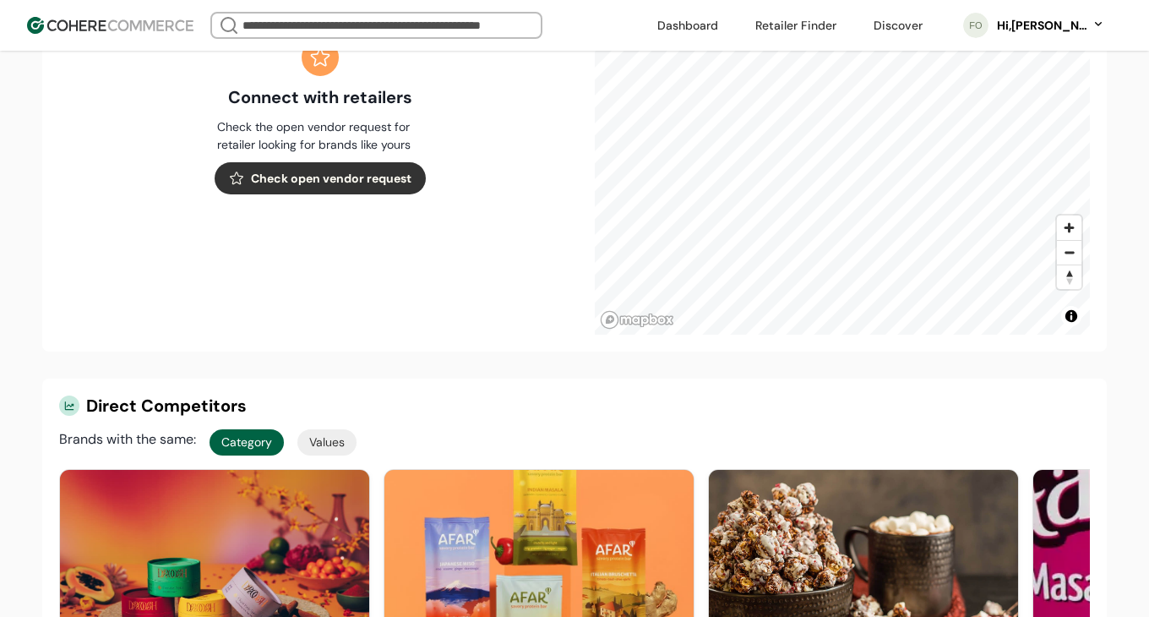
click at [370, 166] on button "Check open vendor request" at bounding box center [320, 178] width 211 height 32
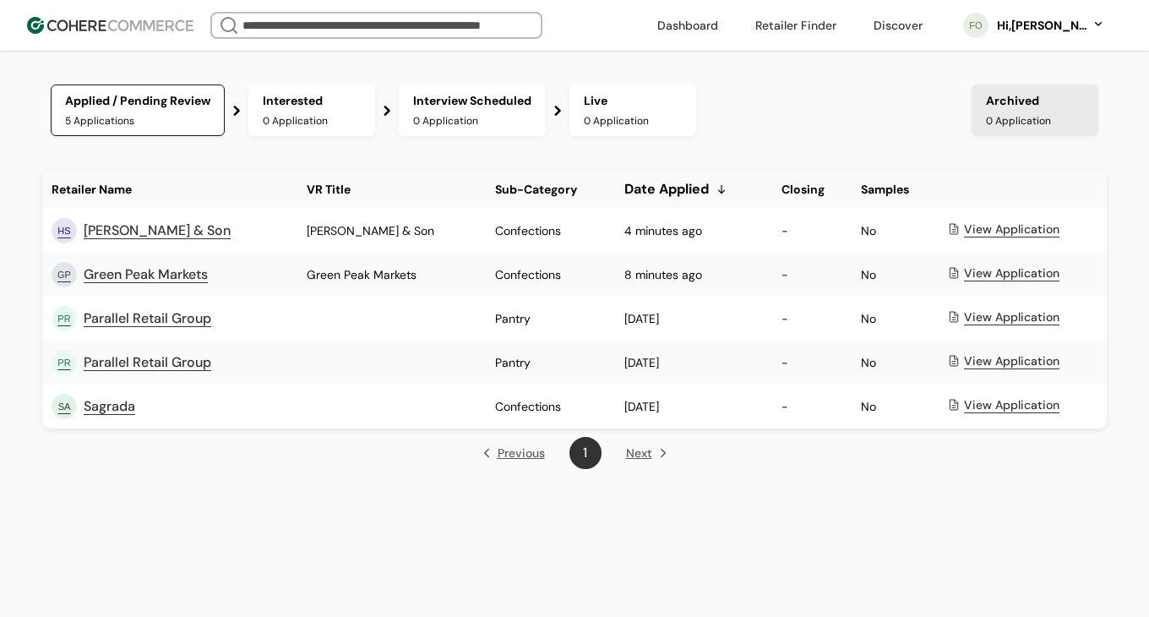
click at [122, 22] on img at bounding box center [110, 25] width 166 height 17
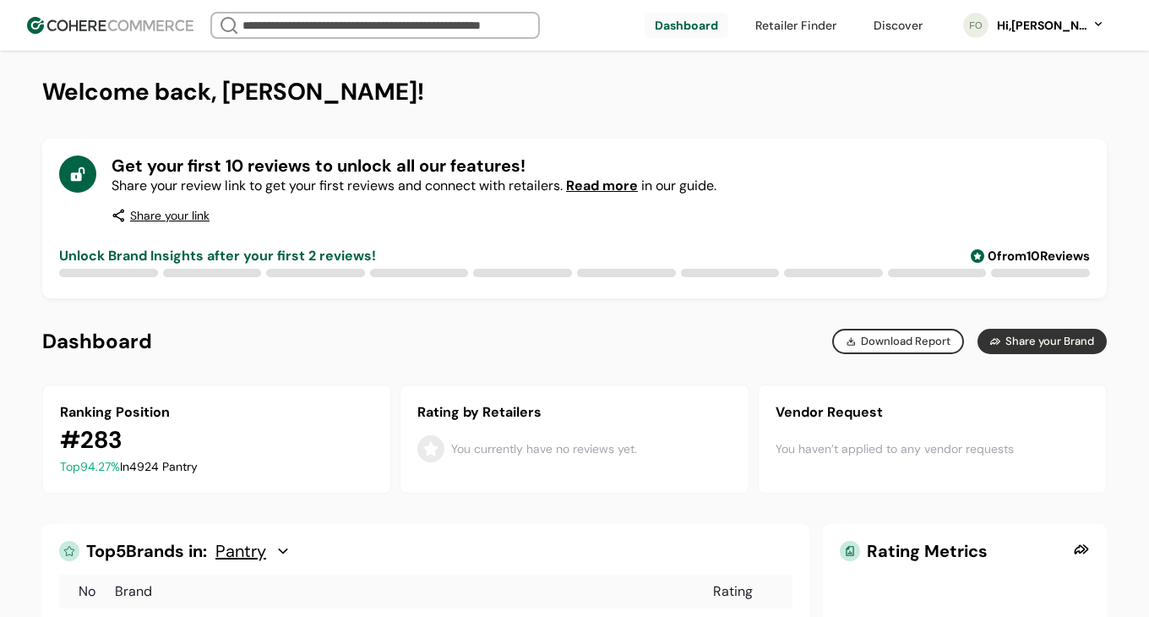
click at [620, 188] on span "Read more" at bounding box center [602, 186] width 72 height 18
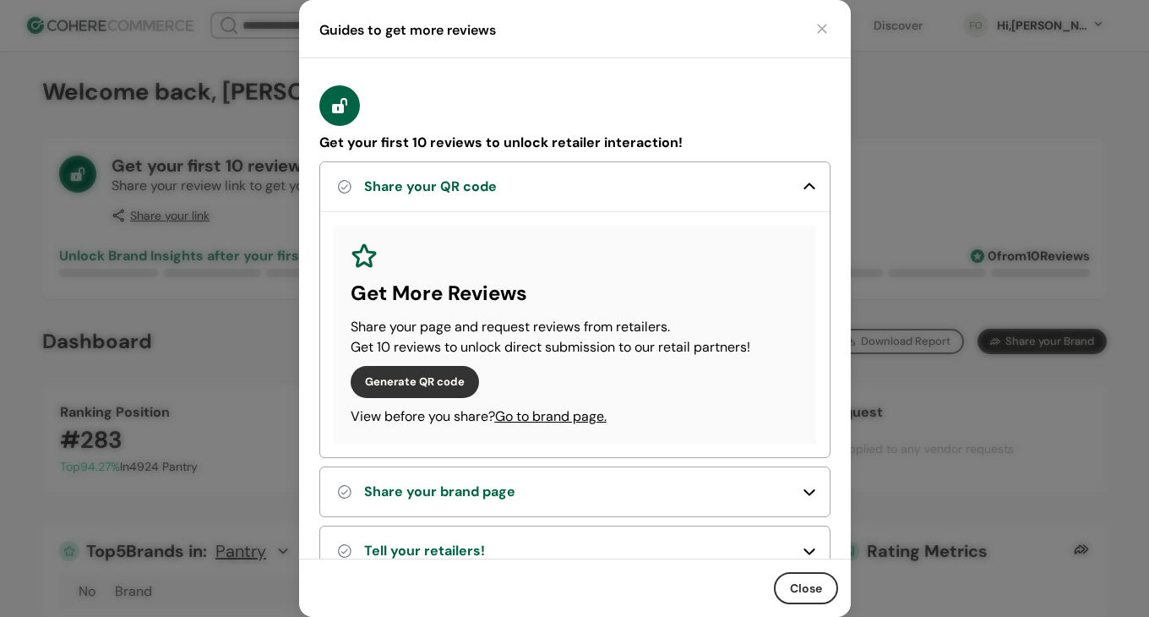
scroll to position [104, 0]
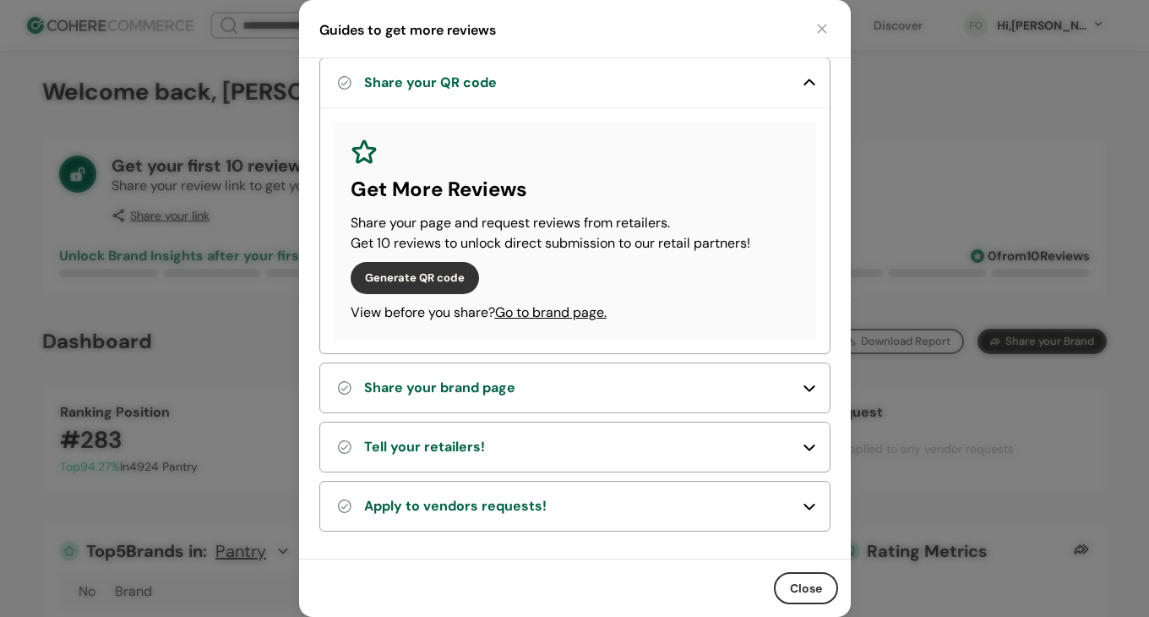
click at [497, 385] on div "Share your brand page" at bounding box center [439, 388] width 151 height 20
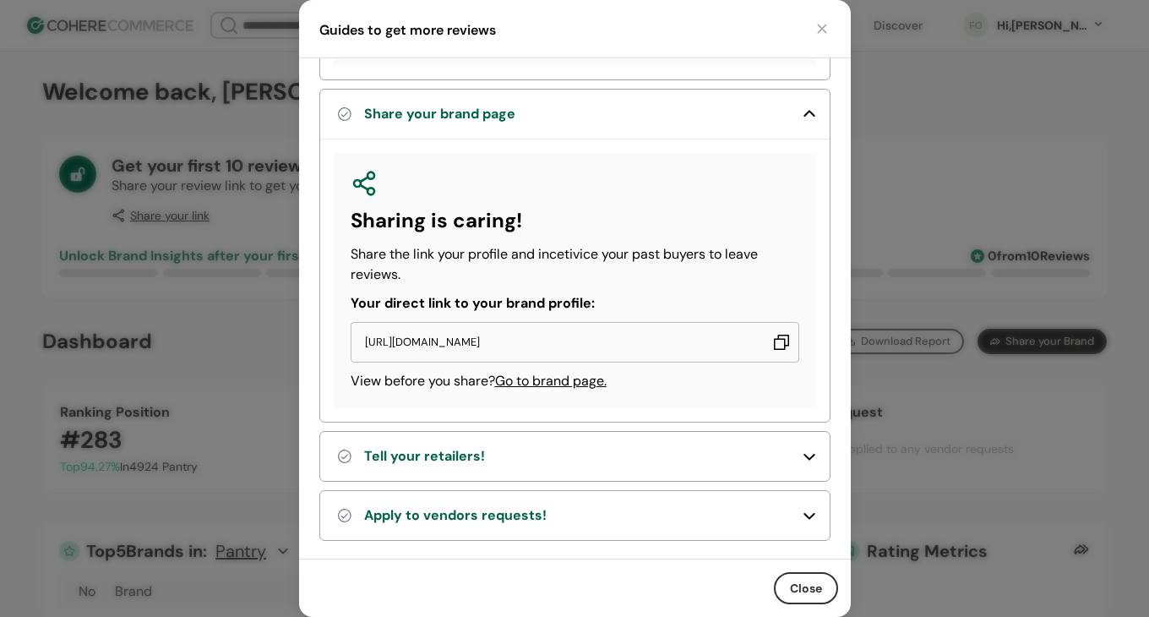
scroll to position [387, 0]
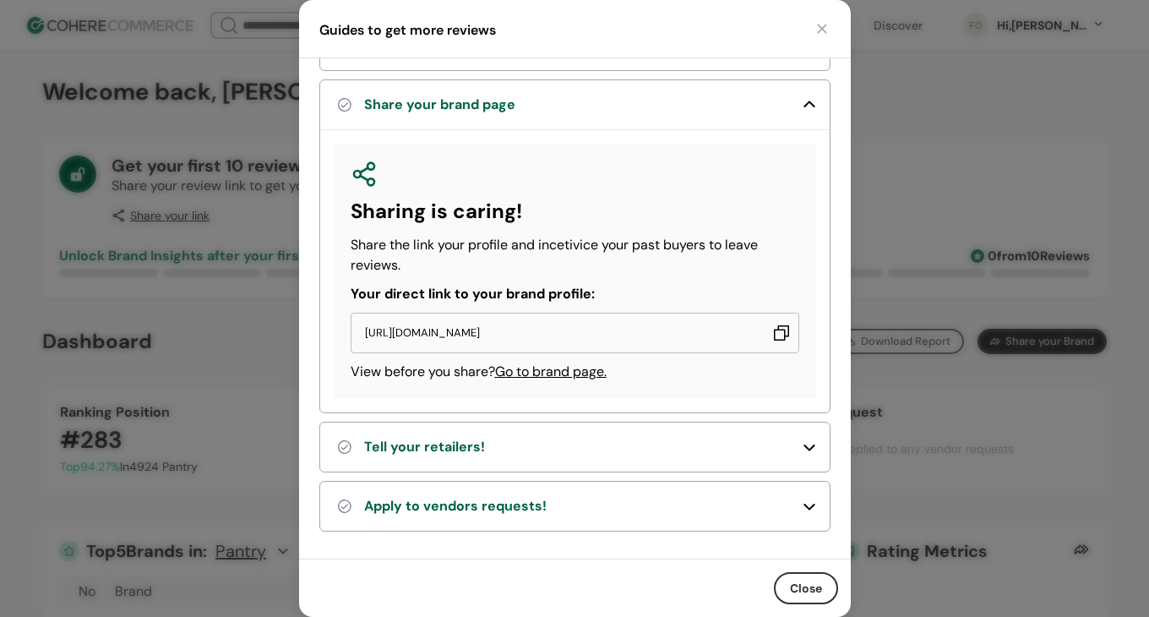
click at [496, 429] on button "Tell your retailers!" at bounding box center [574, 446] width 509 height 49
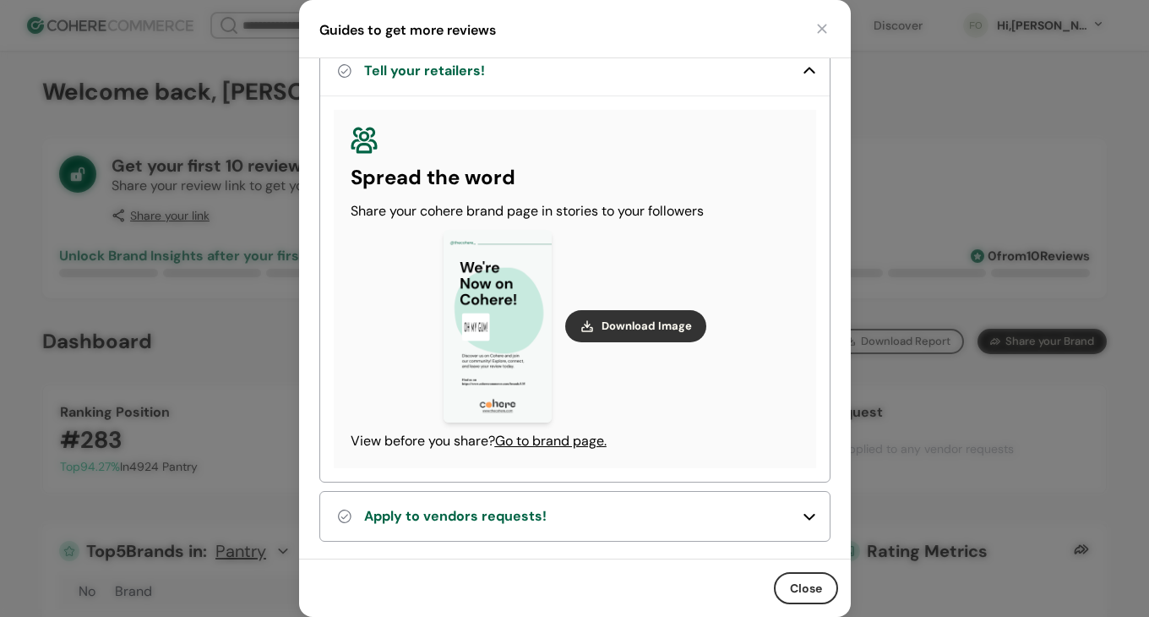
scroll to position [772, 0]
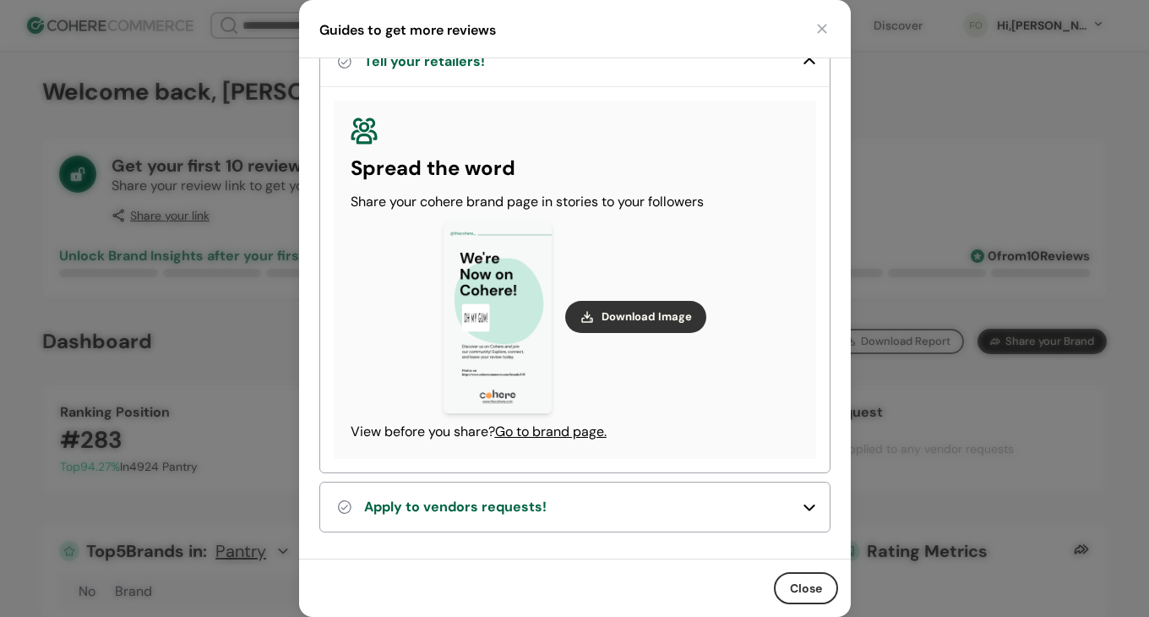
click at [484, 497] on div "Apply to vendors requests!" at bounding box center [455, 507] width 182 height 20
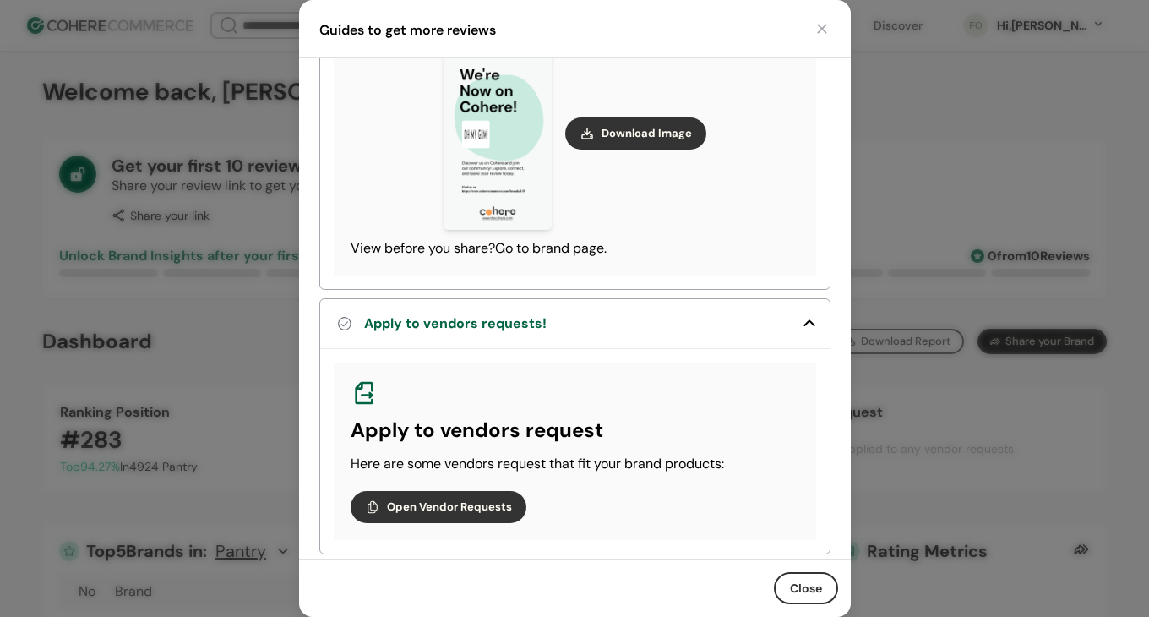
scroll to position [977, 0]
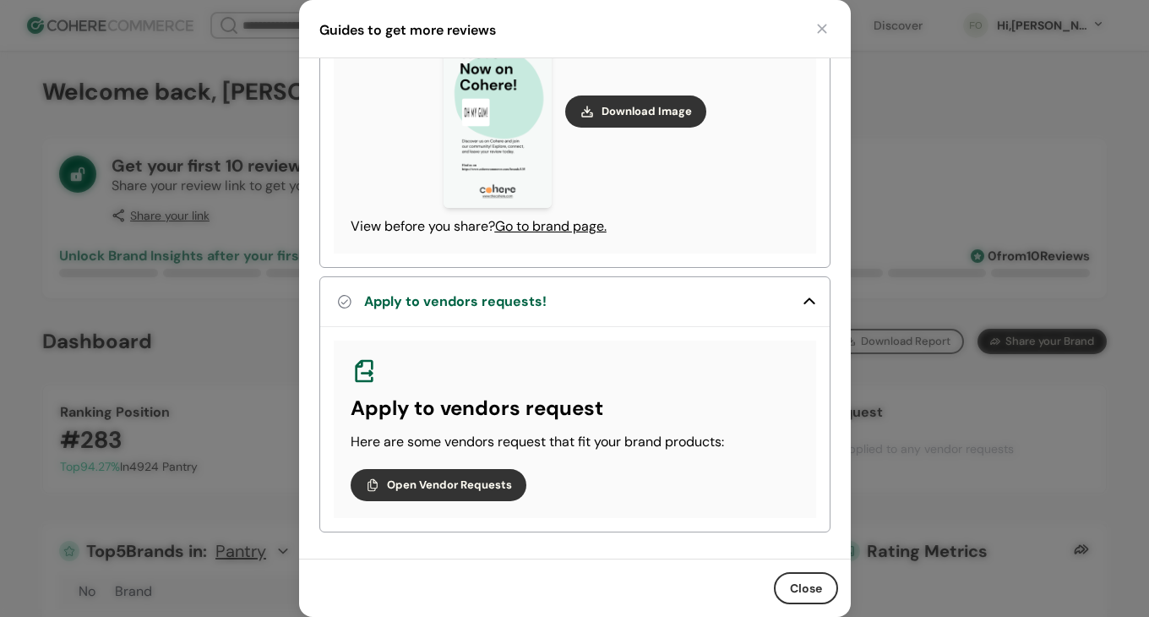
click at [818, 588] on button "Close" at bounding box center [806, 588] width 64 height 32
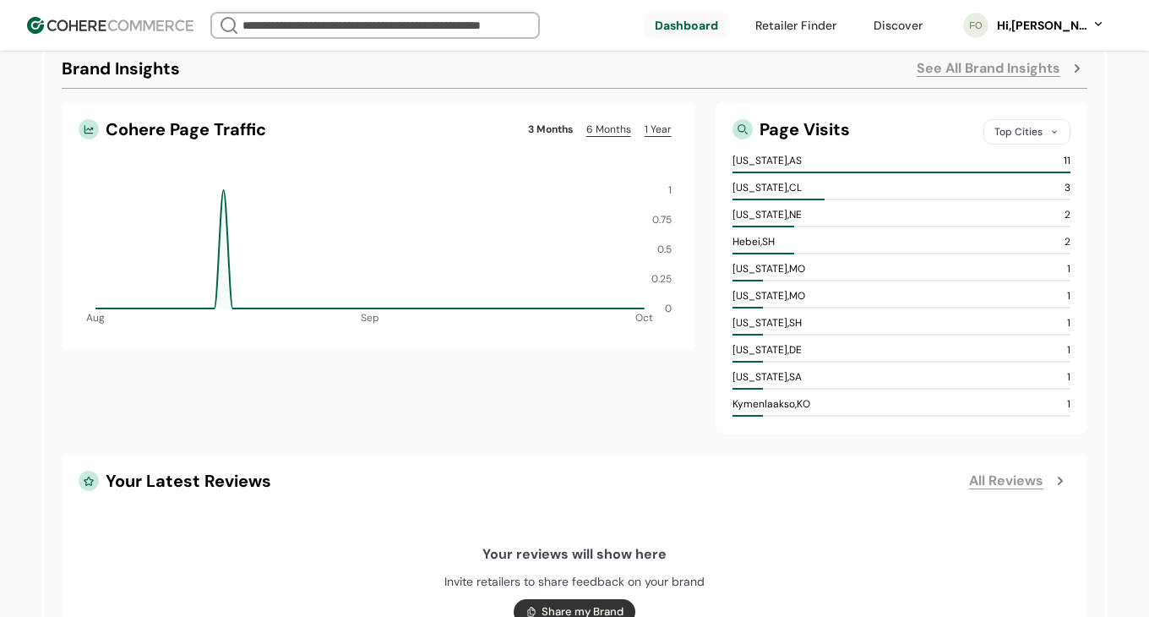
scroll to position [655, 0]
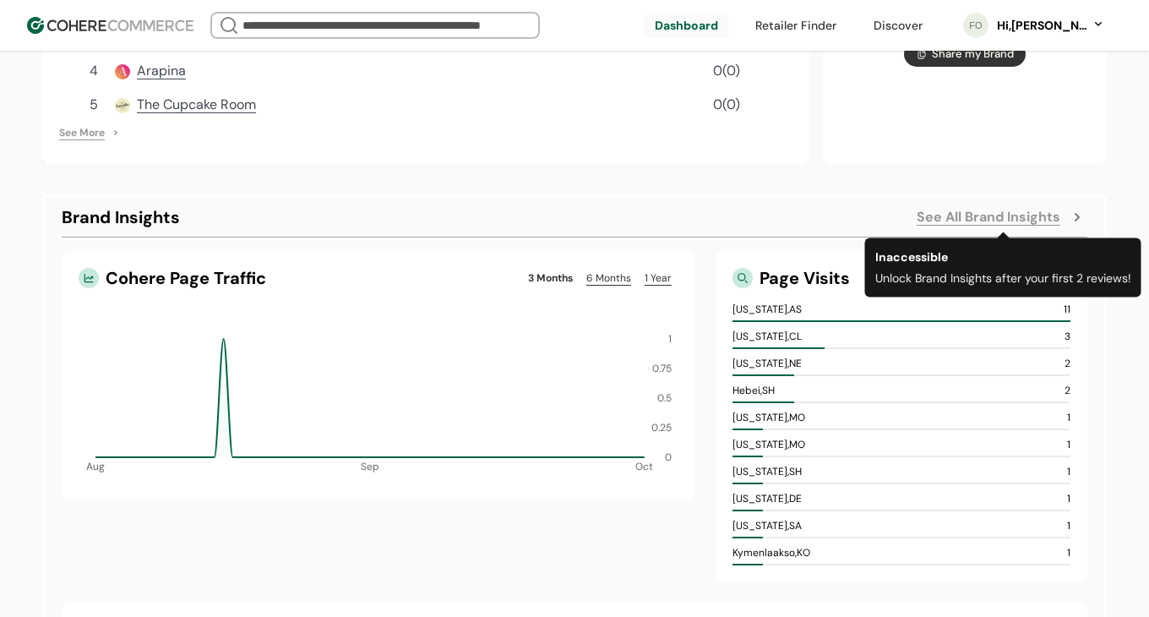
click at [1032, 218] on link "See All Brand Insights" at bounding box center [988, 217] width 144 height 20
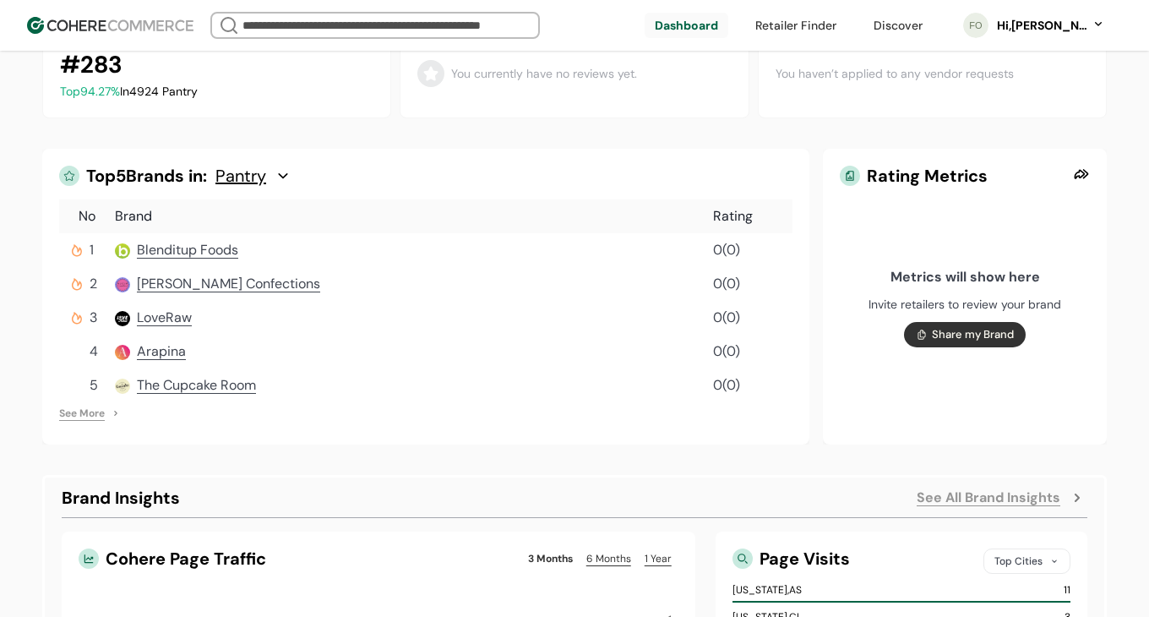
scroll to position [0, 0]
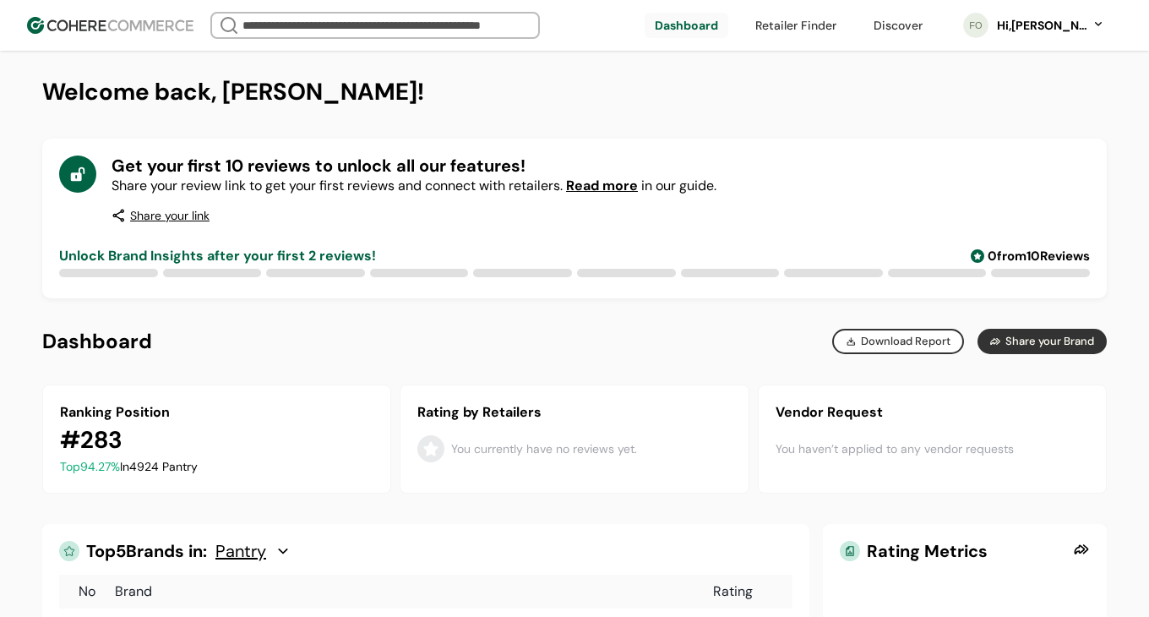
click at [1028, 7] on div "FO Hi, [PERSON_NAME]" at bounding box center [1034, 25] width 176 height 42
click at [1029, 27] on div "Hi, [PERSON_NAME]" at bounding box center [1041, 26] width 93 height 18
click at [976, 144] on link at bounding box center [1027, 152] width 242 height 41
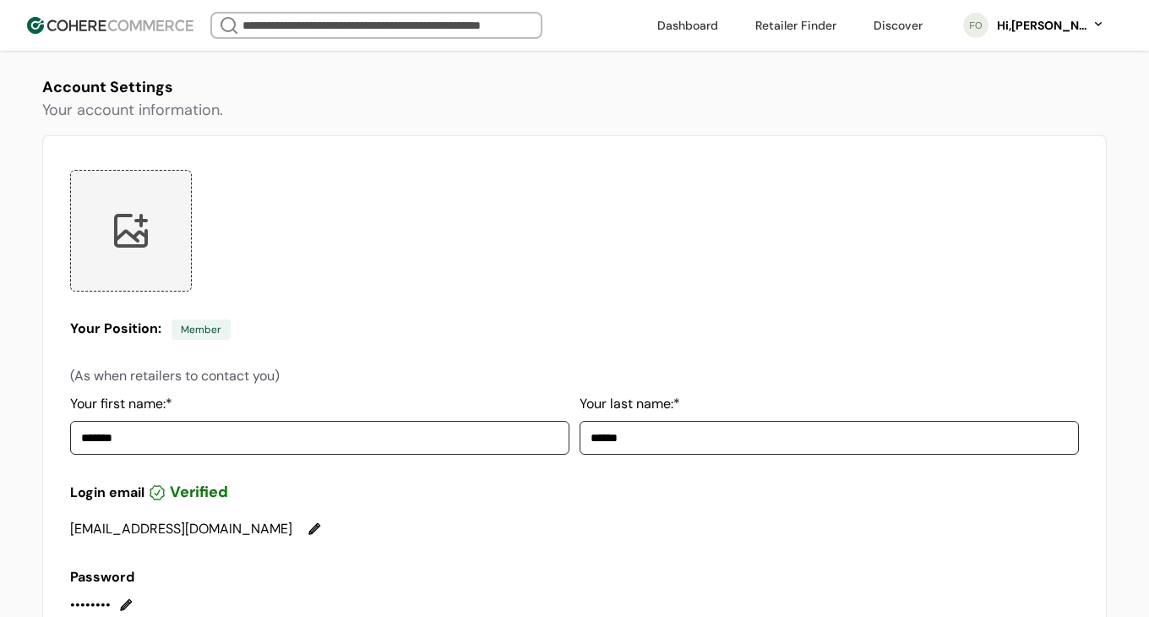
click at [212, 329] on div "Member" at bounding box center [200, 329] width 59 height 20
click at [340, 334] on div "Your Position: Member" at bounding box center [574, 328] width 1008 height 21
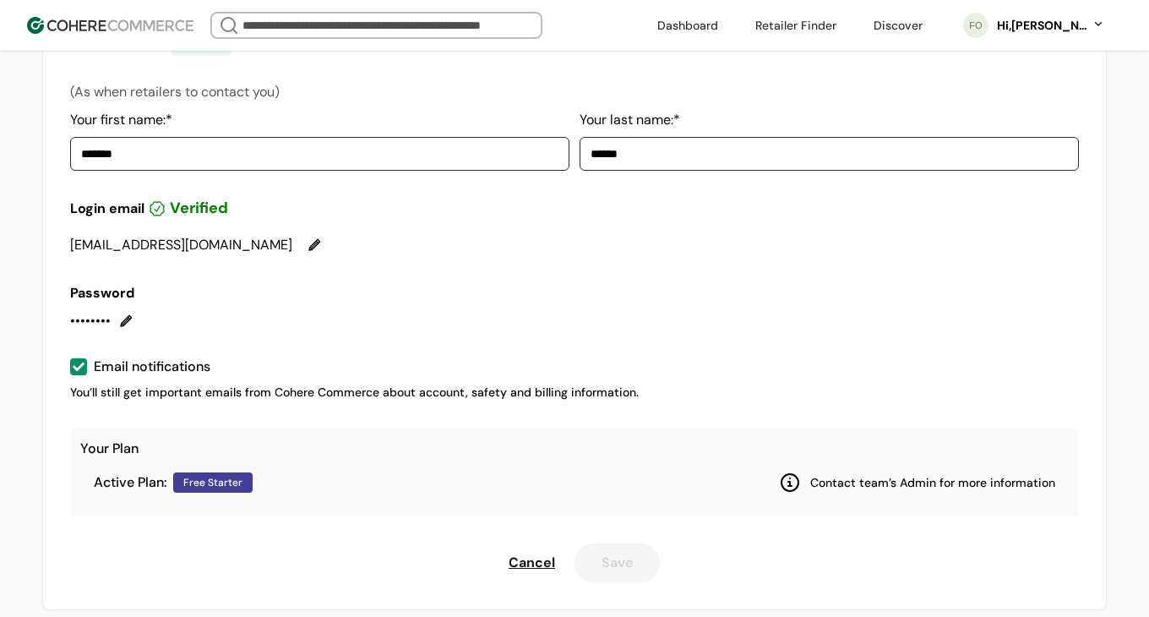
scroll to position [303, 0]
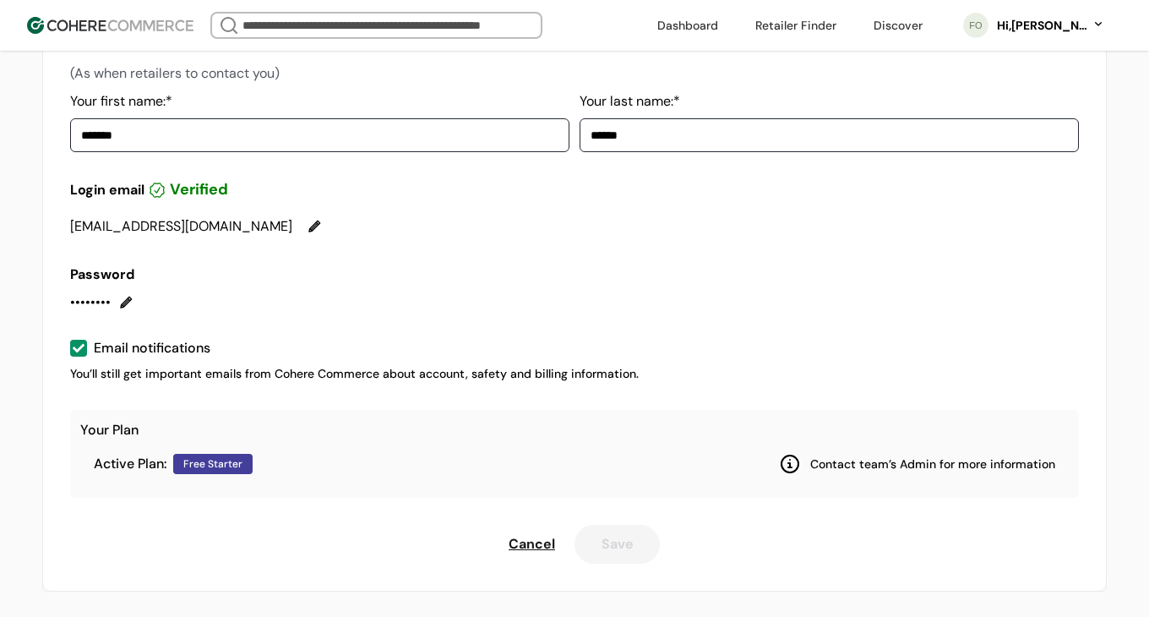
click at [229, 472] on div "Free Starter" at bounding box center [212, 464] width 79 height 20
click at [201, 469] on div "Free Starter" at bounding box center [212, 464] width 79 height 20
click at [1015, 30] on div "Hi, [PERSON_NAME]" at bounding box center [1041, 26] width 93 height 18
click at [994, 181] on link at bounding box center [1027, 193] width 242 height 41
